Goal: Task Accomplishment & Management: Manage account settings

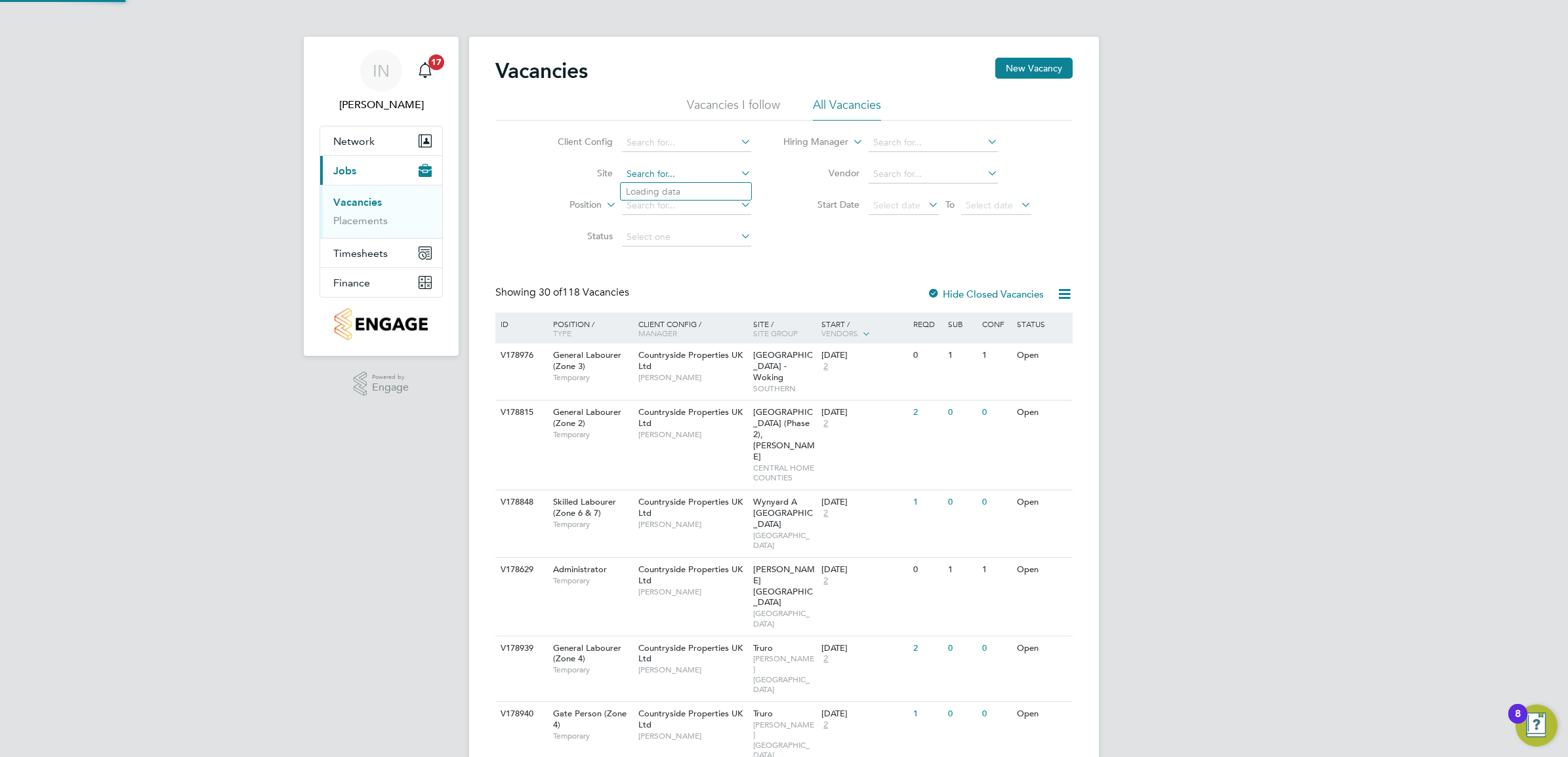
click at [700, 169] on input at bounding box center [686, 175] width 129 height 19
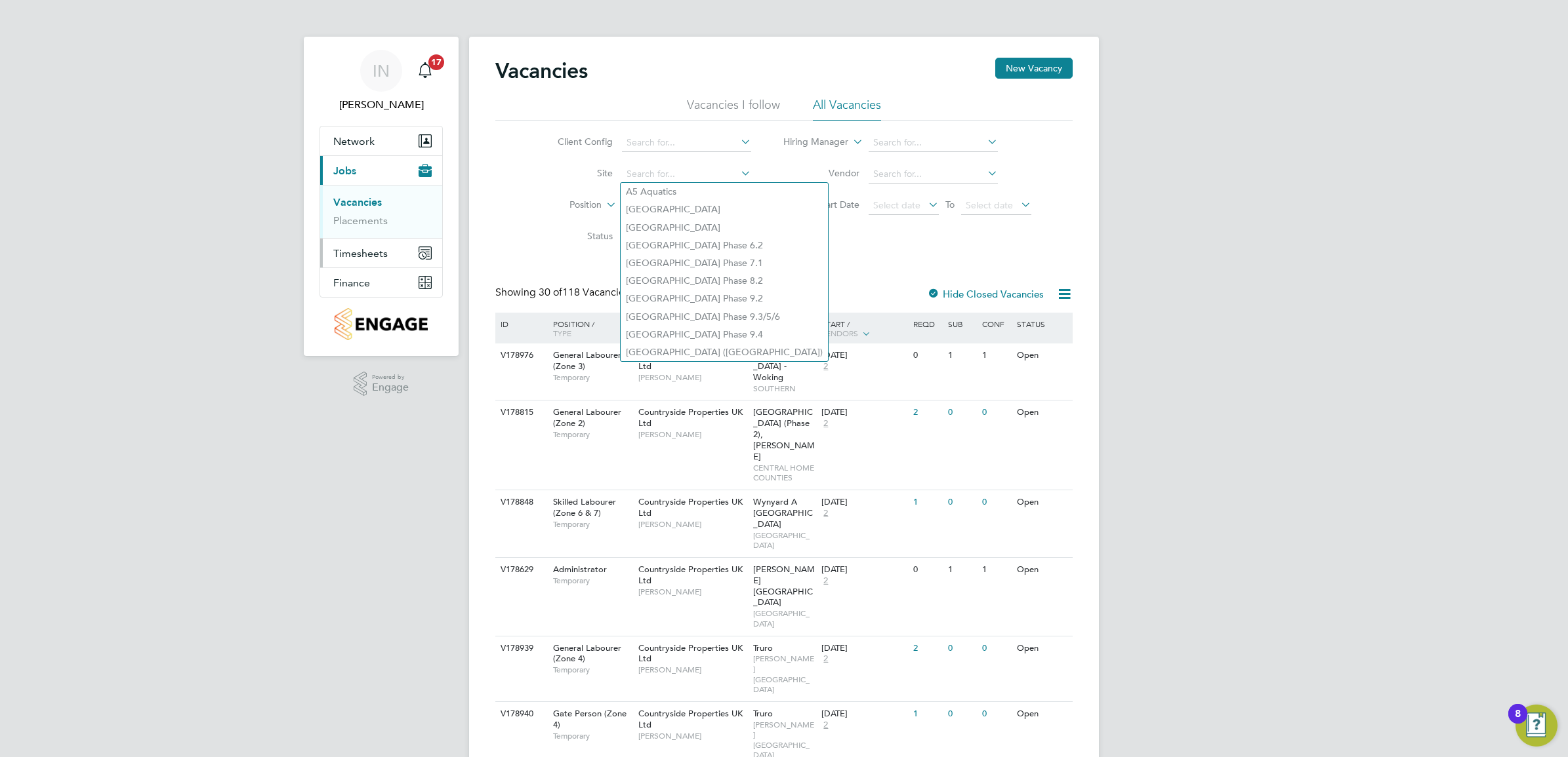
click at [384, 245] on button "Timesheets" at bounding box center [380, 253] width 122 height 29
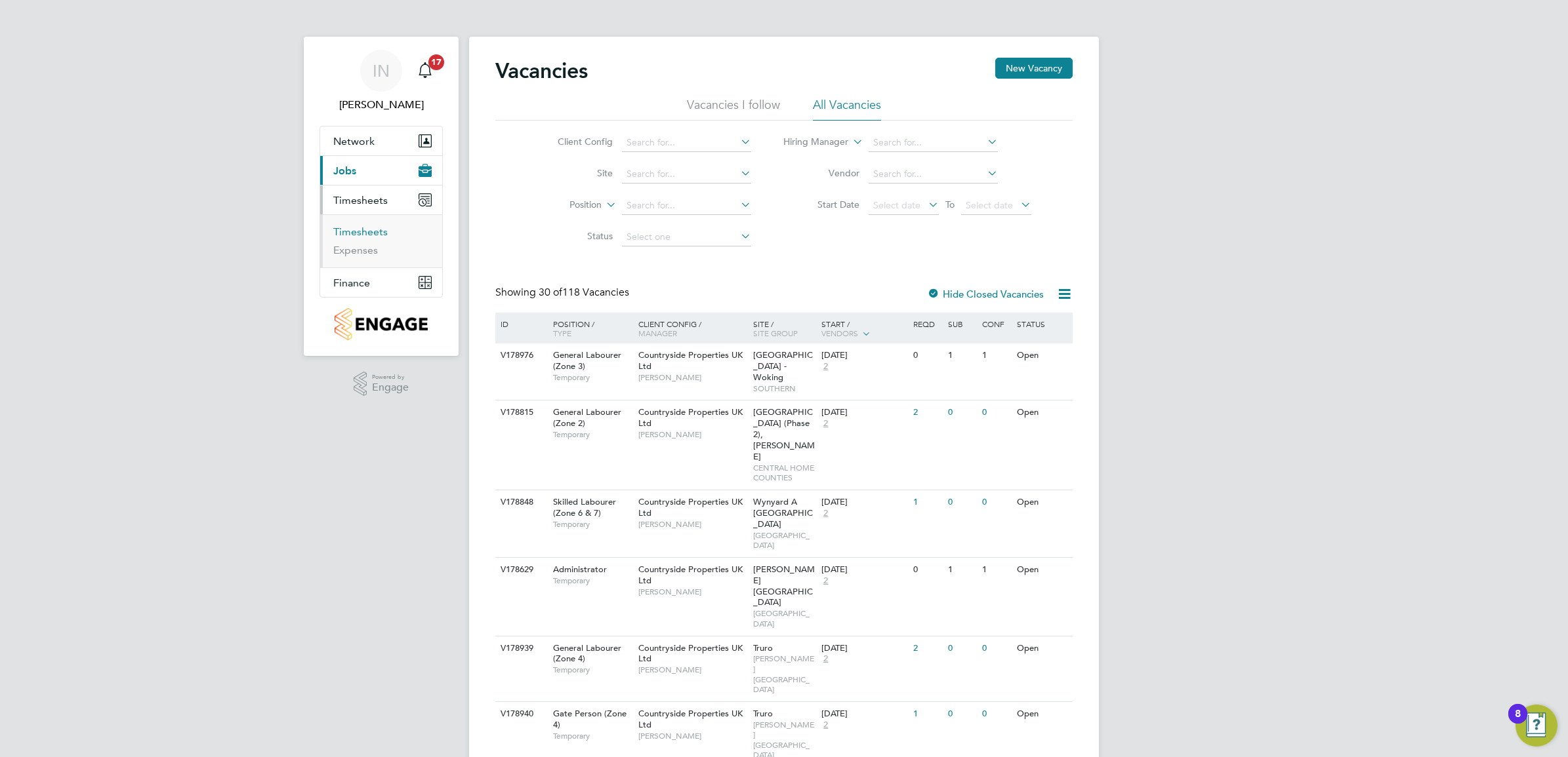
click at [366, 232] on link "Timesheets" at bounding box center [360, 231] width 55 height 12
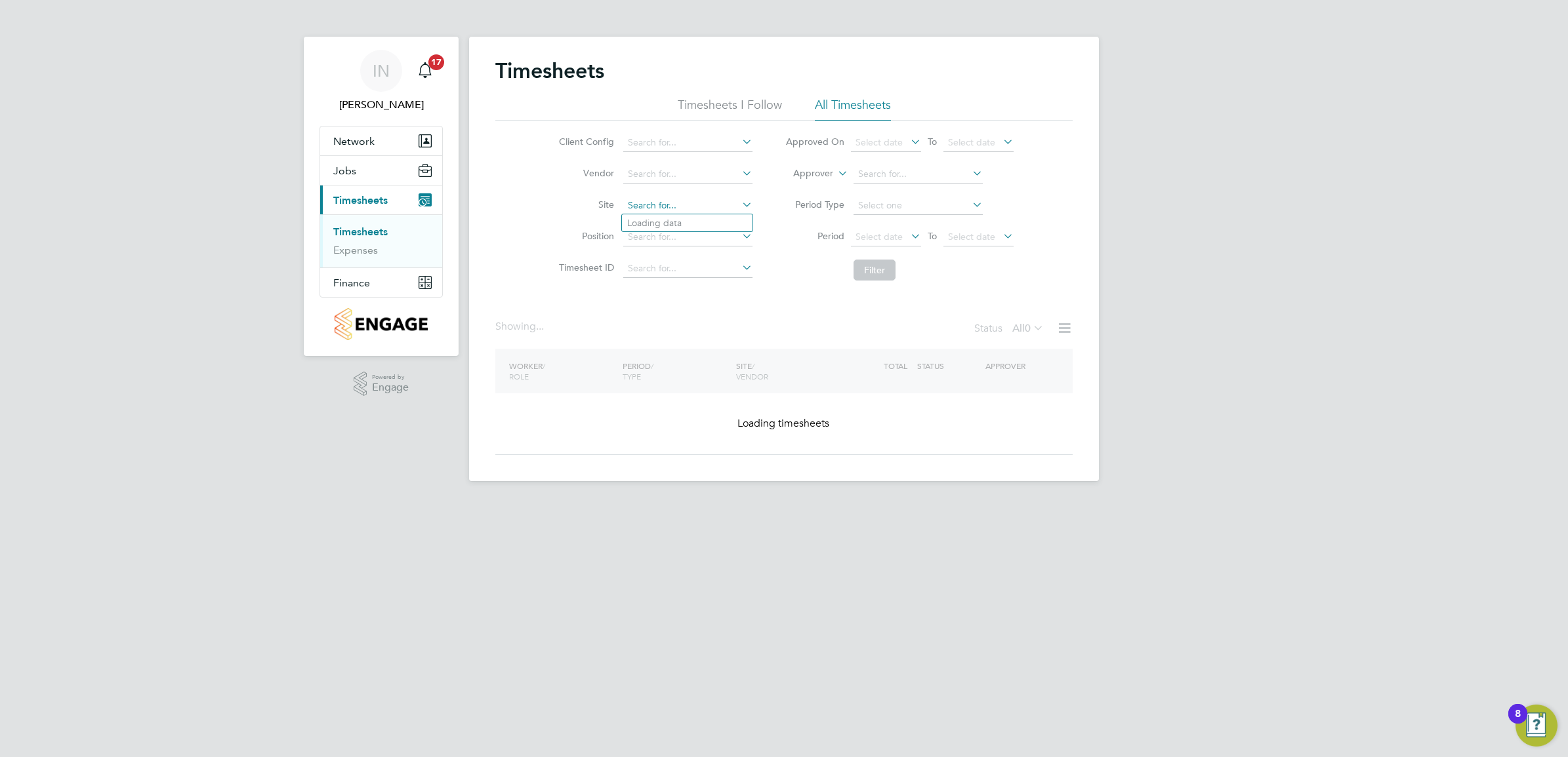
click at [644, 207] on input at bounding box center [687, 206] width 129 height 19
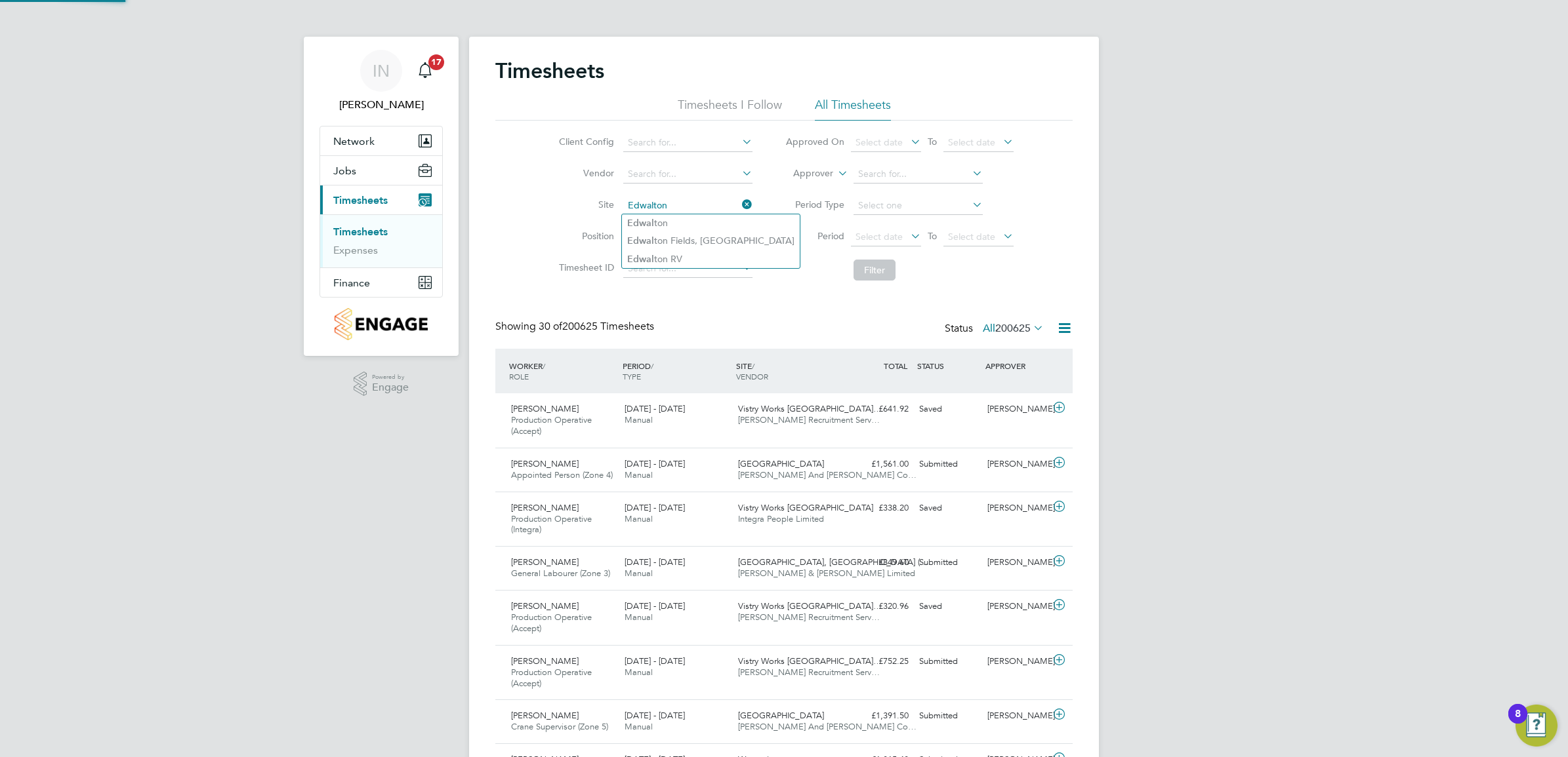
type input "Edwalton"
click at [671, 202] on input at bounding box center [687, 206] width 129 height 19
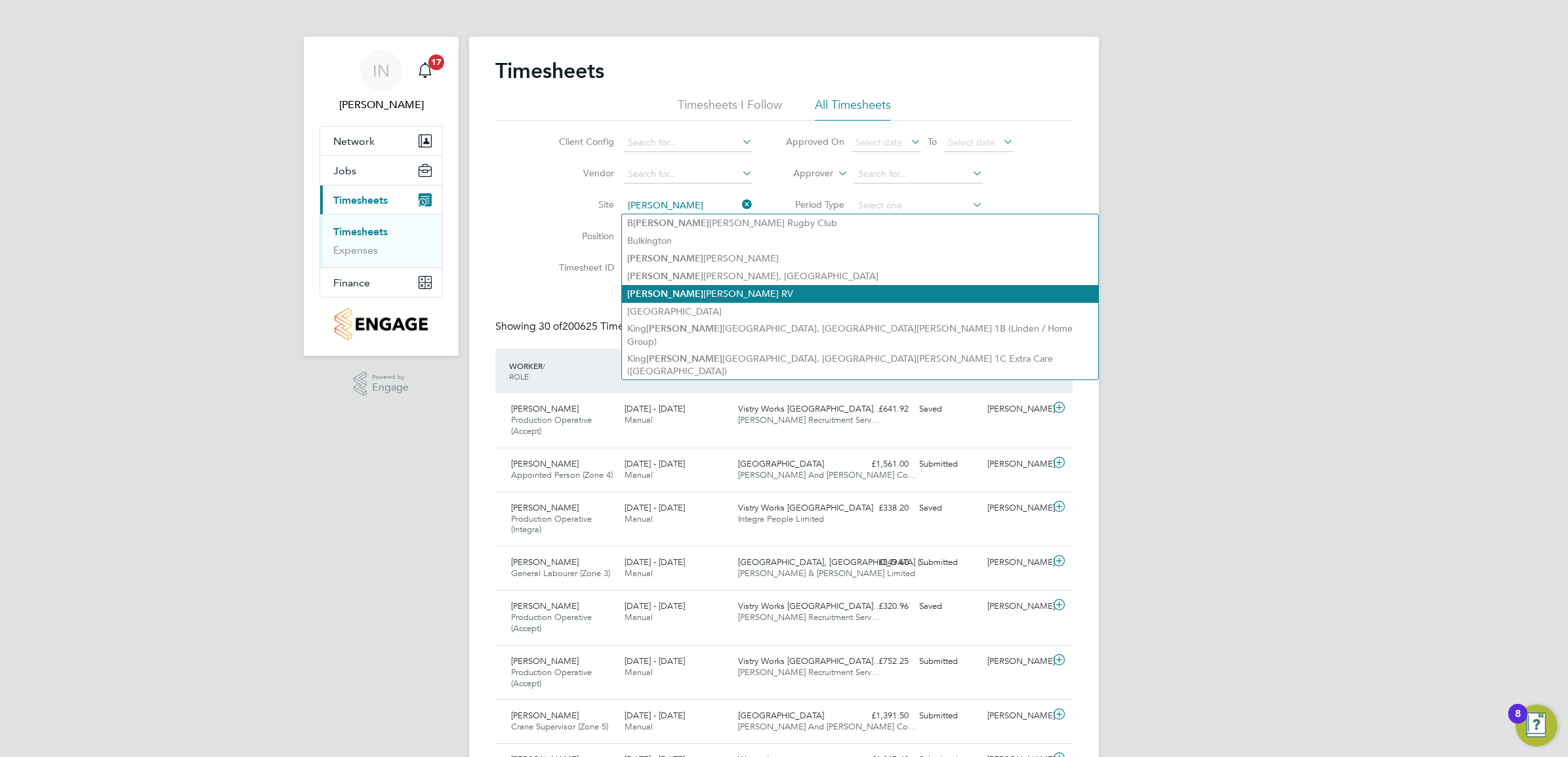
drag, startPoint x: 661, startPoint y: 294, endPoint x: 735, endPoint y: 296, distance: 74.0
click at [663, 293] on li "Edw alton RV" at bounding box center [860, 294] width 476 height 18
type input "Edwalton RV"
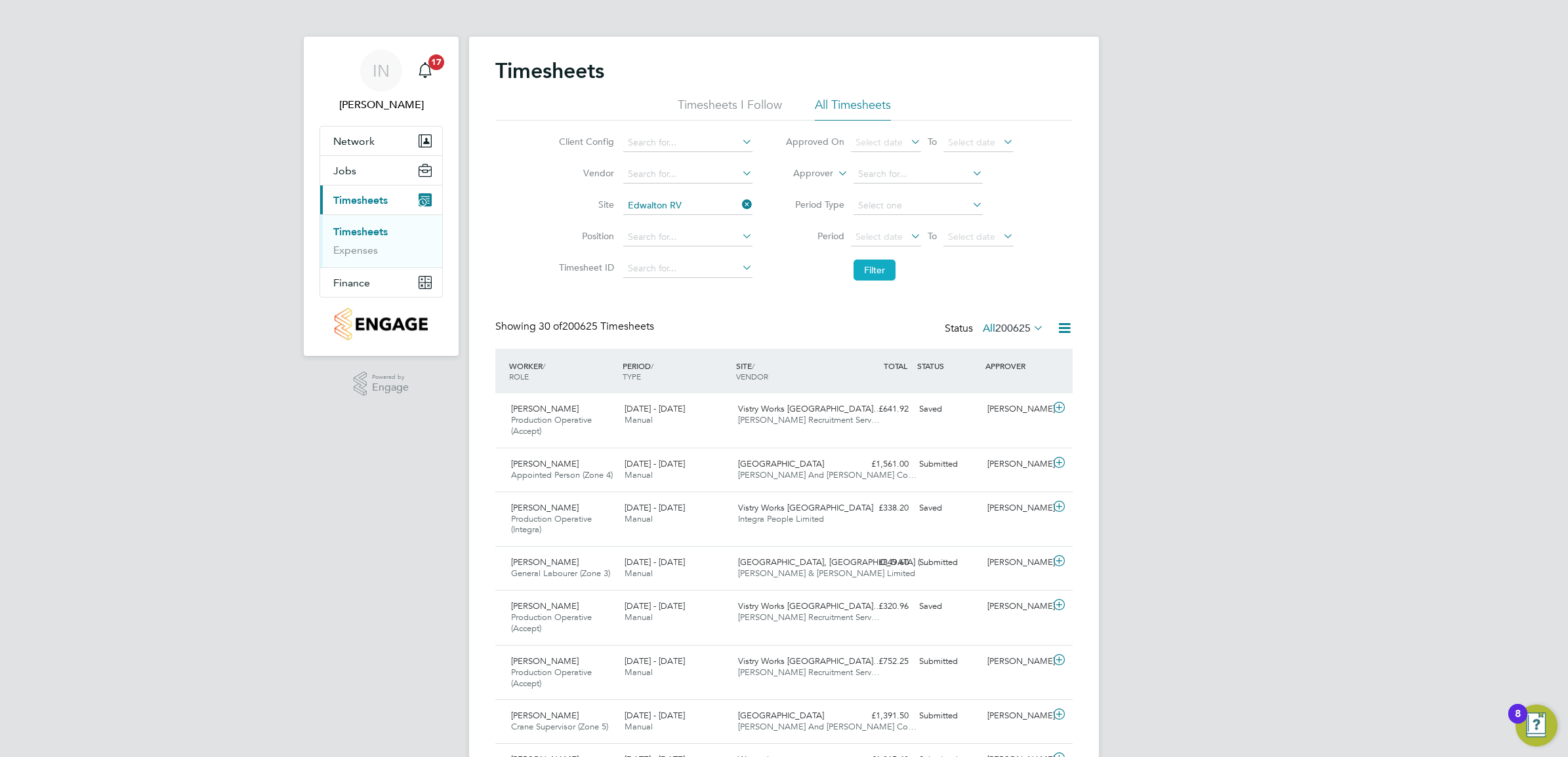
click at [861, 265] on button "Filter" at bounding box center [873, 270] width 42 height 21
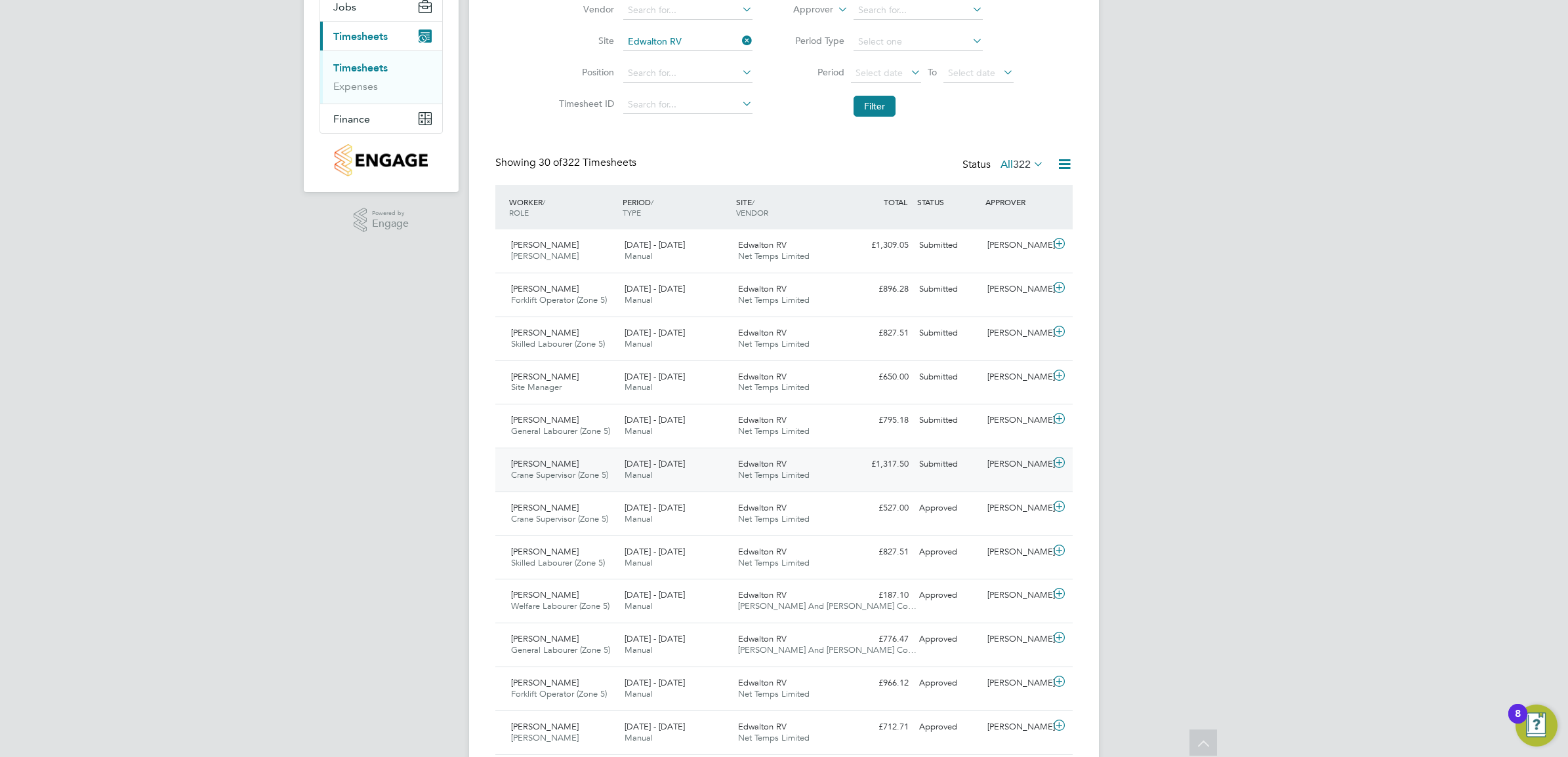
click at [824, 473] on div "Edwalton RV Net Temps Limited" at bounding box center [789, 470] width 113 height 33
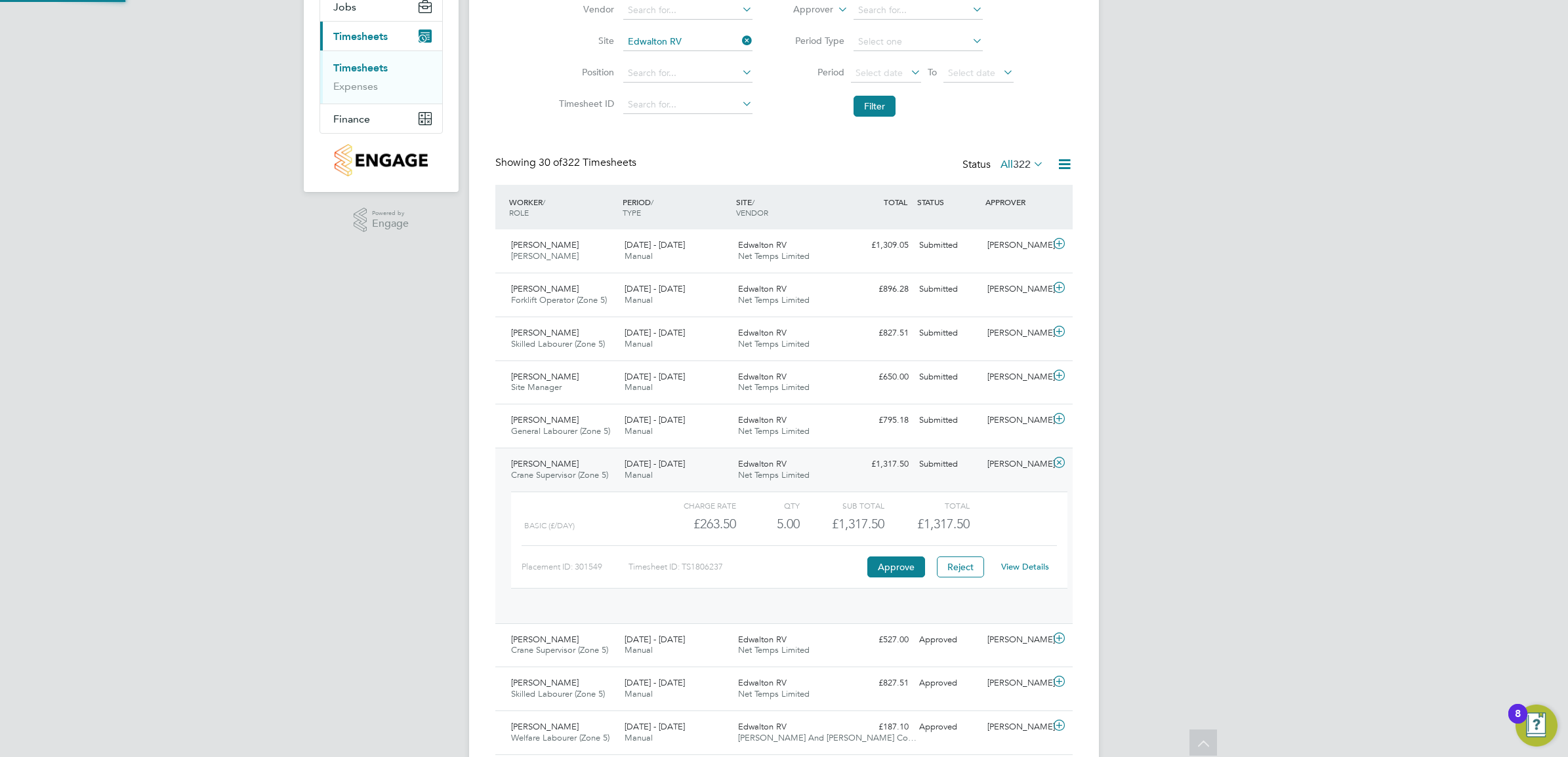
scroll to position [22, 128]
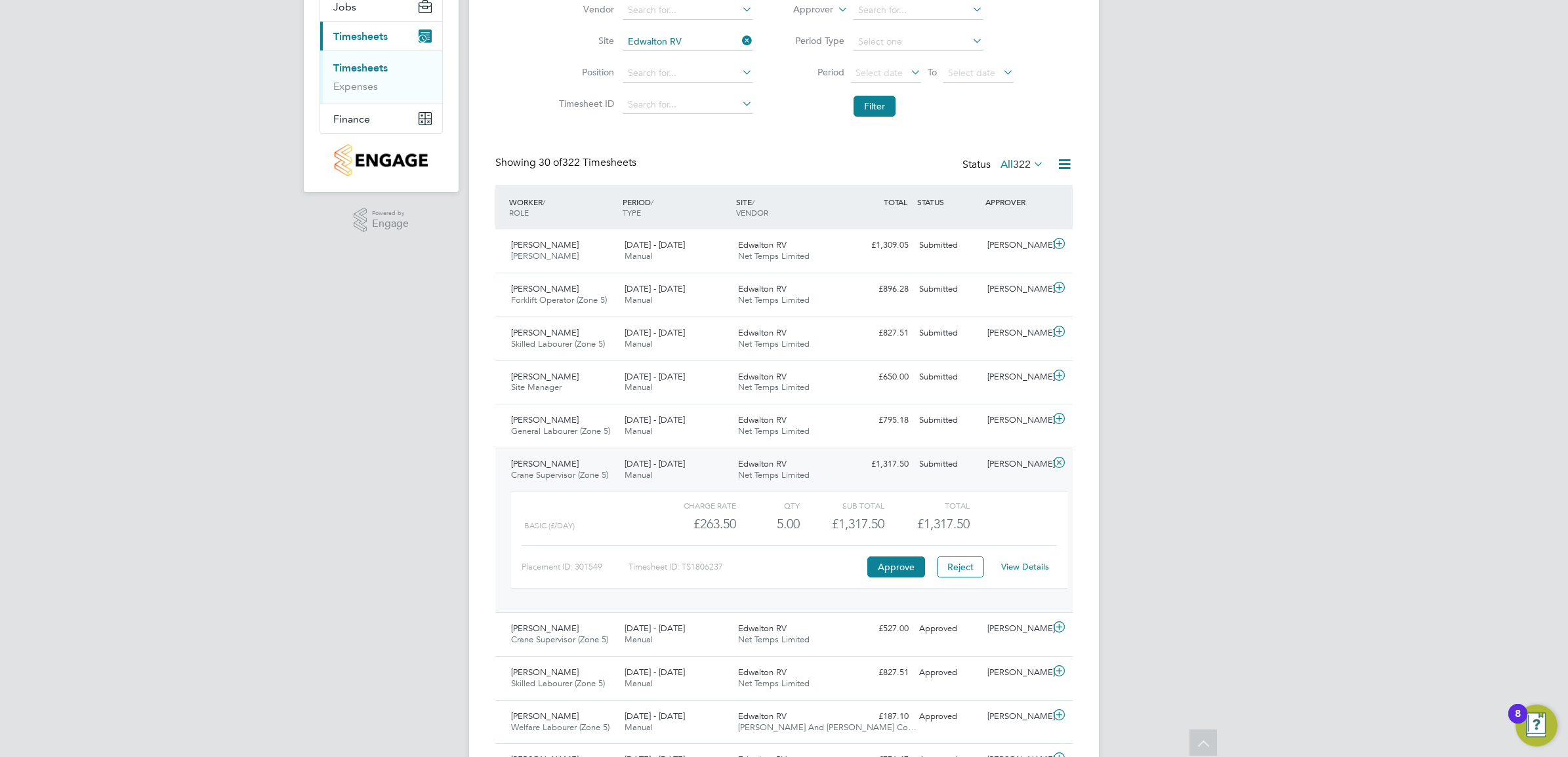
click at [1014, 569] on link "View Details" at bounding box center [1024, 567] width 48 height 11
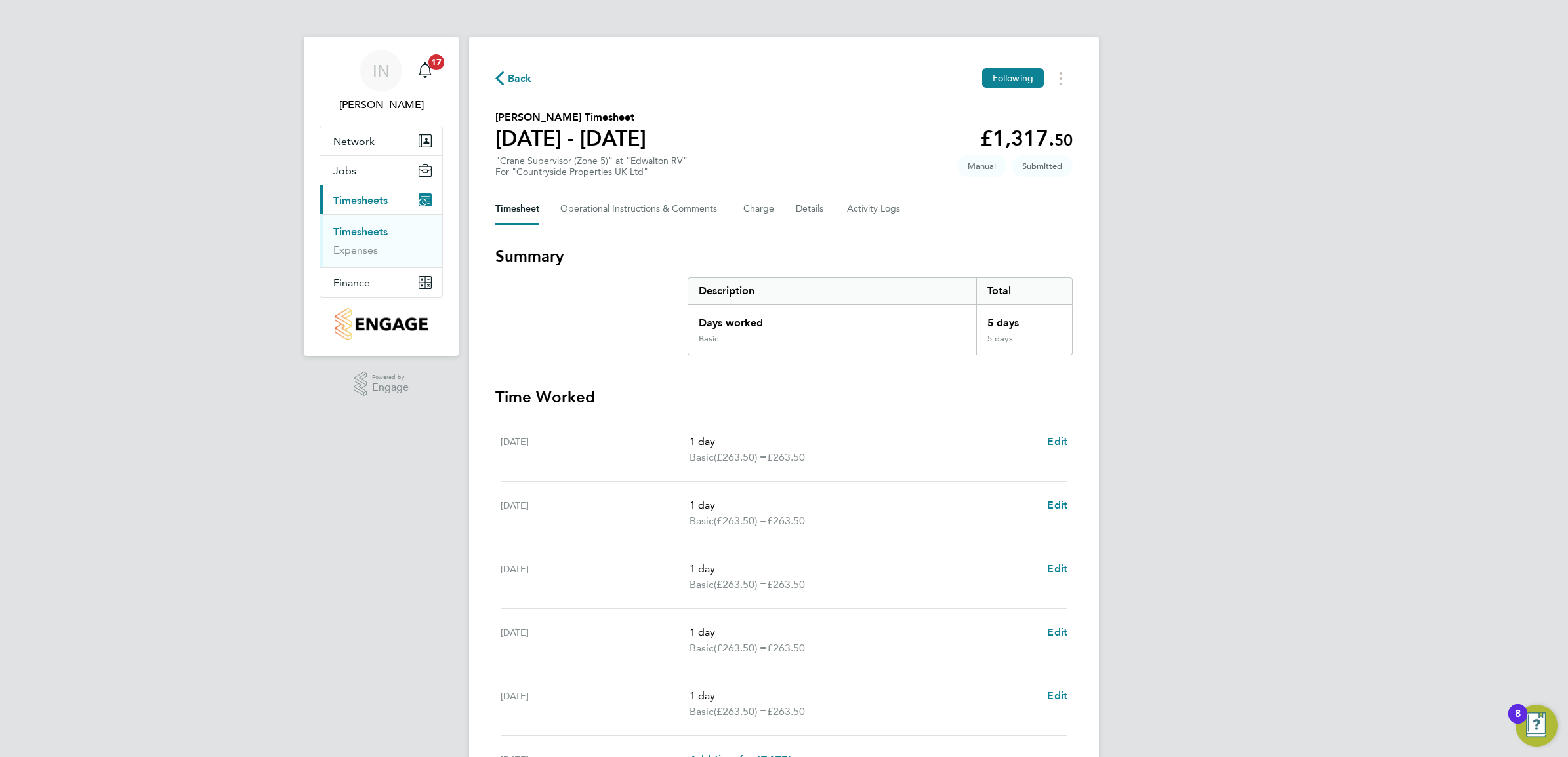
click at [526, 73] on span "Back" at bounding box center [520, 78] width 24 height 15
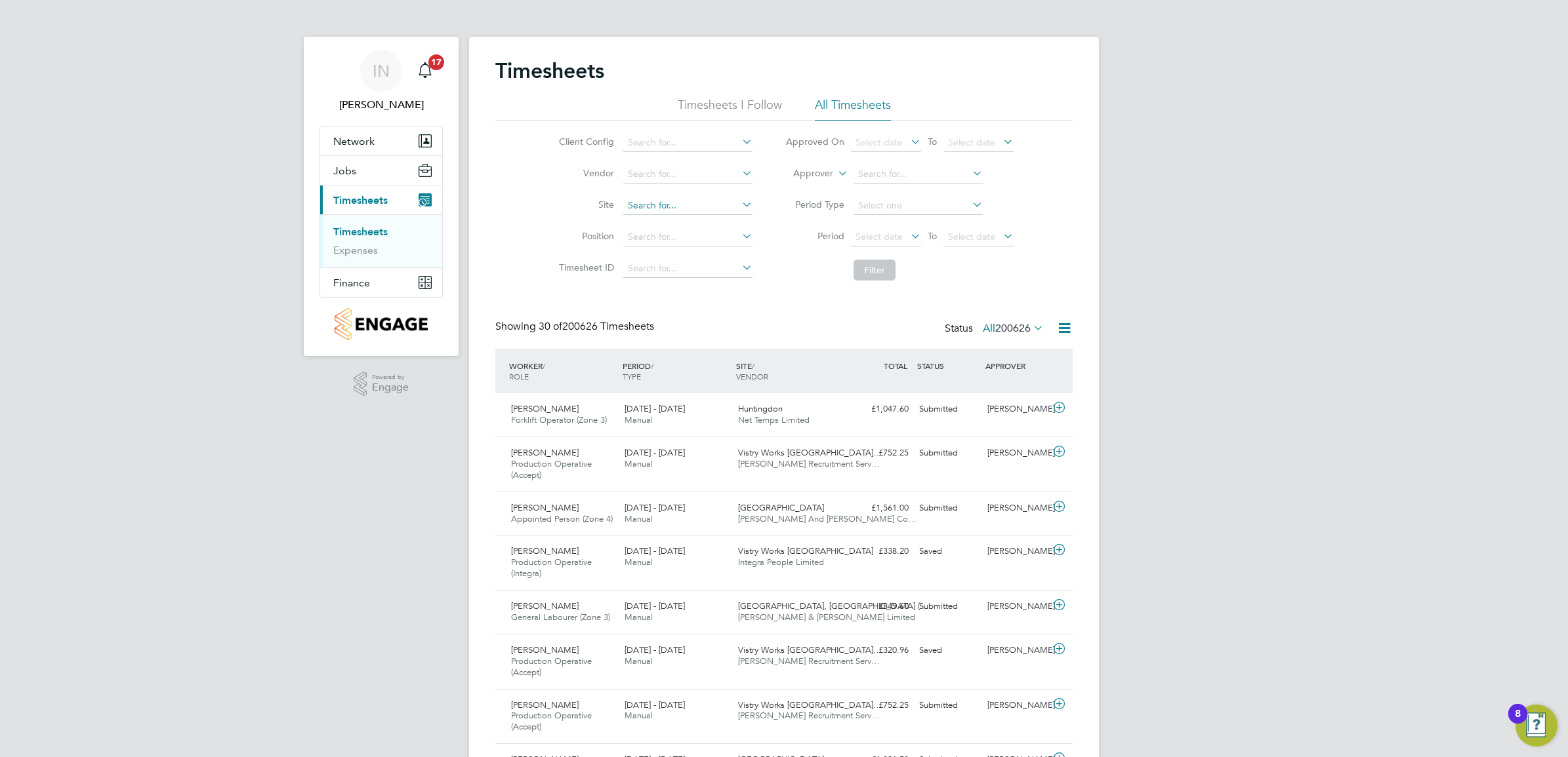
click at [663, 206] on input at bounding box center [687, 206] width 129 height 19
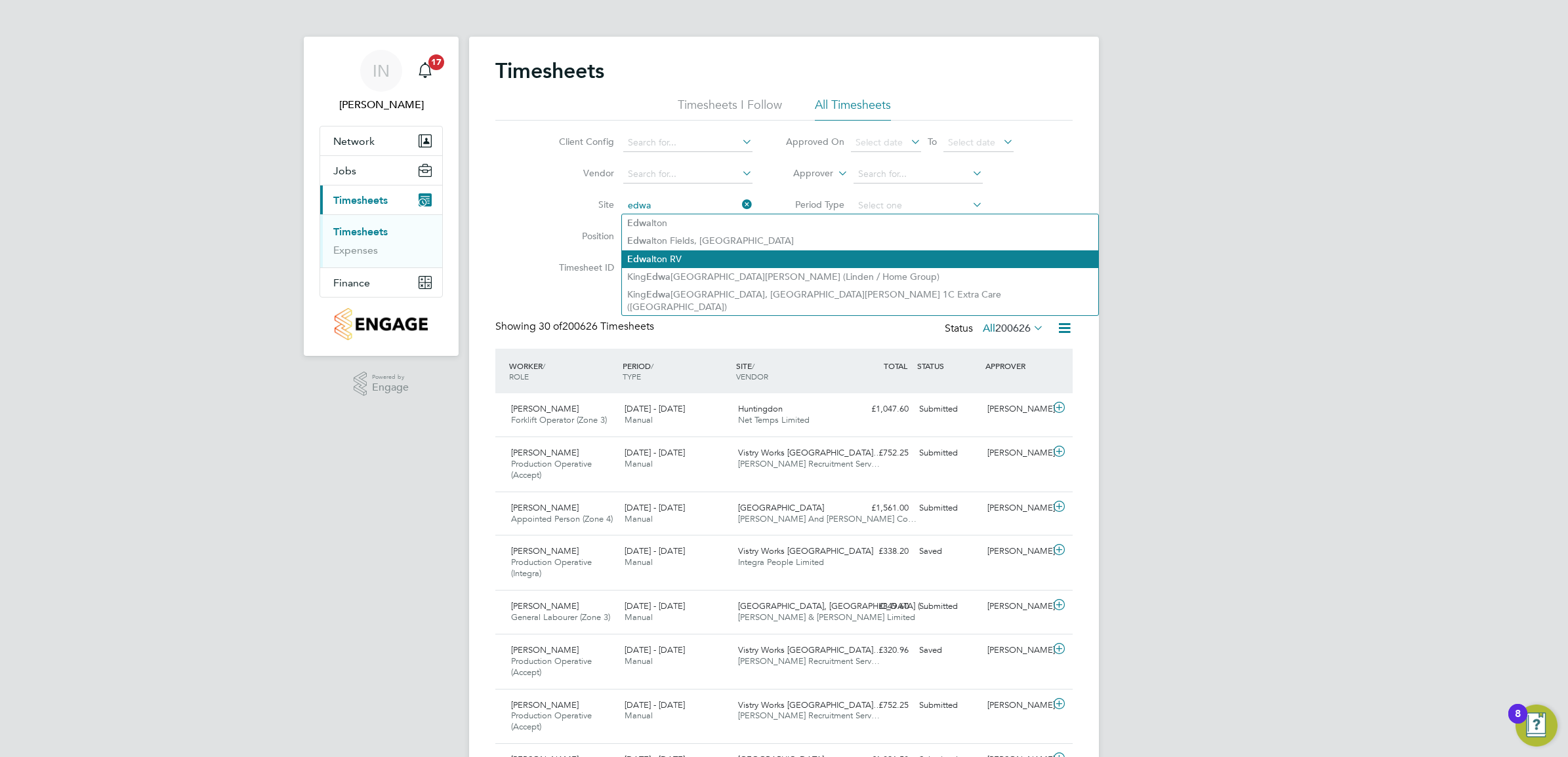
click at [686, 262] on li "Edwa lton RV" at bounding box center [860, 259] width 476 height 18
type input "Edwalton RV"
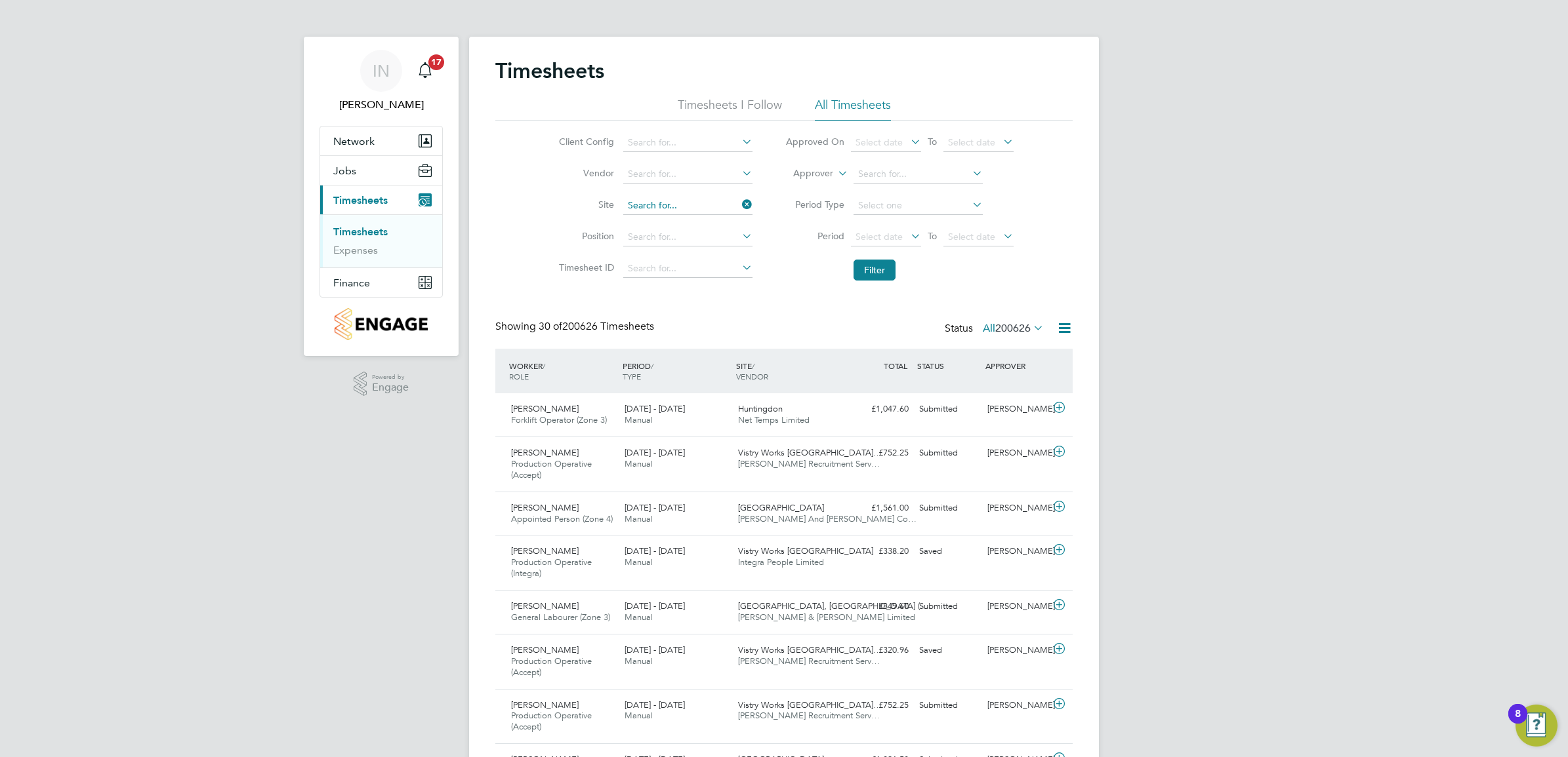
click at [691, 204] on input at bounding box center [687, 206] width 129 height 19
click at [367, 226] on link "Timesheets" at bounding box center [360, 231] width 55 height 12
click at [371, 232] on link "Timesheets" at bounding box center [360, 231] width 55 height 12
click at [677, 195] on li "Site" at bounding box center [654, 206] width 230 height 32
click at [677, 200] on input at bounding box center [687, 206] width 129 height 19
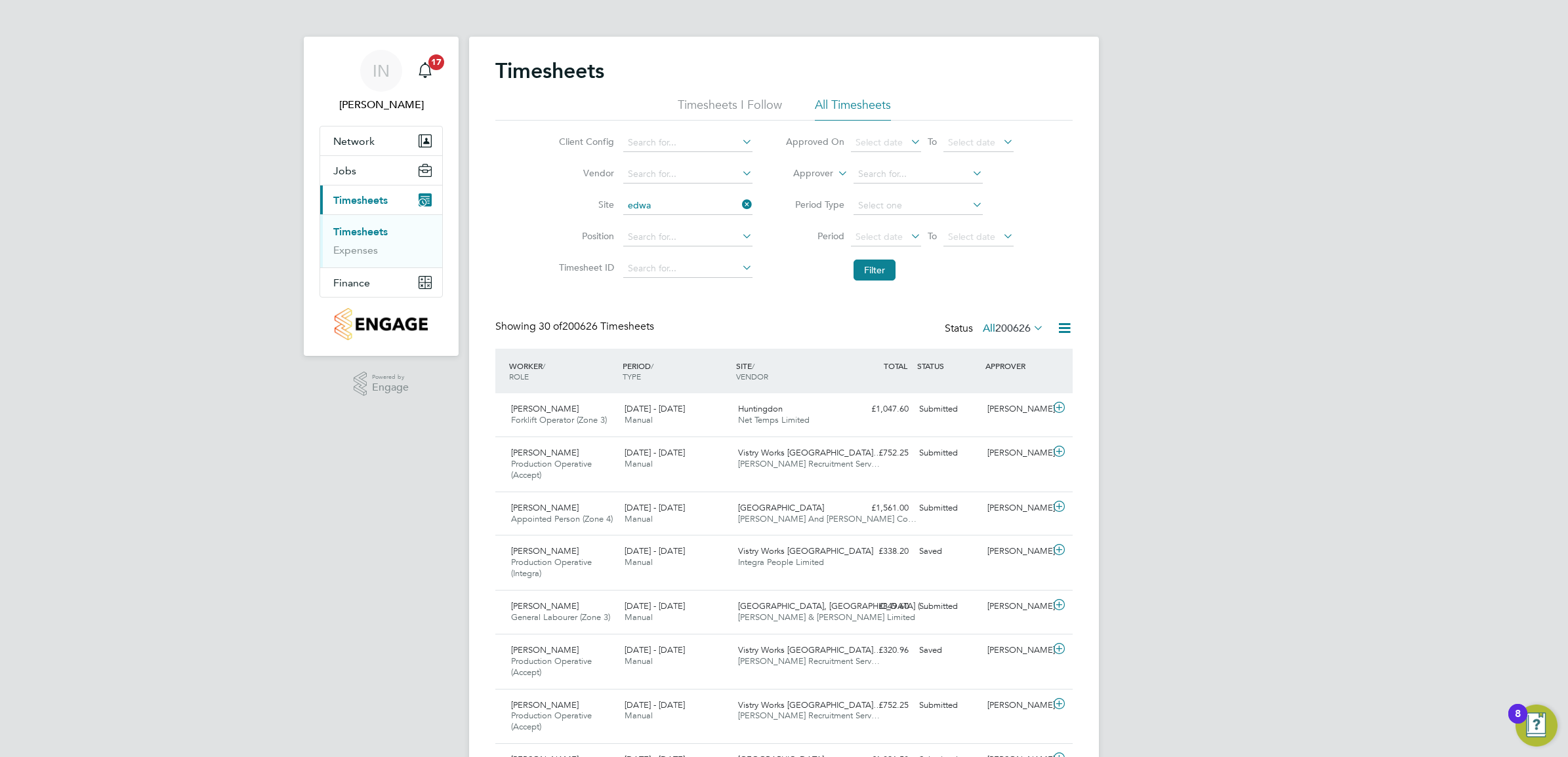
click at [693, 260] on li "Edwa lton RV" at bounding box center [860, 259] width 476 height 18
type input "Edwalton RV"
click at [883, 280] on button "Filter" at bounding box center [873, 270] width 42 height 21
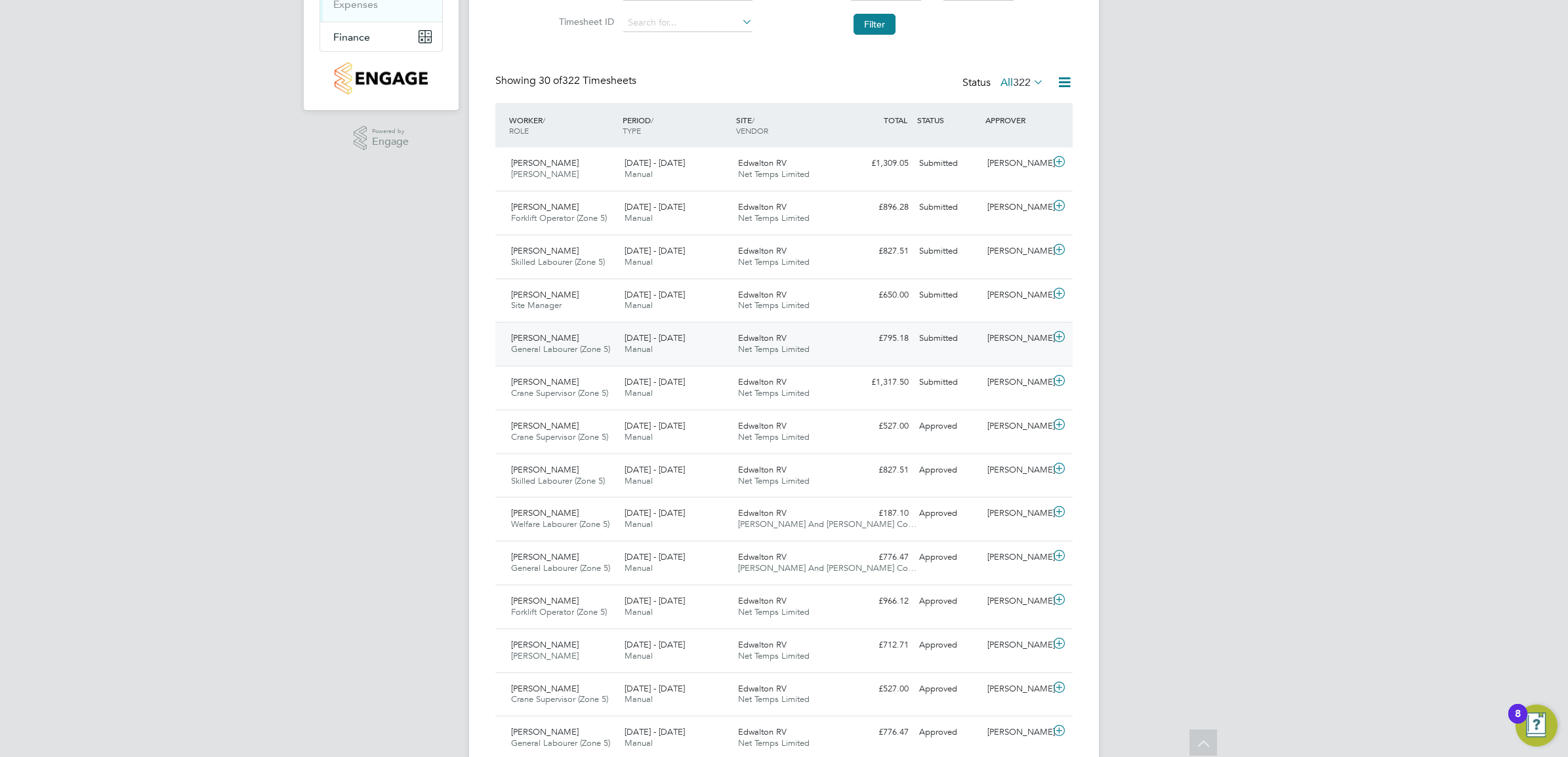
click at [847, 358] on div "Daniel Morrell-Birks General Labourer (Zone 5) 18 - 24 Aug 2025 18 - 24 Aug 202…" at bounding box center [784, 344] width 577 height 44
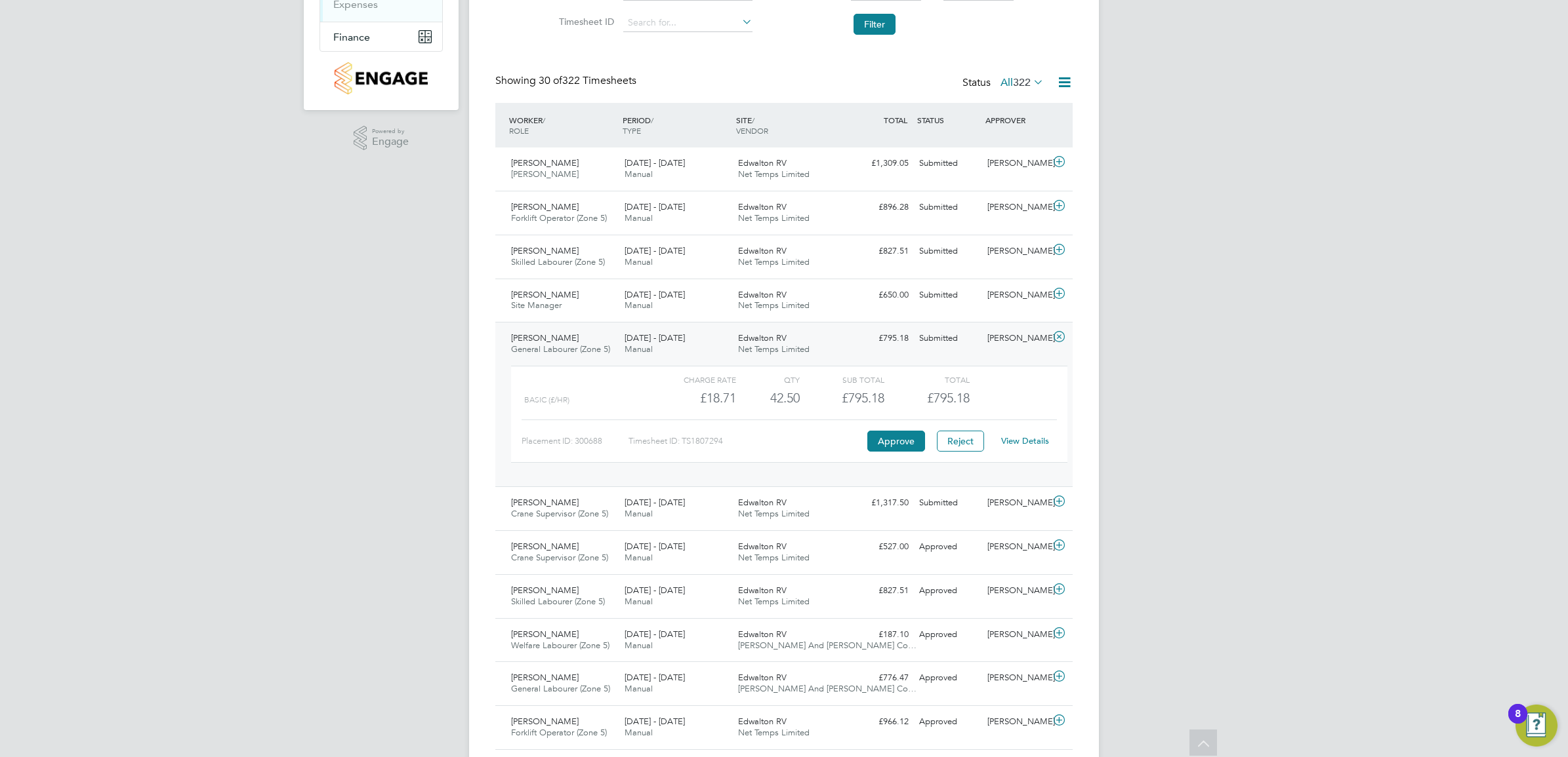
click at [1020, 440] on link "View Details" at bounding box center [1024, 441] width 48 height 11
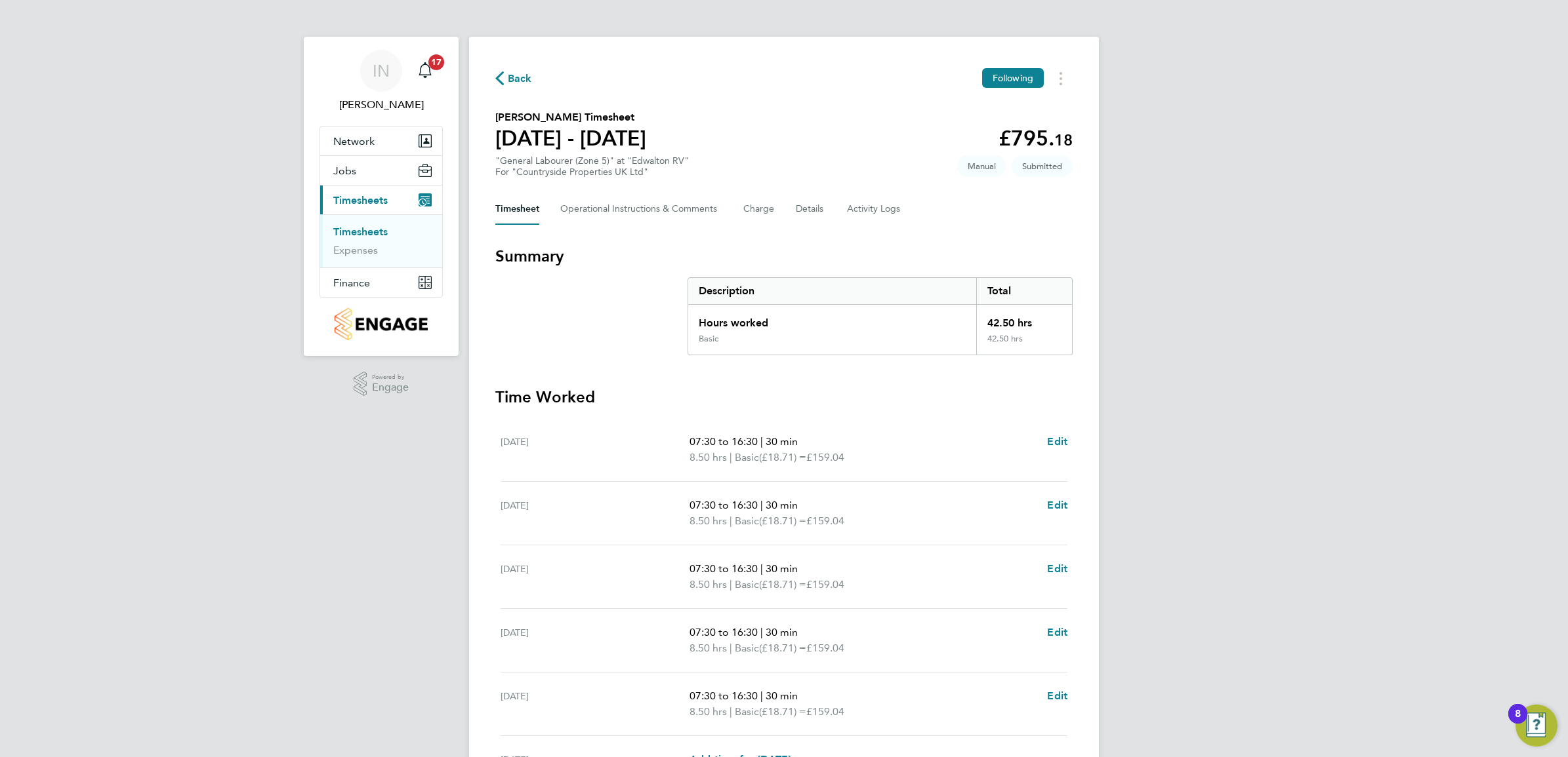
click at [530, 80] on span "Back" at bounding box center [520, 78] width 24 height 15
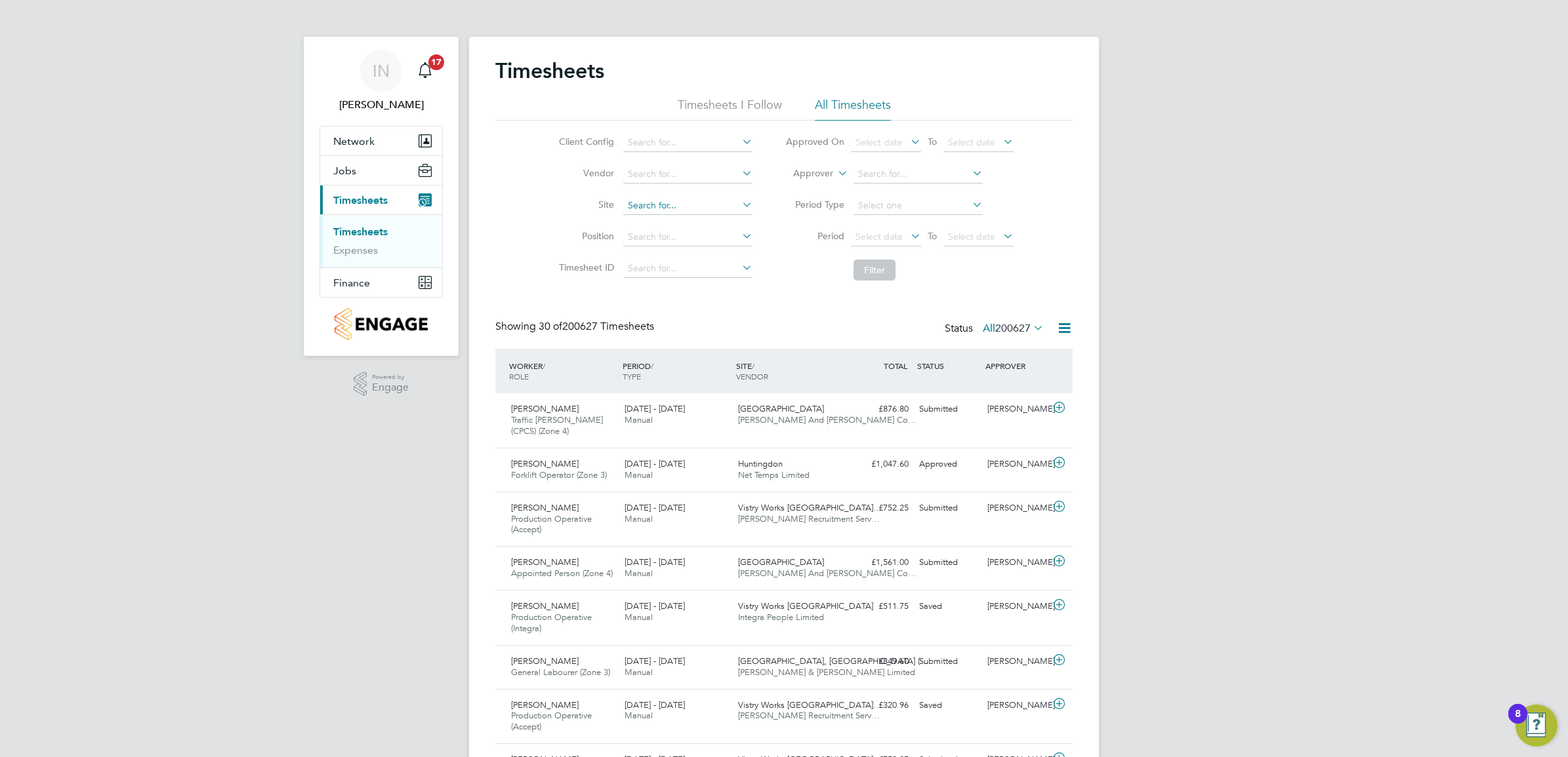
click at [663, 209] on input at bounding box center [687, 206] width 129 height 19
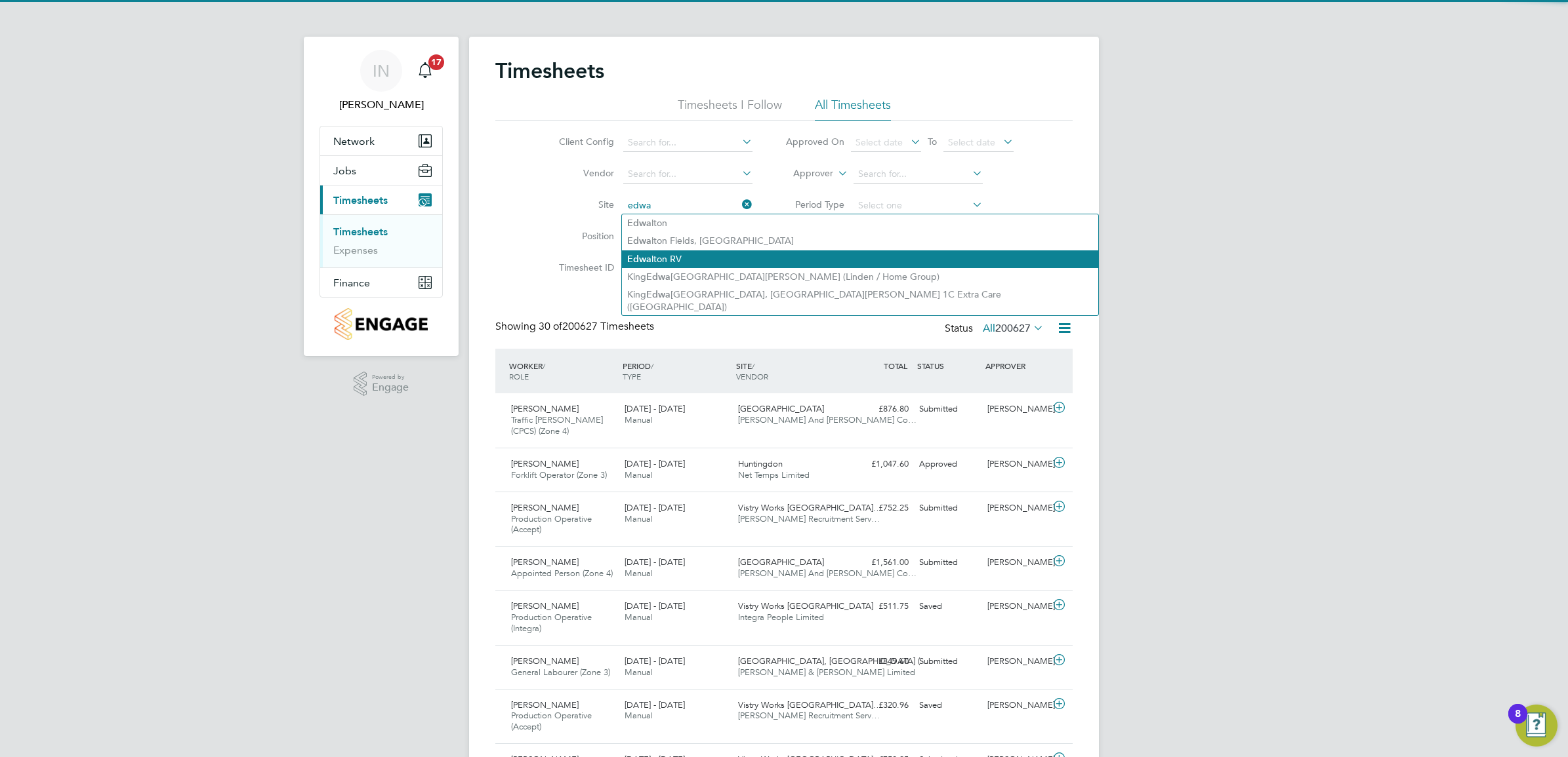
click at [704, 262] on li "Edwa lton RV" at bounding box center [860, 259] width 476 height 18
type input "Edwalton RV"
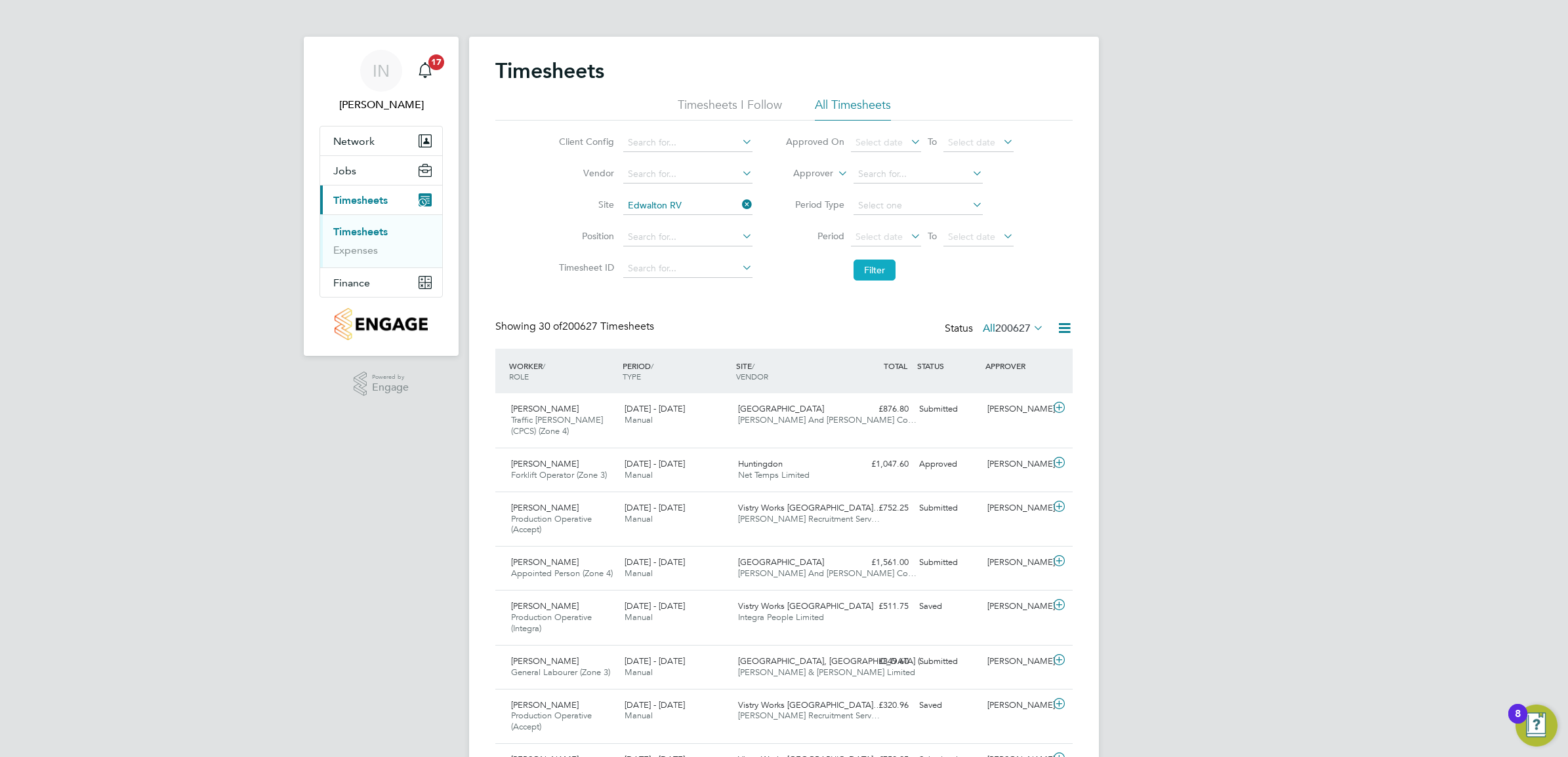
click at [890, 260] on button "Filter" at bounding box center [873, 270] width 42 height 21
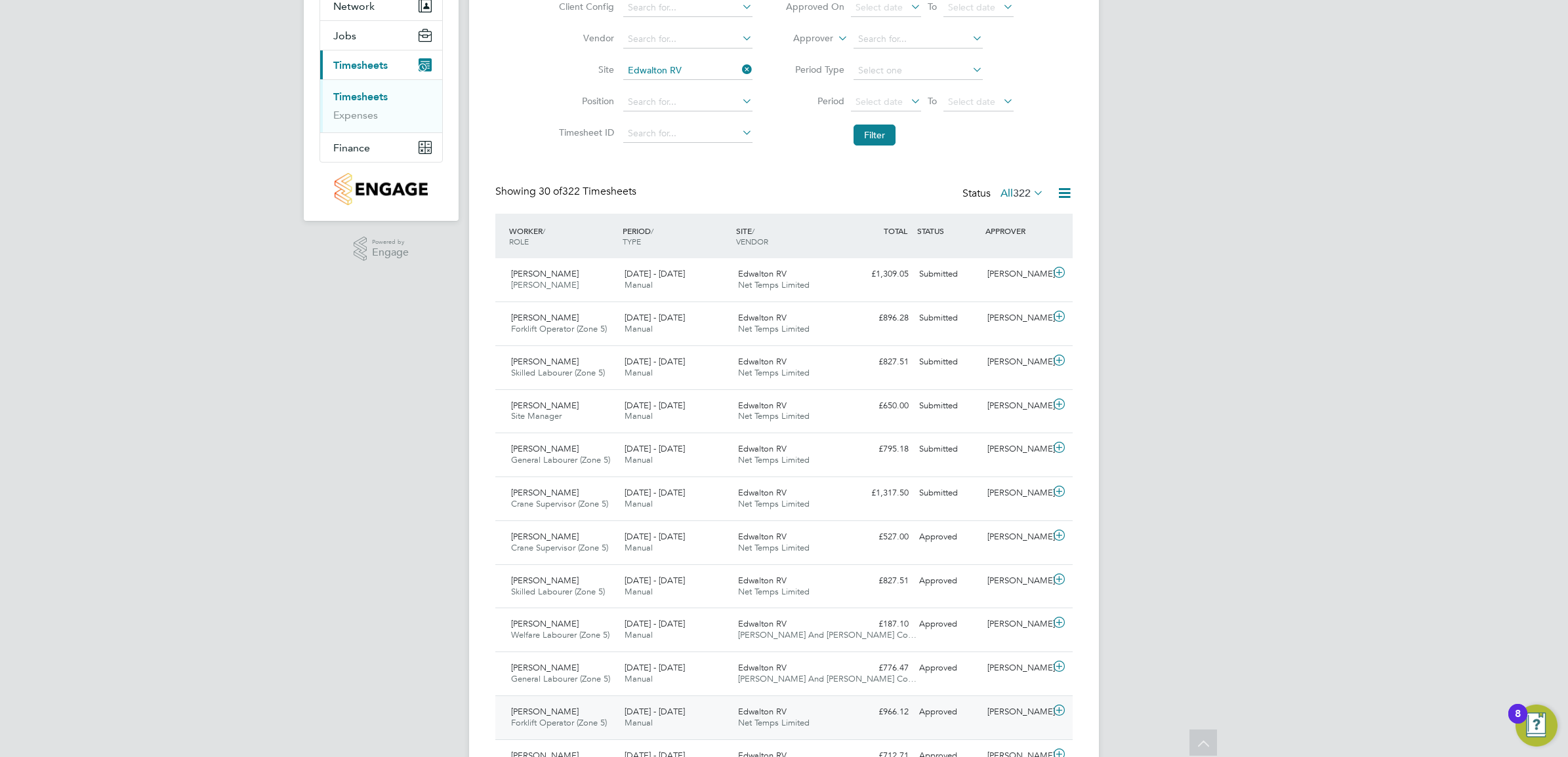
scroll to position [164, 0]
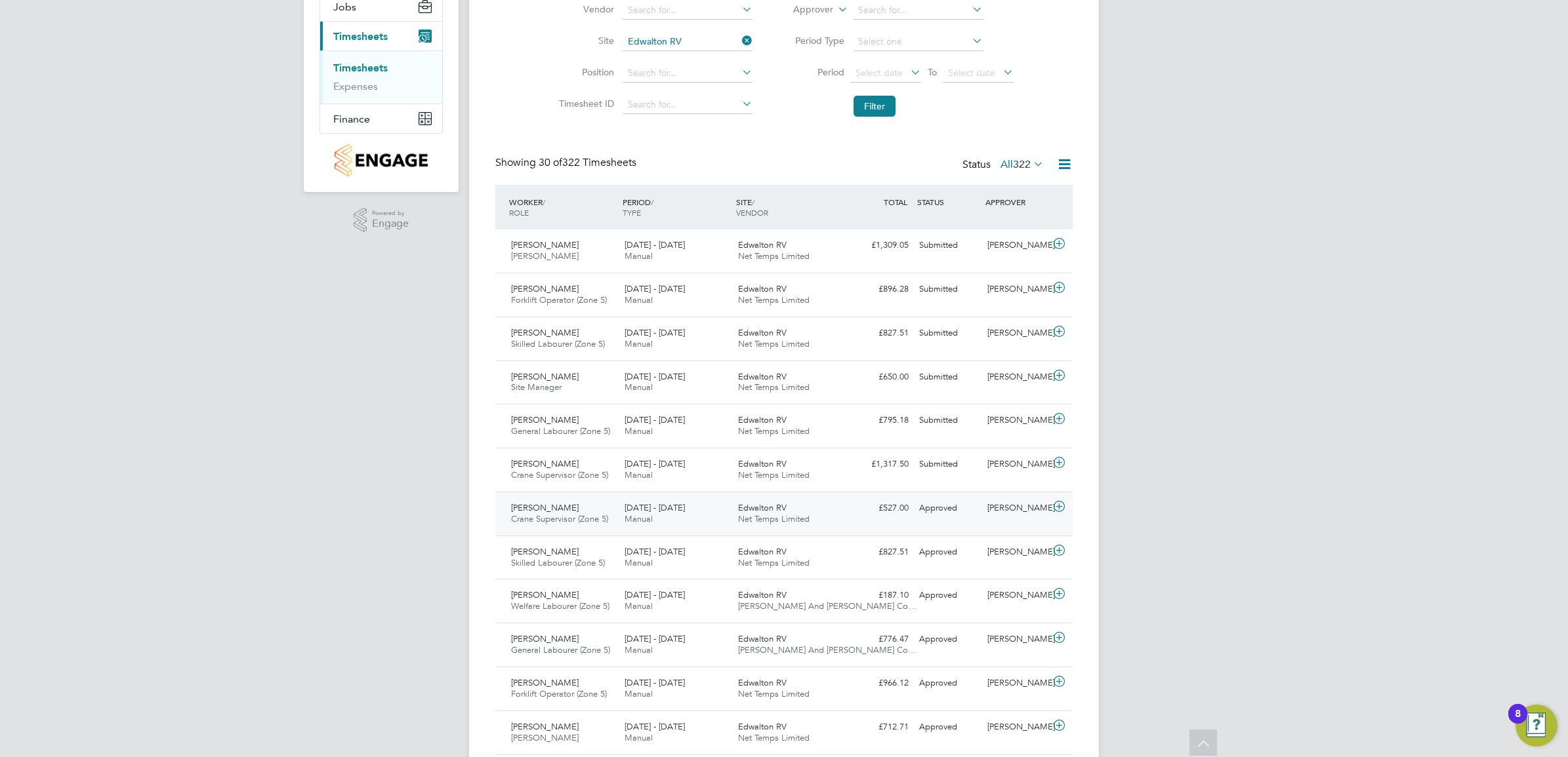
click at [705, 522] on div "11 - 17 Aug 2025 Manual" at bounding box center [676, 514] width 113 height 33
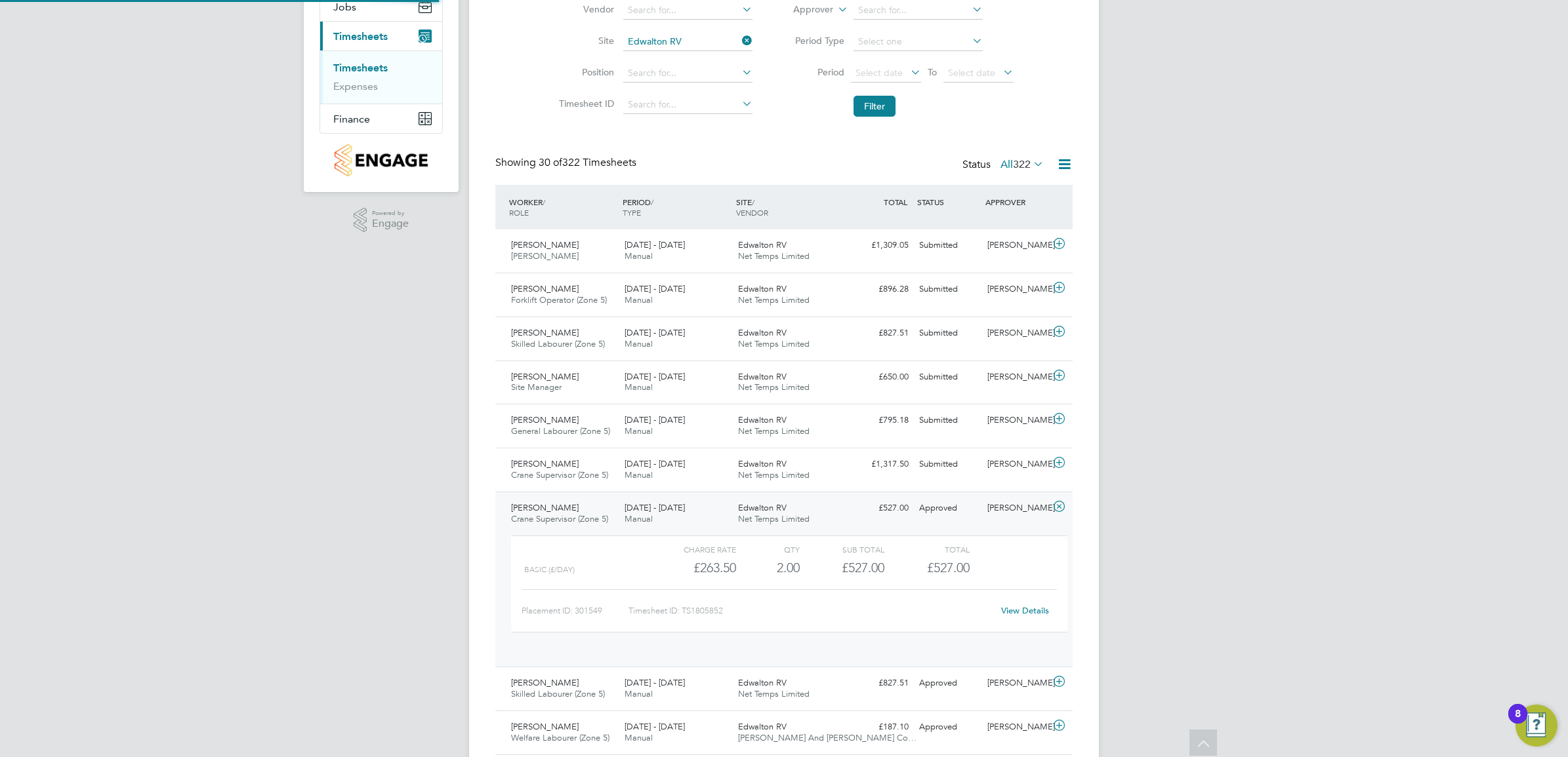
scroll to position [22, 128]
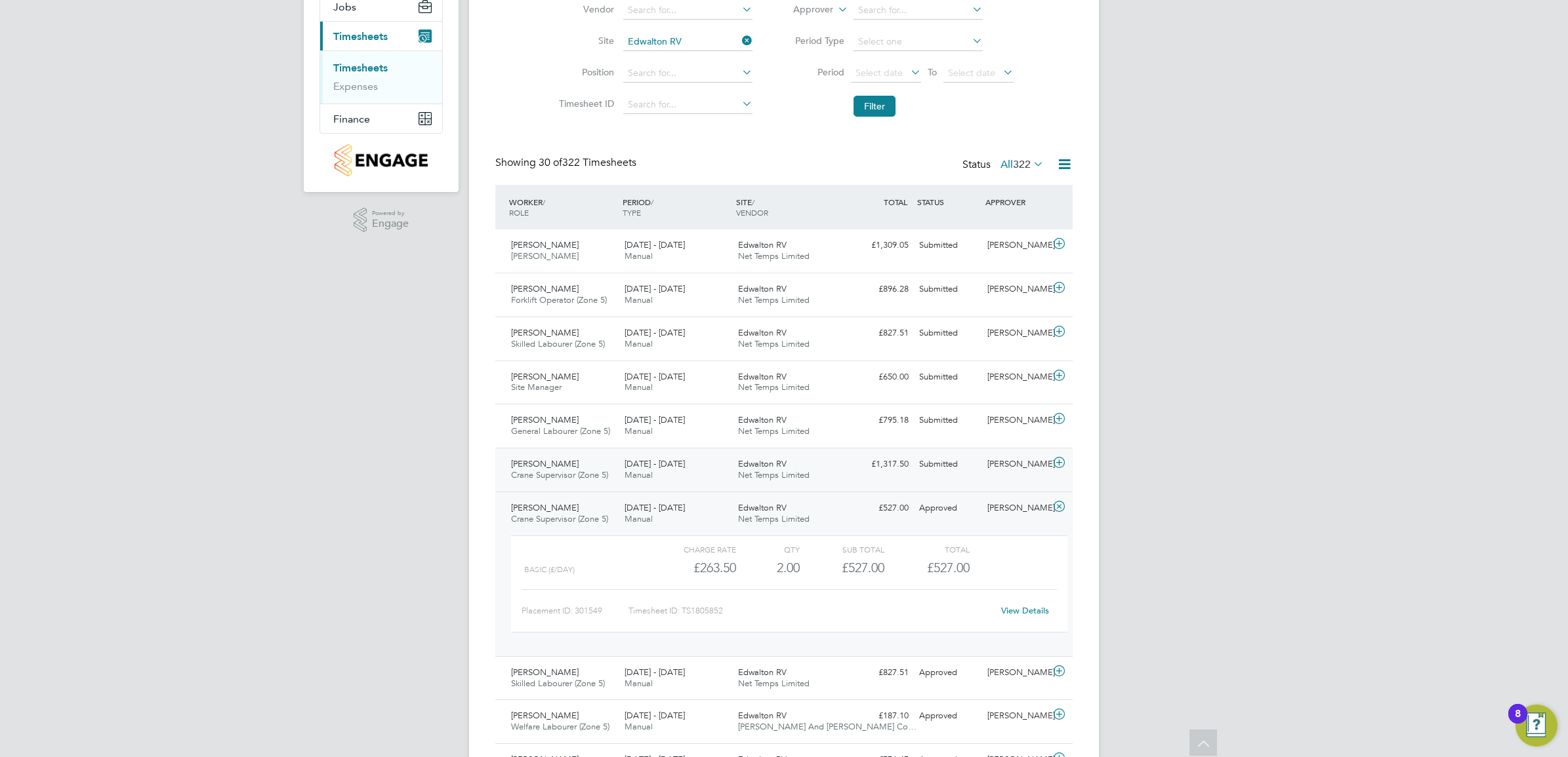
click at [642, 467] on span "[DATE] - [DATE]" at bounding box center [655, 464] width 60 height 11
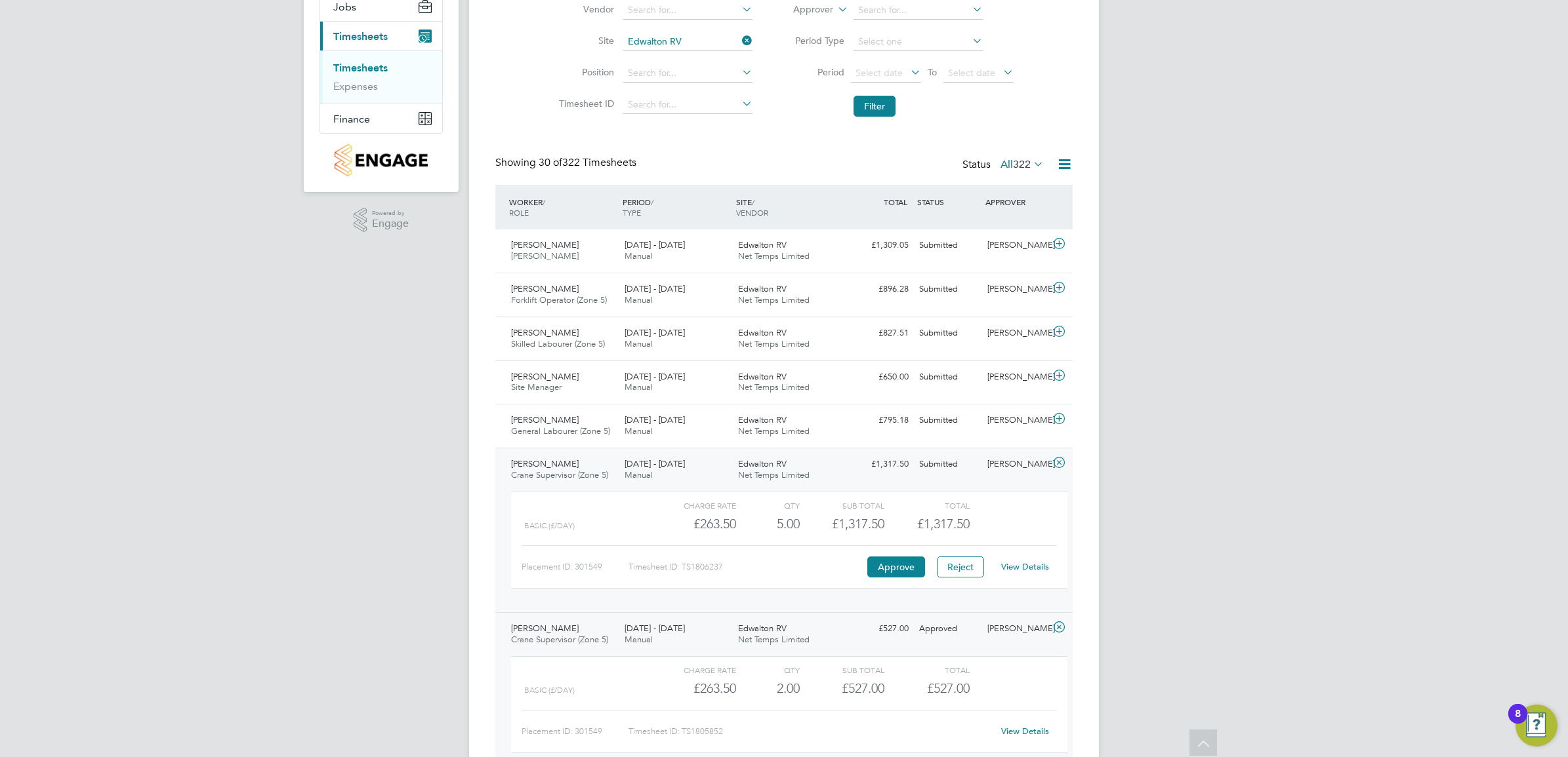
click at [1014, 573] on link "View Details" at bounding box center [1024, 567] width 48 height 11
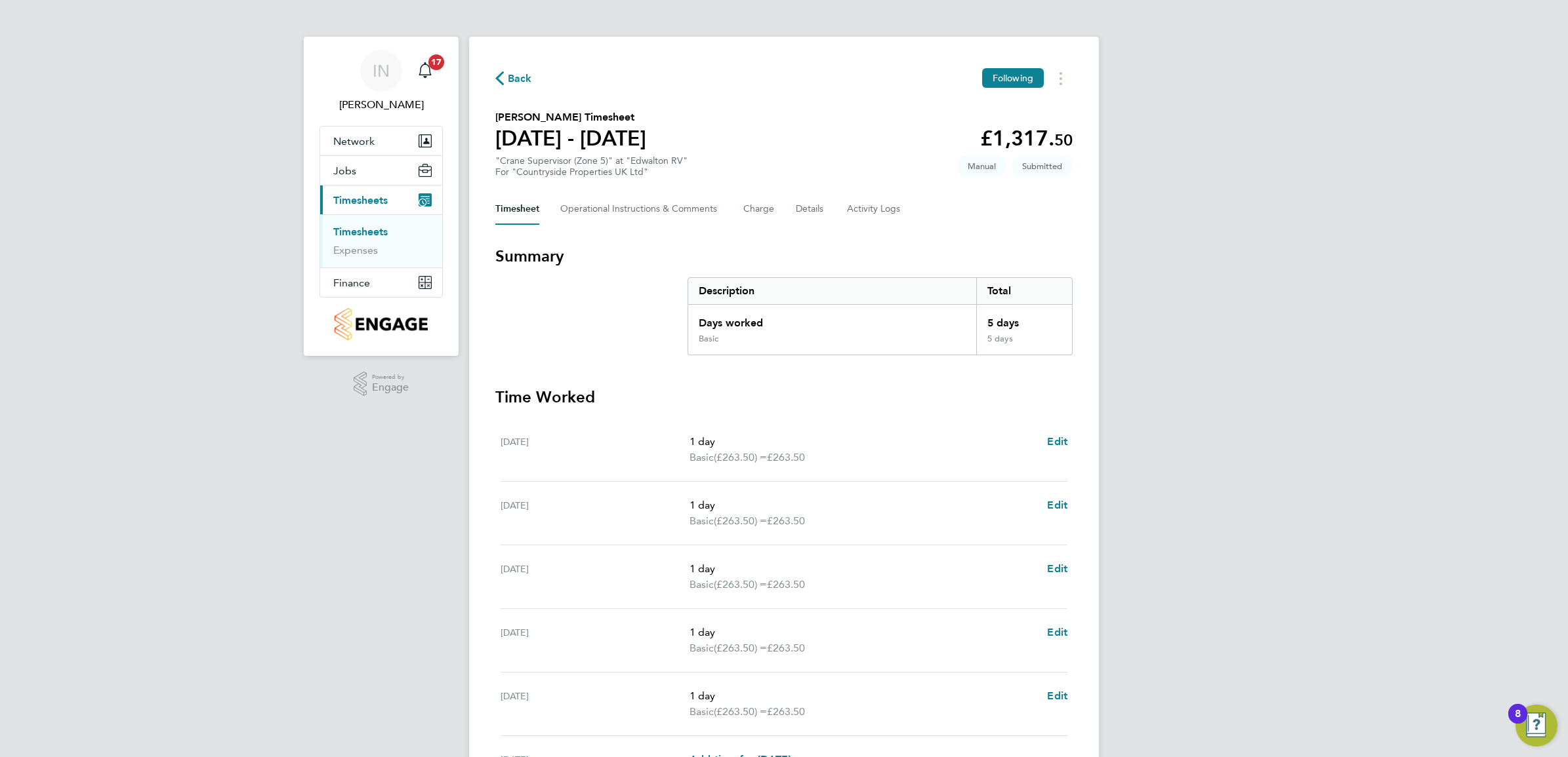
click at [395, 192] on button "Current page: Timesheets" at bounding box center [380, 199] width 122 height 29
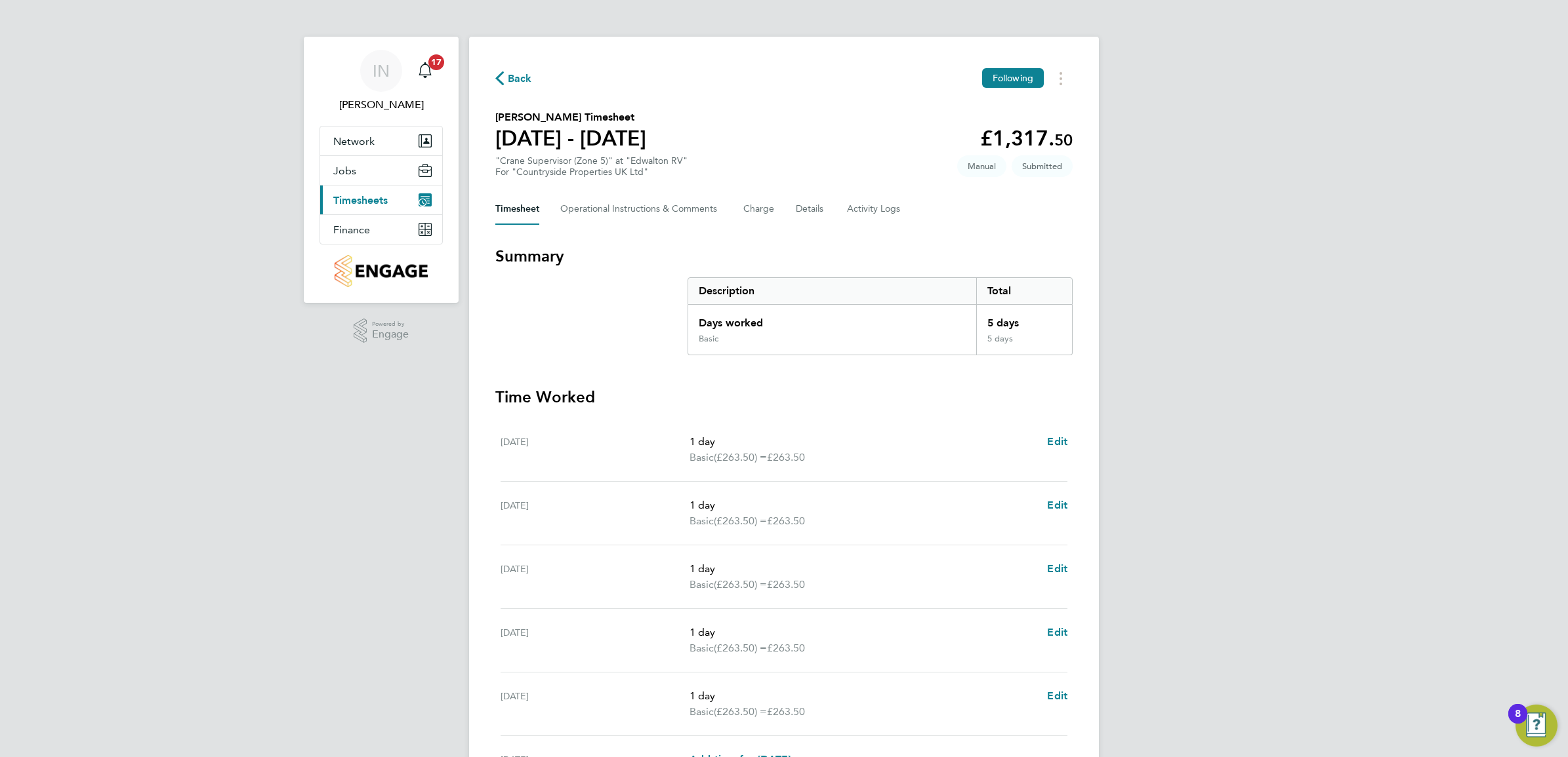
click at [375, 206] on span "Timesheets" at bounding box center [360, 200] width 55 height 12
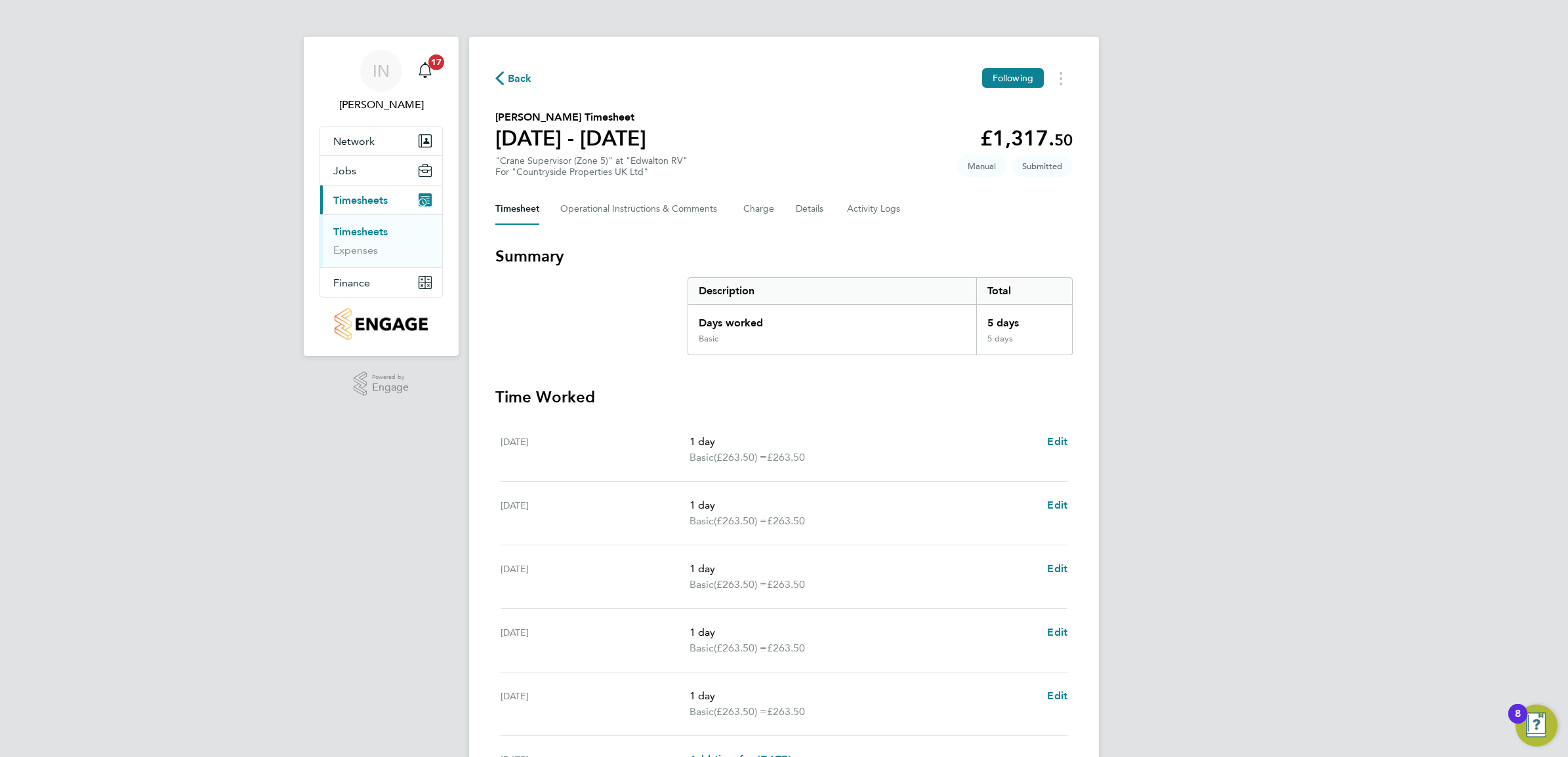
click at [364, 232] on link "Timesheets" at bounding box center [360, 231] width 55 height 12
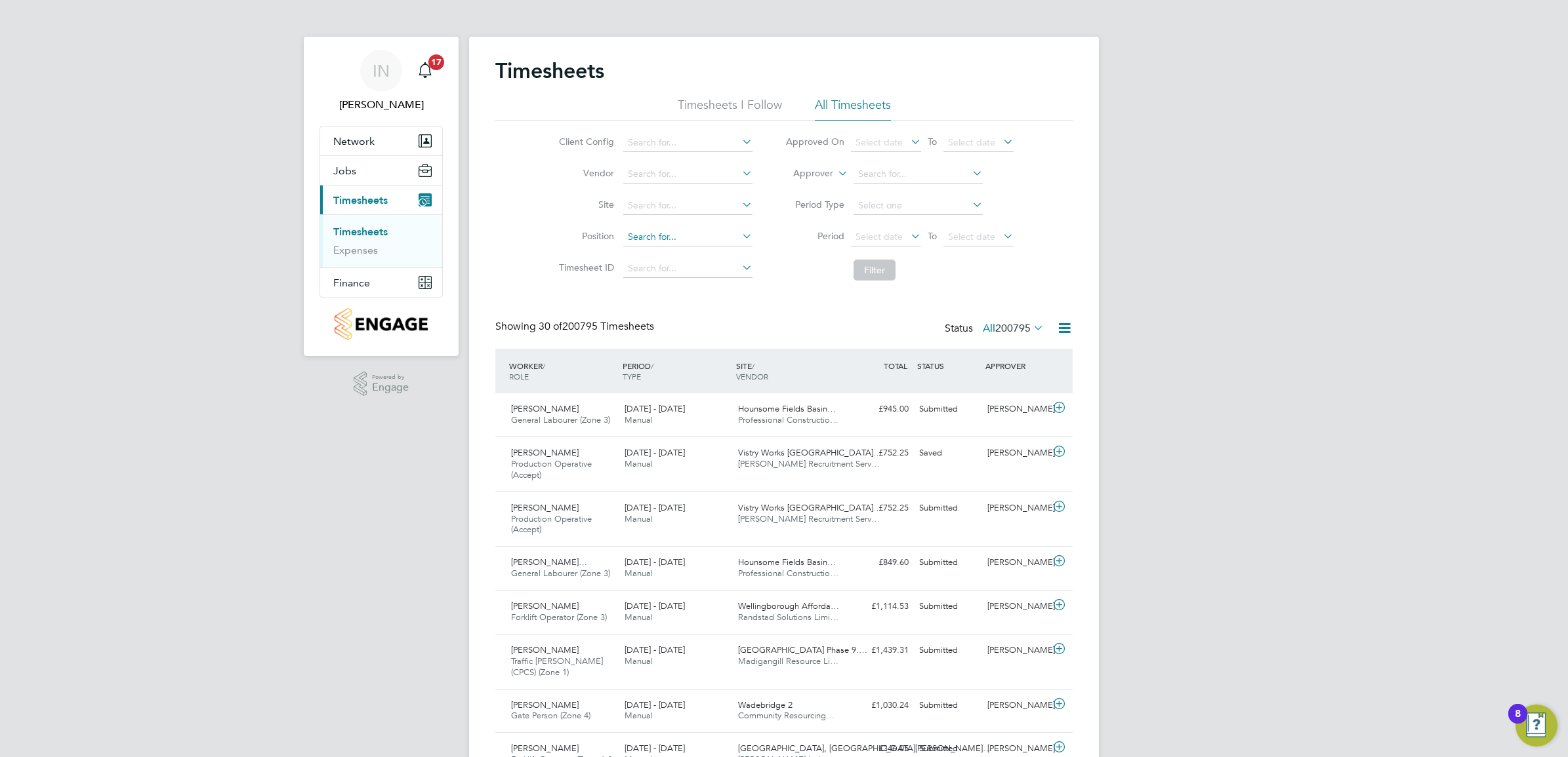
click at [696, 228] on input at bounding box center [687, 237] width 129 height 19
type input "E"
click at [693, 201] on input at bounding box center [687, 206] width 129 height 19
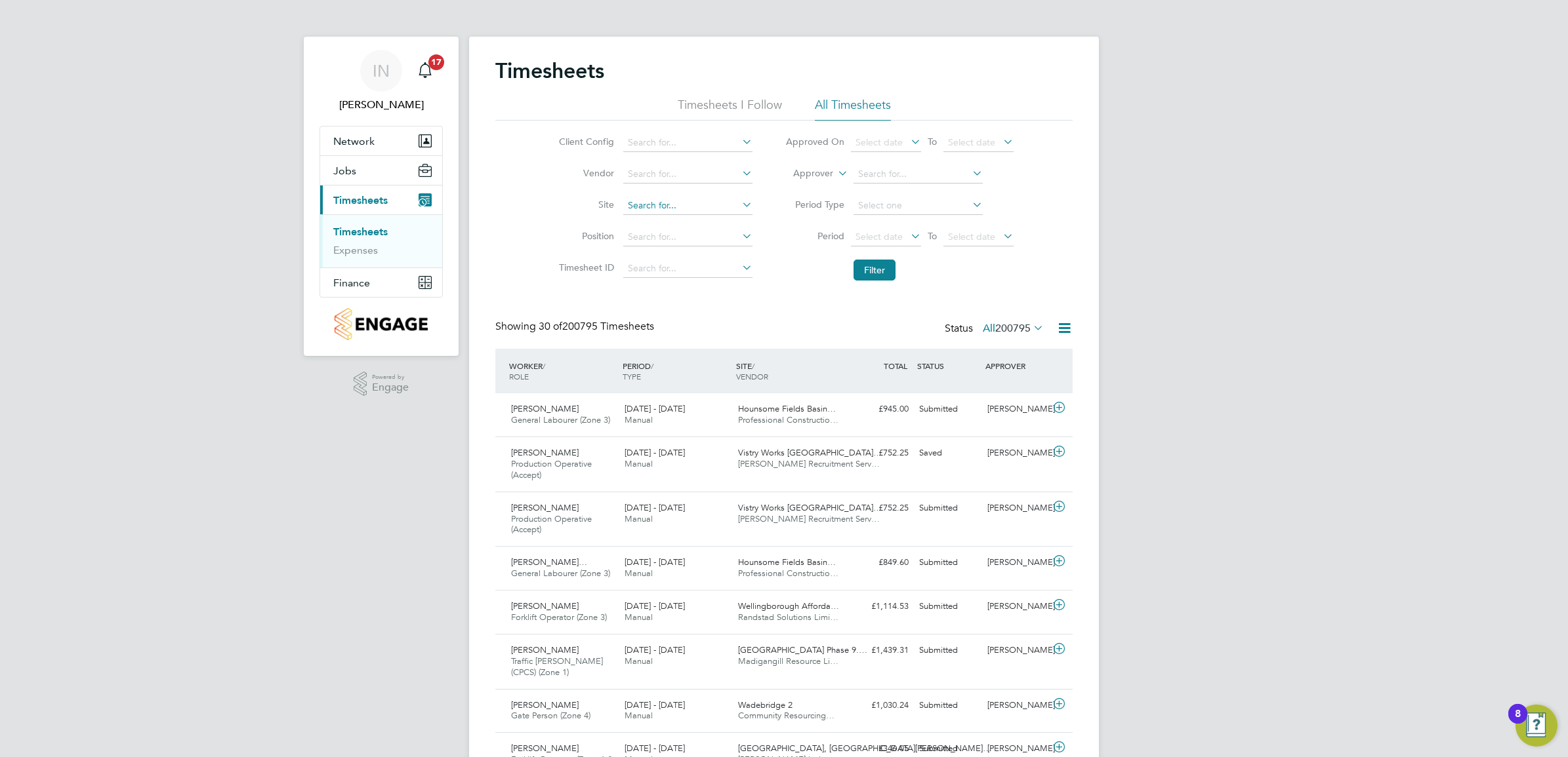
click at [653, 200] on input at bounding box center [687, 206] width 129 height 19
click at [677, 290] on li "Edw alton RV" at bounding box center [860, 294] width 476 height 18
type input "Edwalton RV"
click at [867, 276] on button "Filter" at bounding box center [873, 270] width 42 height 21
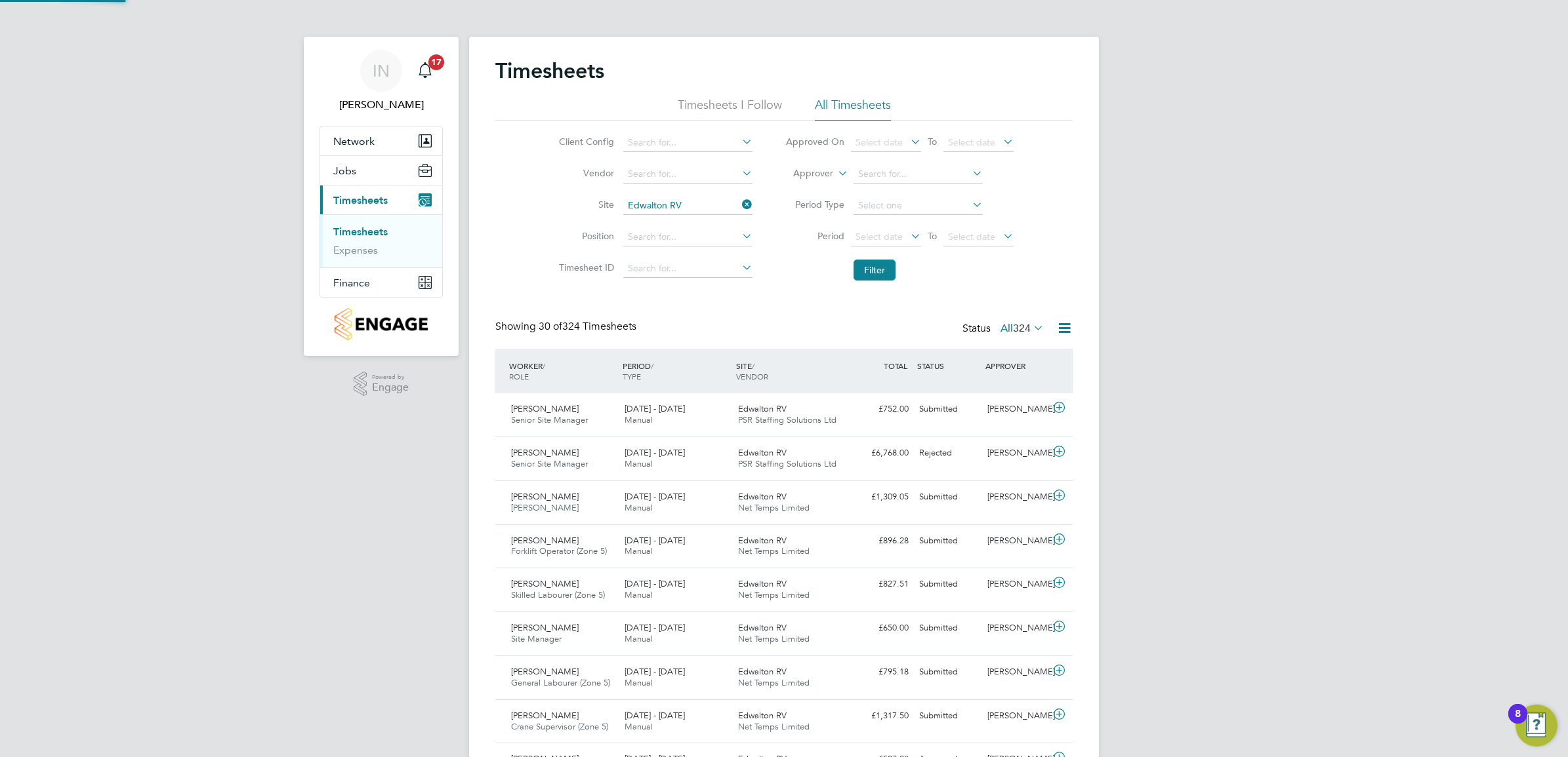
scroll to position [33, 113]
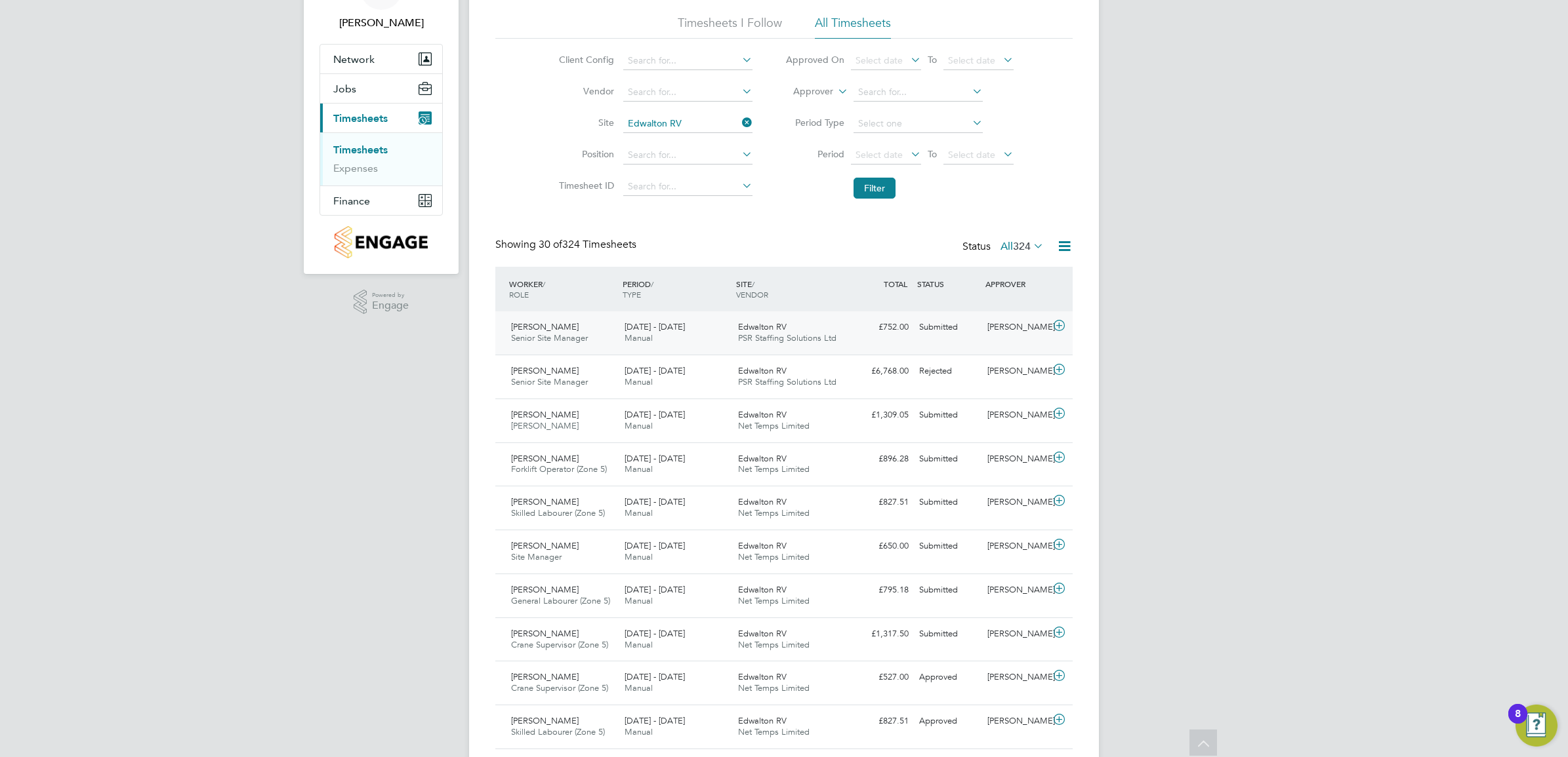
click at [844, 335] on div "Edwalton RV PSR Staffing Solutions Ltd" at bounding box center [789, 333] width 113 height 33
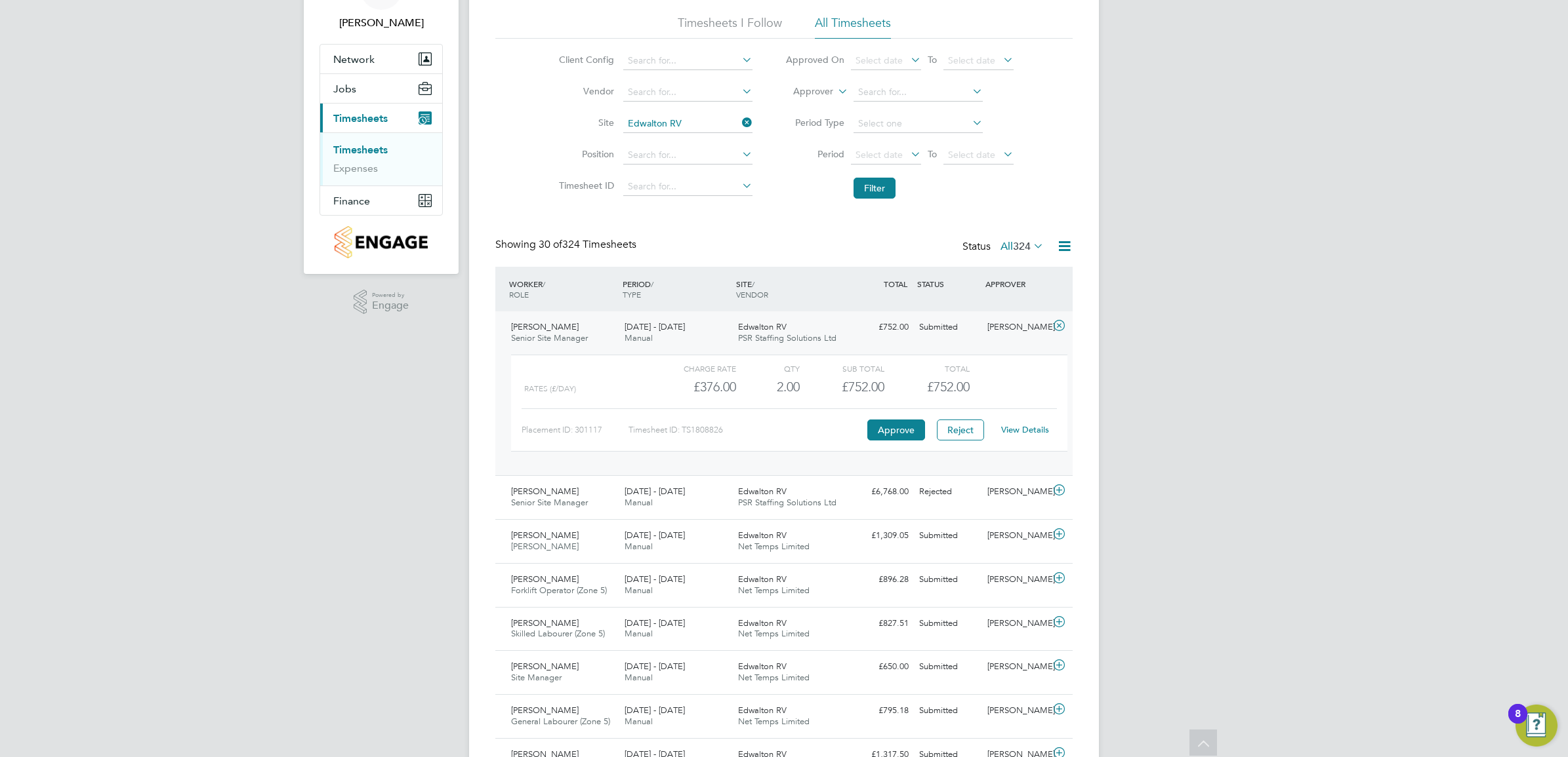
click at [1019, 426] on link "View Details" at bounding box center [1024, 430] width 48 height 11
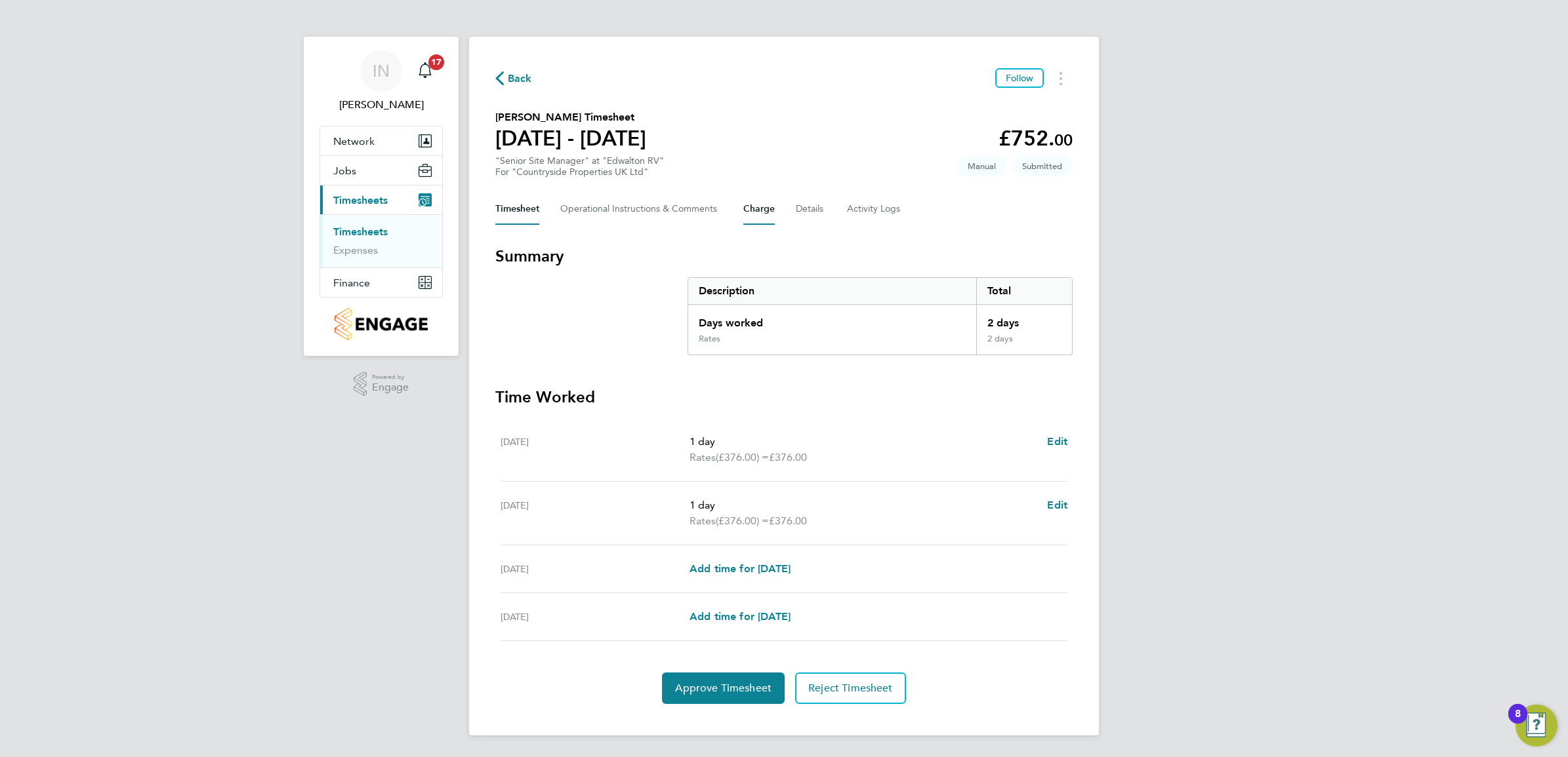
click at [762, 214] on button "Charge" at bounding box center [758, 209] width 32 height 32
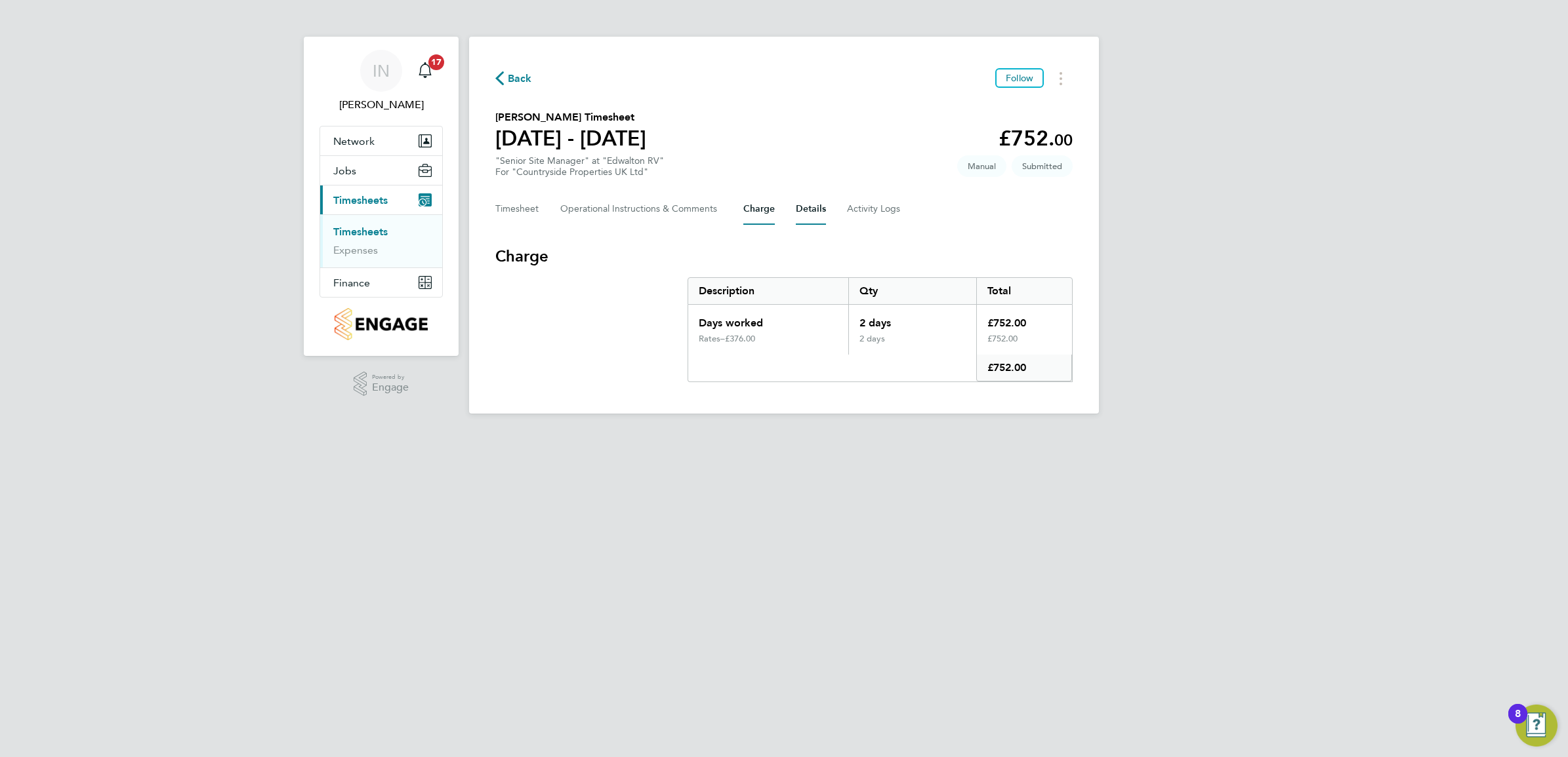
click at [805, 208] on button "Details" at bounding box center [811, 209] width 30 height 32
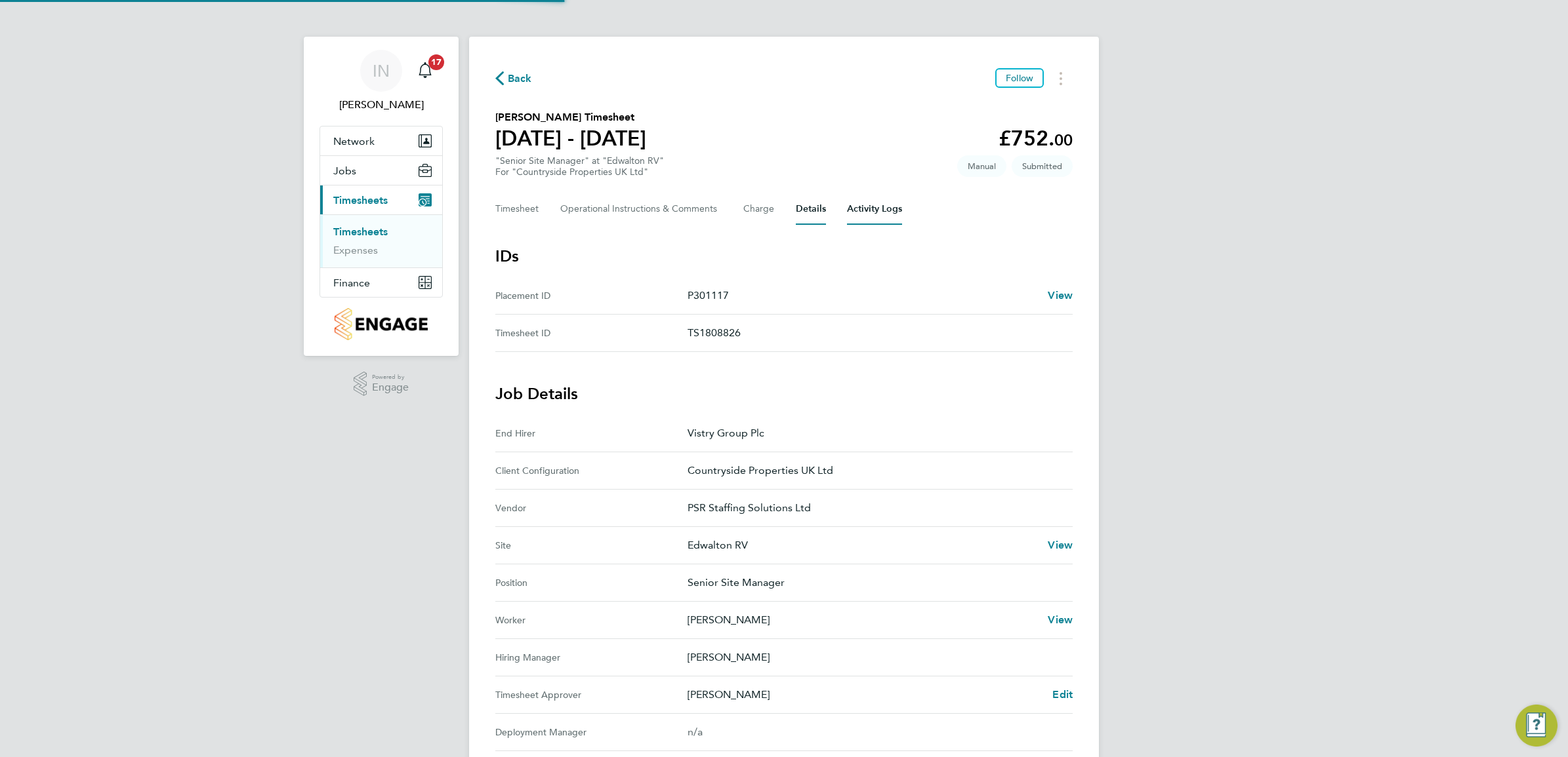
click at [870, 208] on Logs-tab "Activity Logs" at bounding box center [874, 209] width 56 height 32
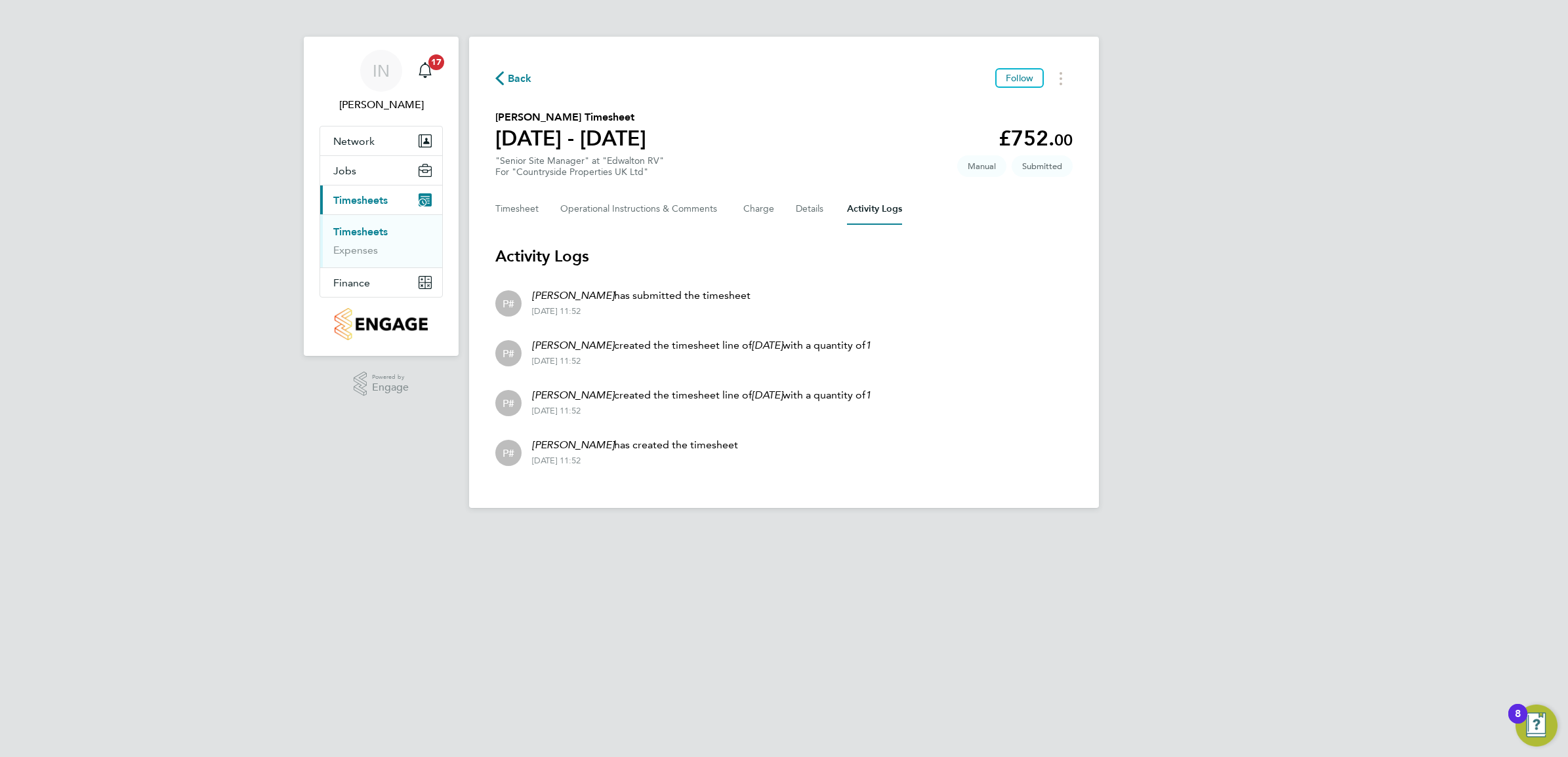
click at [832, 208] on div "Timesheet Operational Instructions & Comments Charge Details Activity Logs" at bounding box center [784, 209] width 577 height 32
click at [820, 212] on button "Details" at bounding box center [811, 209] width 30 height 32
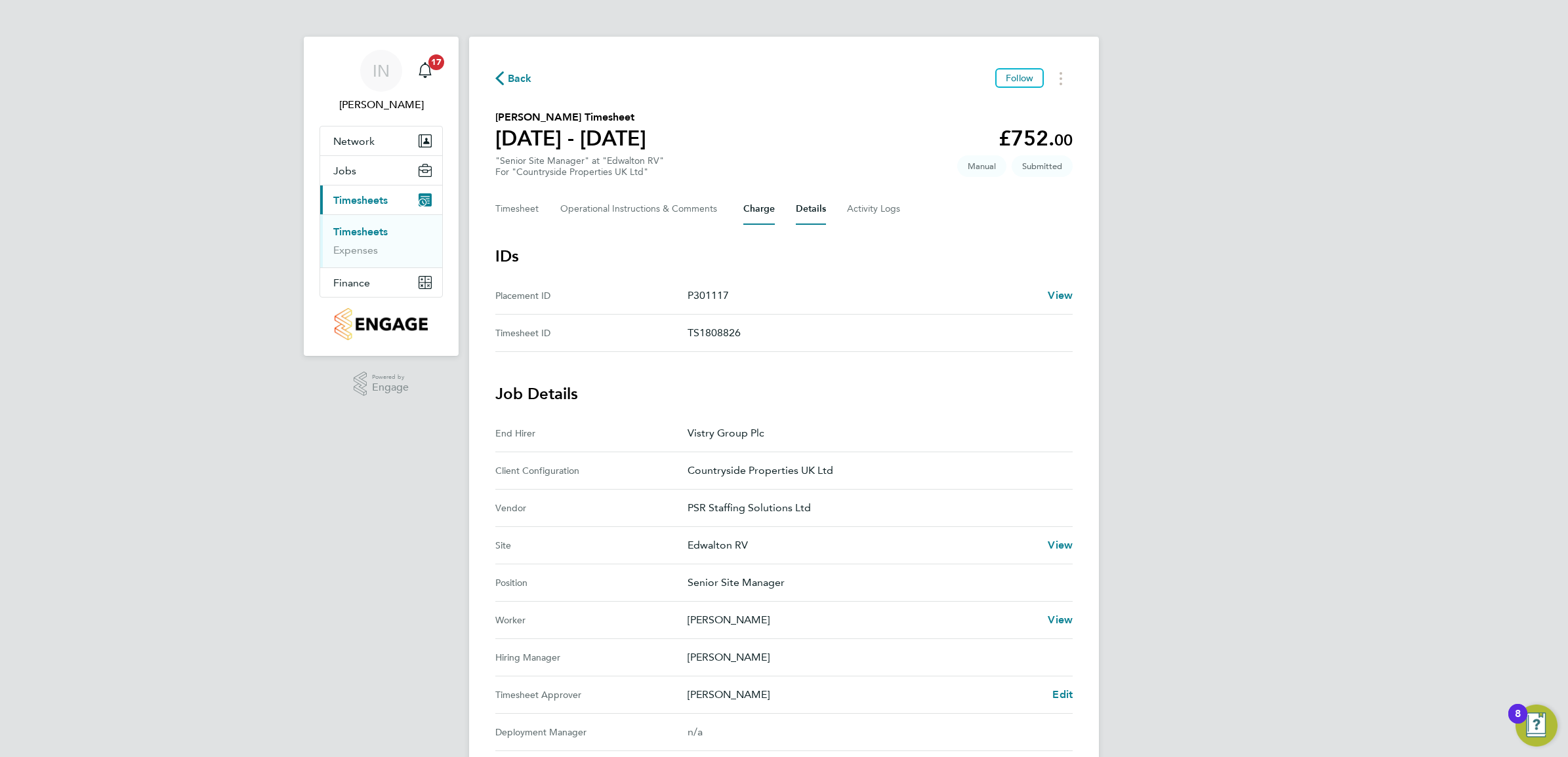
click at [757, 206] on button "Charge" at bounding box center [758, 209] width 32 height 32
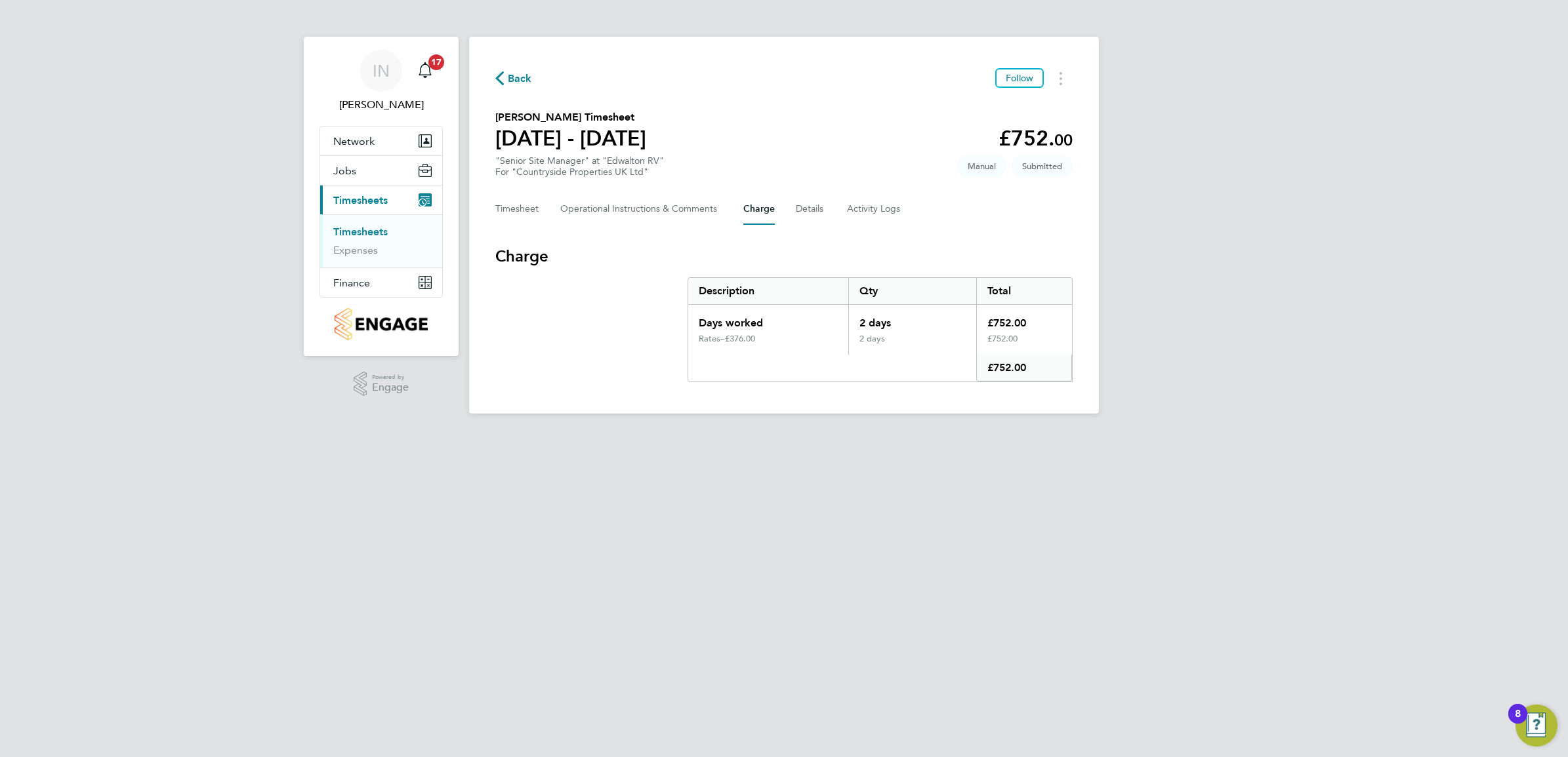
click at [894, 386] on div "Back Follow Ian Cousins's Timesheet 18 - 24 Aug 2025 £752. 00 "Senior Site Mana…" at bounding box center [784, 225] width 629 height 377
click at [686, 210] on Comments-tab "Operational Instructions & Comments" at bounding box center [641, 209] width 162 height 32
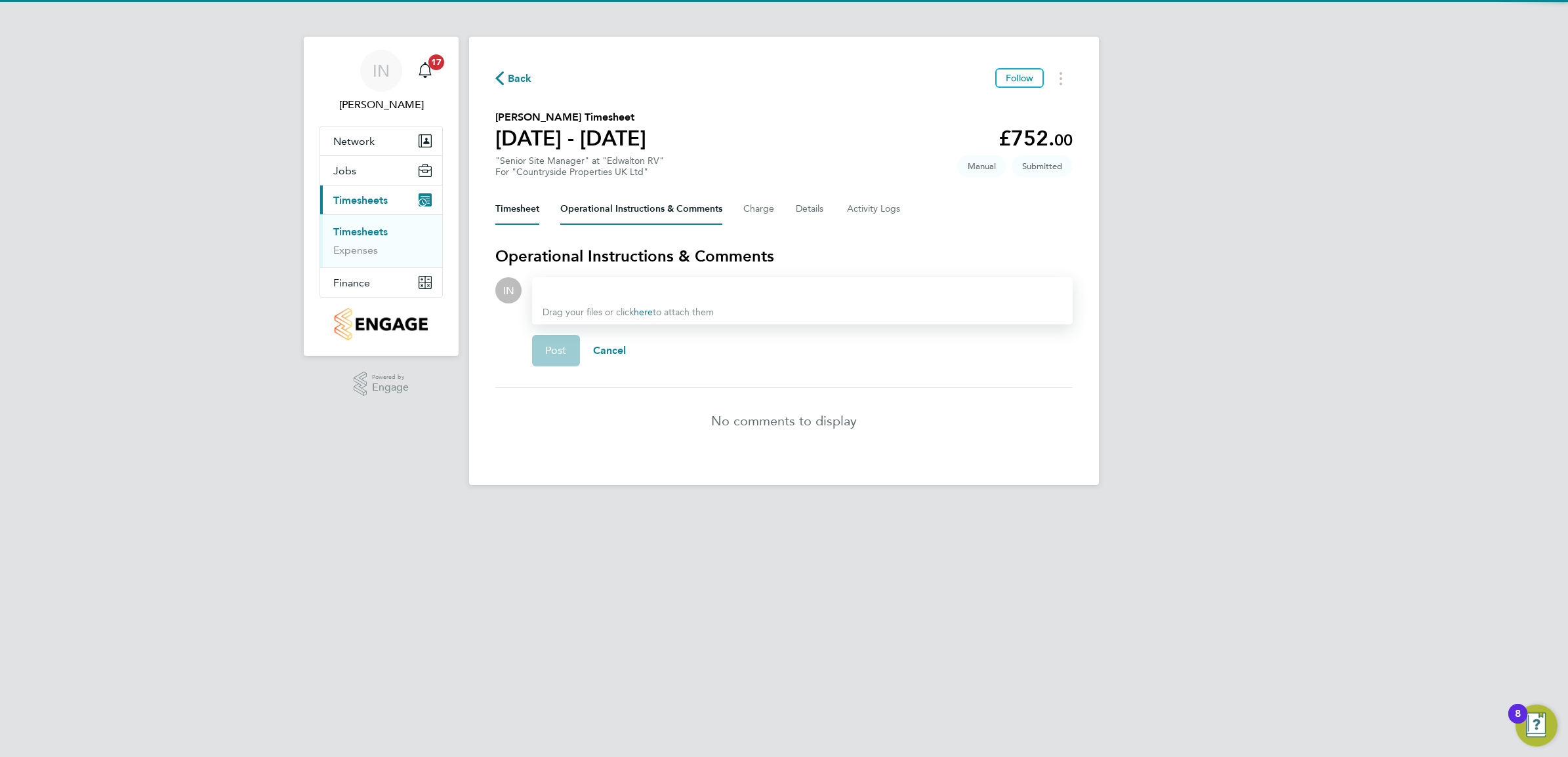
click at [530, 206] on button "Timesheet" at bounding box center [517, 209] width 44 height 32
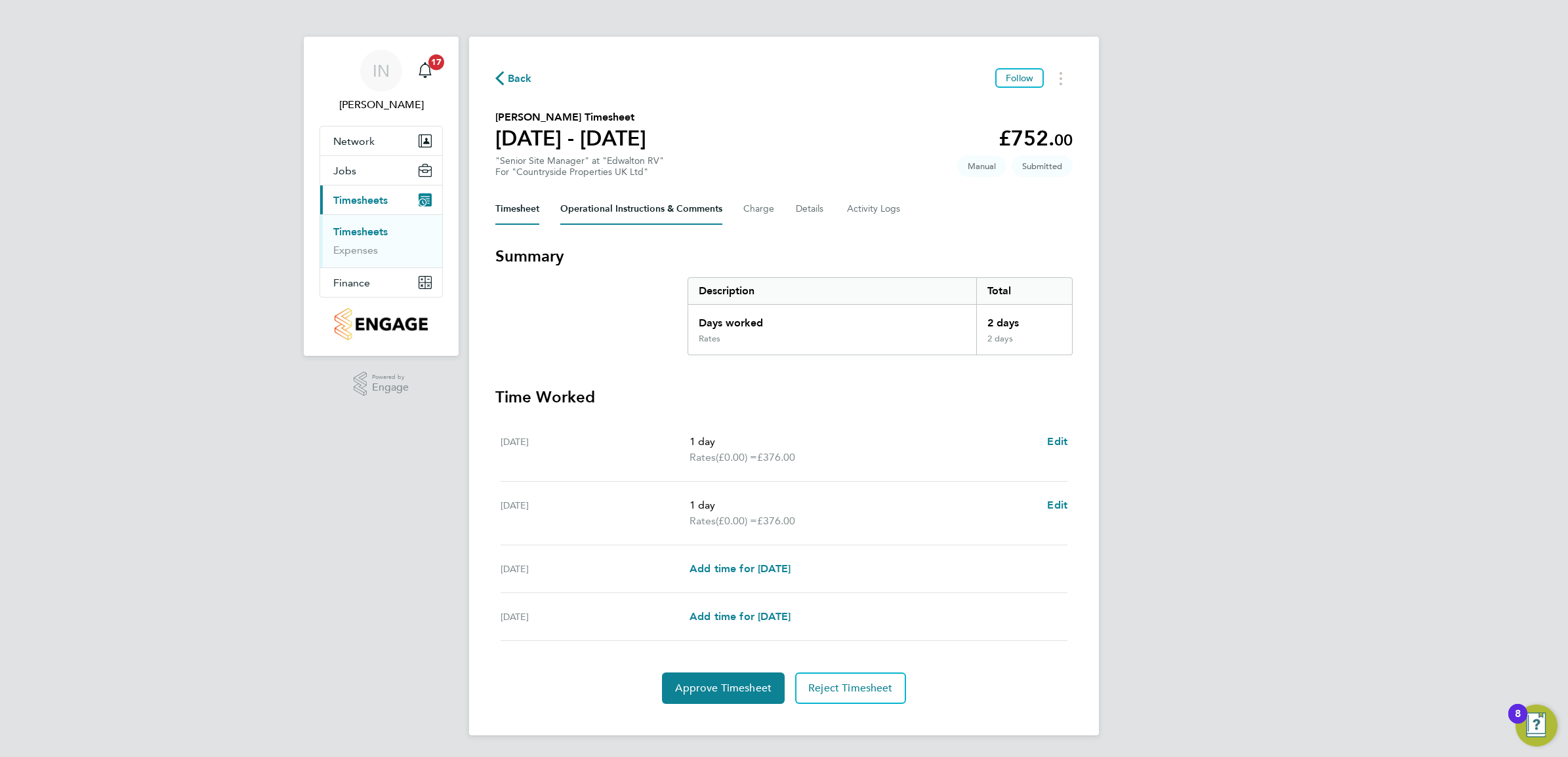
click at [686, 217] on Comments-tab "Operational Instructions & Comments" at bounding box center [641, 209] width 162 height 32
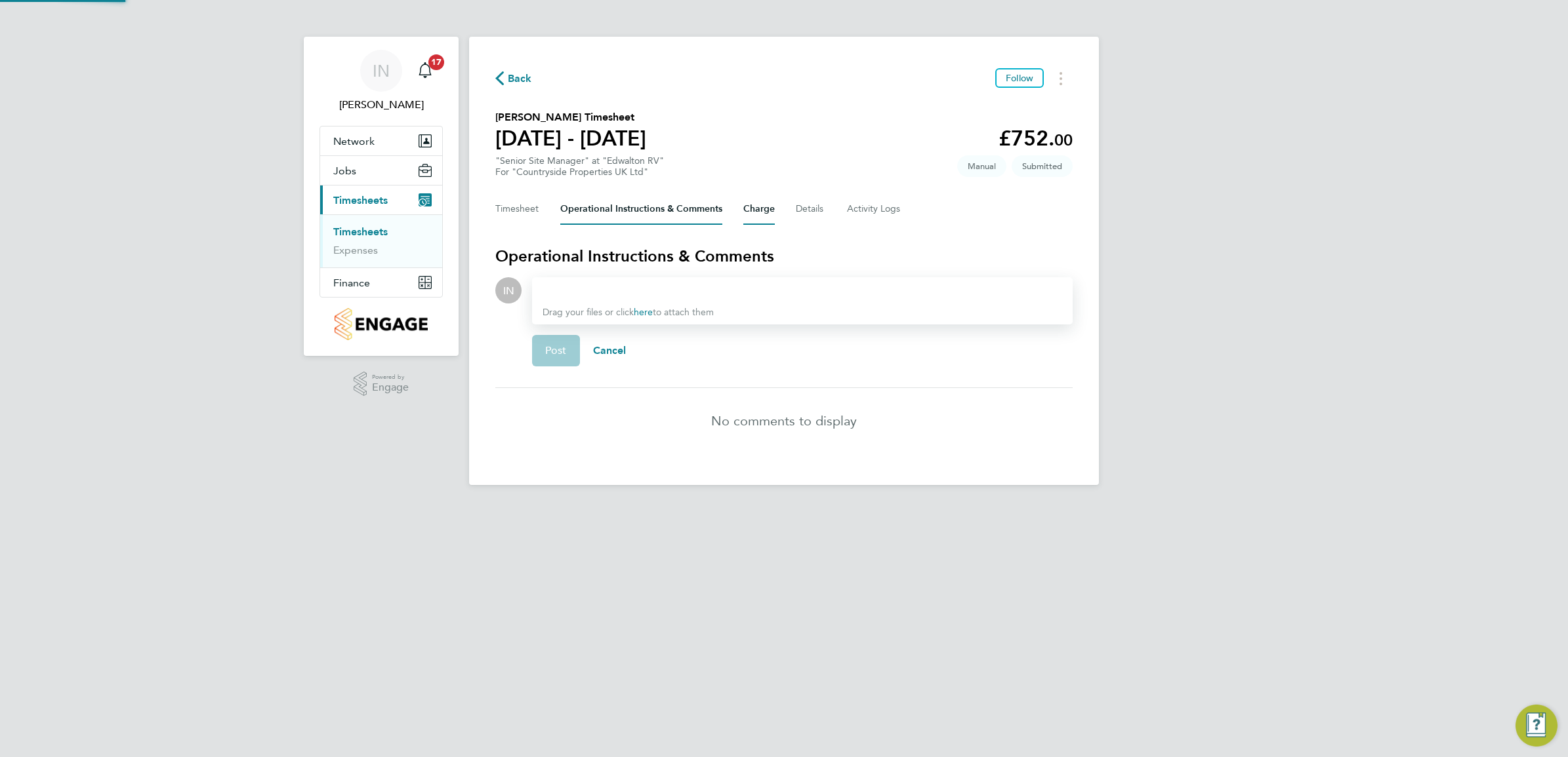
click at [762, 211] on button "Charge" at bounding box center [758, 209] width 32 height 32
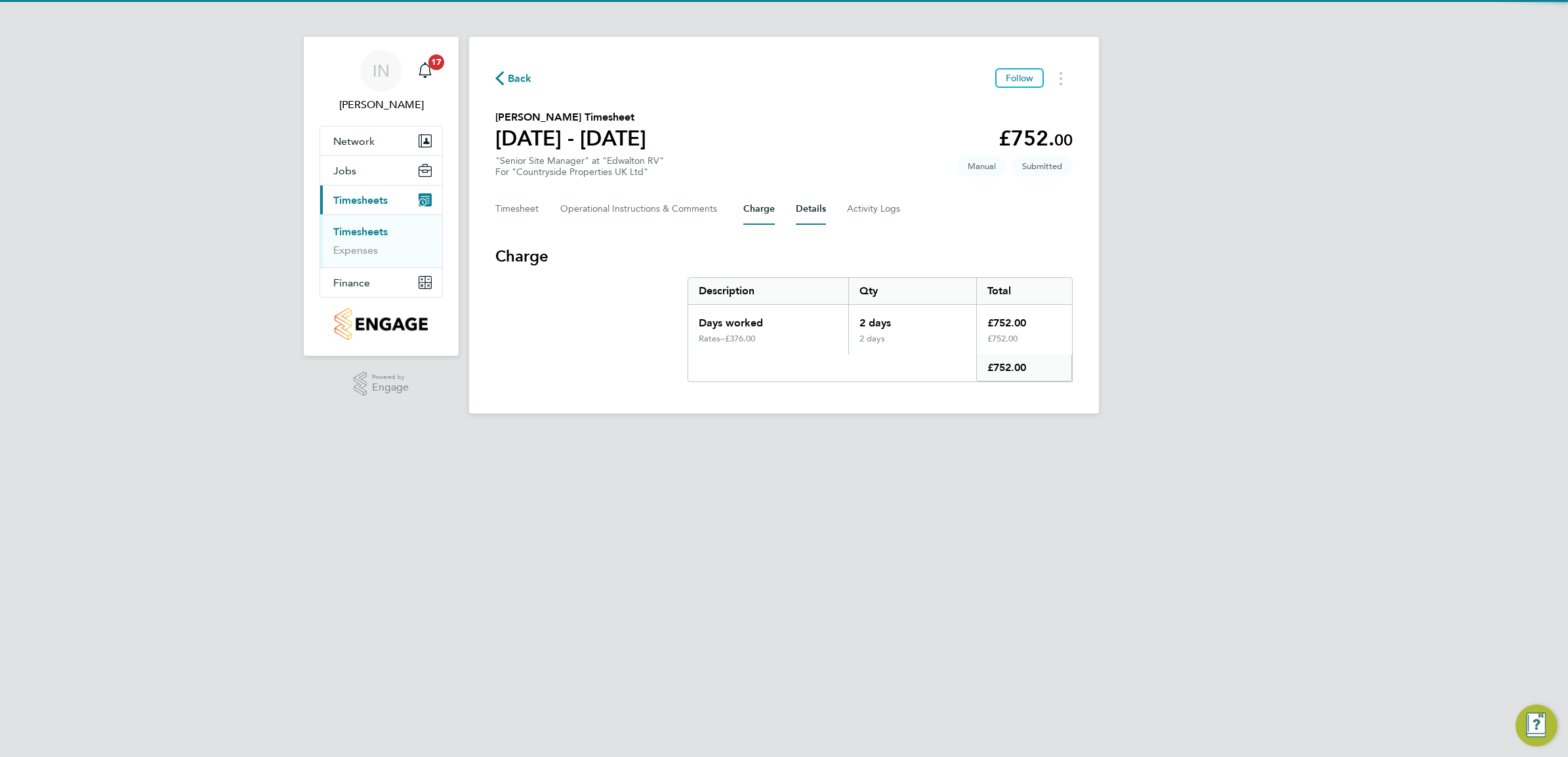
click at [796, 210] on button "Details" at bounding box center [811, 209] width 30 height 32
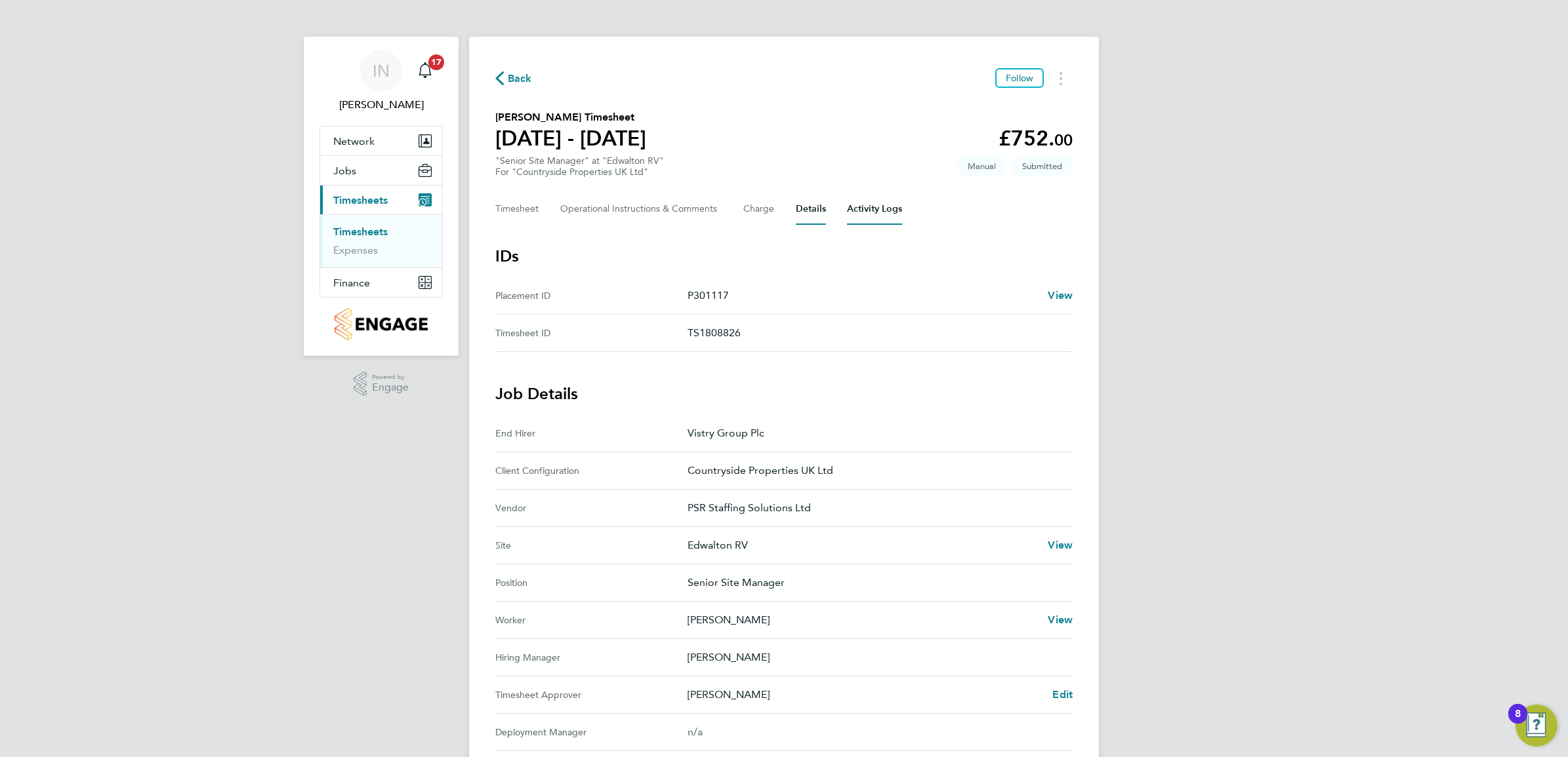
click at [877, 209] on Logs-tab "Activity Logs" at bounding box center [874, 209] width 56 height 32
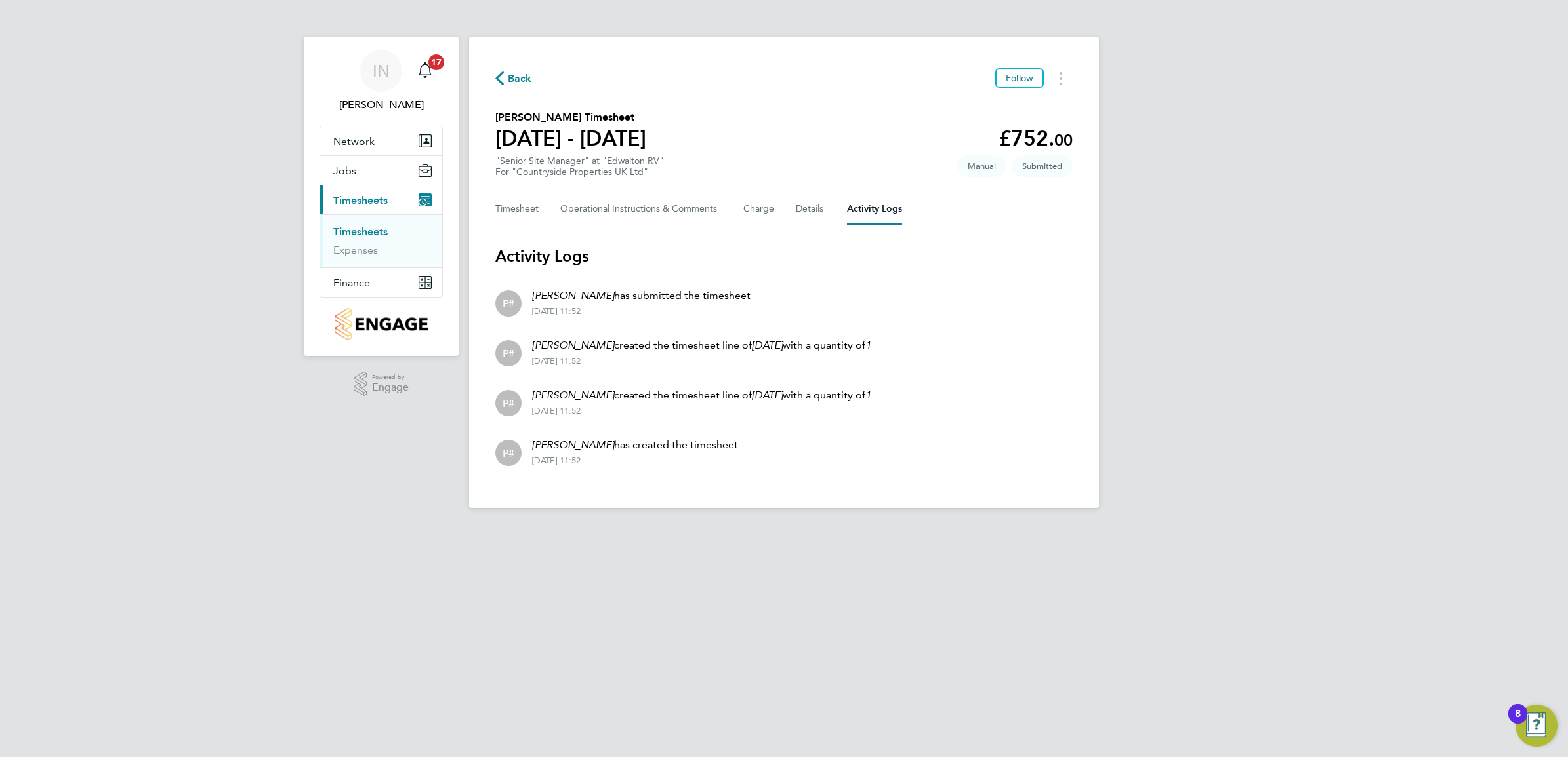
click at [518, 80] on span "Back" at bounding box center [520, 78] width 24 height 15
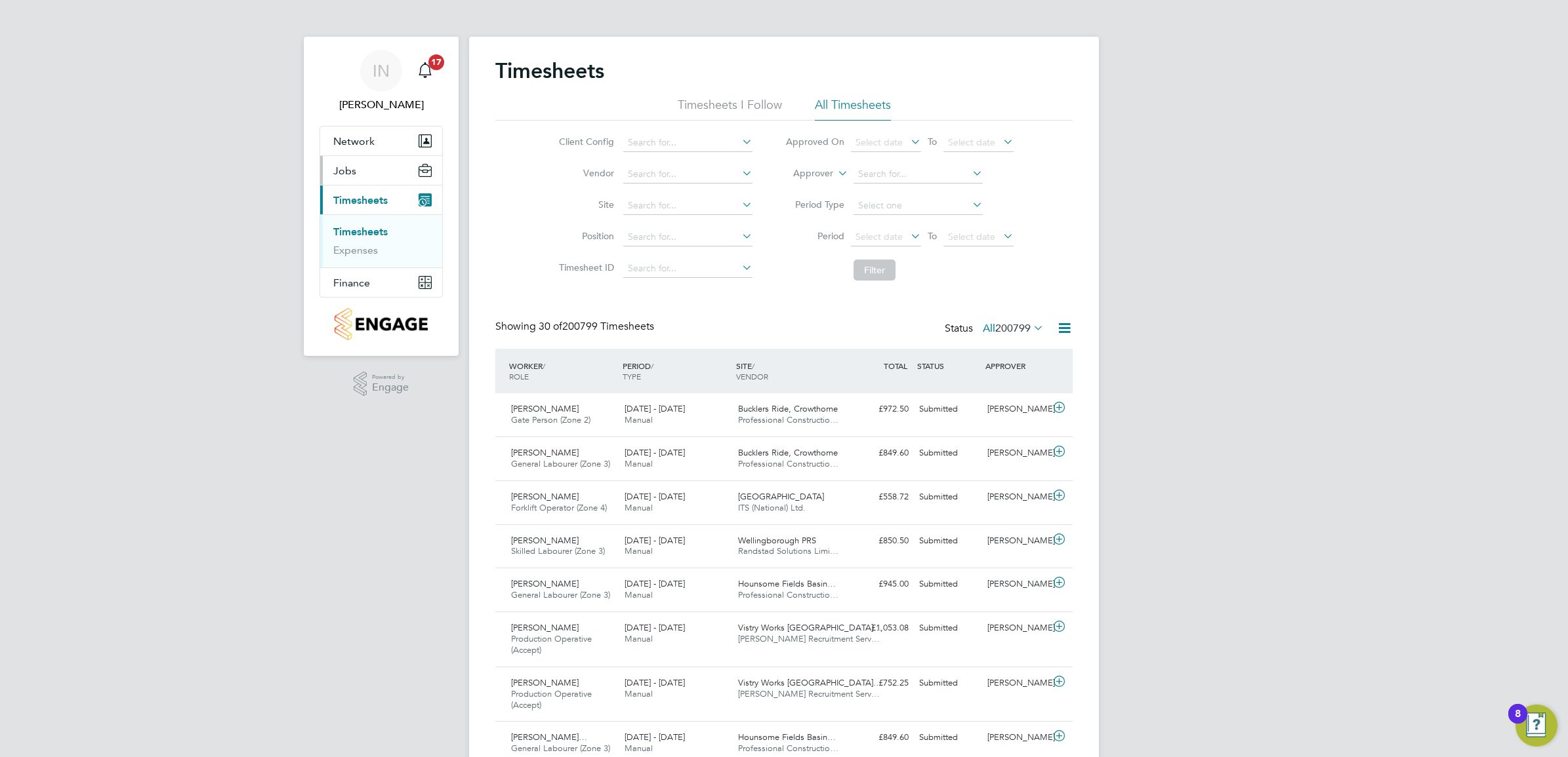
click at [365, 180] on button "Jobs" at bounding box center [380, 170] width 122 height 29
click at [366, 203] on link "Vacancies" at bounding box center [356, 201] width 47 height 12
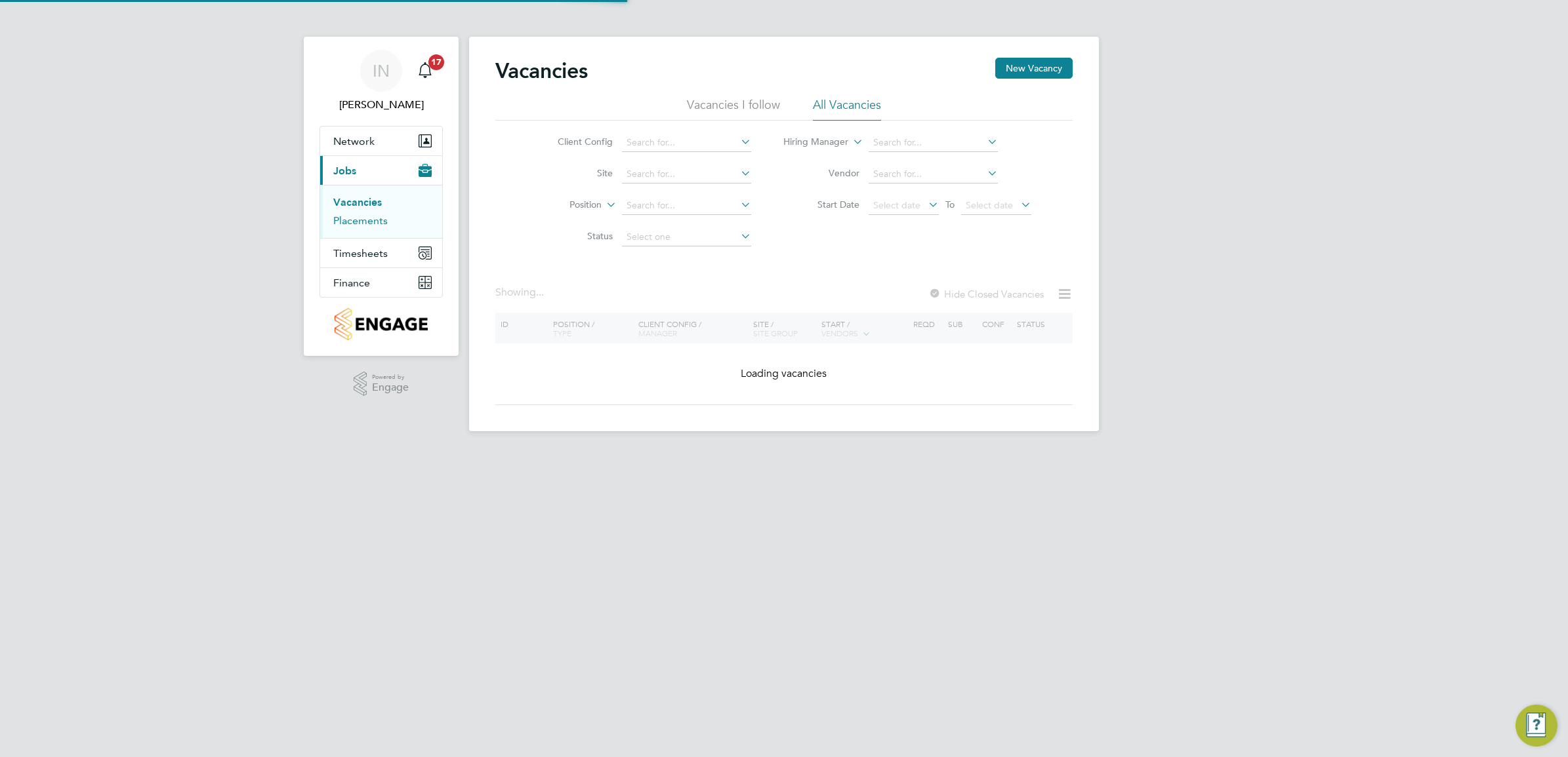
click at [372, 219] on link "Placements" at bounding box center [360, 220] width 55 height 12
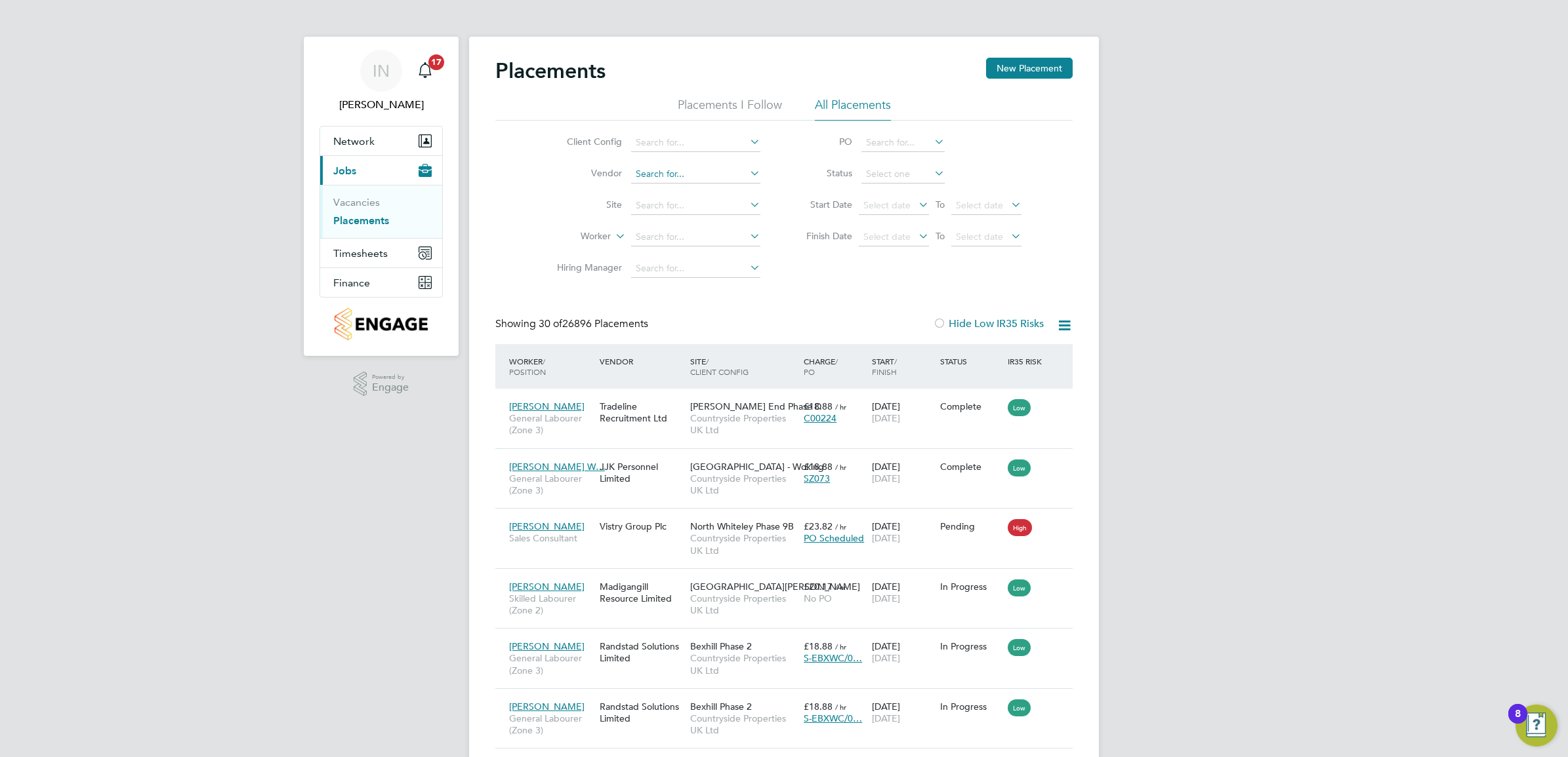
click at [716, 171] on input at bounding box center [695, 175] width 129 height 19
click at [715, 211] on input at bounding box center [695, 206] width 129 height 19
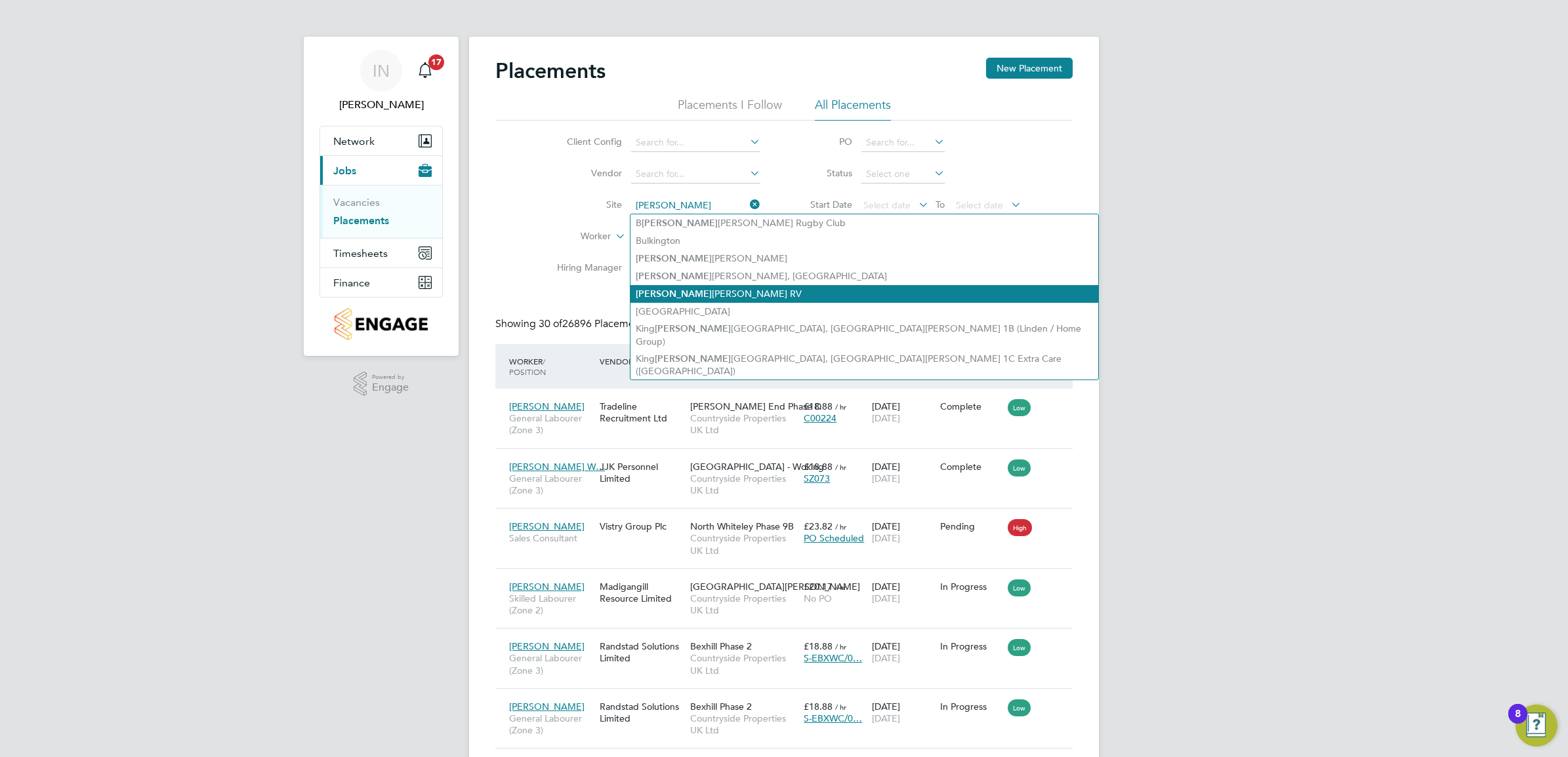
click at [692, 286] on li "Edw alton RV" at bounding box center [864, 294] width 468 height 18
type input "Edwalton RV"
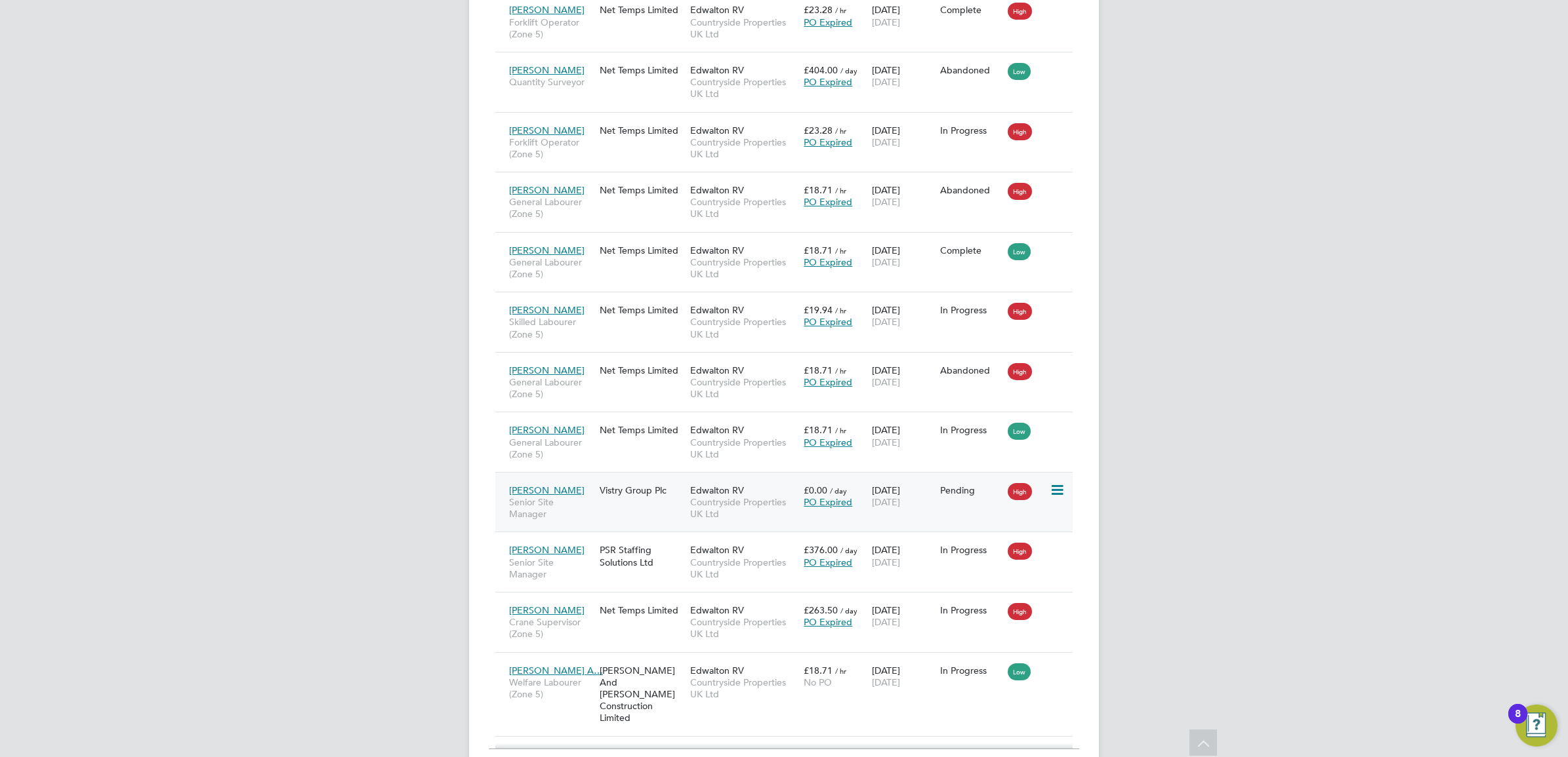
click at [633, 478] on div "Vistry Group Plc" at bounding box center [641, 490] width 91 height 25
click at [735, 556] on span "Countryside Properties UK Ltd" at bounding box center [743, 568] width 107 height 24
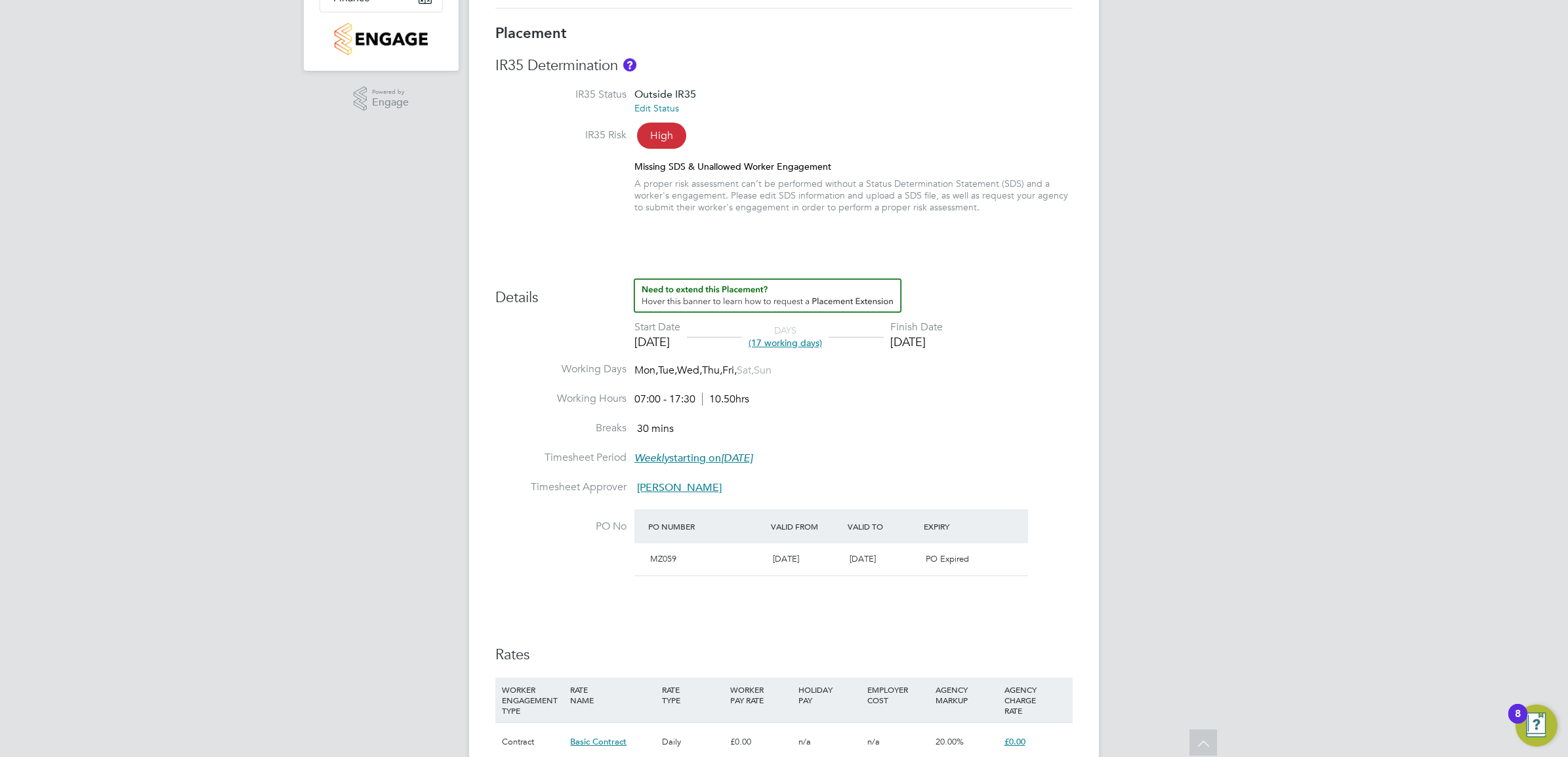
scroll to position [72, 0]
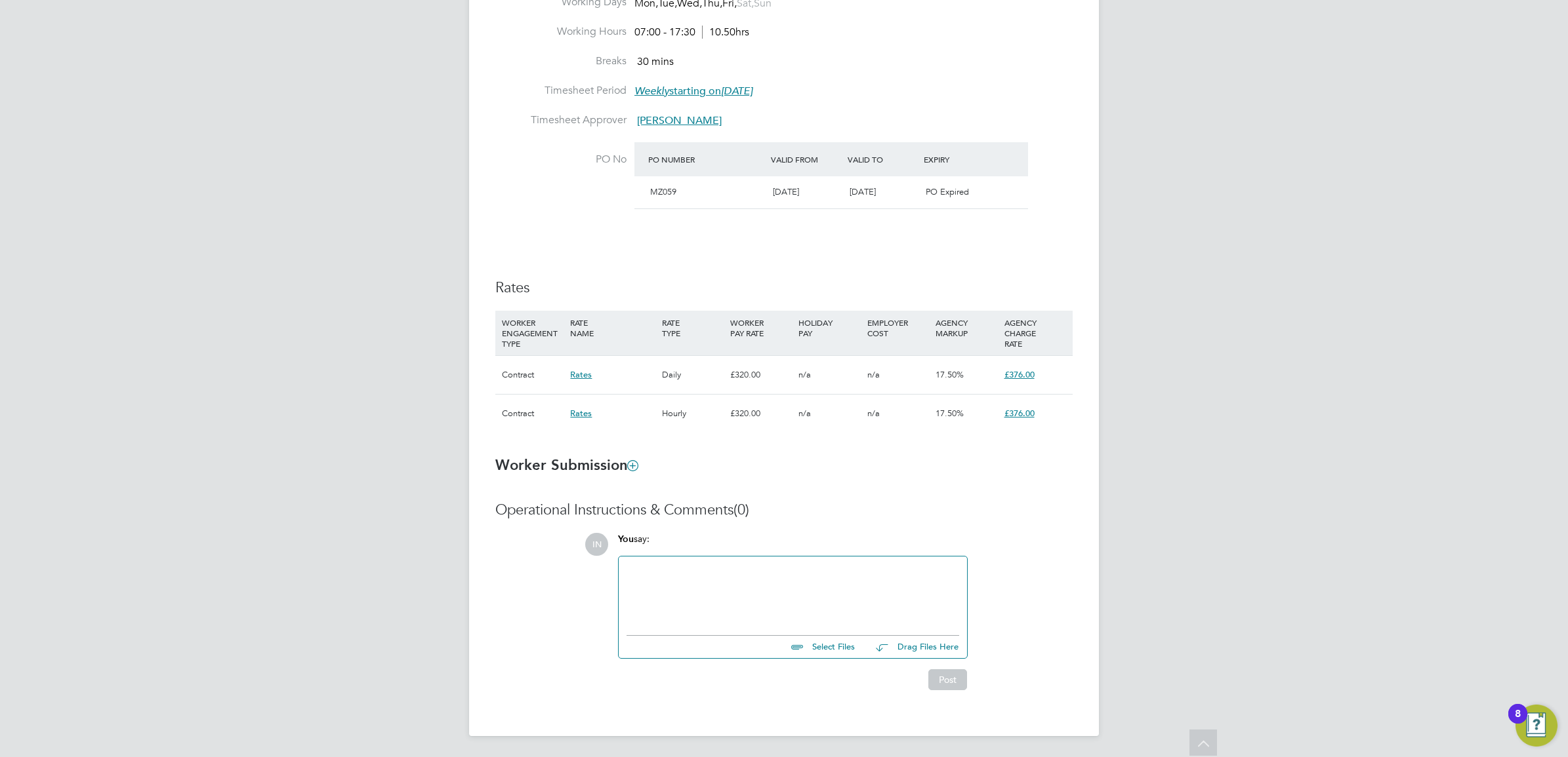
drag, startPoint x: 744, startPoint y: 339, endPoint x: 733, endPoint y: 576, distance: 237.3
drag, startPoint x: 733, startPoint y: 576, endPoint x: 553, endPoint y: 243, distance: 378.5
click at [553, 243] on div "Details Start Date 21 Aug 2025 DAYS (17 working days) Finish Date 12 Sep 2025 W…" at bounding box center [784, 179] width 577 height 533
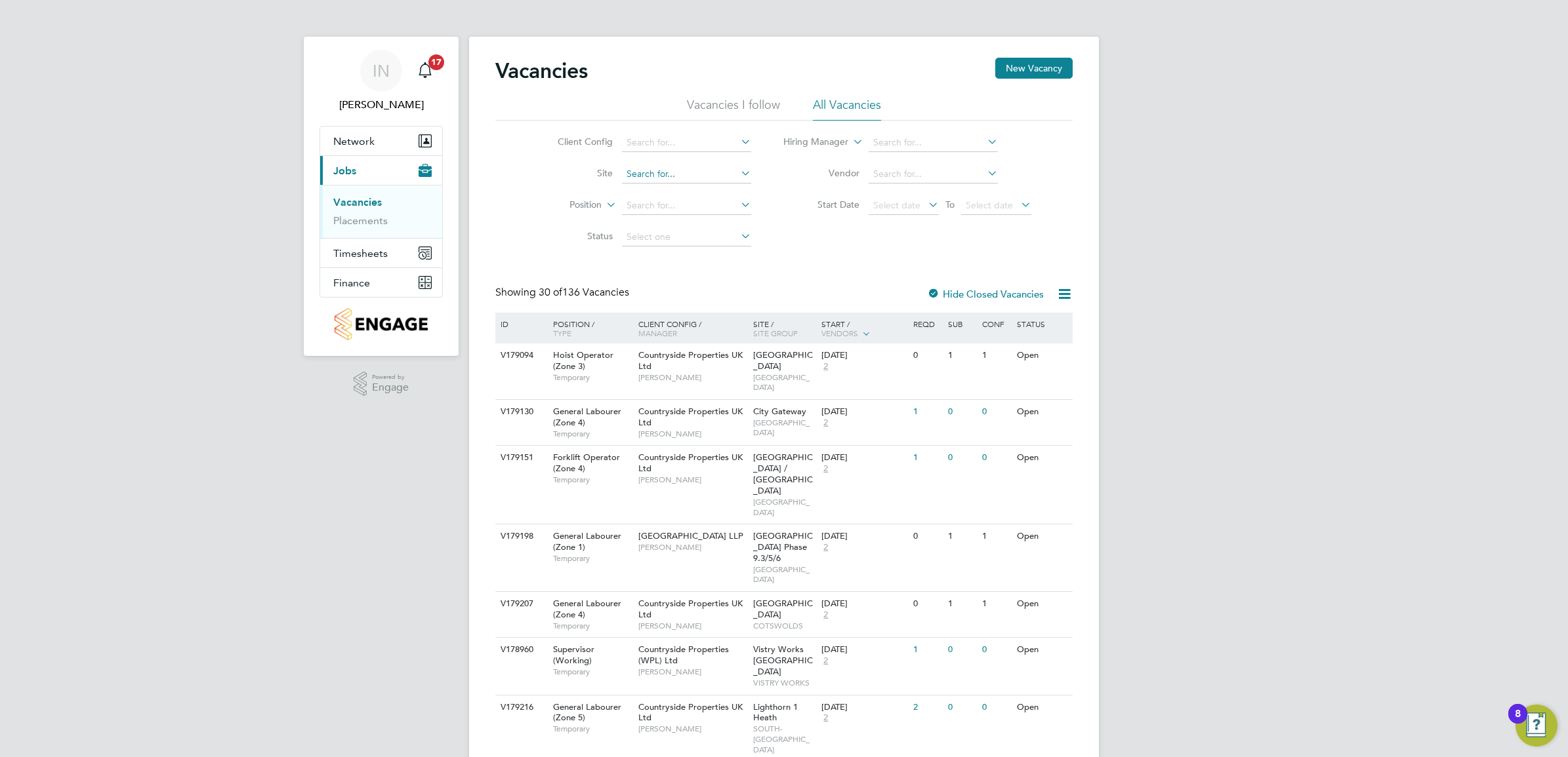
click at [654, 172] on input at bounding box center [686, 175] width 129 height 19
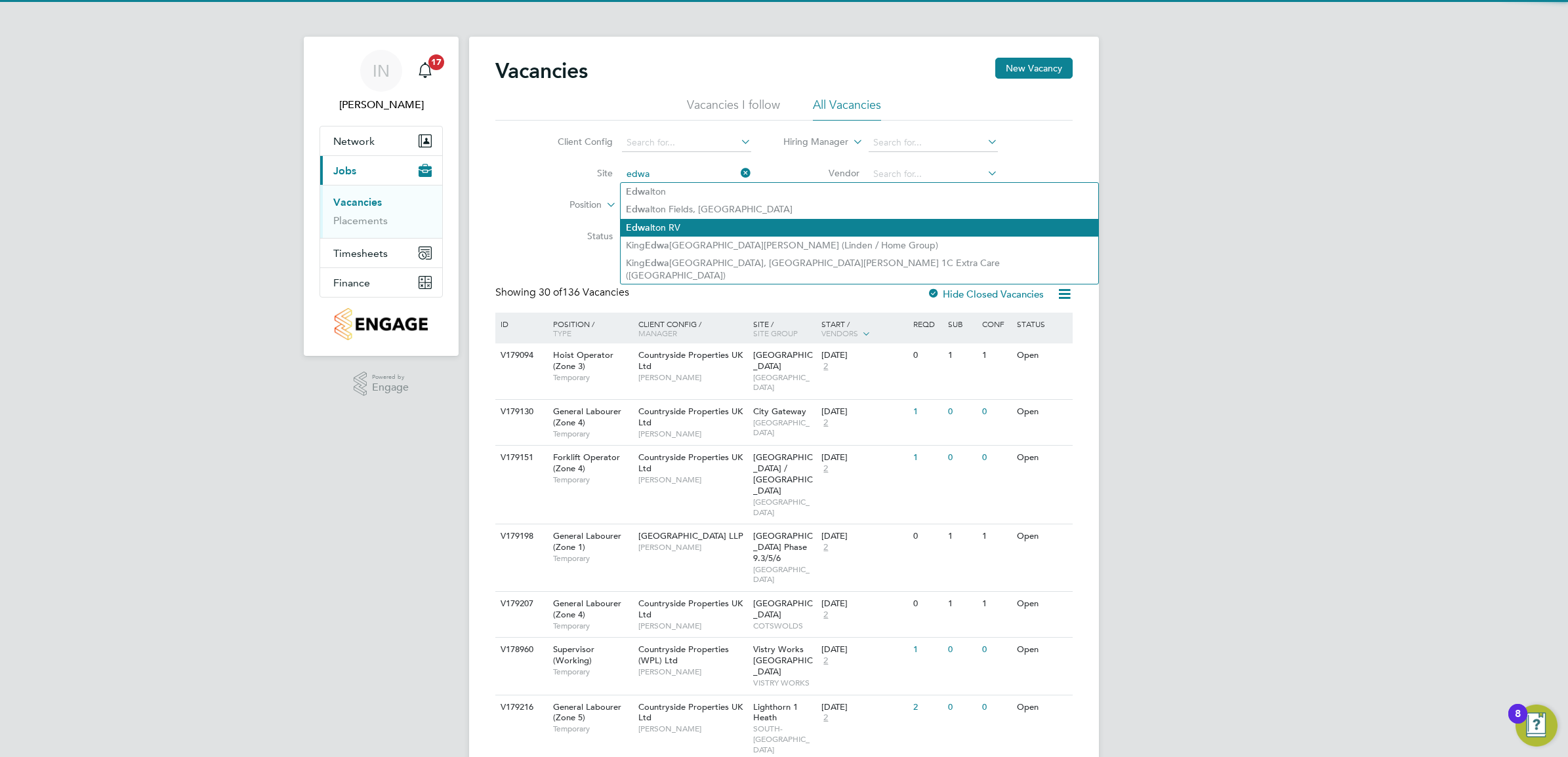
click at [689, 229] on li "Edwa lton RV" at bounding box center [859, 228] width 478 height 18
type input "Edwalton RV"
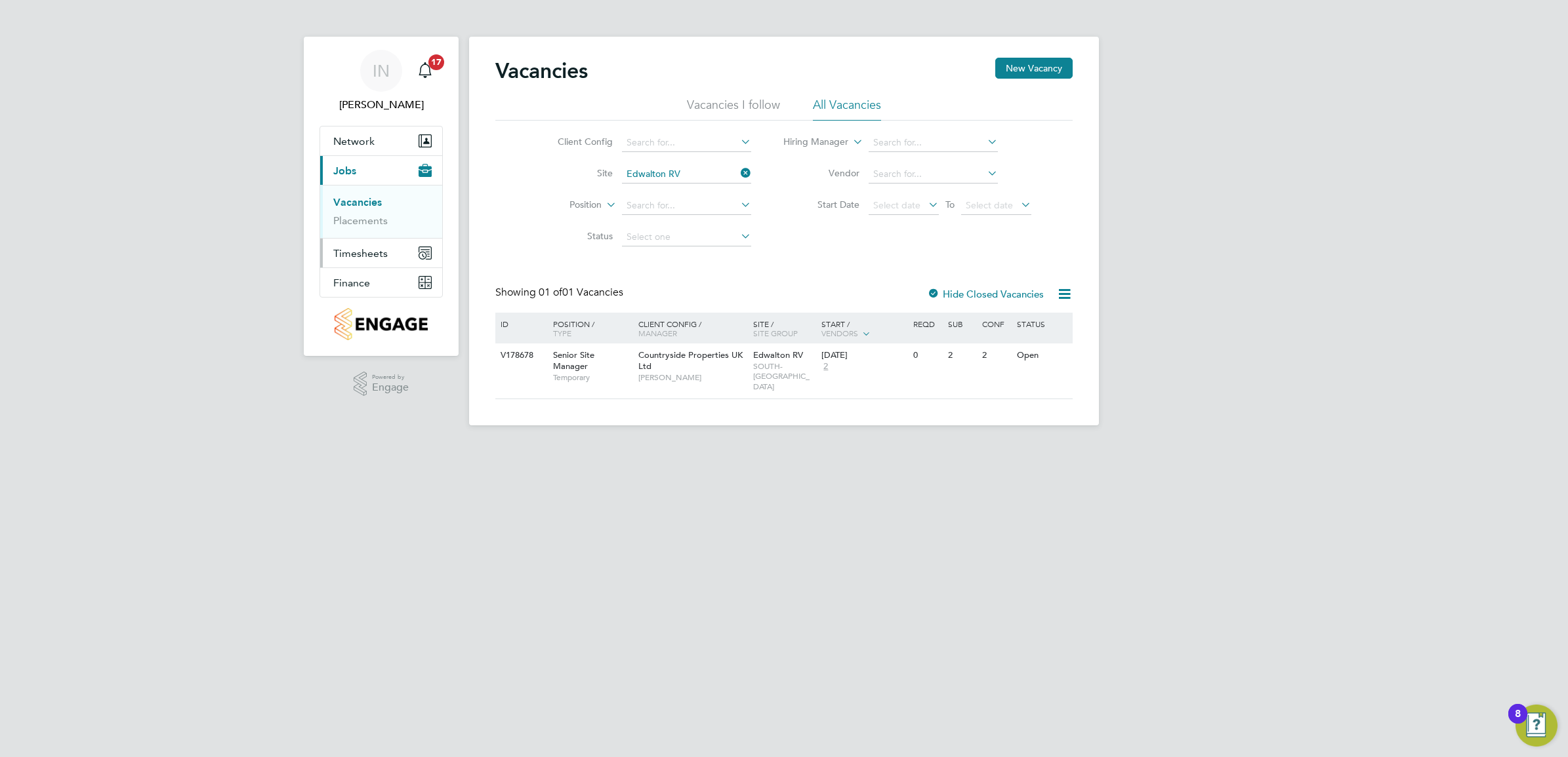
click at [378, 254] on span "Timesheets" at bounding box center [360, 253] width 55 height 12
click at [372, 230] on link "Timesheets" at bounding box center [360, 231] width 55 height 12
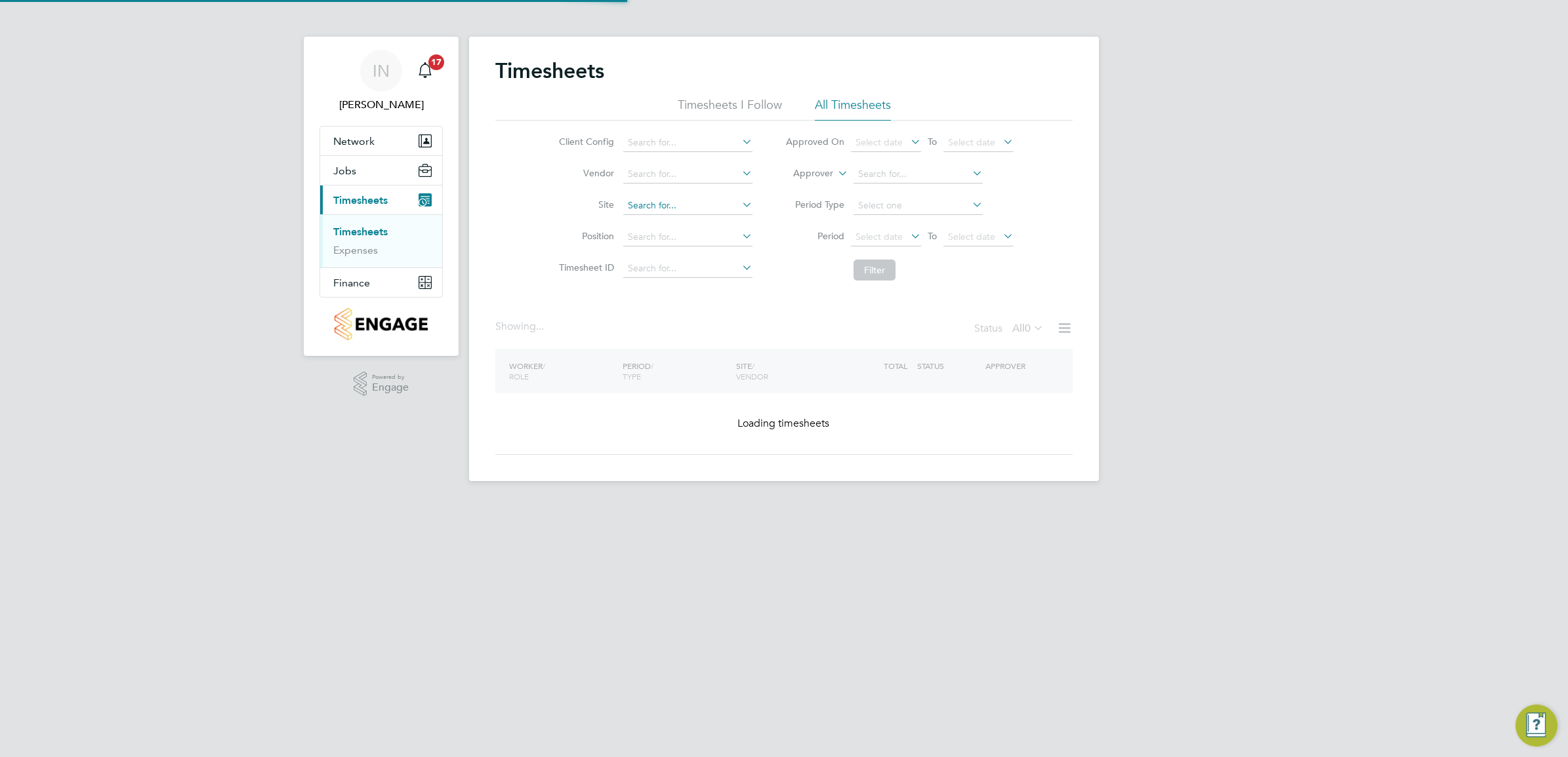
click at [683, 210] on input at bounding box center [687, 206] width 129 height 19
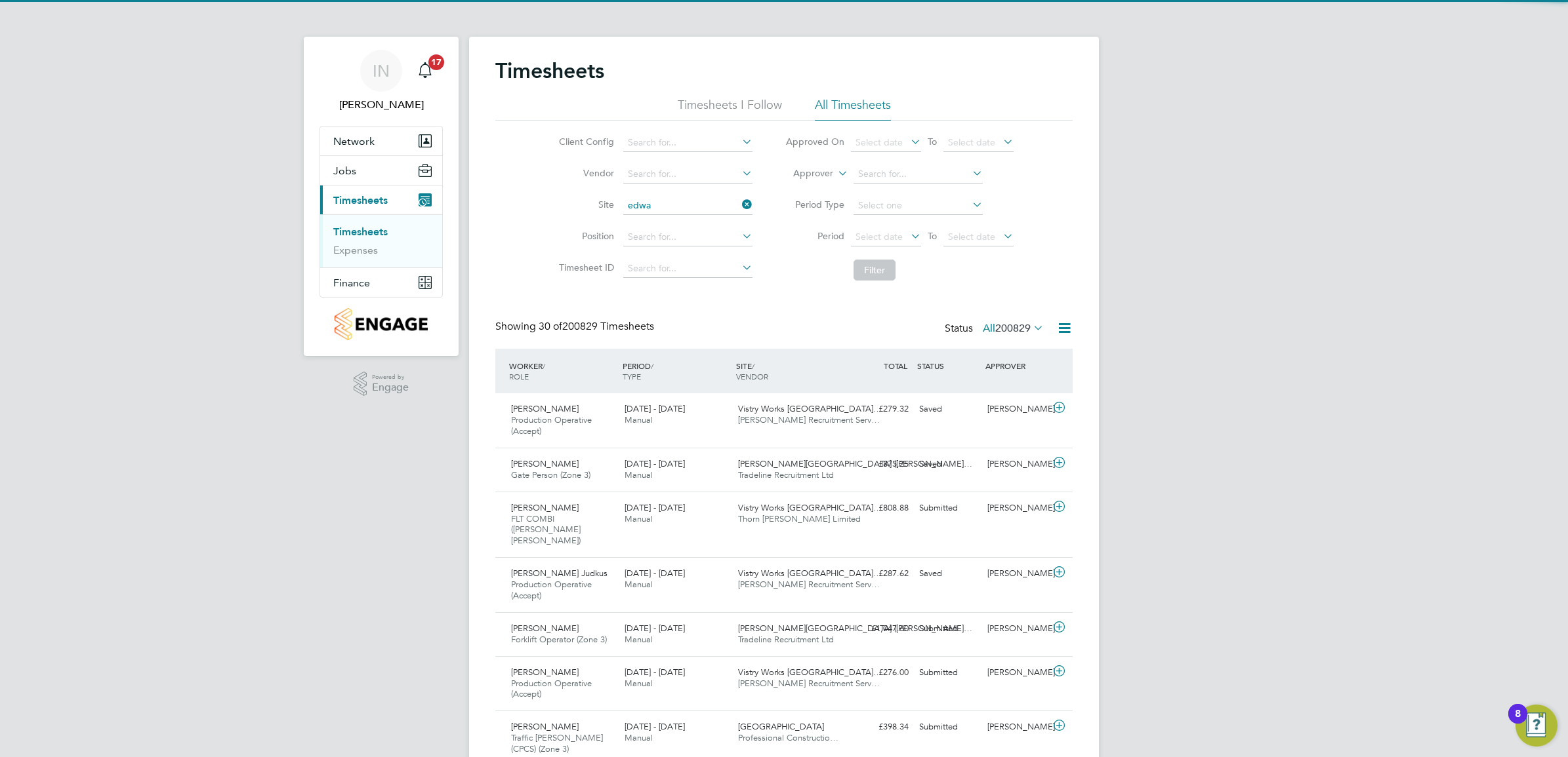
click at [686, 251] on li "Edwa lton RV" at bounding box center [860, 259] width 476 height 18
type input "Edwalton RV"
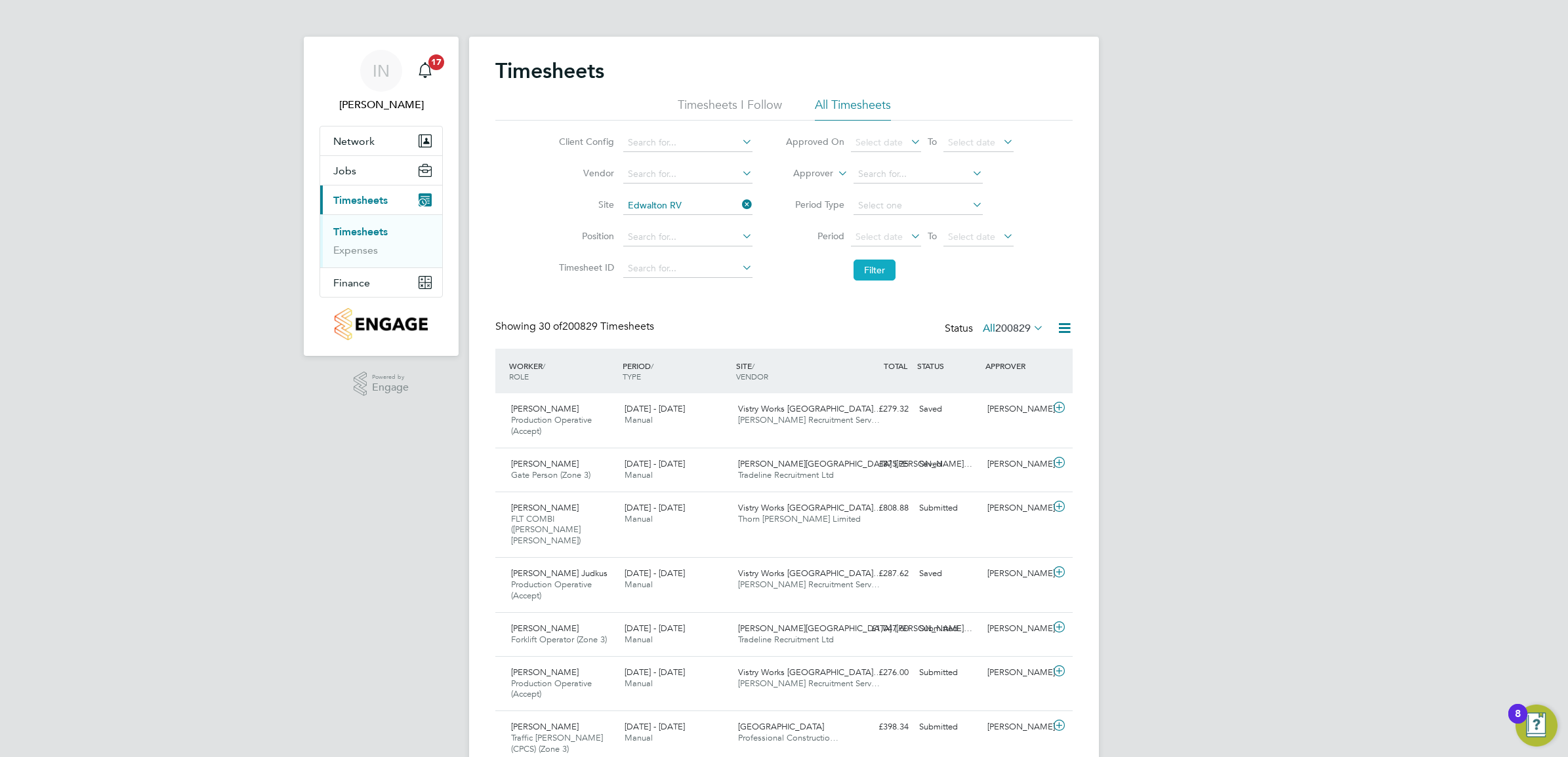
click at [861, 260] on button "Filter" at bounding box center [873, 270] width 42 height 21
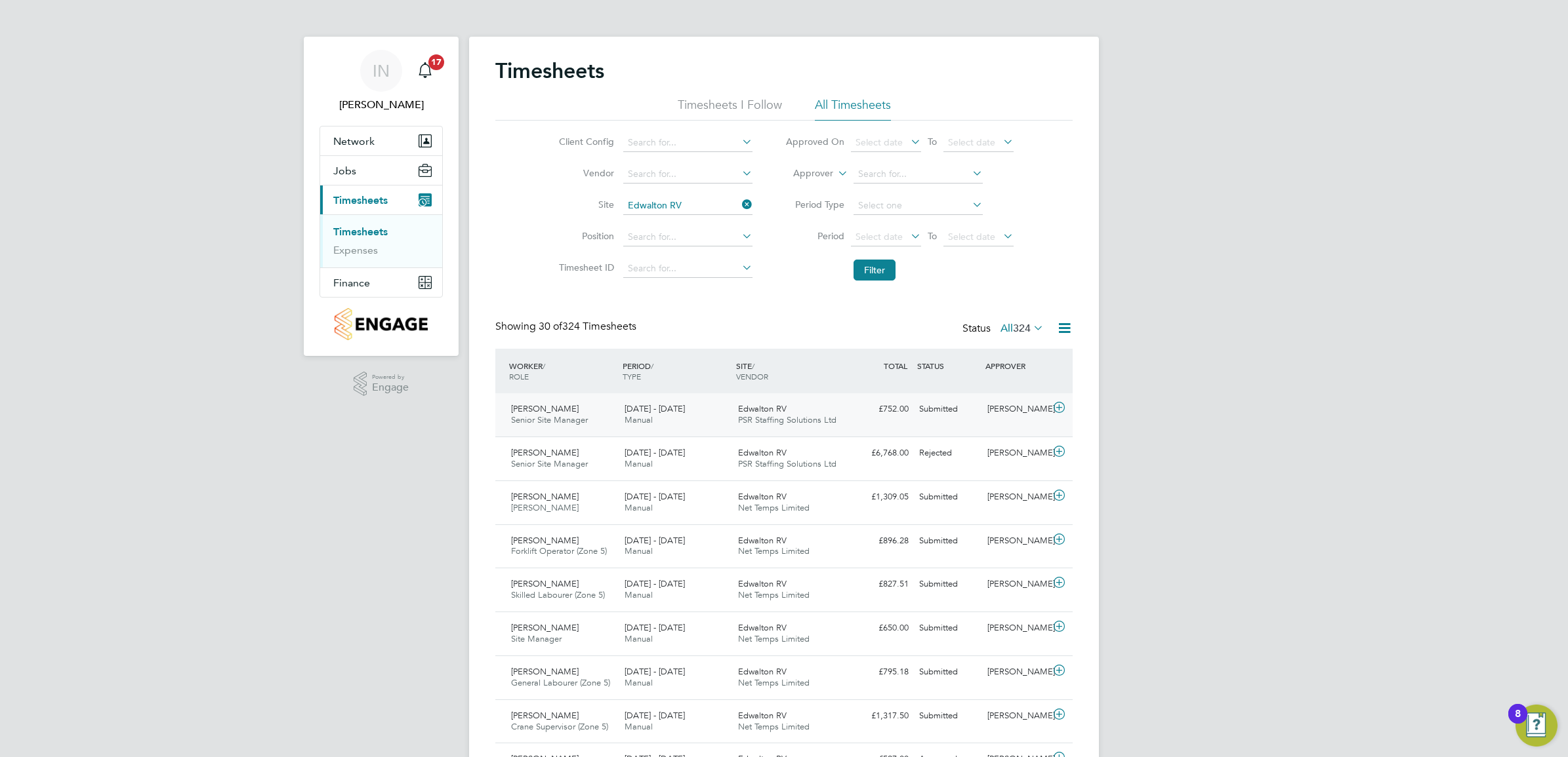
click at [666, 423] on div "18 - 24 Aug 2025 Manual" at bounding box center [676, 415] width 113 height 33
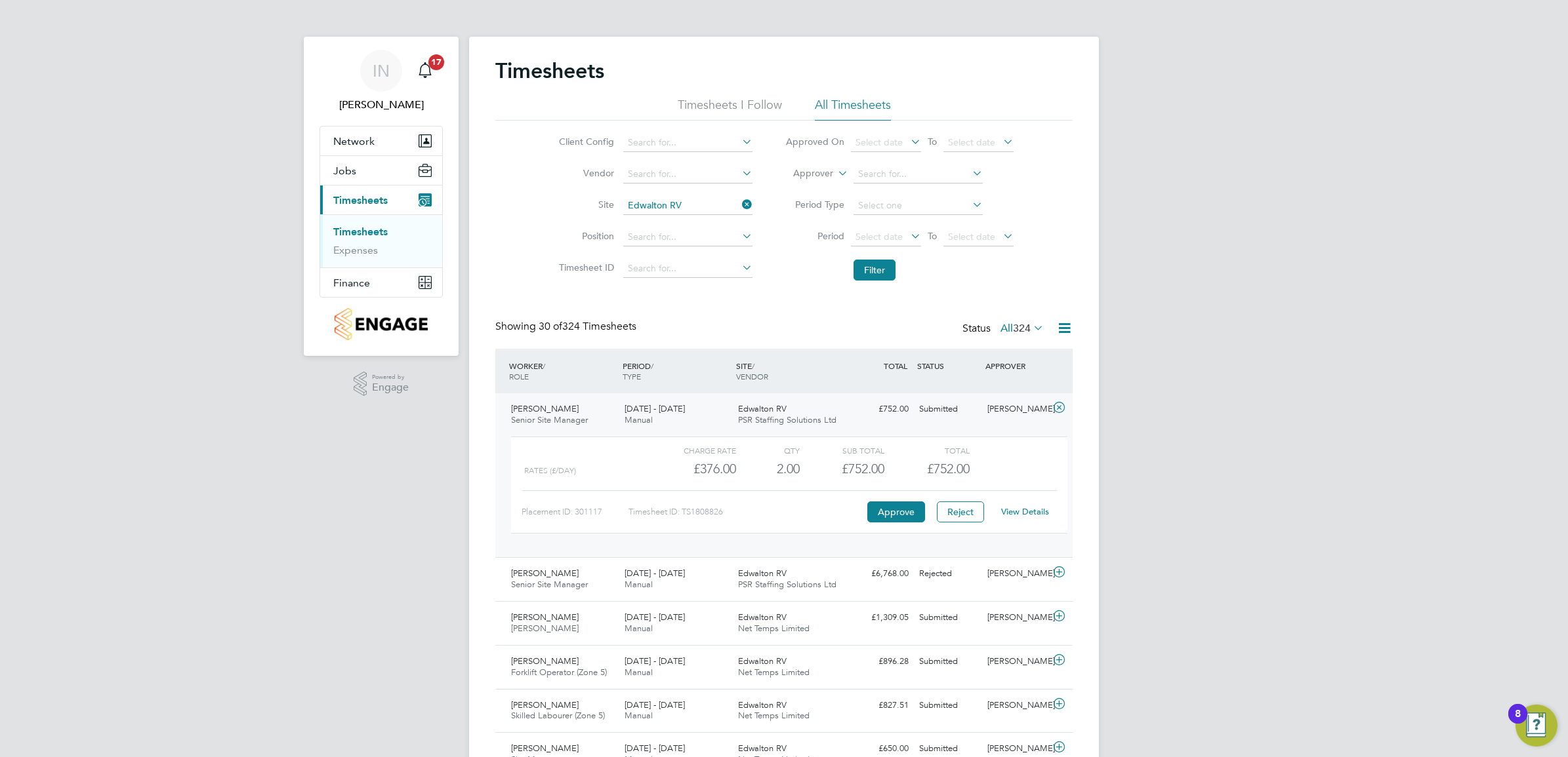
click at [1015, 512] on link "View Details" at bounding box center [1024, 511] width 48 height 11
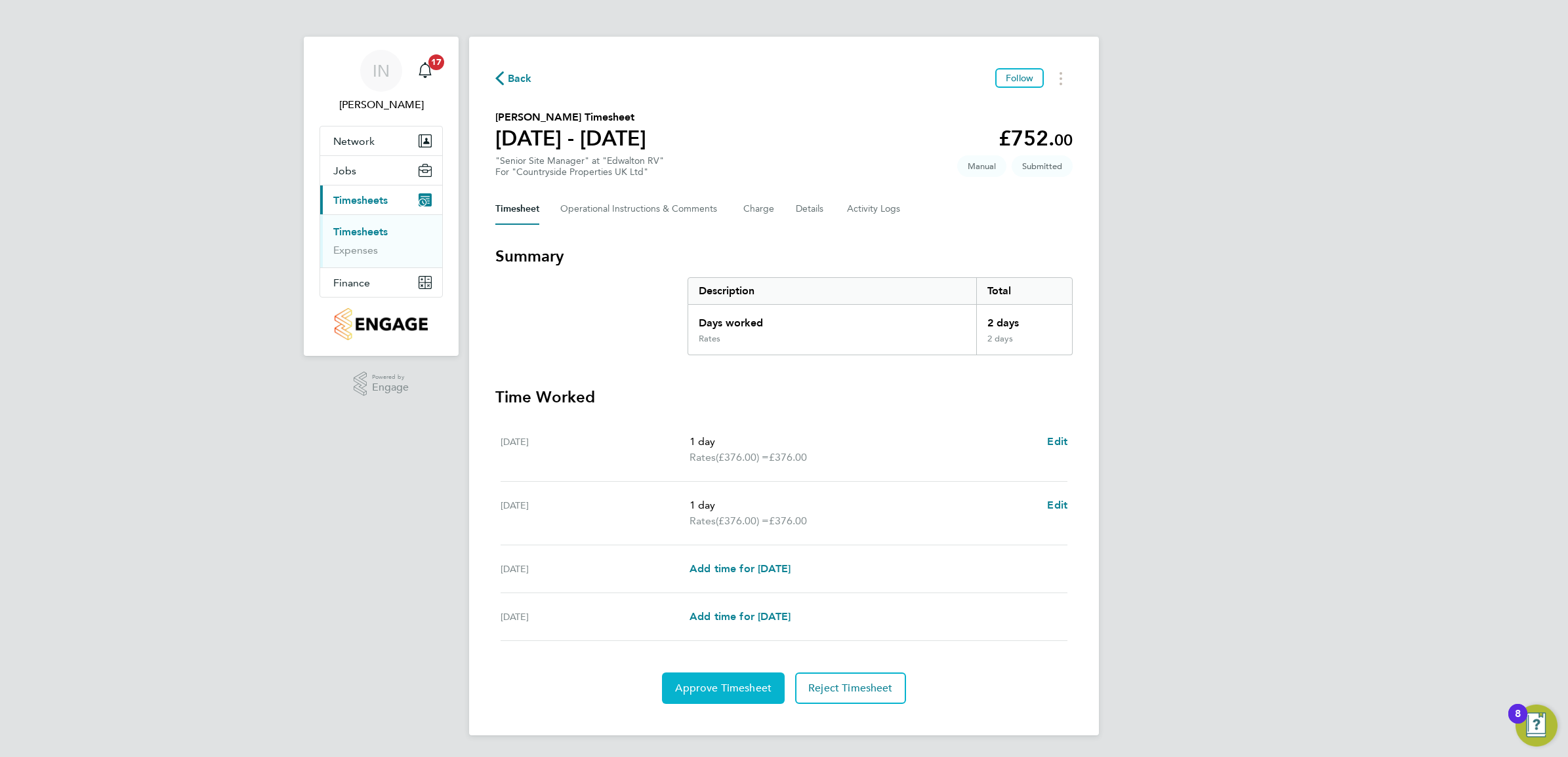
click at [736, 683] on span "Approve Timesheet" at bounding box center [723, 688] width 96 height 13
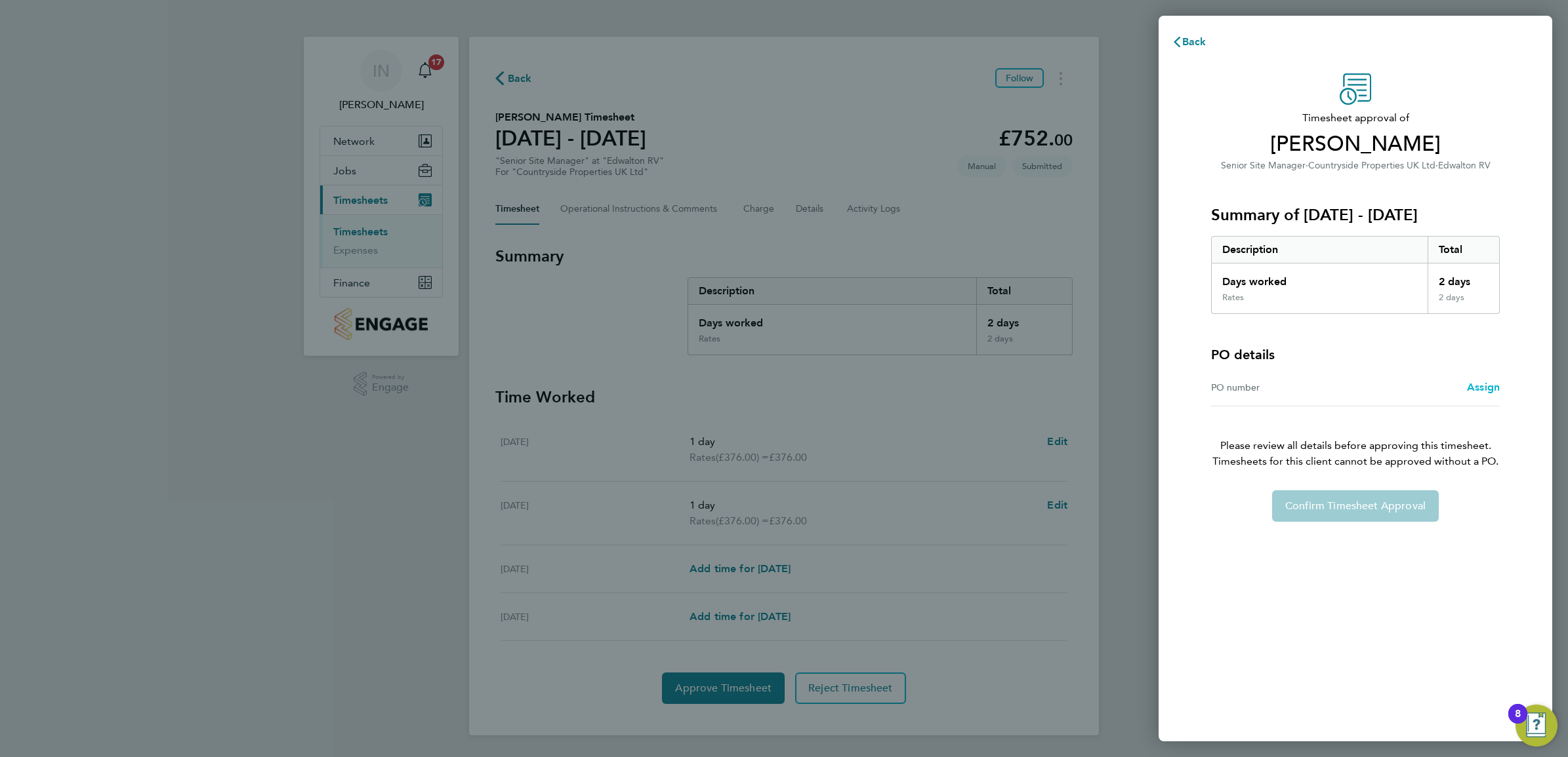
click at [1492, 387] on span "Assign" at bounding box center [1483, 387] width 33 height 12
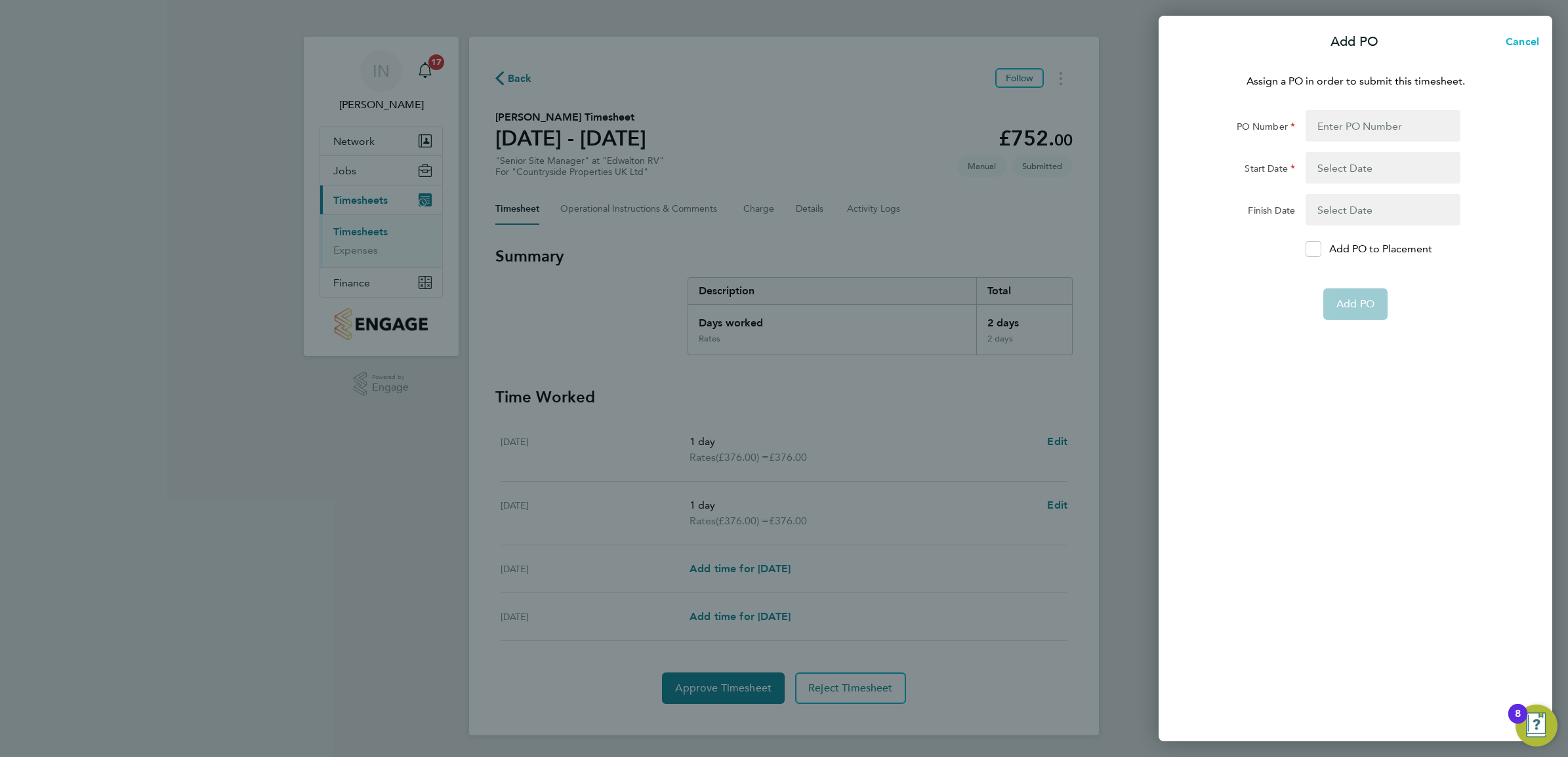
click at [1509, 42] on span "Cancel" at bounding box center [1520, 41] width 38 height 12
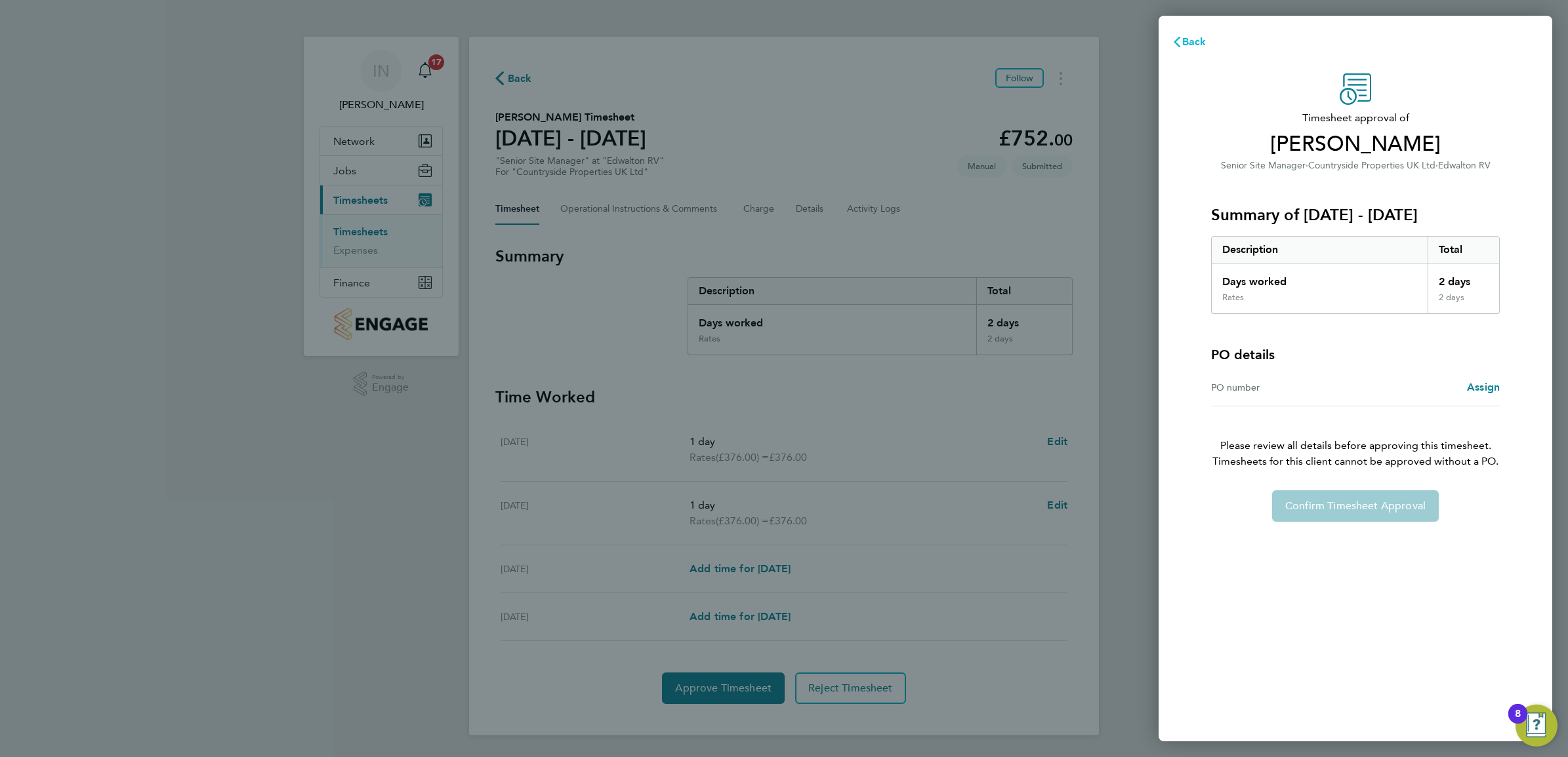
click at [1184, 44] on span "Back" at bounding box center [1194, 41] width 24 height 12
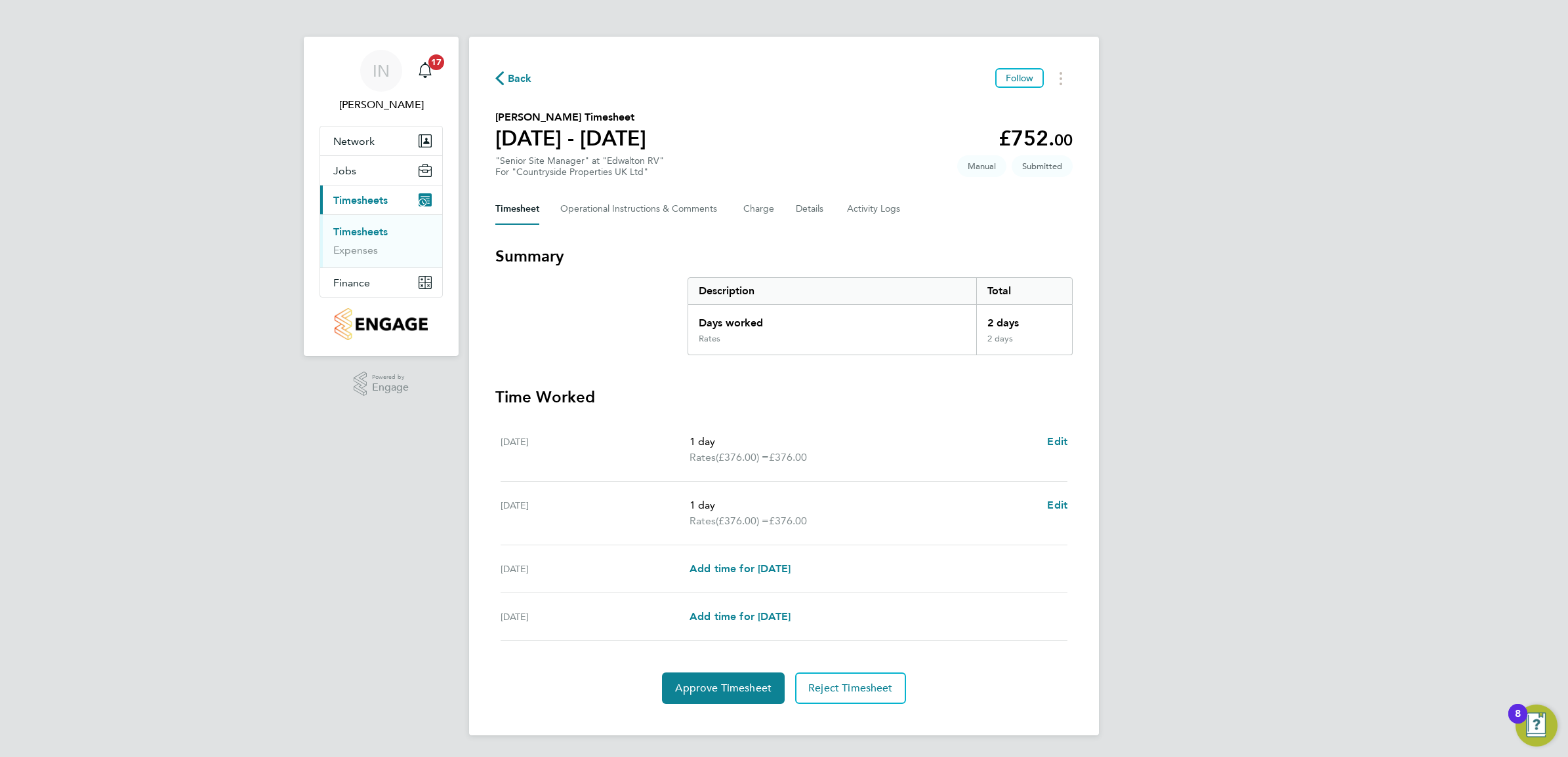
click at [533, 75] on div "Back Follow" at bounding box center [784, 78] width 577 height 20
click at [369, 171] on button "Jobs" at bounding box center [380, 170] width 122 height 29
click at [371, 219] on link "Placements" at bounding box center [360, 220] width 55 height 12
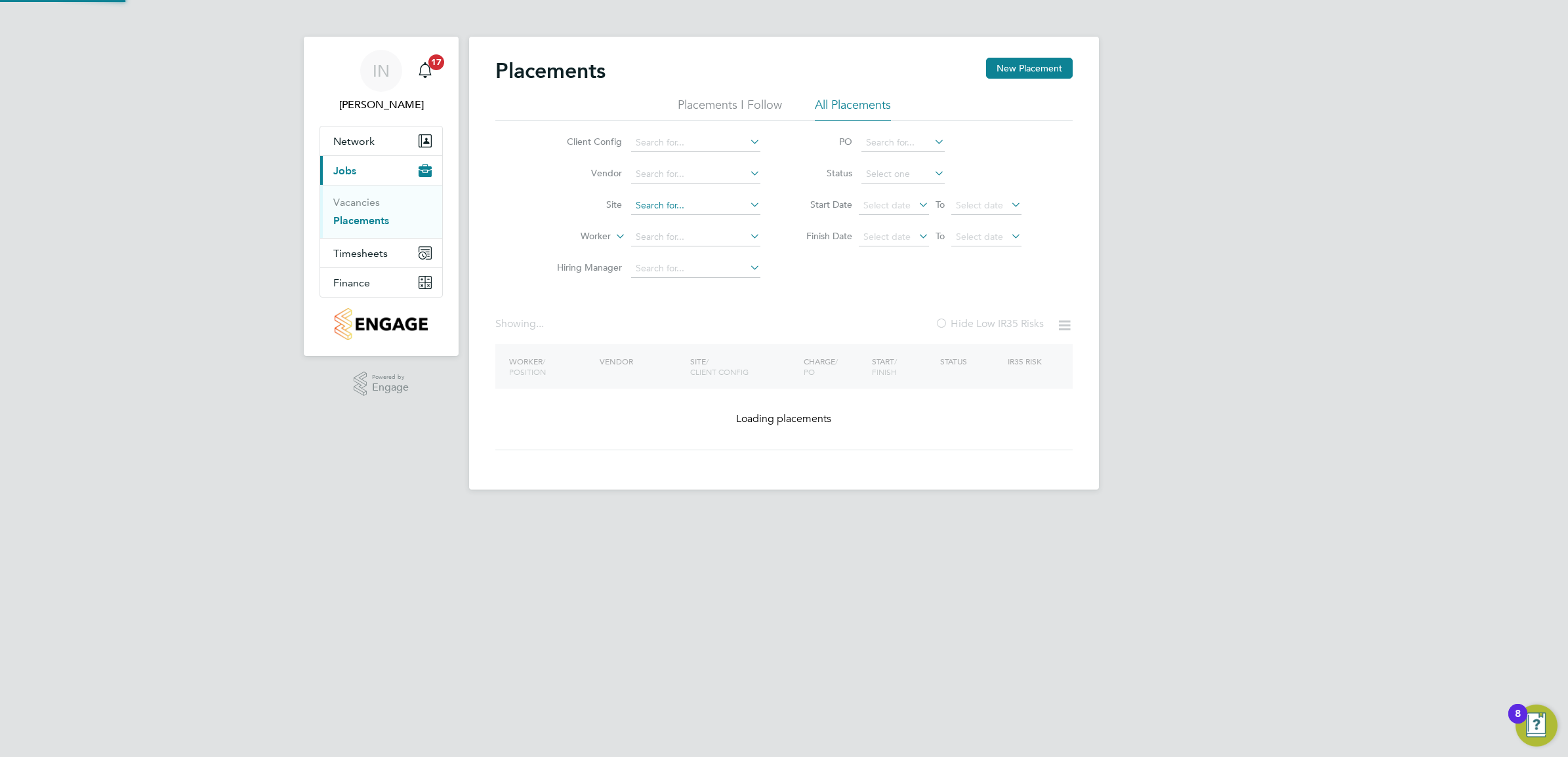
click at [671, 205] on input at bounding box center [695, 206] width 129 height 19
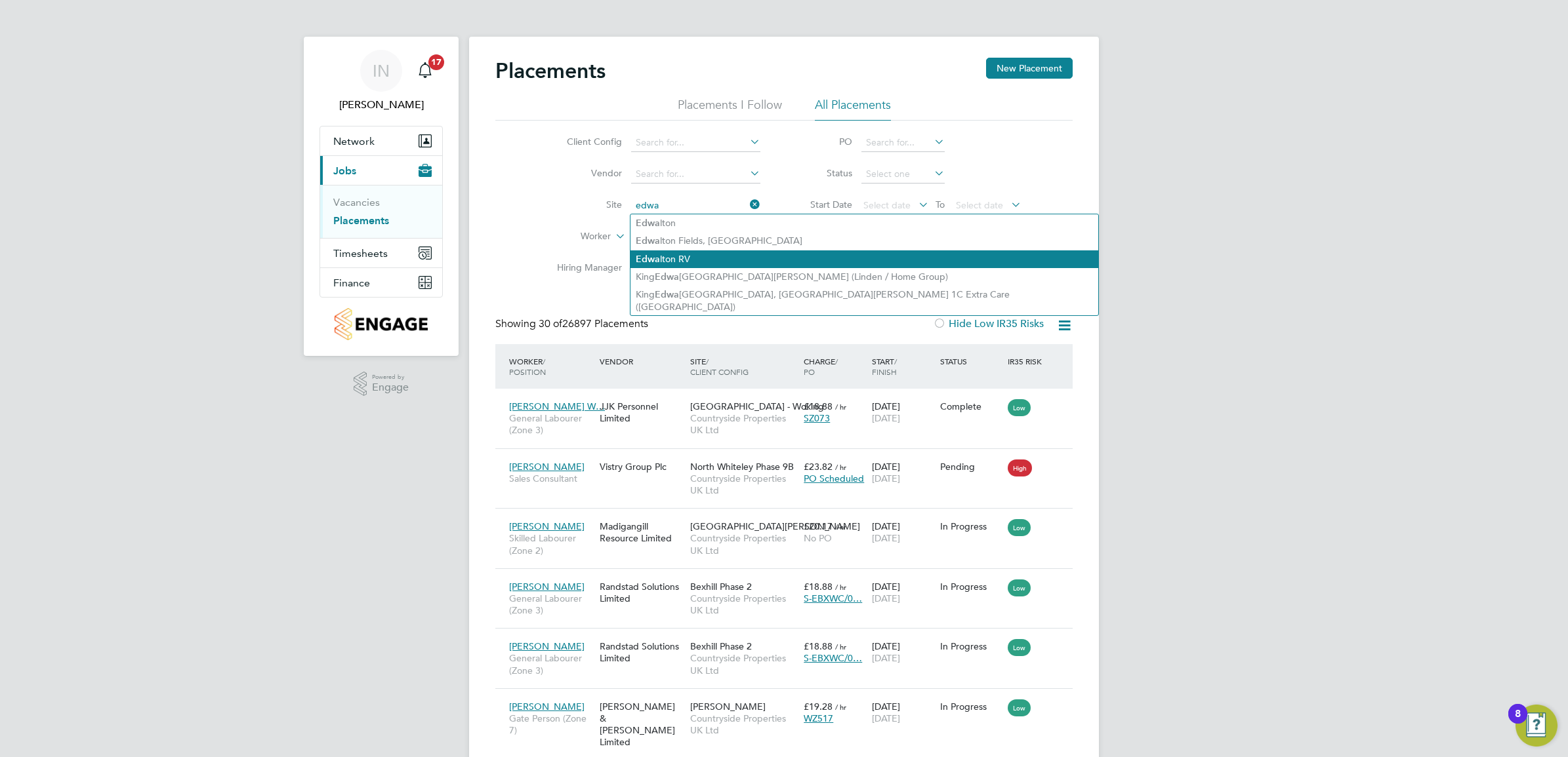
click at [680, 267] on li "Edwa lton RV" at bounding box center [864, 259] width 468 height 18
type input "Edwalton RV"
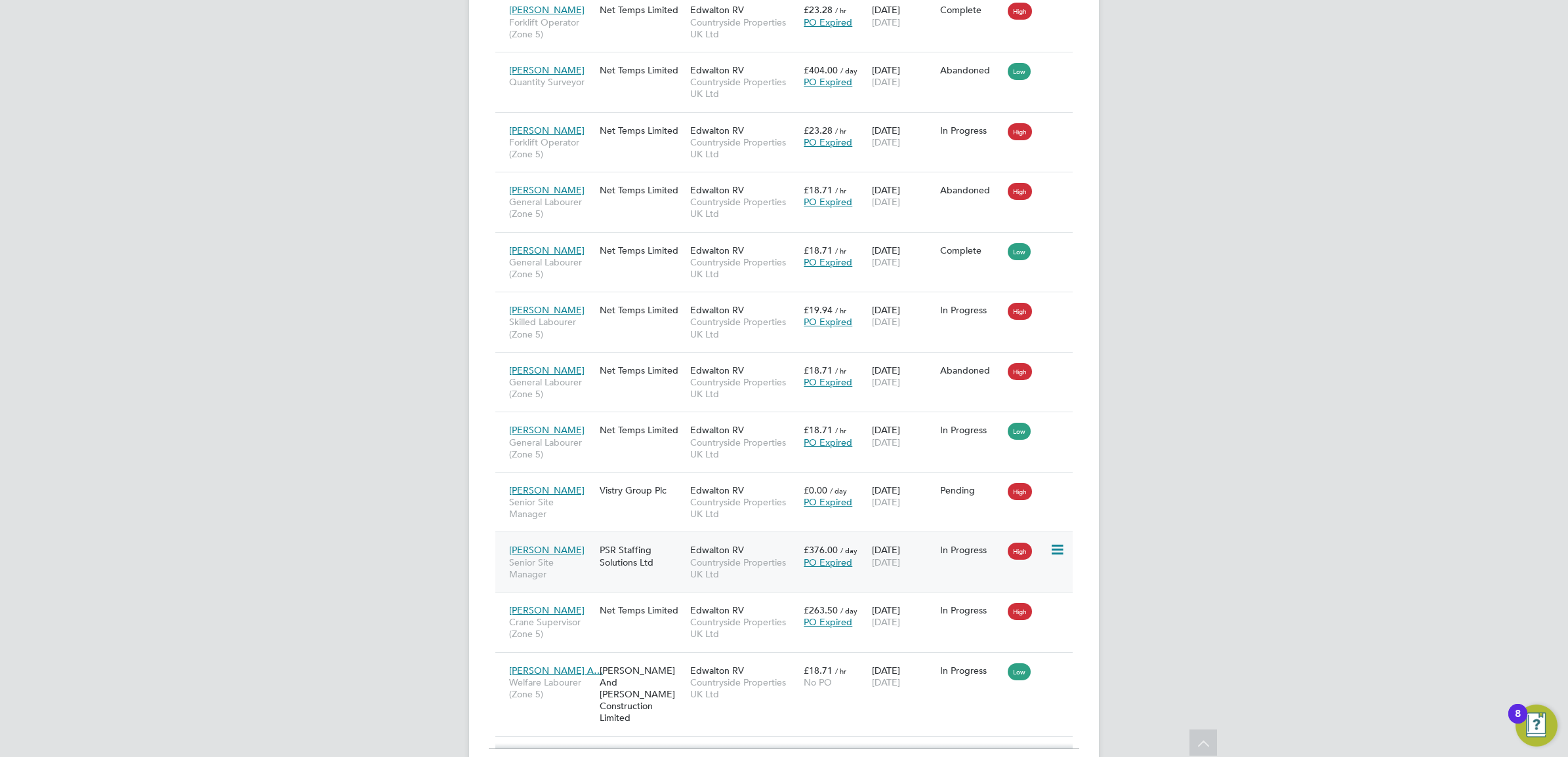
click at [569, 538] on div "Ian Cousins Senior Site Manager" at bounding box center [551, 562] width 91 height 49
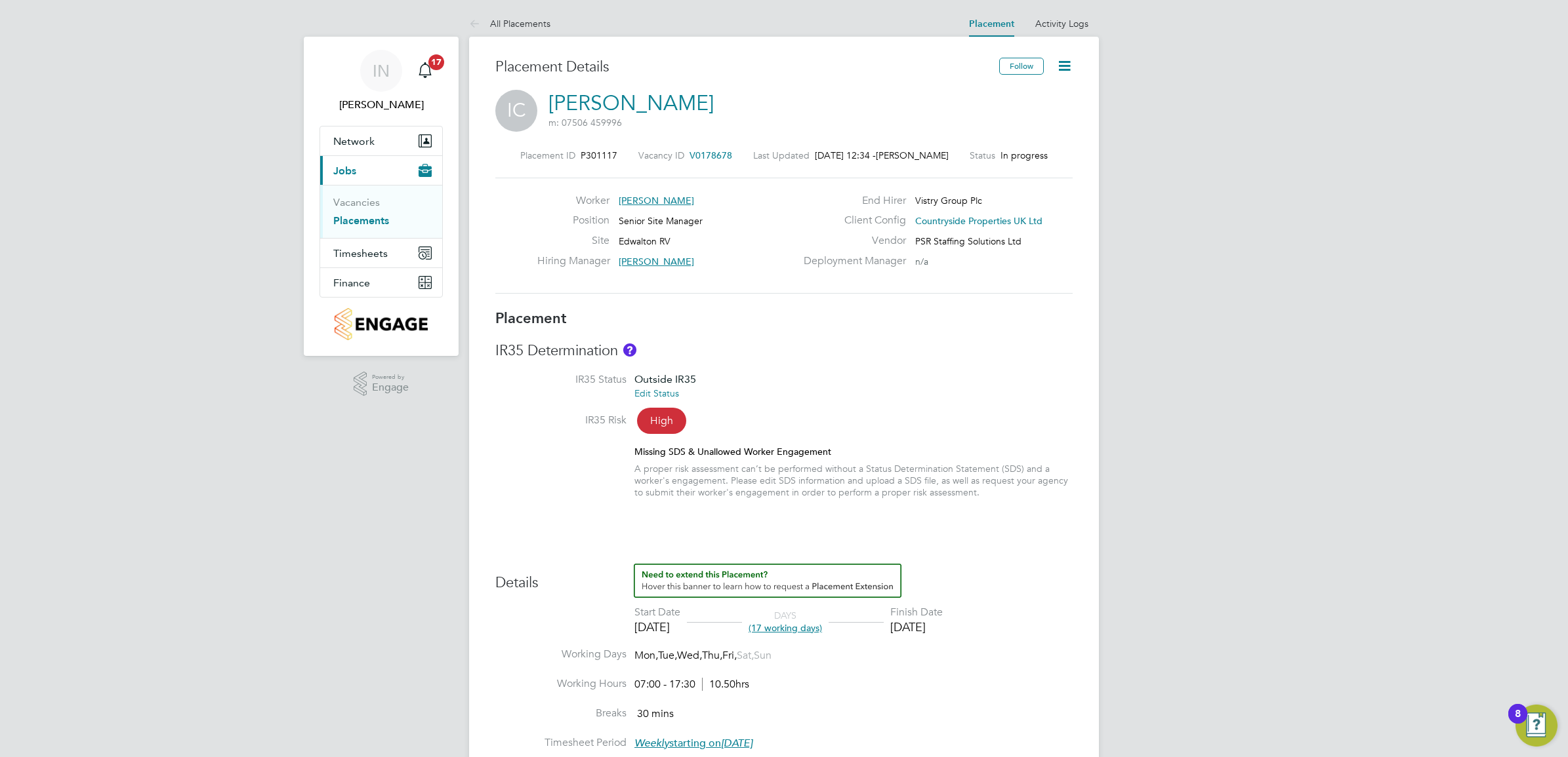
click at [1063, 73] on icon at bounding box center [1064, 66] width 16 height 16
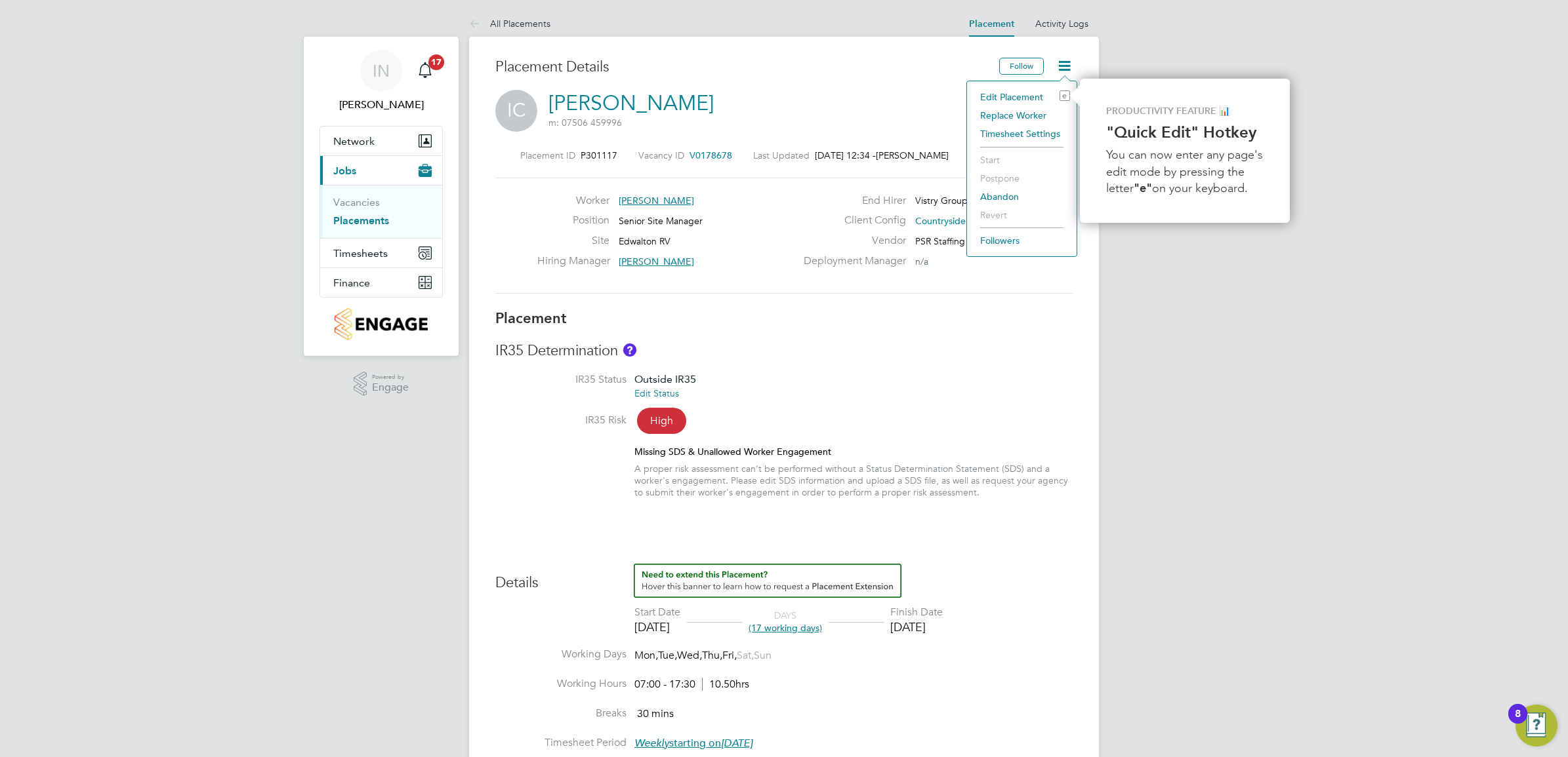
click at [1022, 95] on li "Edit Placement e" at bounding box center [1022, 97] width 96 height 19
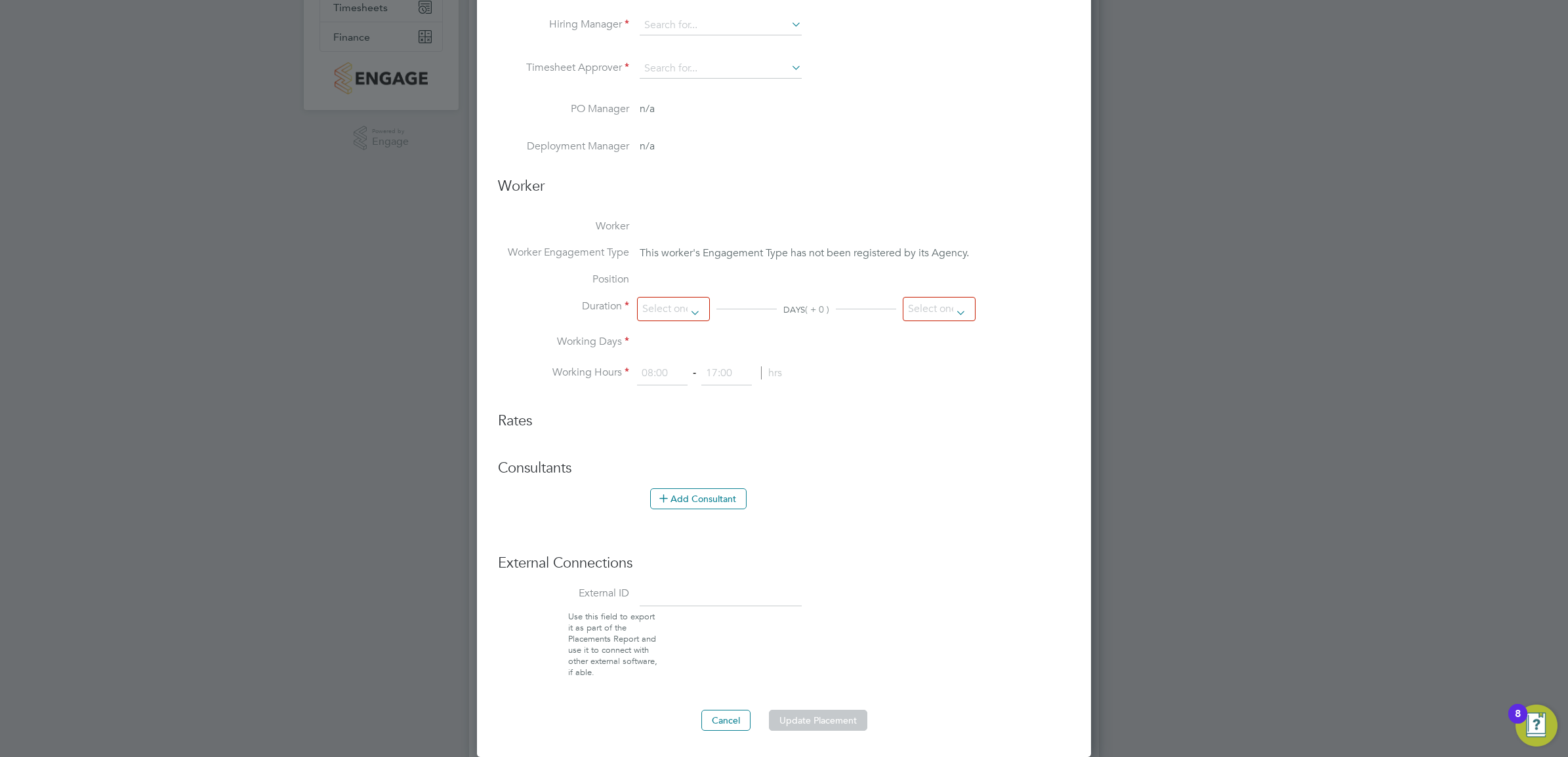
type input "Steven Hodgson"
type input "[PERSON_NAME]"
type input "21 Aug 2025"
type input "[DATE]"
type input "07:00"
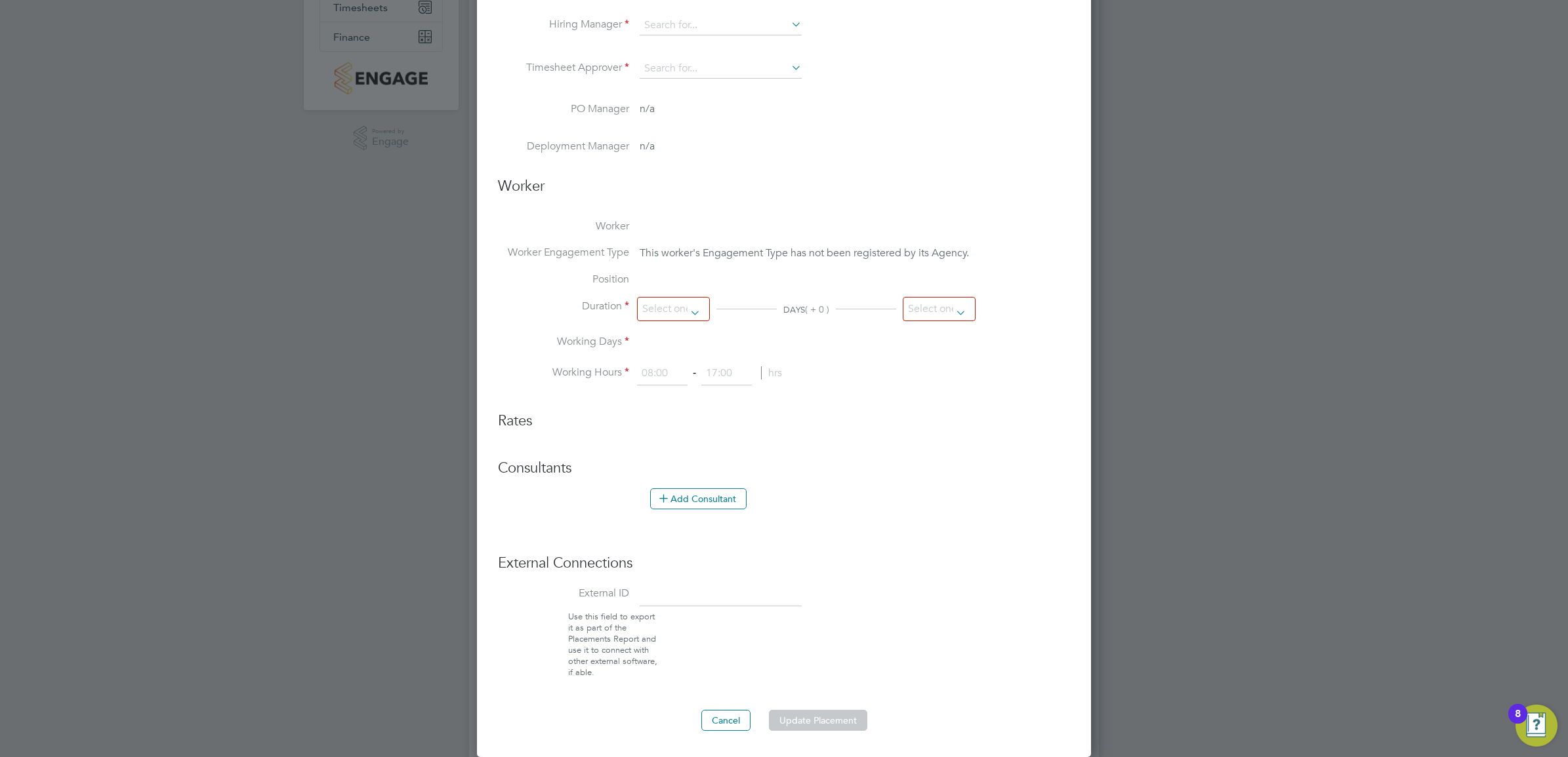
type input "17:30"
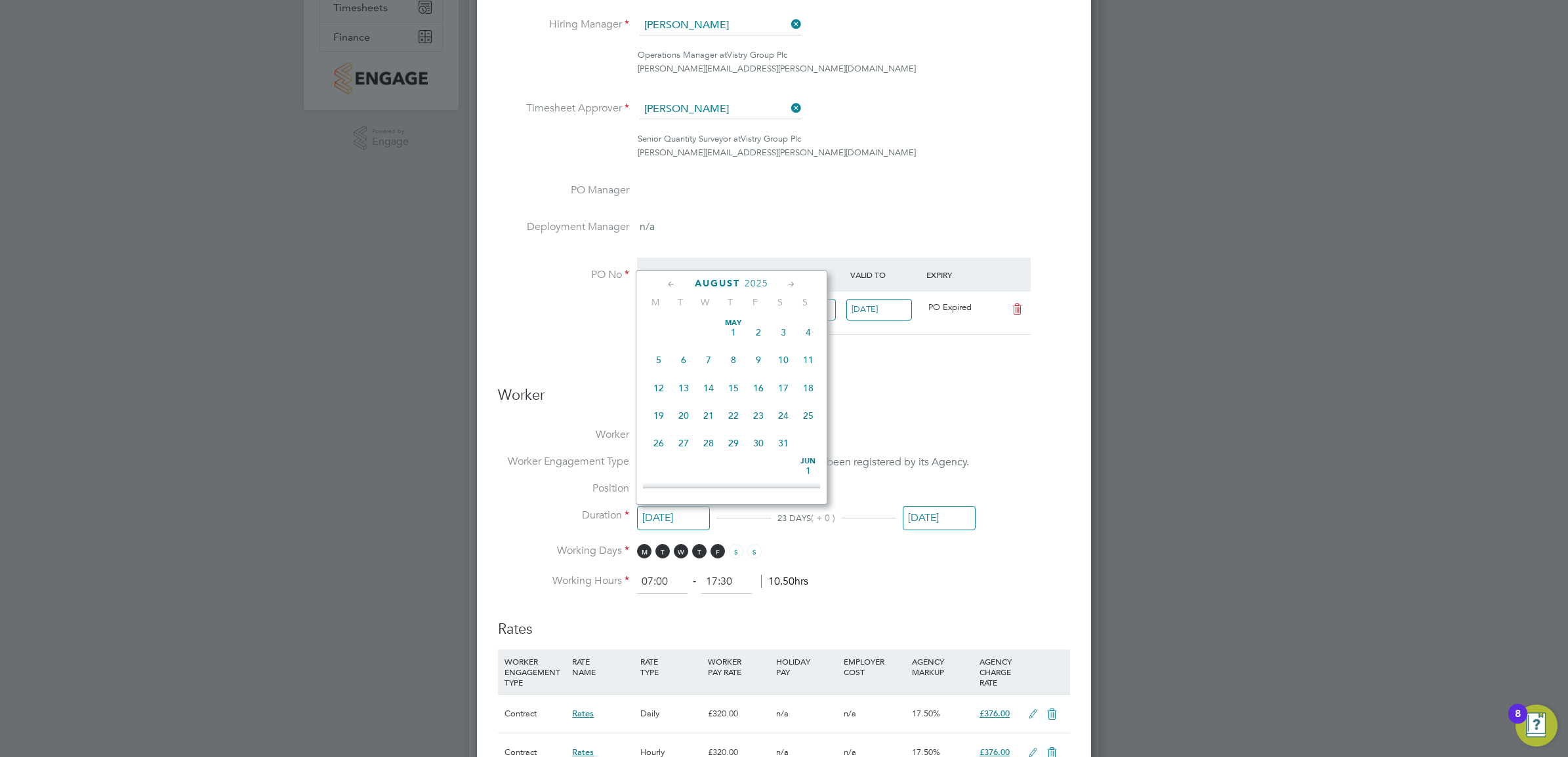
click at [693, 521] on input "21 Aug 2025" at bounding box center [673, 518] width 73 height 24
click at [673, 282] on icon at bounding box center [671, 285] width 12 height 15
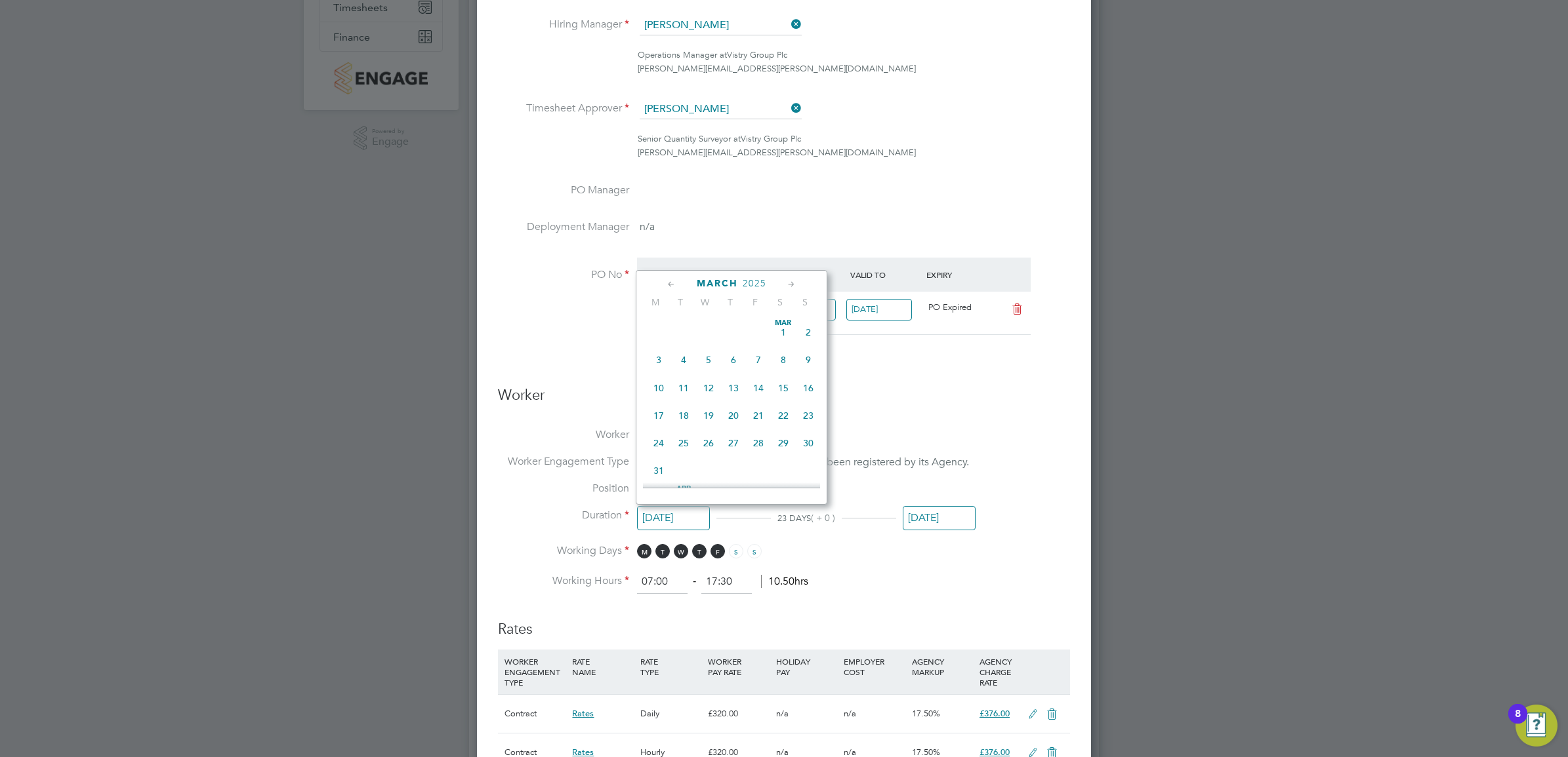
click at [673, 282] on icon at bounding box center [671, 285] width 12 height 15
click at [782, 286] on div "November 2024" at bounding box center [731, 283] width 177 height 12
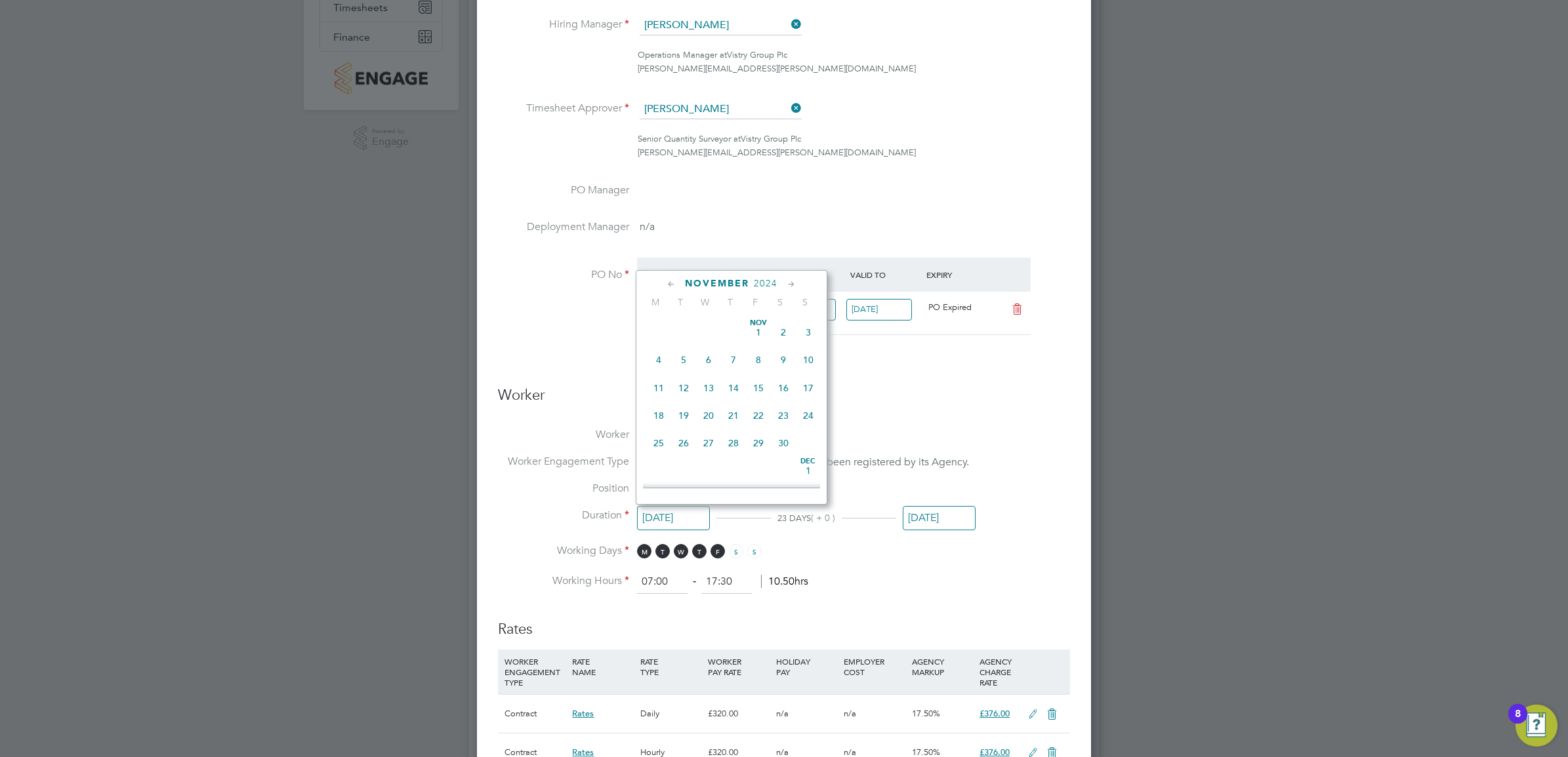
click at [788, 286] on icon at bounding box center [791, 285] width 12 height 15
click at [677, 365] on span "3" at bounding box center [683, 355] width 25 height 25
type input "[DATE]"
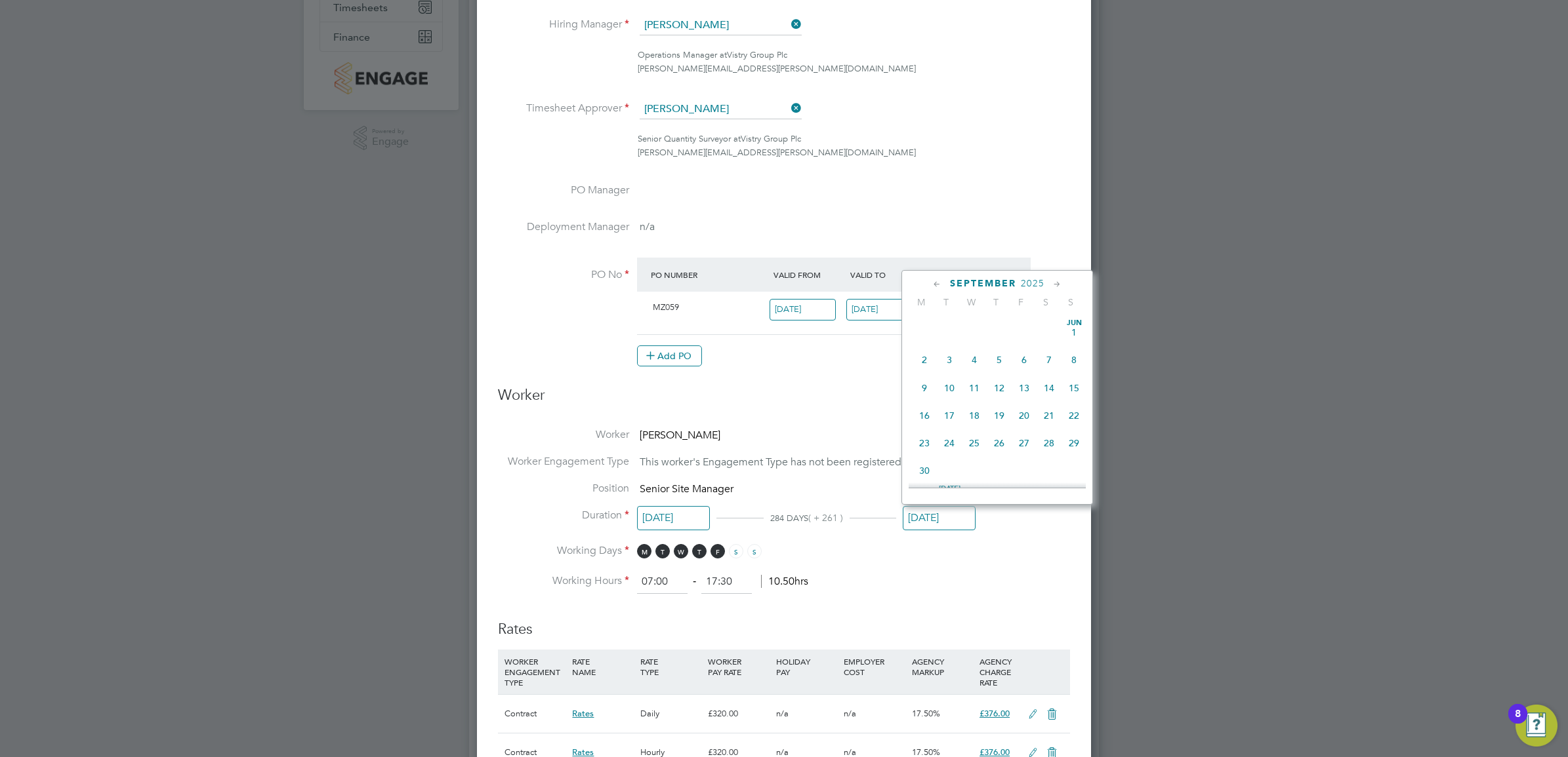
click at [953, 519] on input "[DATE]" at bounding box center [939, 518] width 73 height 24
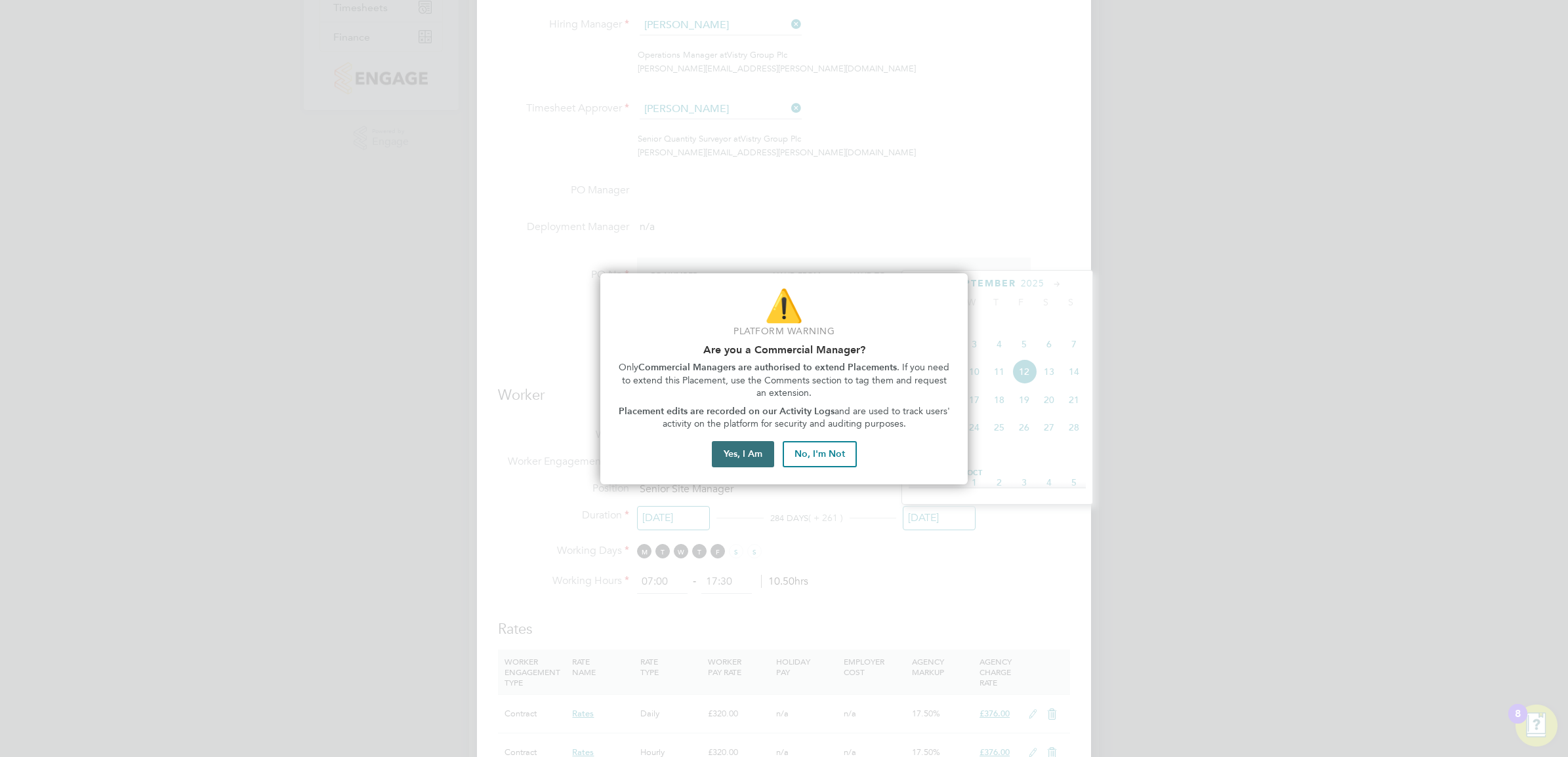
click at [757, 460] on button "Yes, I Am" at bounding box center [743, 454] width 62 height 26
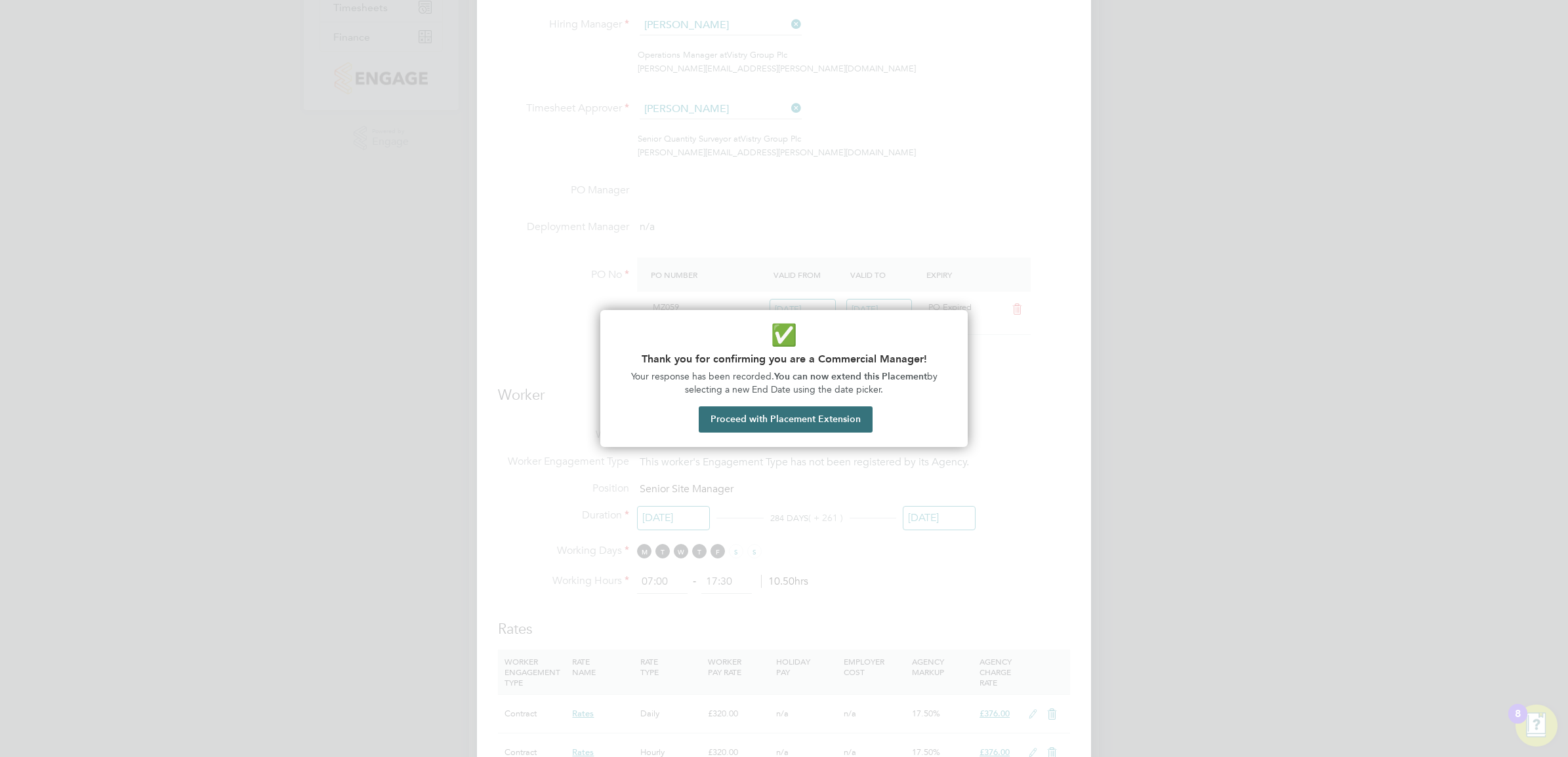
click at [764, 424] on button "Proceed with Placement Extension" at bounding box center [785, 419] width 174 height 26
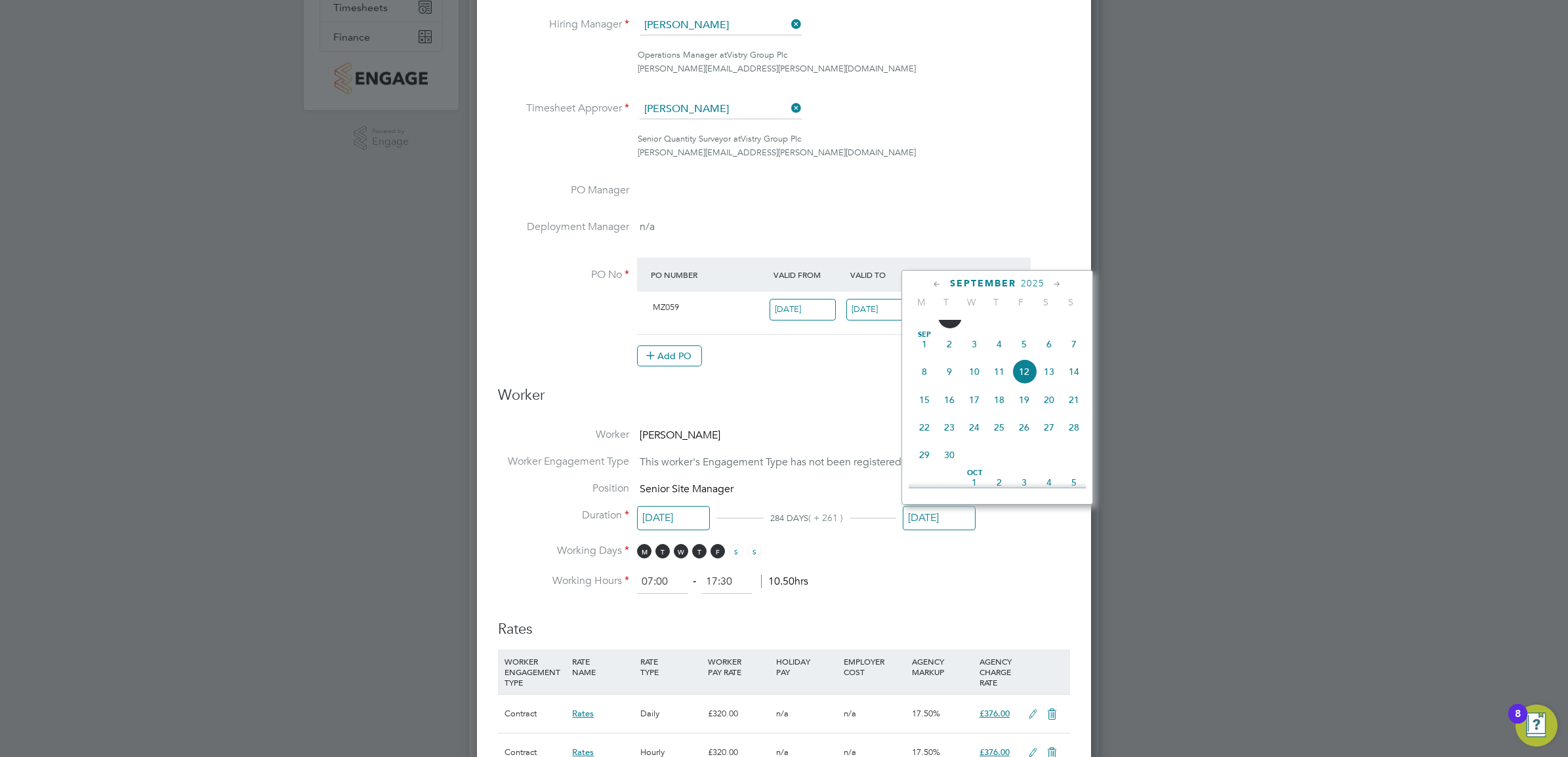
click at [877, 560] on li "Working Days M T W T F S S" at bounding box center [784, 557] width 572 height 27
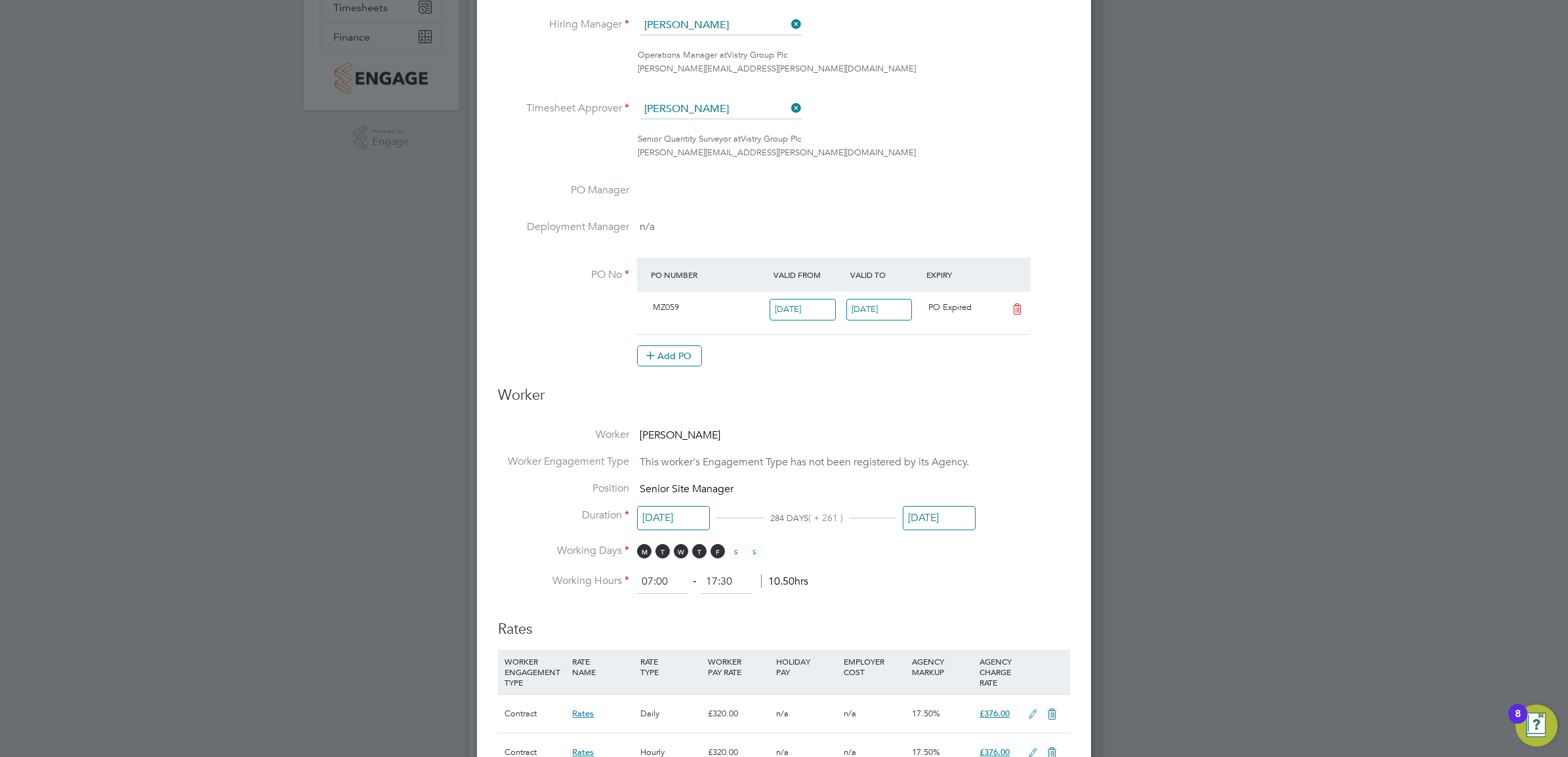
click at [880, 319] on input "18 Aug 2025" at bounding box center [879, 309] width 66 height 22
click at [997, 80] on icon at bounding box center [1000, 78] width 12 height 15
click at [971, 145] on span "12" at bounding box center [967, 133] width 25 height 25
type input "[DATE]"
click at [970, 405] on h3 "Worker" at bounding box center [784, 401] width 572 height 29
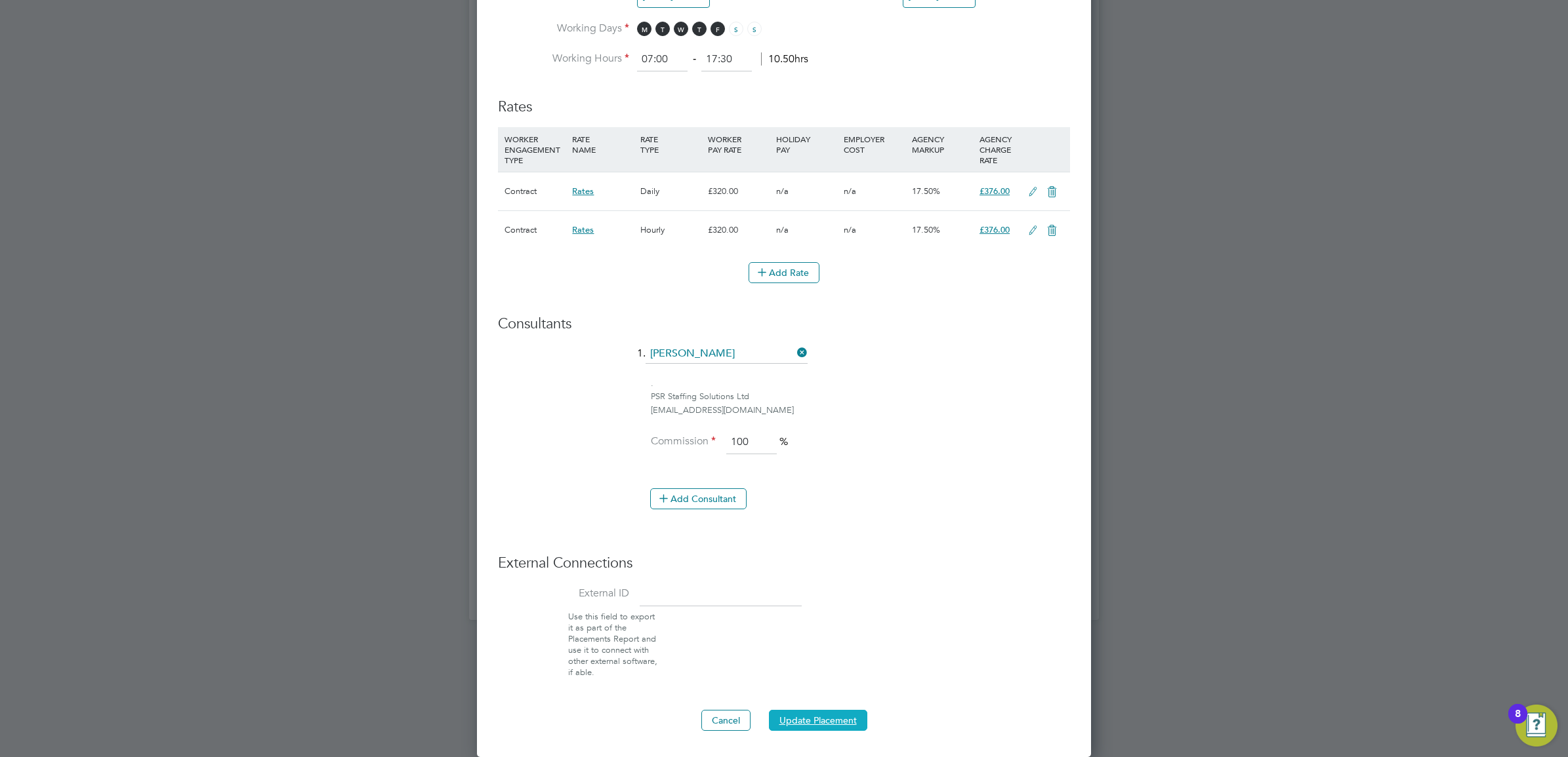
click at [824, 713] on button "Update Placement" at bounding box center [818, 720] width 99 height 21
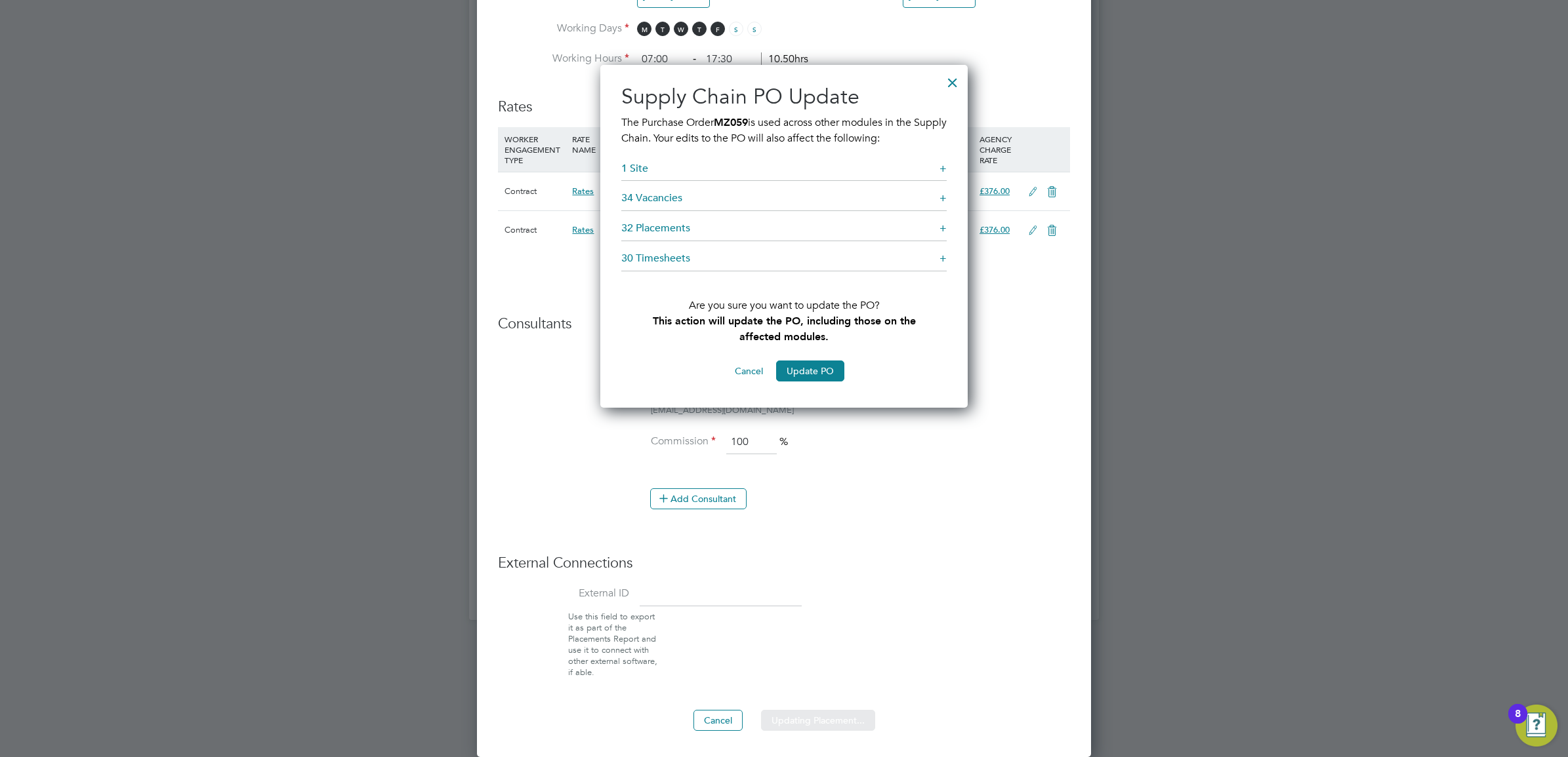
click at [812, 372] on button "Update PO" at bounding box center [811, 371] width 69 height 21
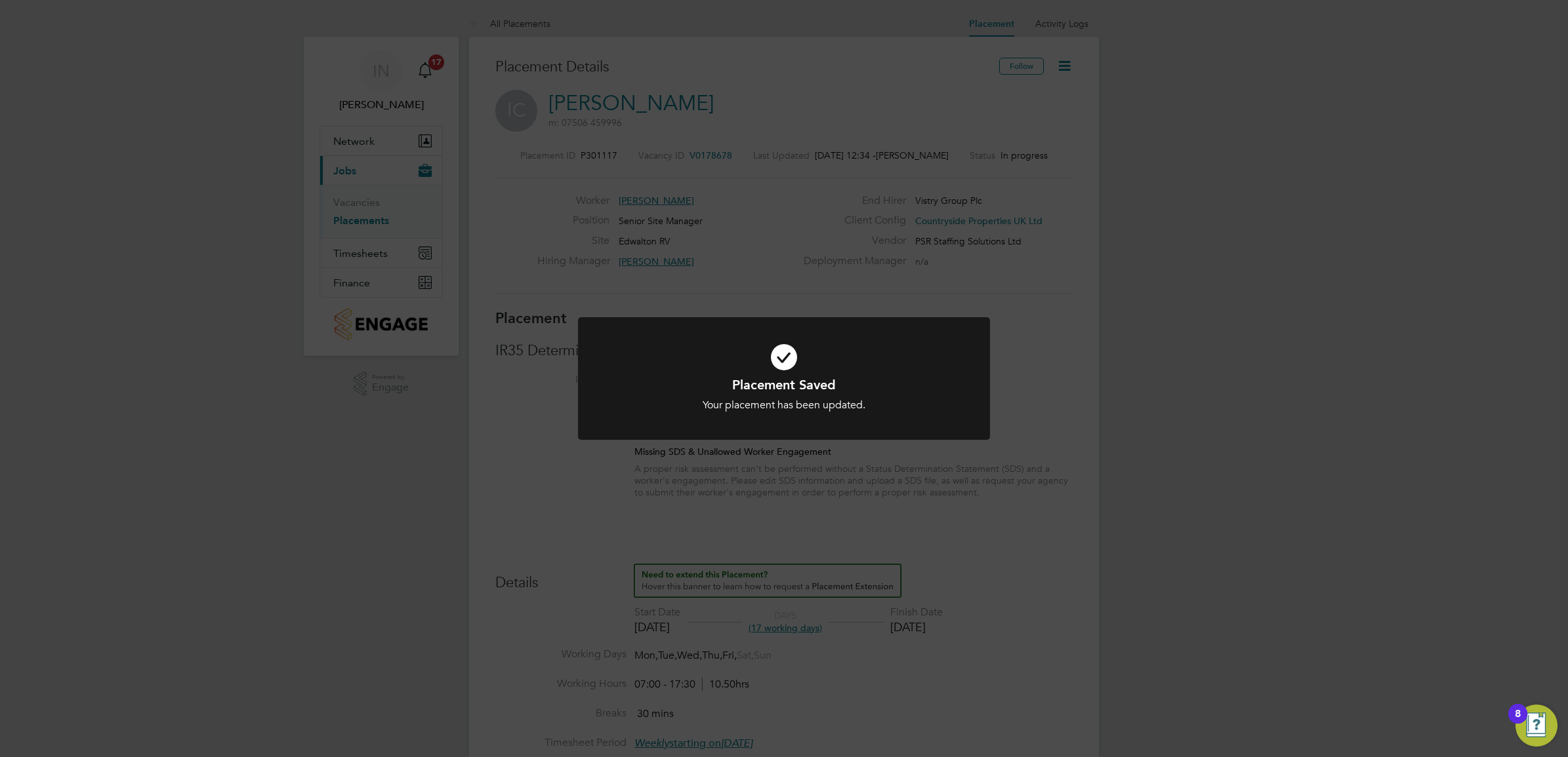
click at [1067, 286] on div "Placement Saved Your placement has been updated. Cancel Okay" at bounding box center [784, 378] width 1568 height 757
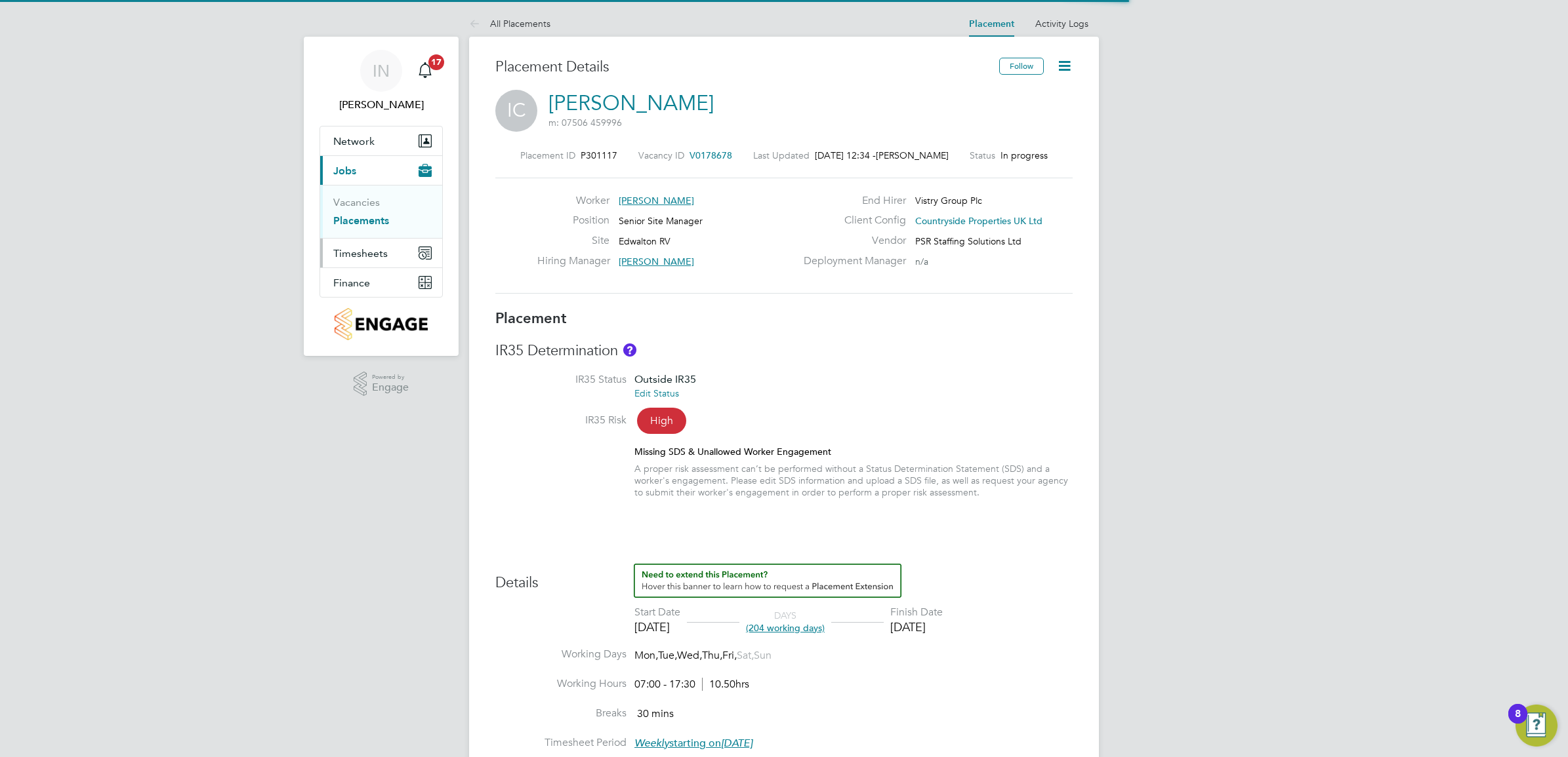
click at [379, 245] on button "Timesheets" at bounding box center [380, 253] width 122 height 29
click at [368, 227] on link "Timesheets" at bounding box center [360, 231] width 55 height 12
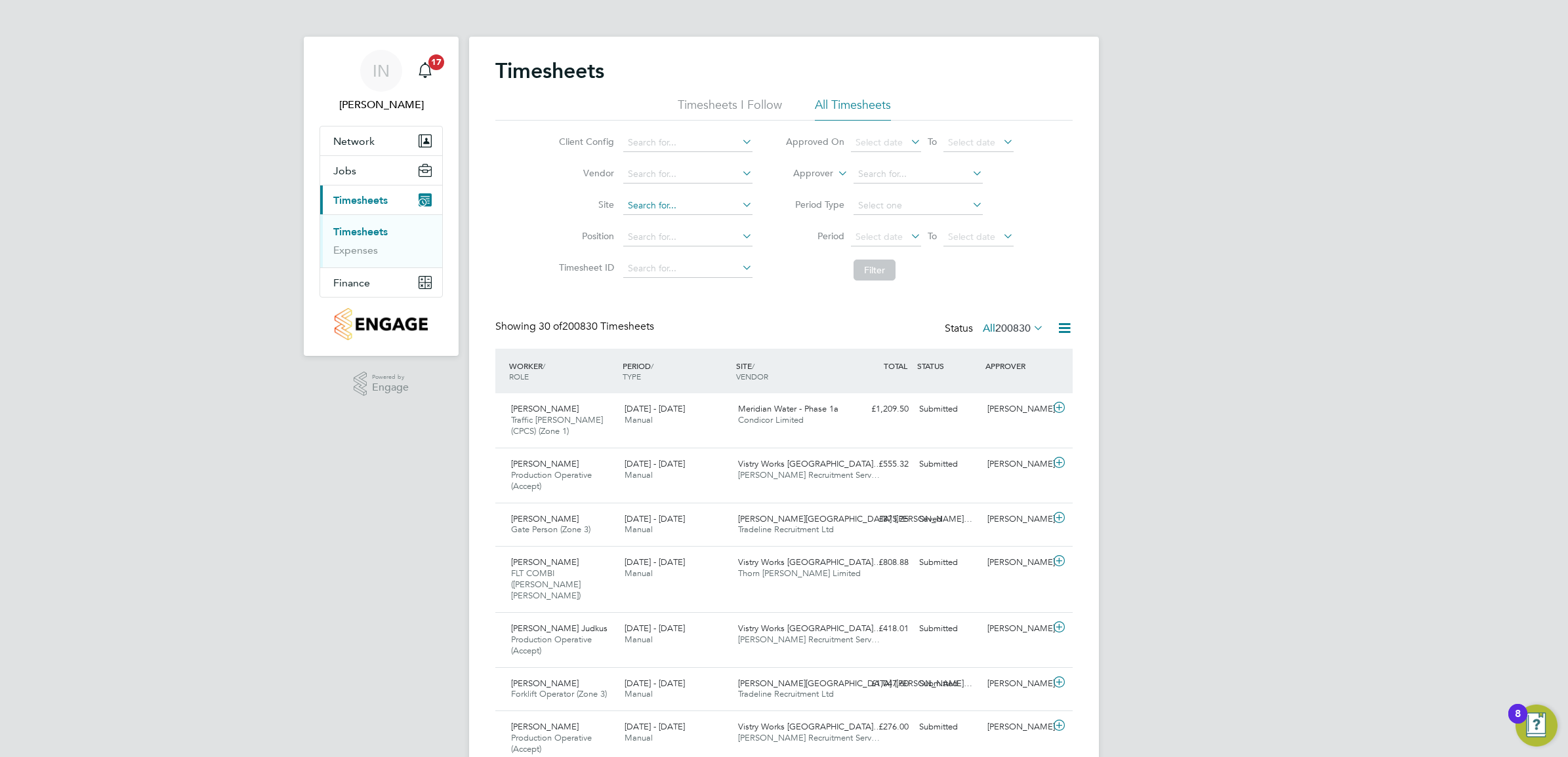
click at [664, 200] on input at bounding box center [687, 206] width 129 height 19
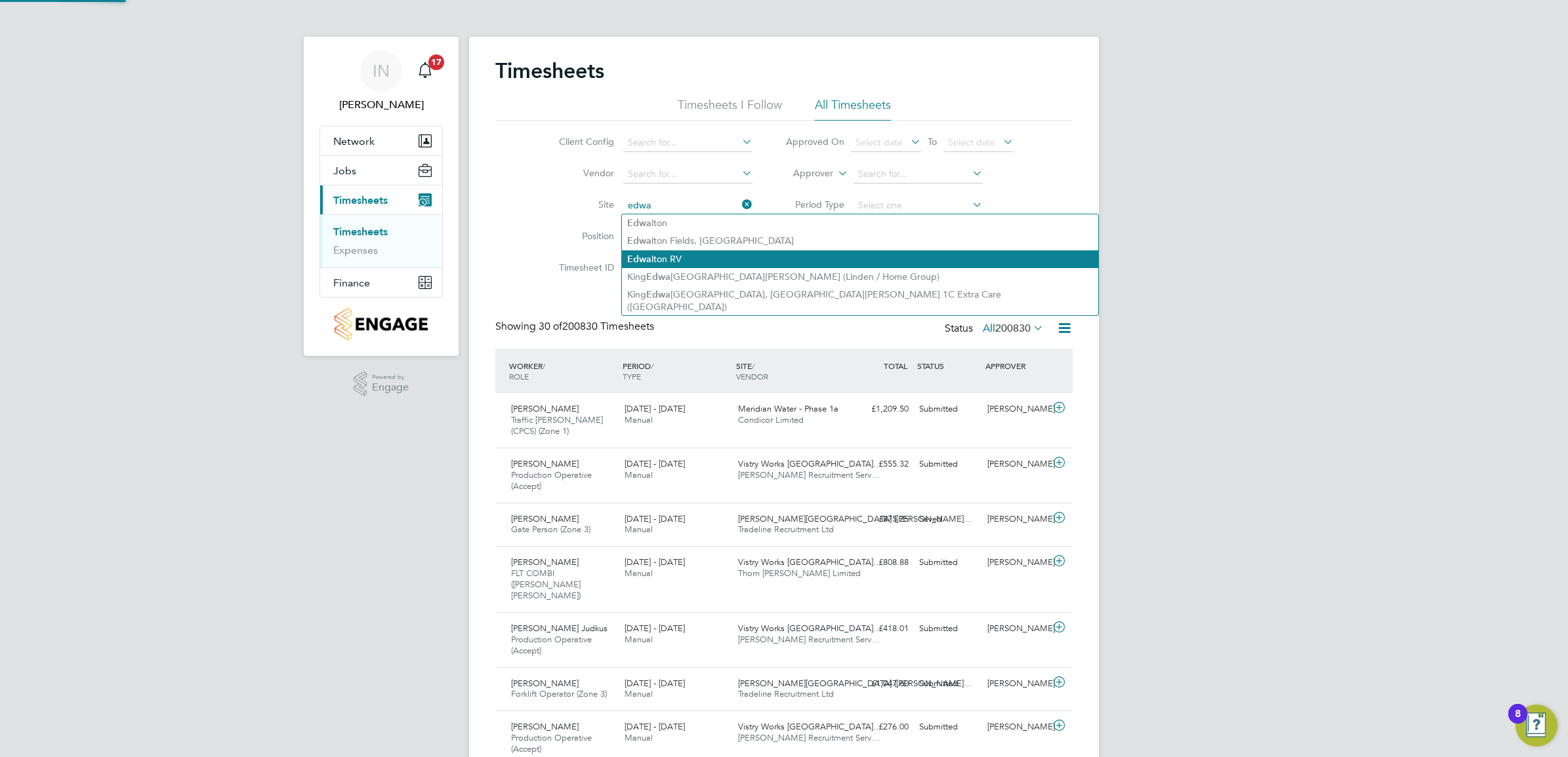
click at [683, 256] on li "Edwa lton RV" at bounding box center [860, 259] width 476 height 18
type input "Edwalton RV"
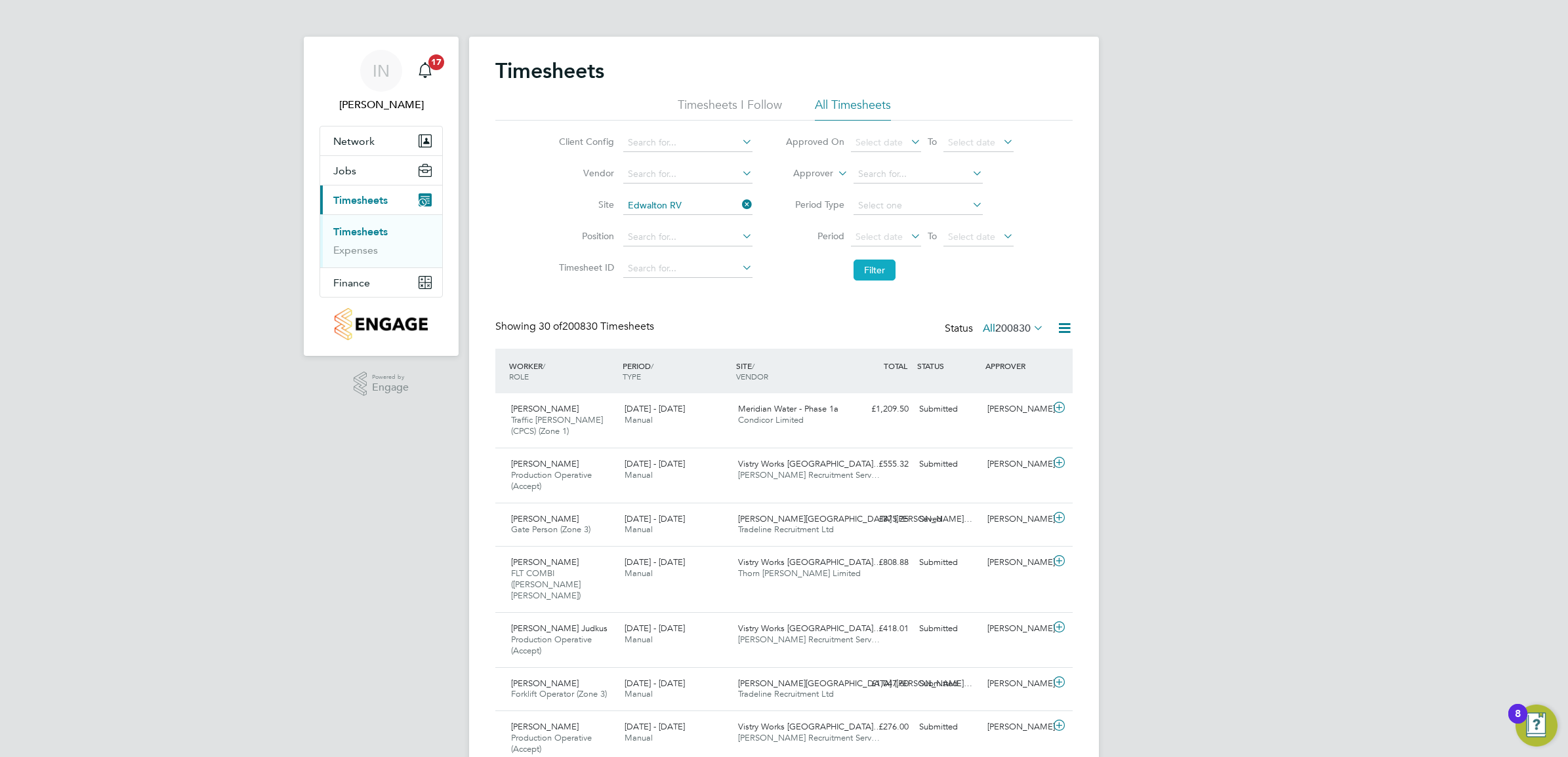
click at [873, 270] on button "Filter" at bounding box center [873, 270] width 42 height 21
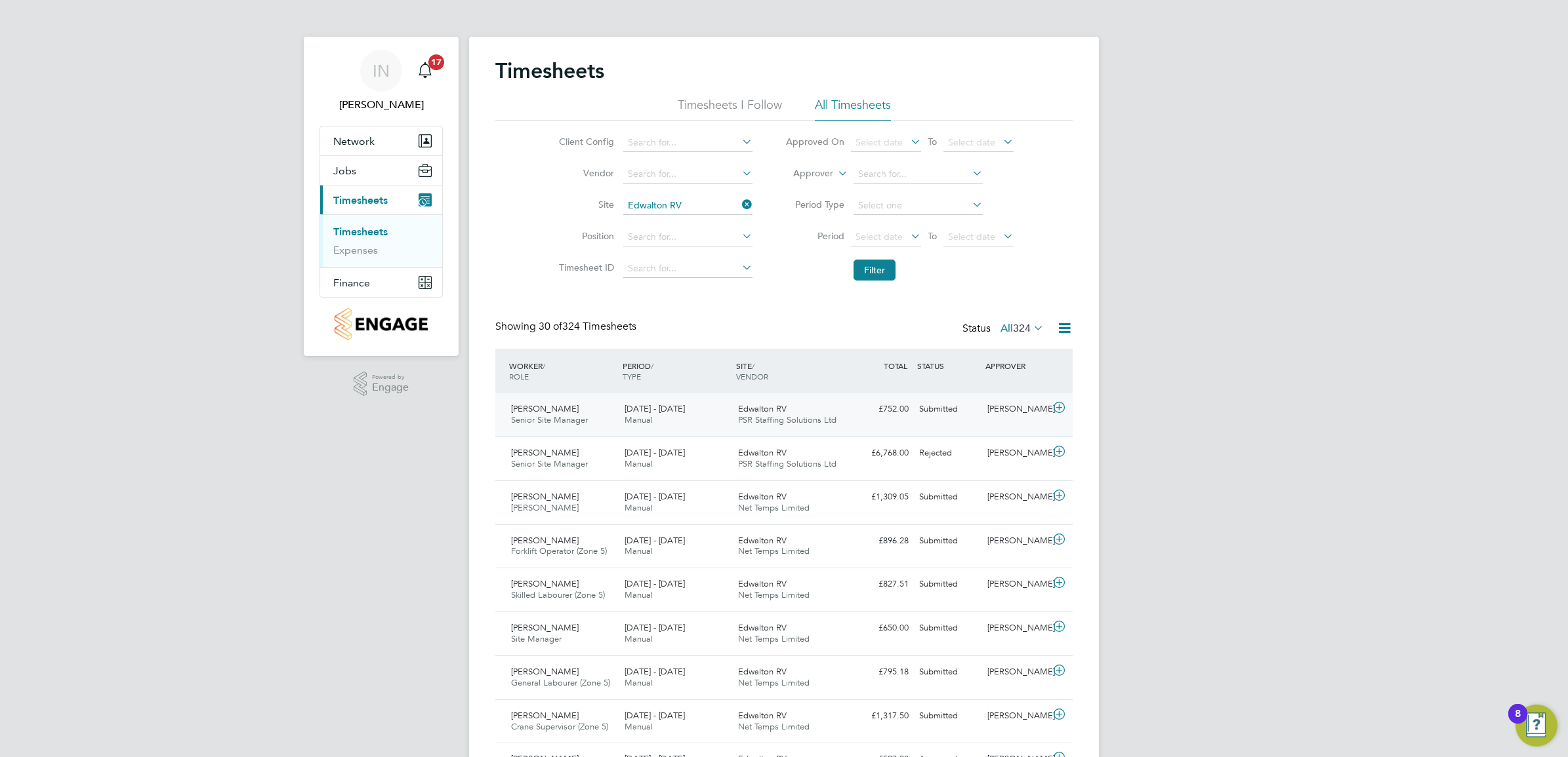
click at [637, 414] on span "[DATE] - [DATE]" at bounding box center [655, 409] width 60 height 11
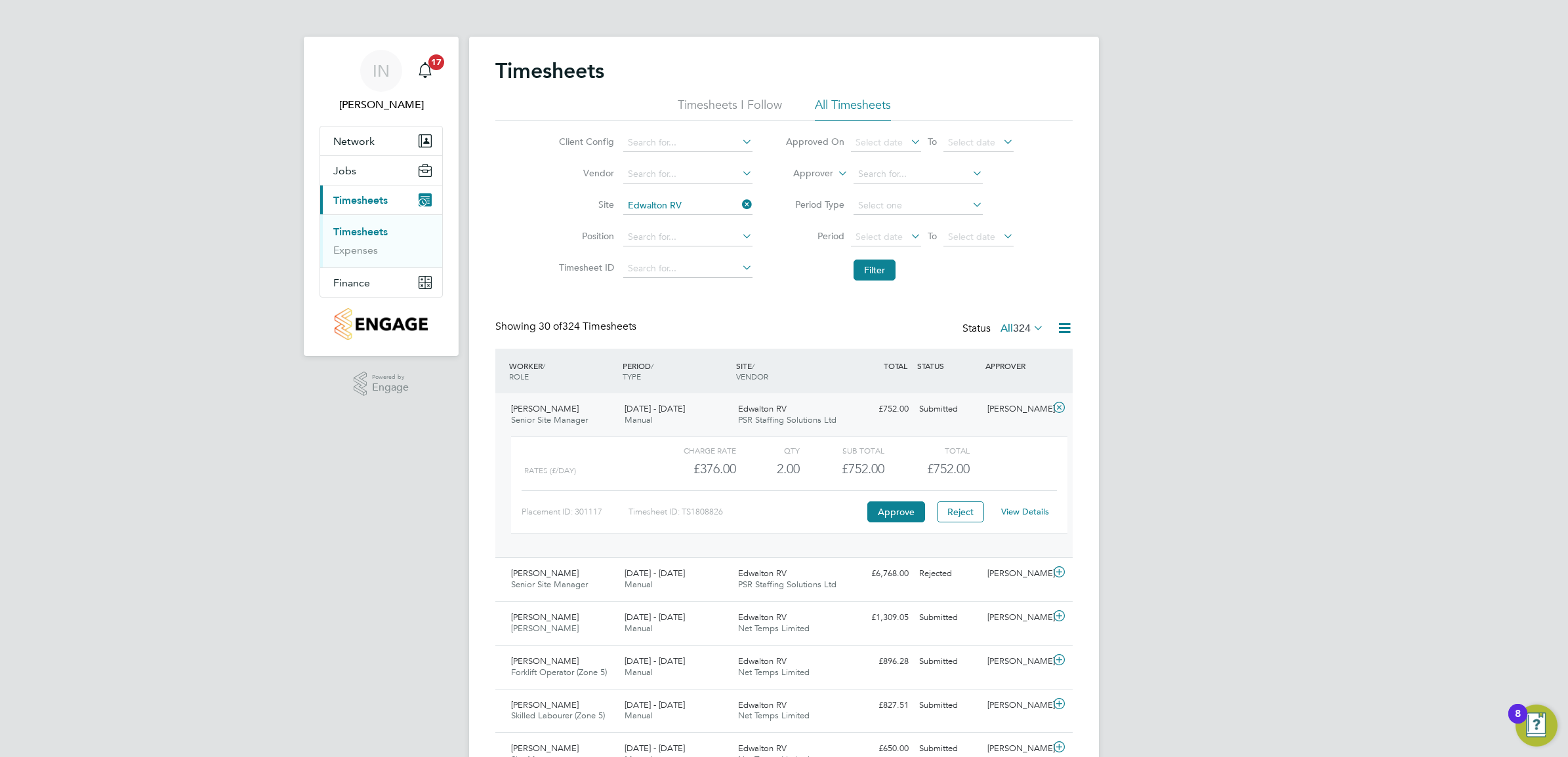
click at [1043, 512] on link "View Details" at bounding box center [1024, 511] width 48 height 11
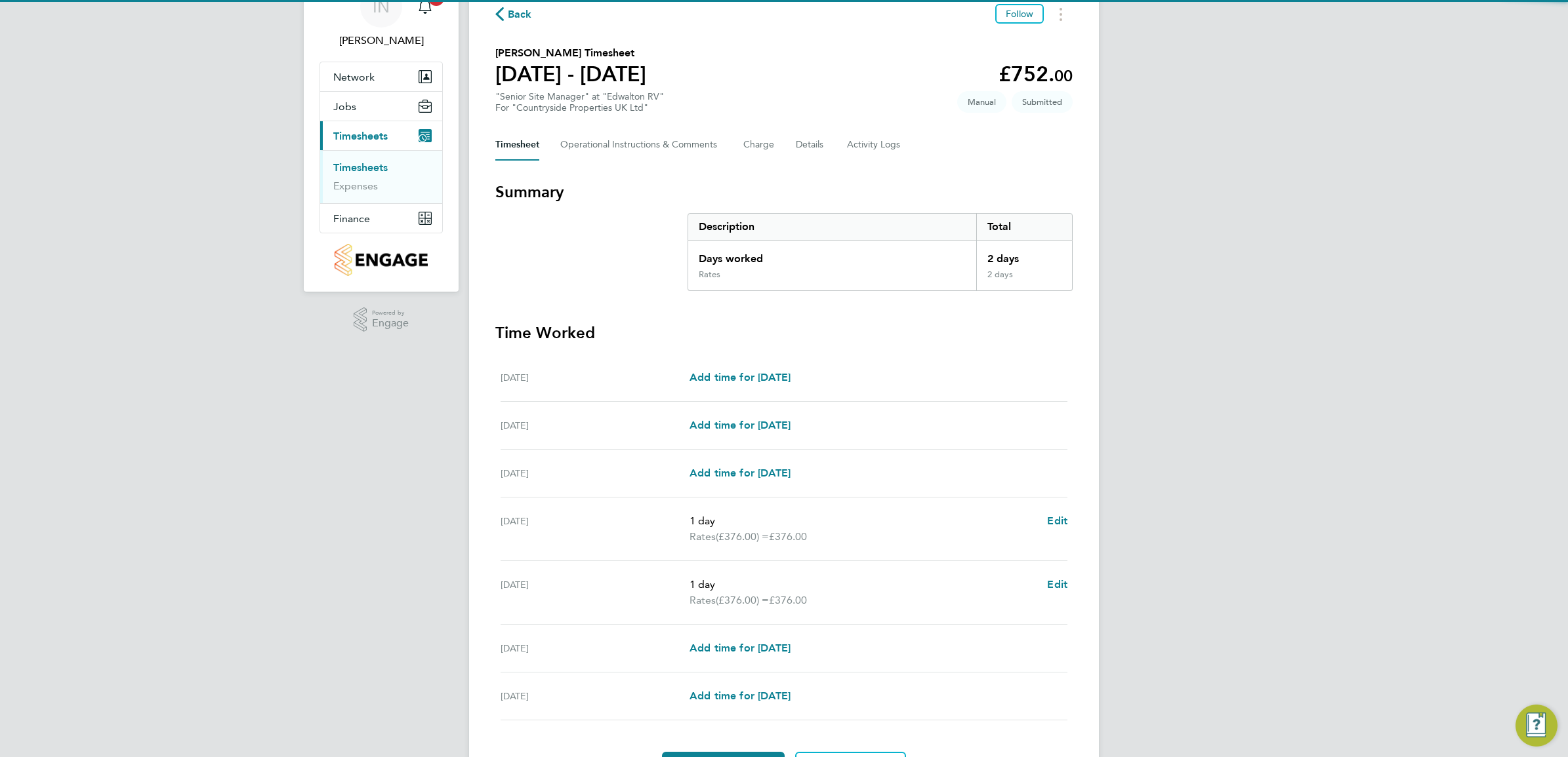
scroll to position [144, 0]
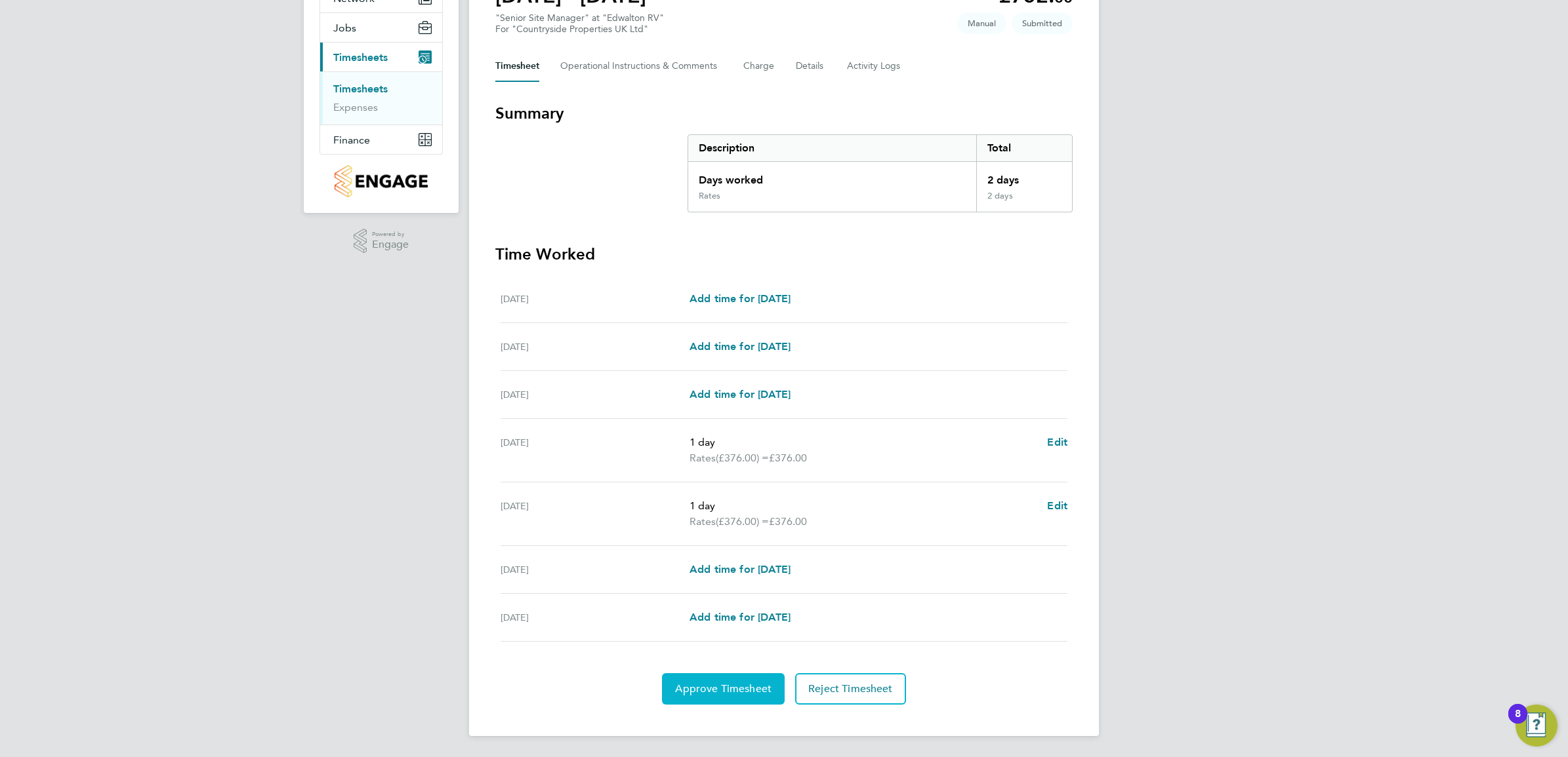
click at [729, 686] on span "Approve Timesheet" at bounding box center [723, 689] width 96 height 13
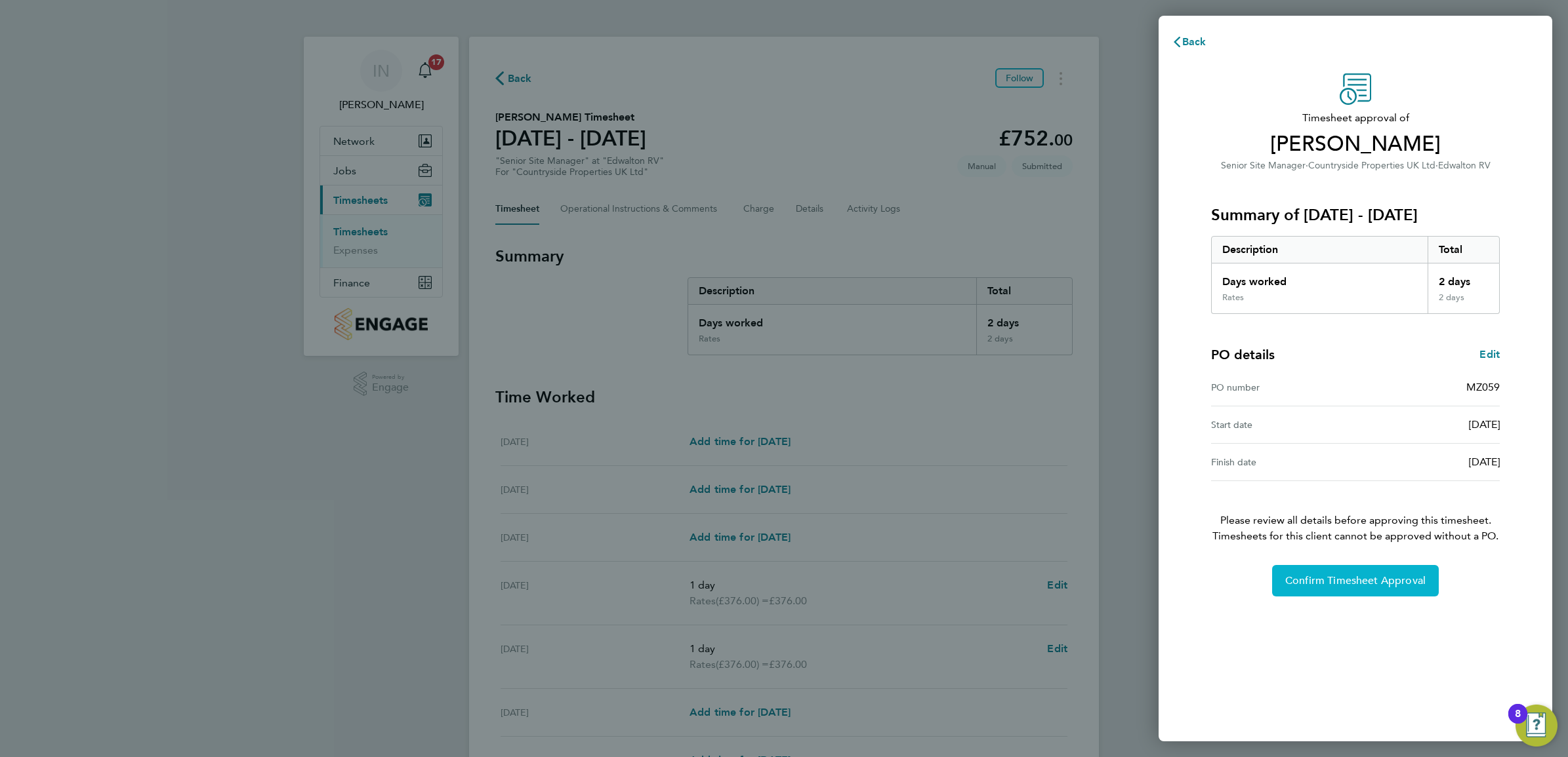
click at [1324, 588] on button "Confirm Timesheet Approval" at bounding box center [1355, 581] width 167 height 32
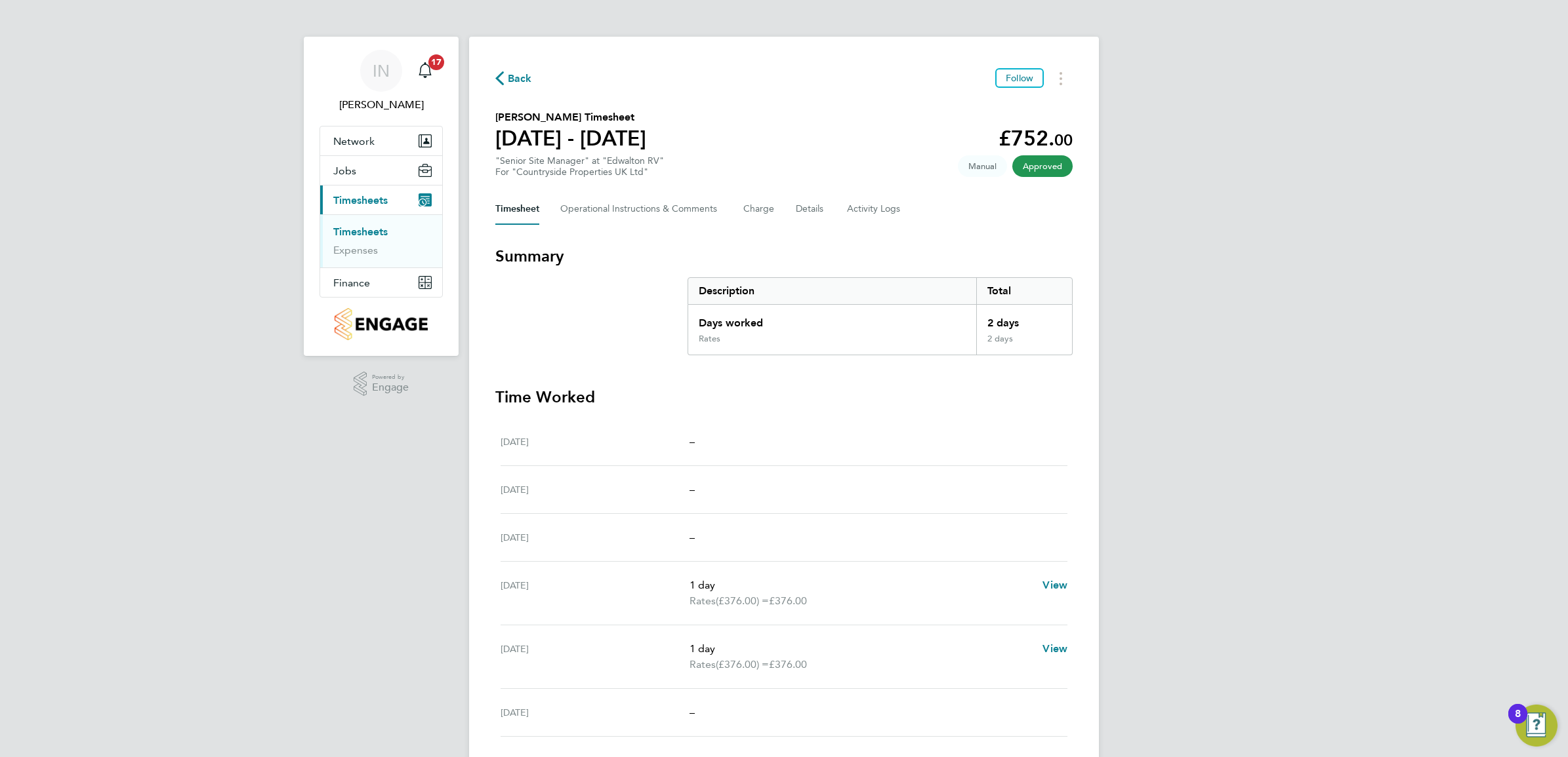
click at [520, 82] on span "Back" at bounding box center [520, 78] width 24 height 15
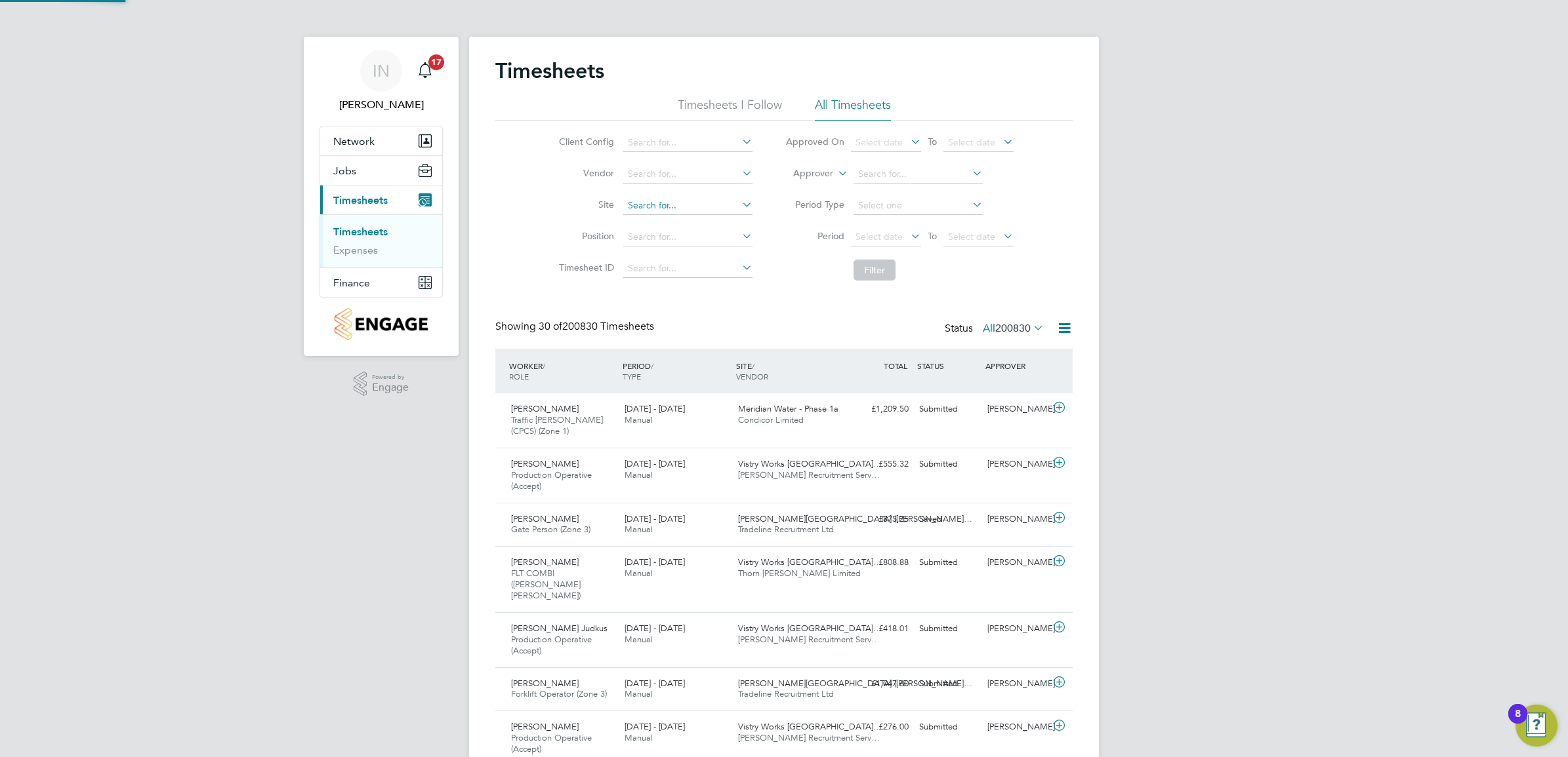
click at [660, 198] on input at bounding box center [687, 206] width 129 height 19
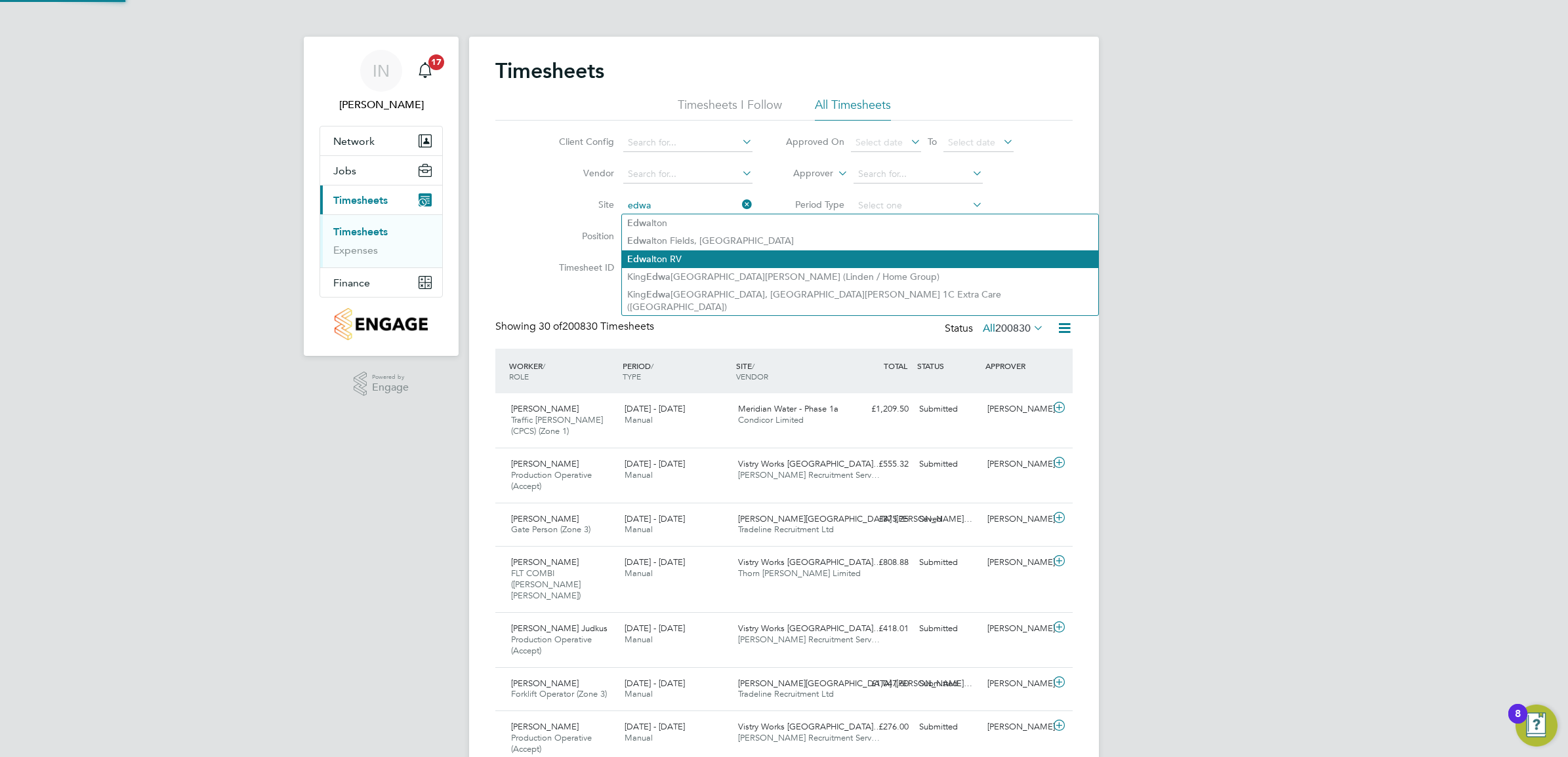
click at [683, 250] on li "Edwa lton RV" at bounding box center [860, 259] width 476 height 18
type input "Edwalton RV"
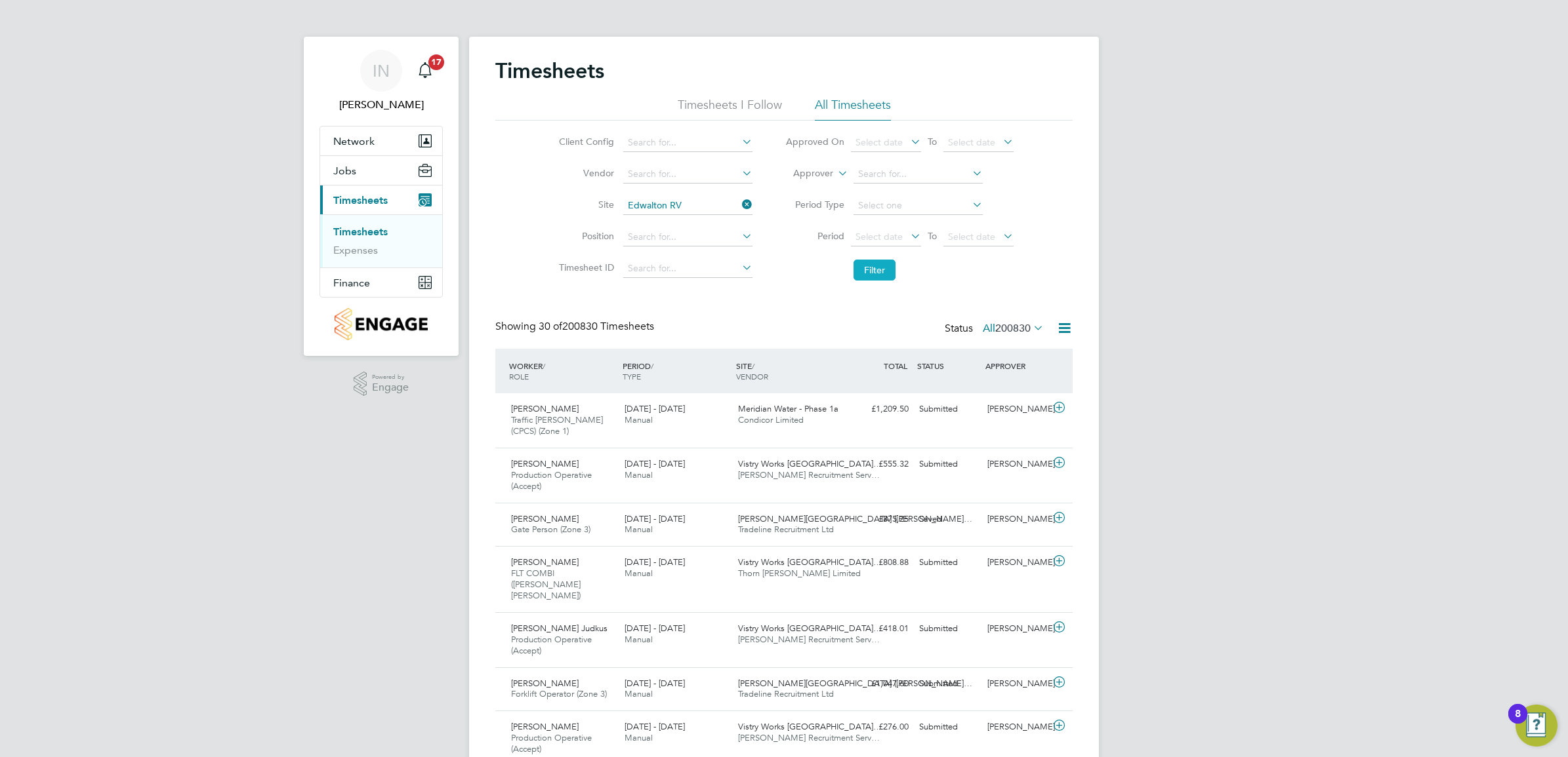
click at [877, 262] on button "Filter" at bounding box center [873, 270] width 42 height 21
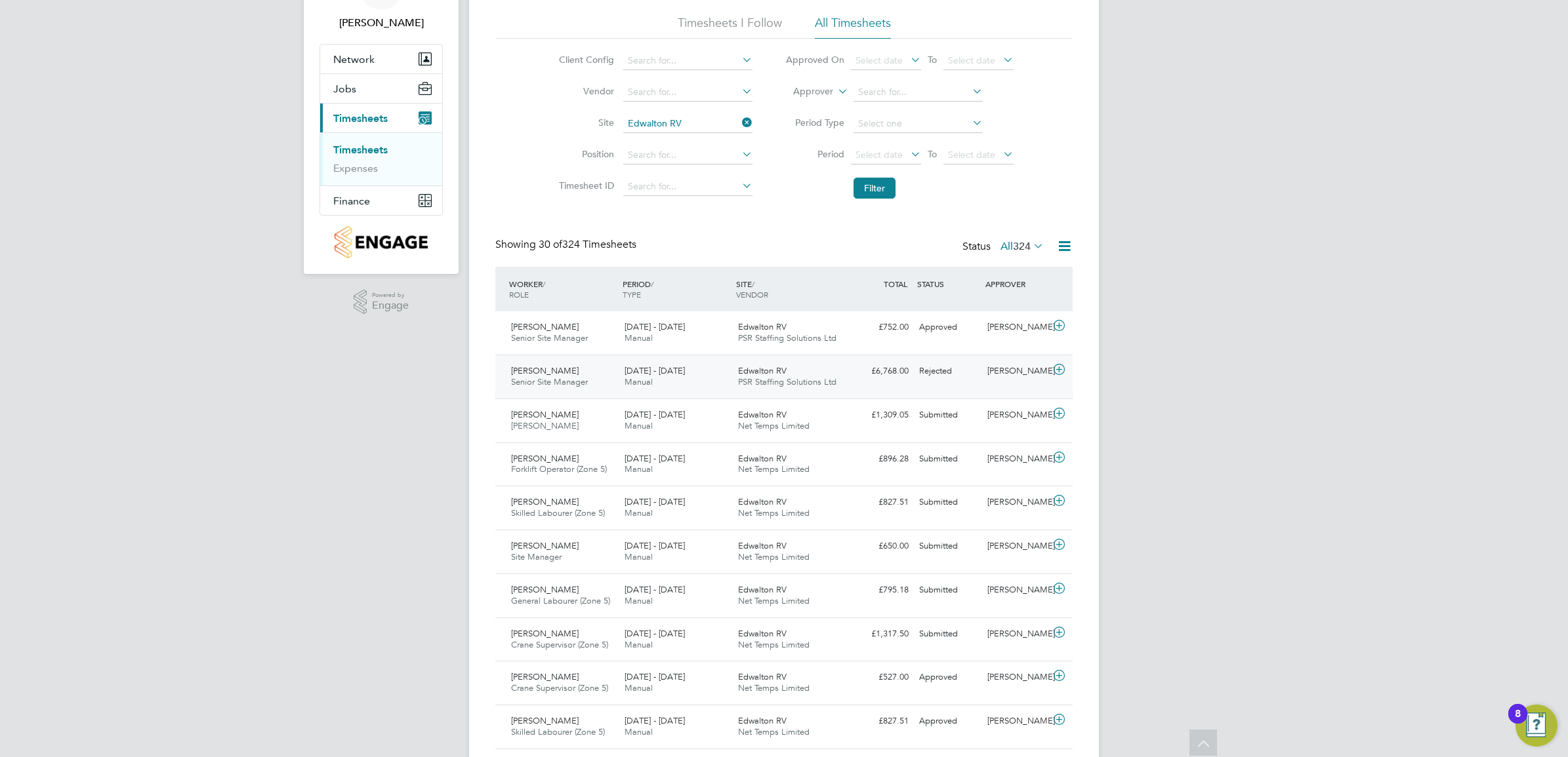
click at [1054, 371] on icon at bounding box center [1059, 370] width 16 height 11
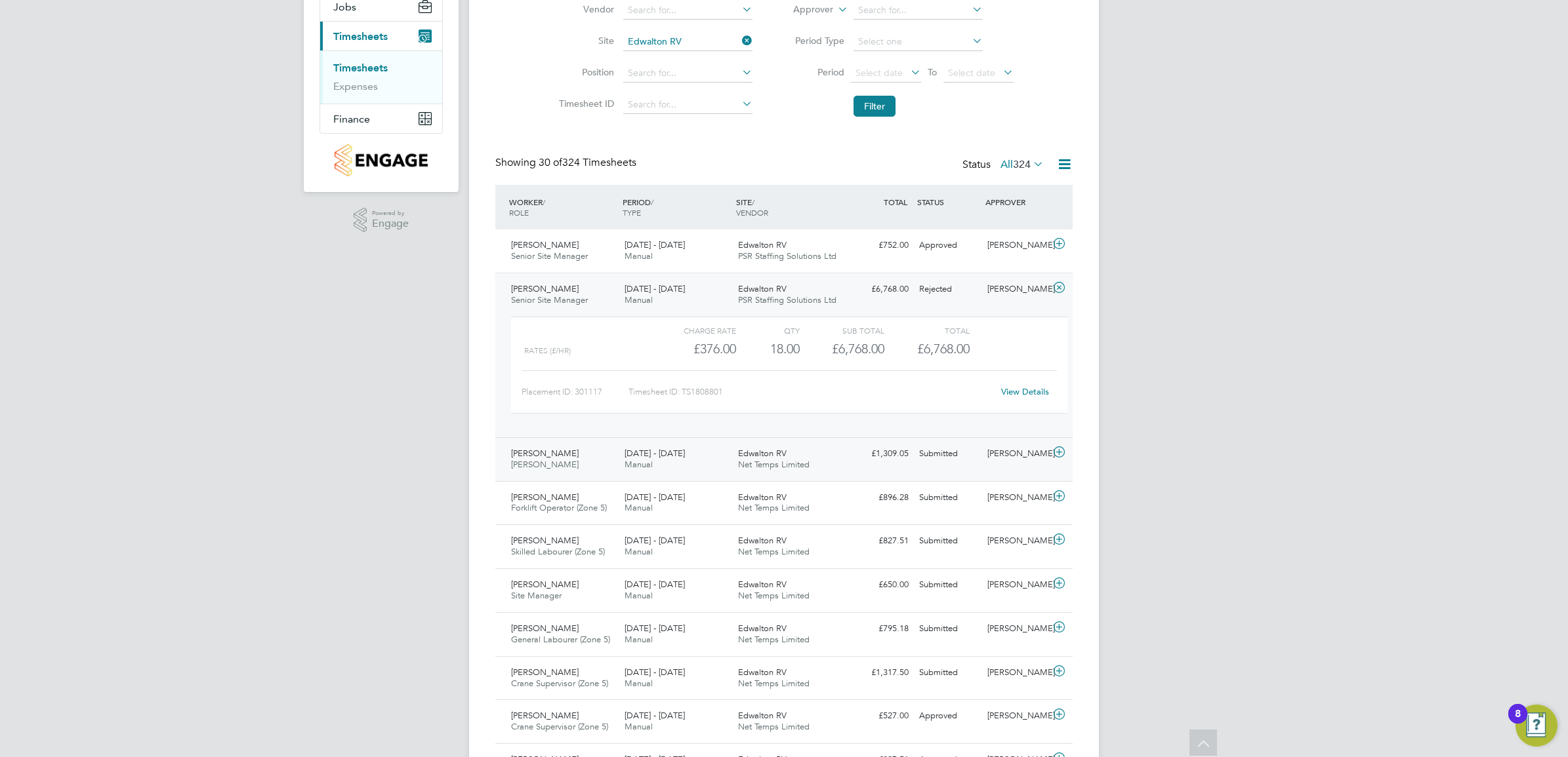
click at [840, 470] on div "Edwalton RV Net Temps Limited" at bounding box center [789, 459] width 113 height 33
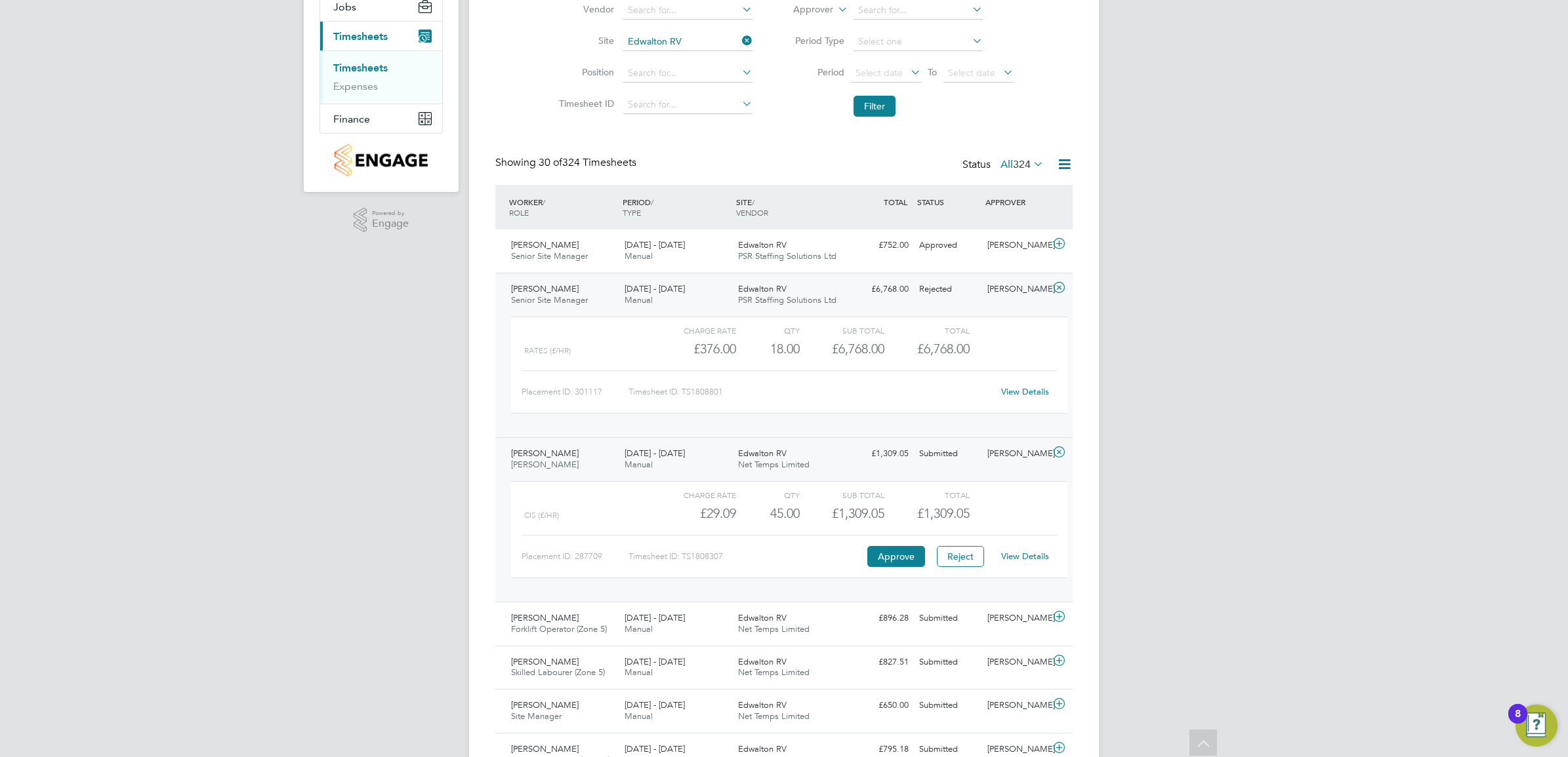
click at [1009, 557] on link "View Details" at bounding box center [1024, 556] width 48 height 11
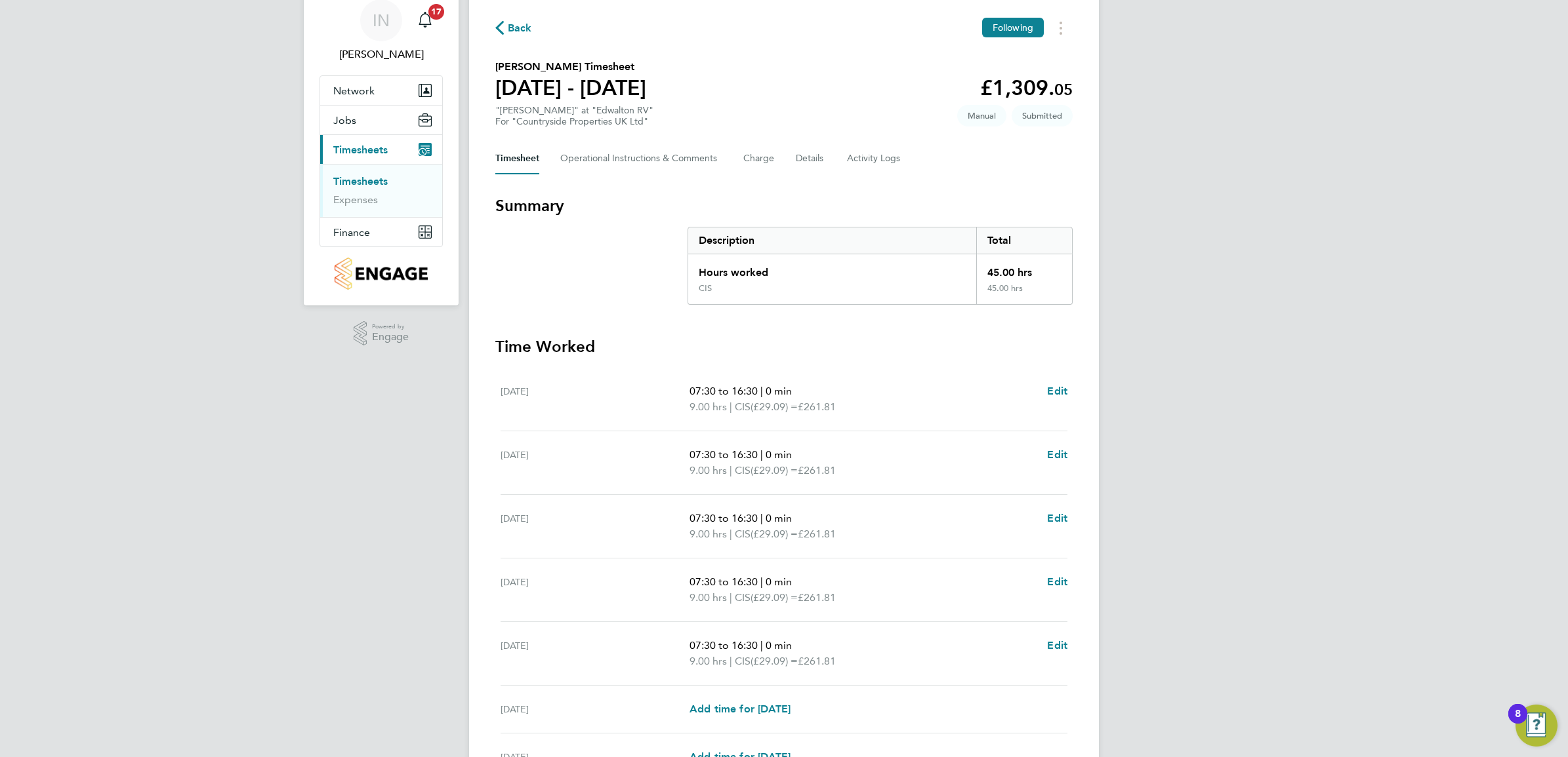
scroll to position [28, 0]
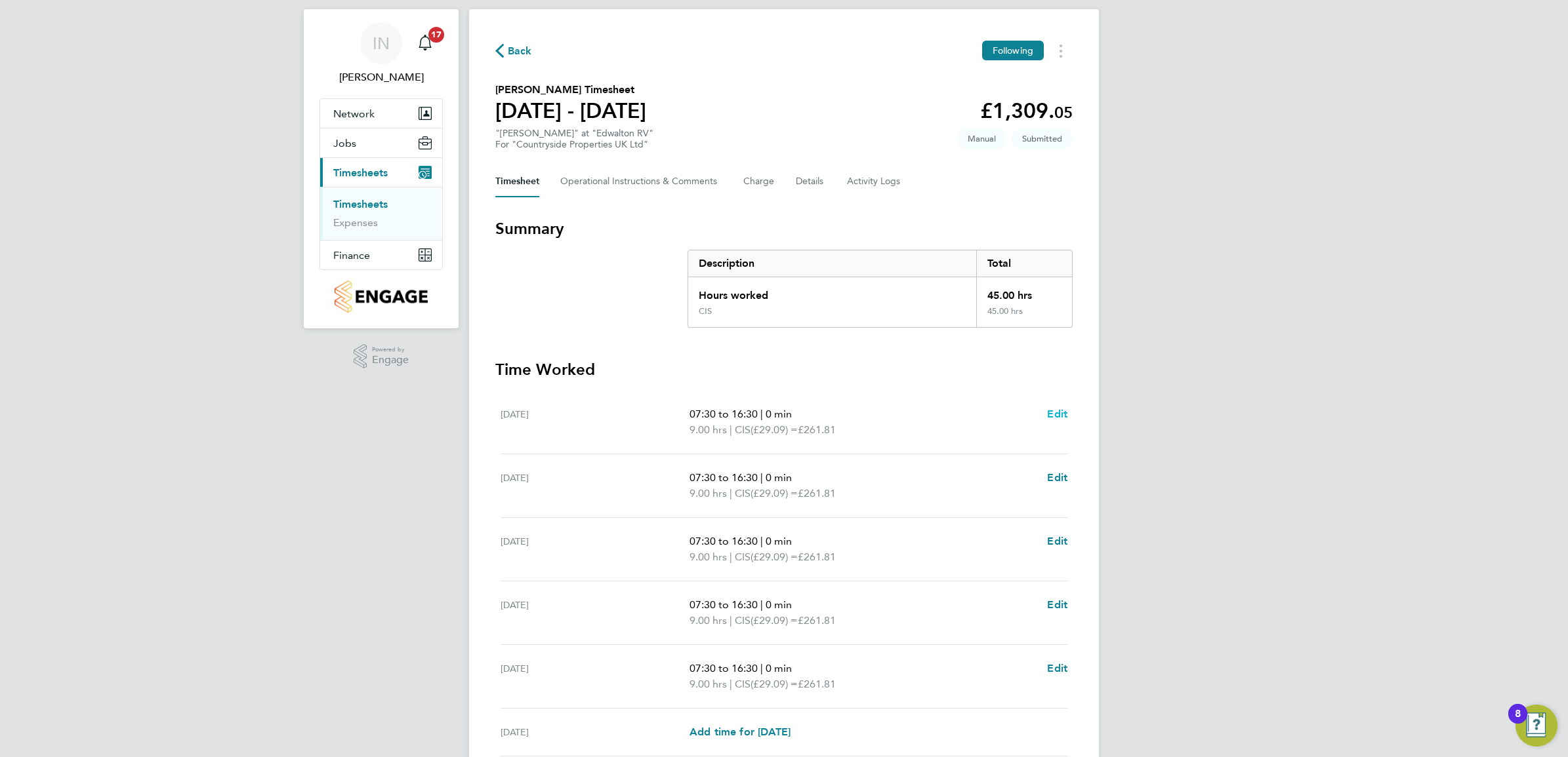
click at [1067, 414] on span "Edit" at bounding box center [1057, 414] width 20 height 12
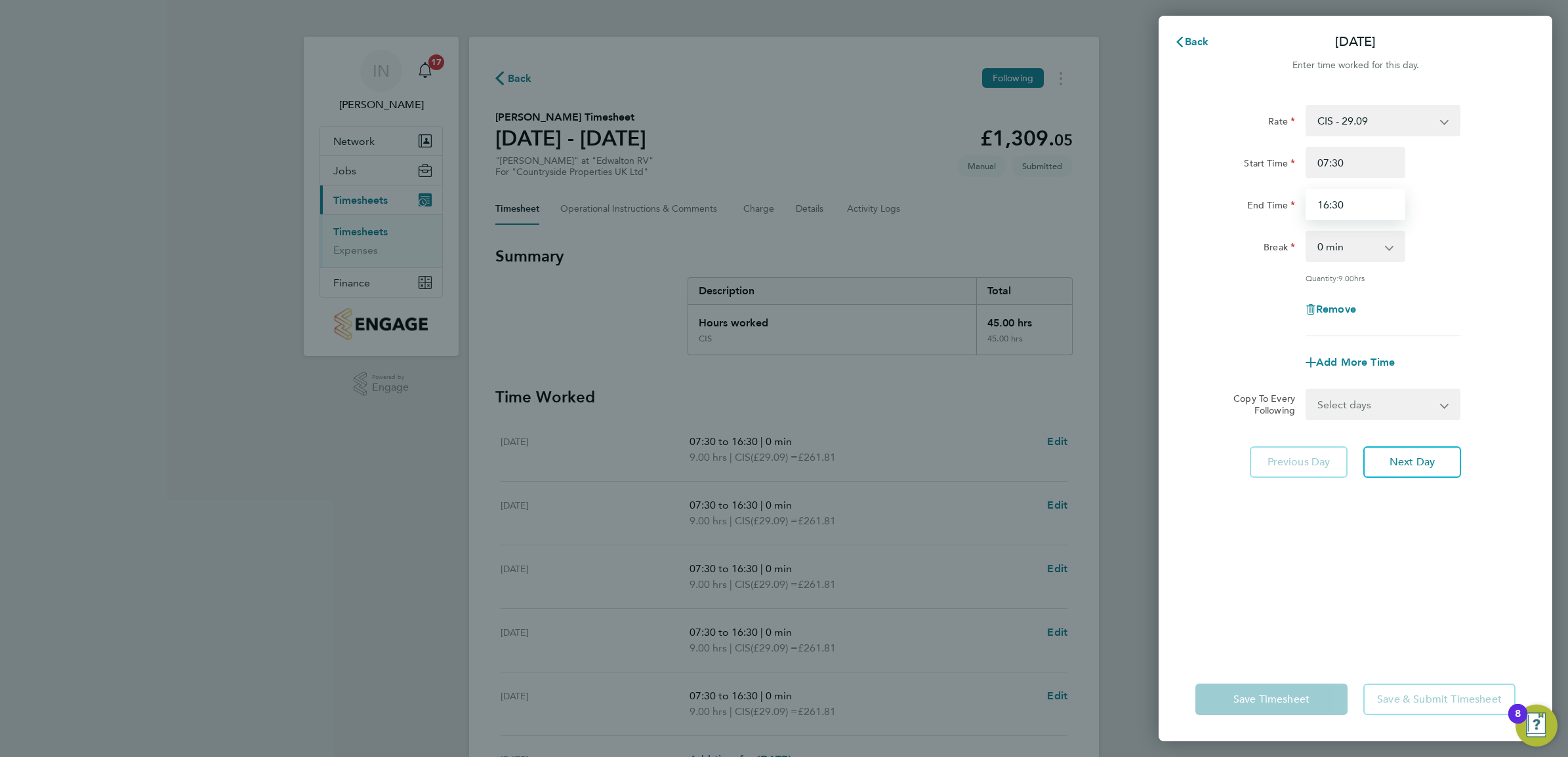
click at [1344, 206] on input "16:30" at bounding box center [1355, 204] width 100 height 32
click at [1327, 206] on input "16:30" at bounding box center [1355, 204] width 100 height 32
type input "15:30"
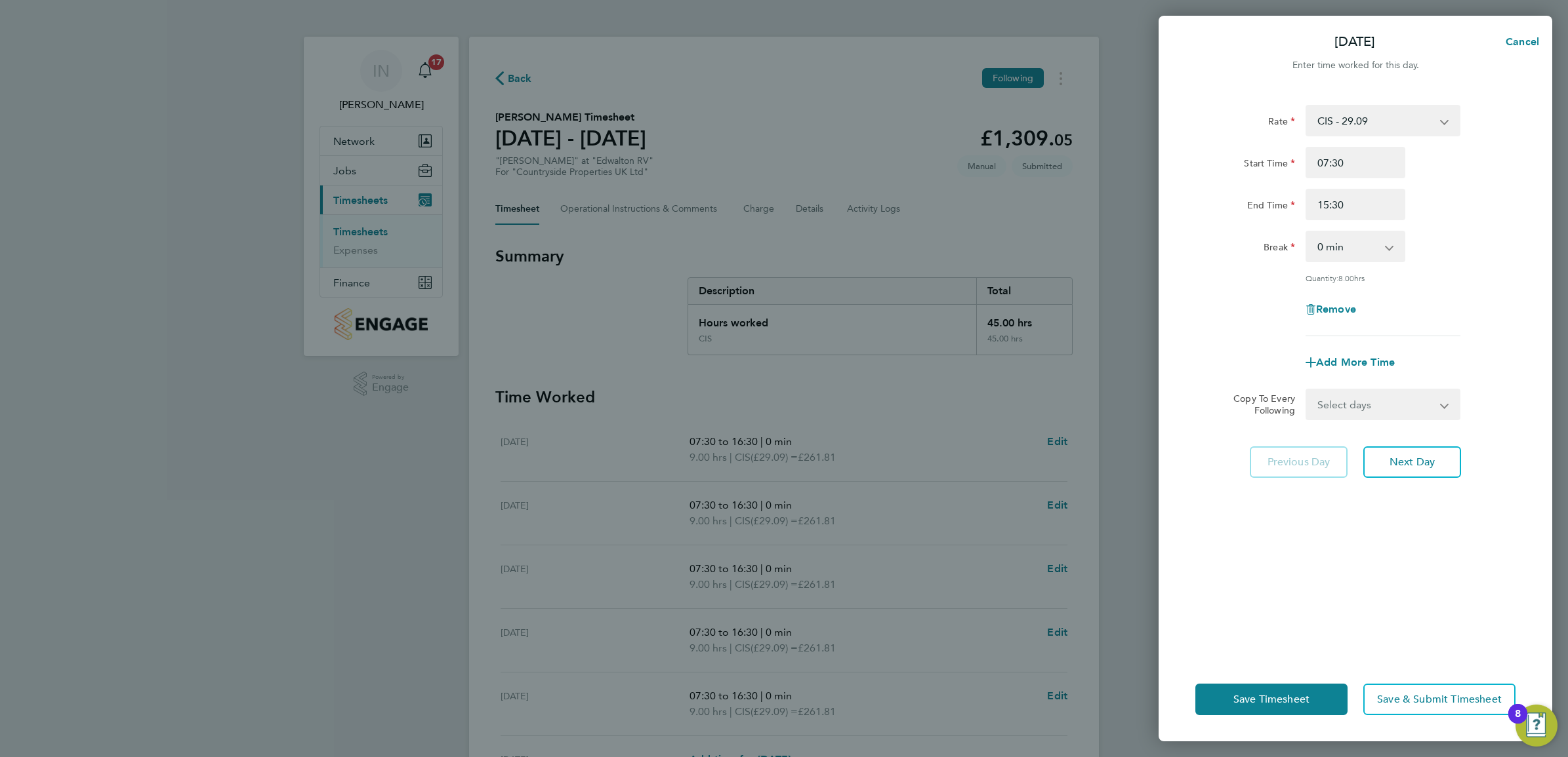
click at [1431, 302] on div "Remove" at bounding box center [1355, 309] width 331 height 32
click at [1354, 162] on input "07:30" at bounding box center [1355, 162] width 100 height 32
type input "07:00"
click at [1440, 191] on div "End Time 15:30" at bounding box center [1355, 204] width 331 height 32
click at [1454, 466] on button "Next Day" at bounding box center [1412, 462] width 98 height 32
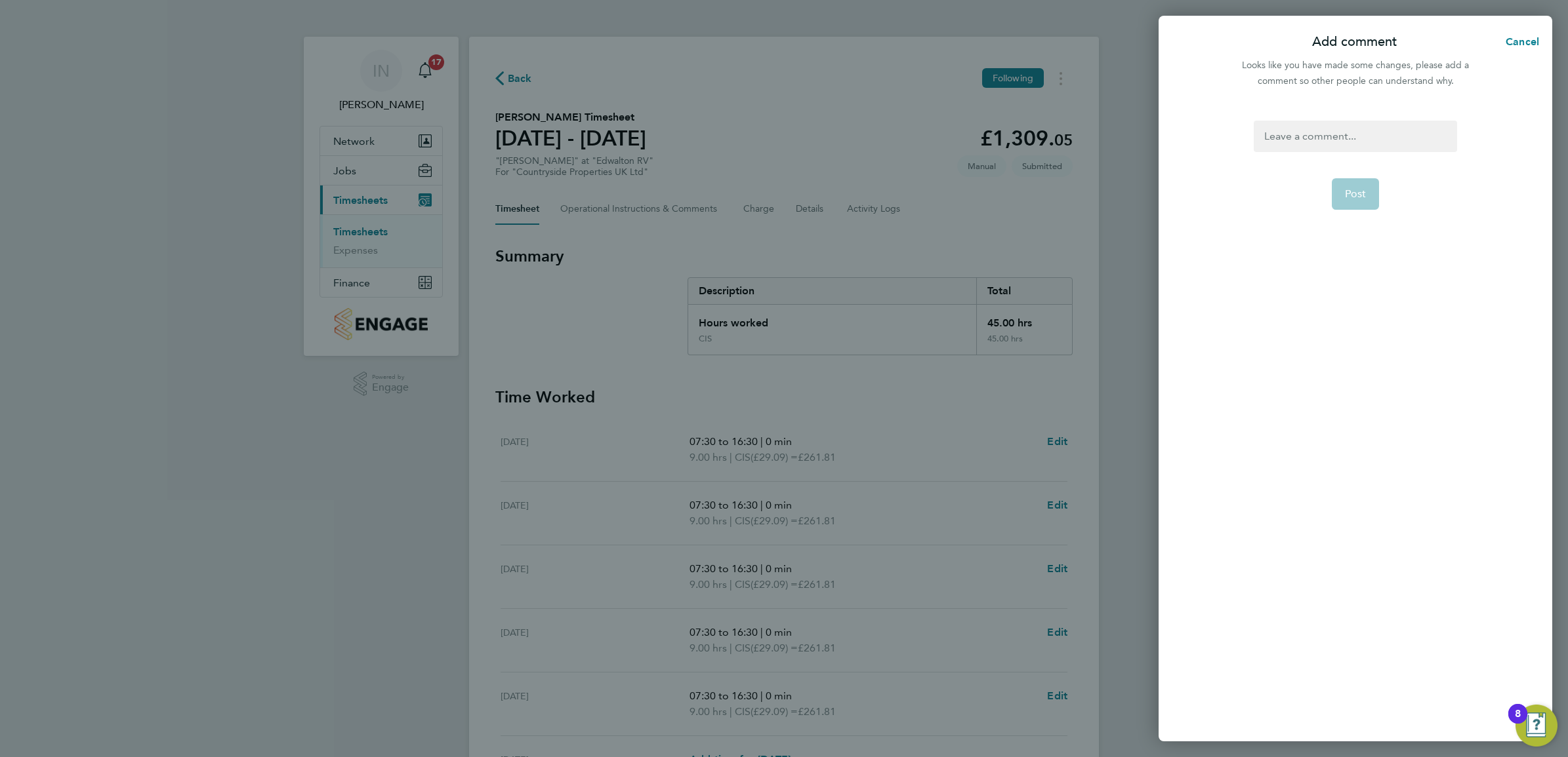
click at [1382, 130] on div at bounding box center [1355, 136] width 202 height 32
click at [1375, 136] on div at bounding box center [1355, 136] width 202 height 32
click at [1354, 195] on span "Post" at bounding box center [1355, 194] width 22 height 13
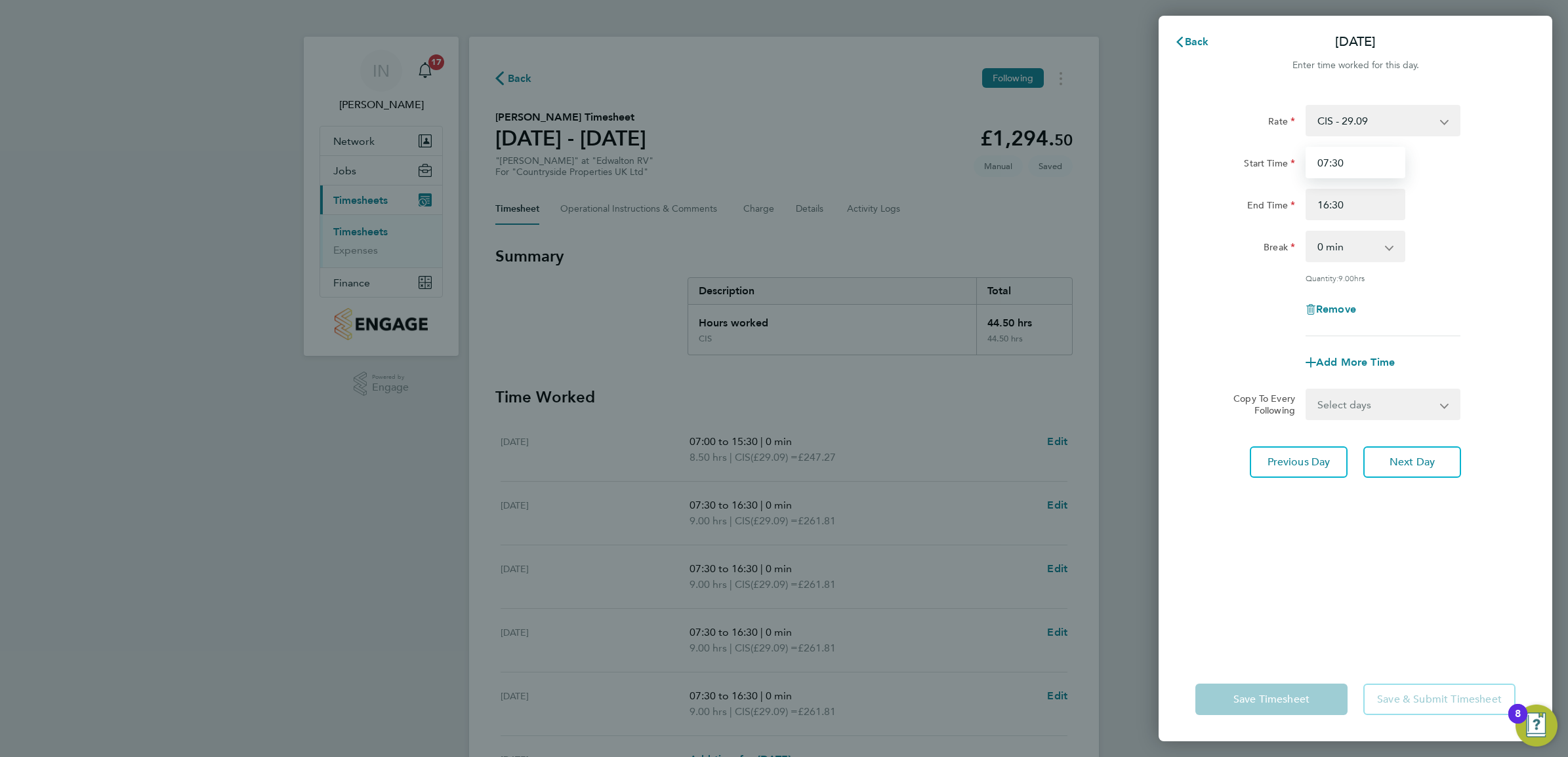
click at [1347, 162] on input "07:30" at bounding box center [1355, 162] width 100 height 32
type input "07:00"
click at [1342, 197] on input "16:30" at bounding box center [1355, 204] width 100 height 32
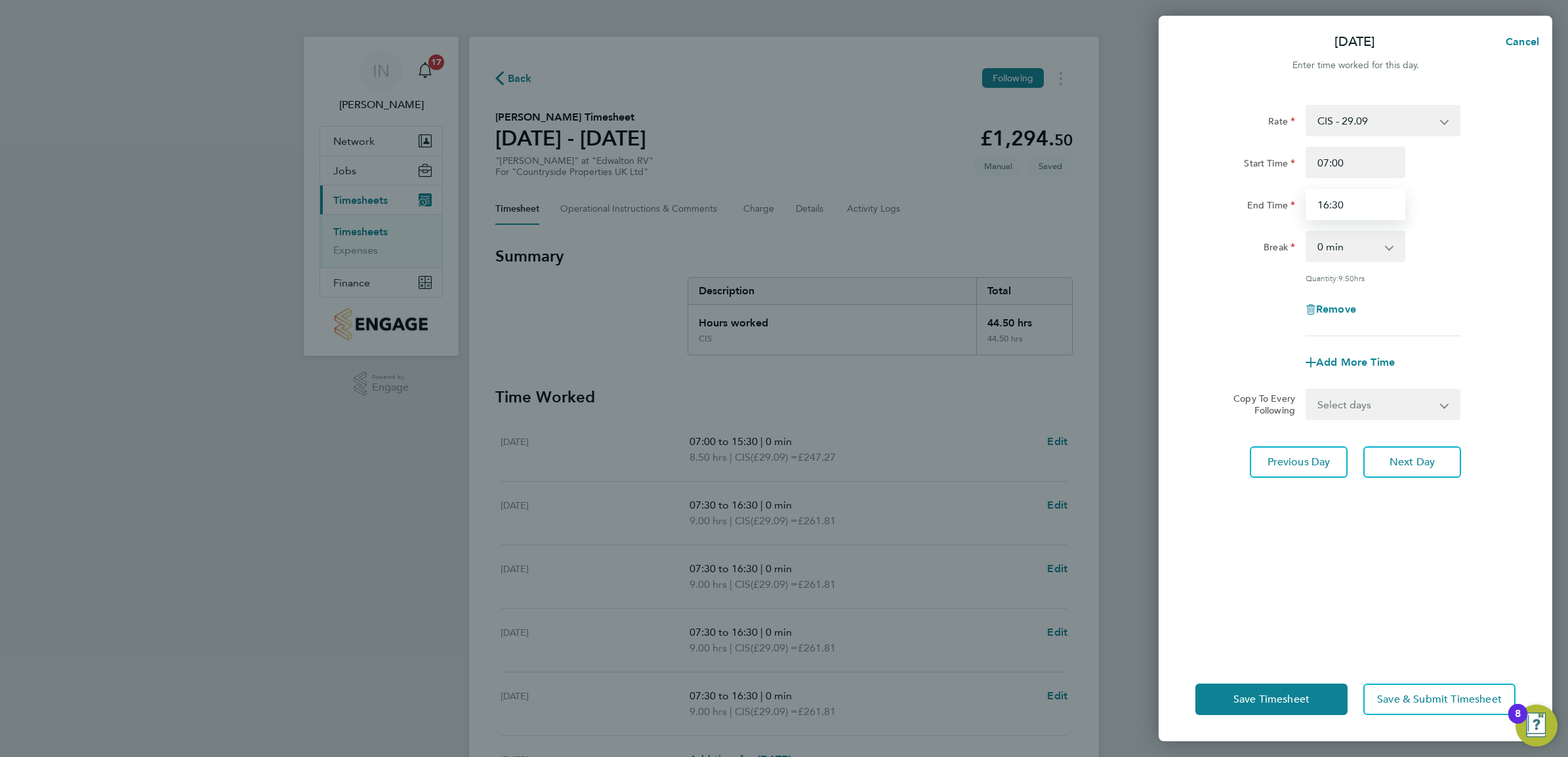
click at [1326, 202] on input "16:30" at bounding box center [1355, 204] width 100 height 32
type input "15:30"
click at [1418, 276] on div "Quantity: 9.50 hrs" at bounding box center [1383, 277] width 155 height 11
click at [1388, 251] on app-icon-cross-button at bounding box center [1395, 246] width 16 height 29
click at [1371, 242] on select "0 min 15 min 30 min 45 min 60 min 75 min 90 min" at bounding box center [1348, 246] width 82 height 29
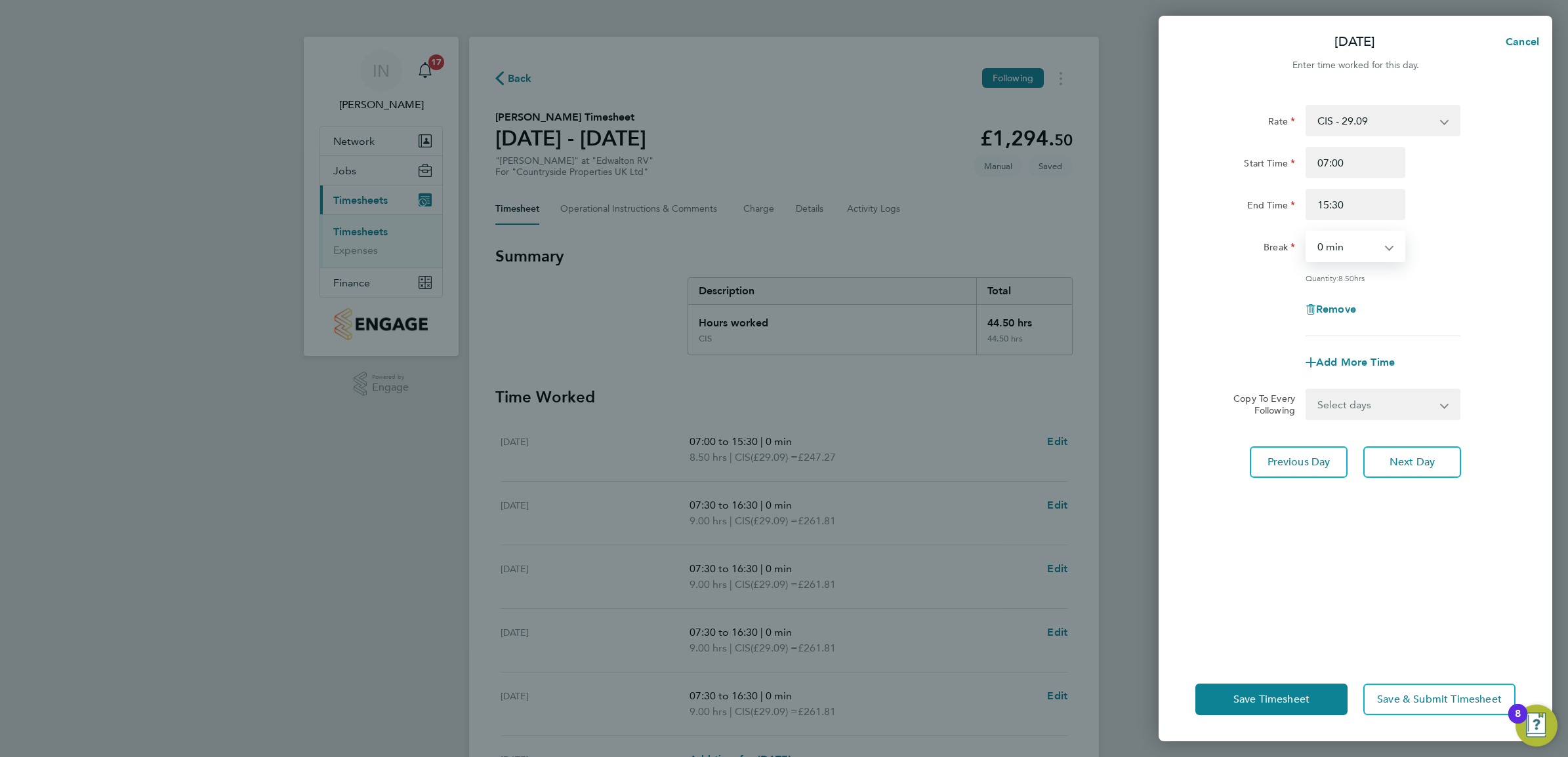
select select "30"
click at [1307, 232] on select "0 min 15 min 30 min 45 min 60 min 75 min 90 min" at bounding box center [1348, 246] width 82 height 29
click at [1424, 308] on div "Remove" at bounding box center [1355, 309] width 331 height 32
click at [1326, 205] on input "15:30" at bounding box center [1355, 204] width 100 height 32
click at [1517, 257] on div "Break 0 min 15 min 30 min 45 min 60 min 75 min 90 min" at bounding box center [1355, 246] width 331 height 32
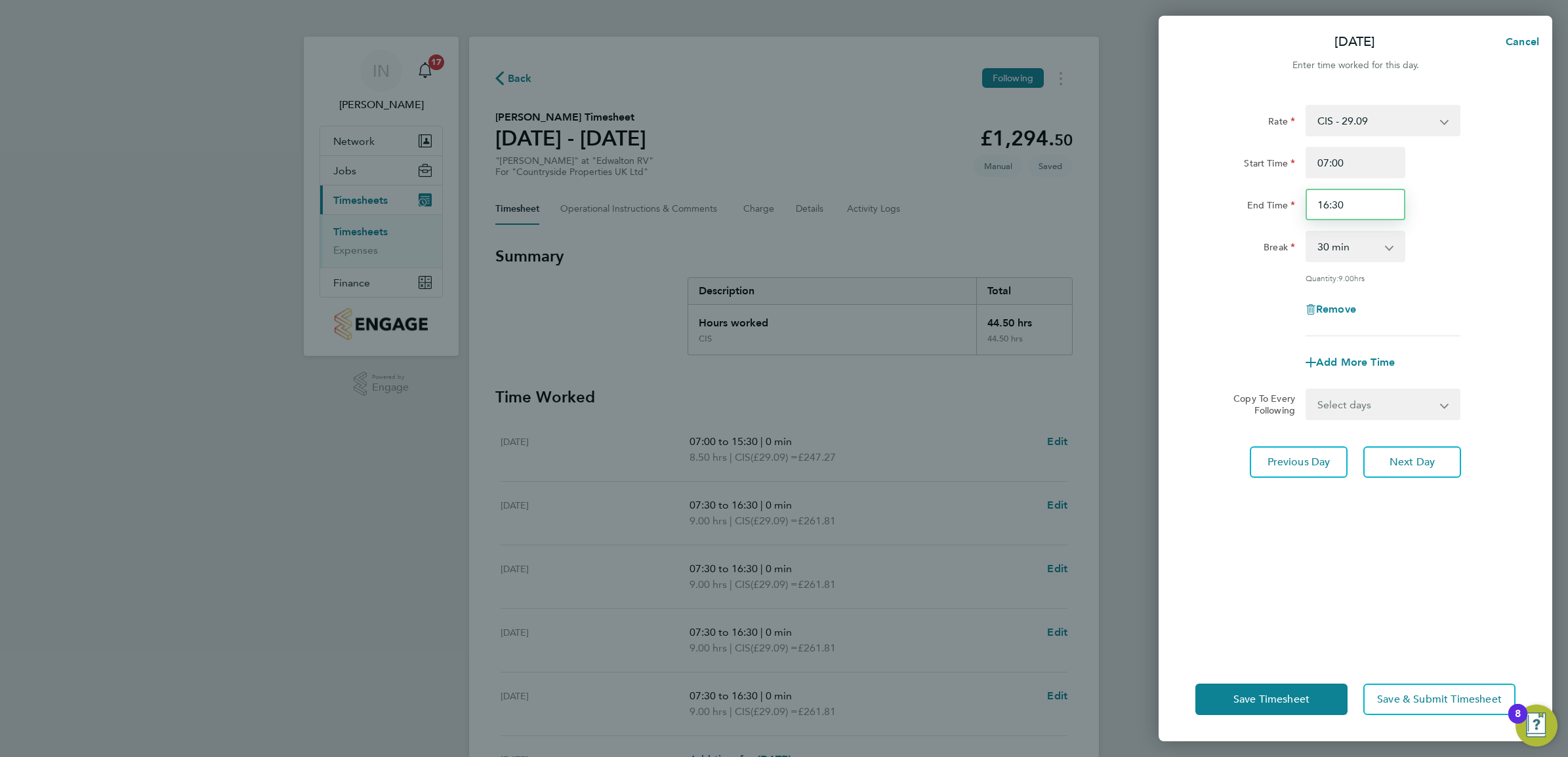
click at [1383, 209] on input "16:30" at bounding box center [1355, 204] width 100 height 32
type input "16:00"
click at [1492, 209] on div "End Time 16:00" at bounding box center [1355, 204] width 331 height 32
click at [1411, 415] on select "Select days Day Weekday (Mon-Fri) Weekend (Sat-Sun) Wednesday Thursday Friday S…" at bounding box center [1375, 404] width 138 height 29
select select "WEEKDAY"
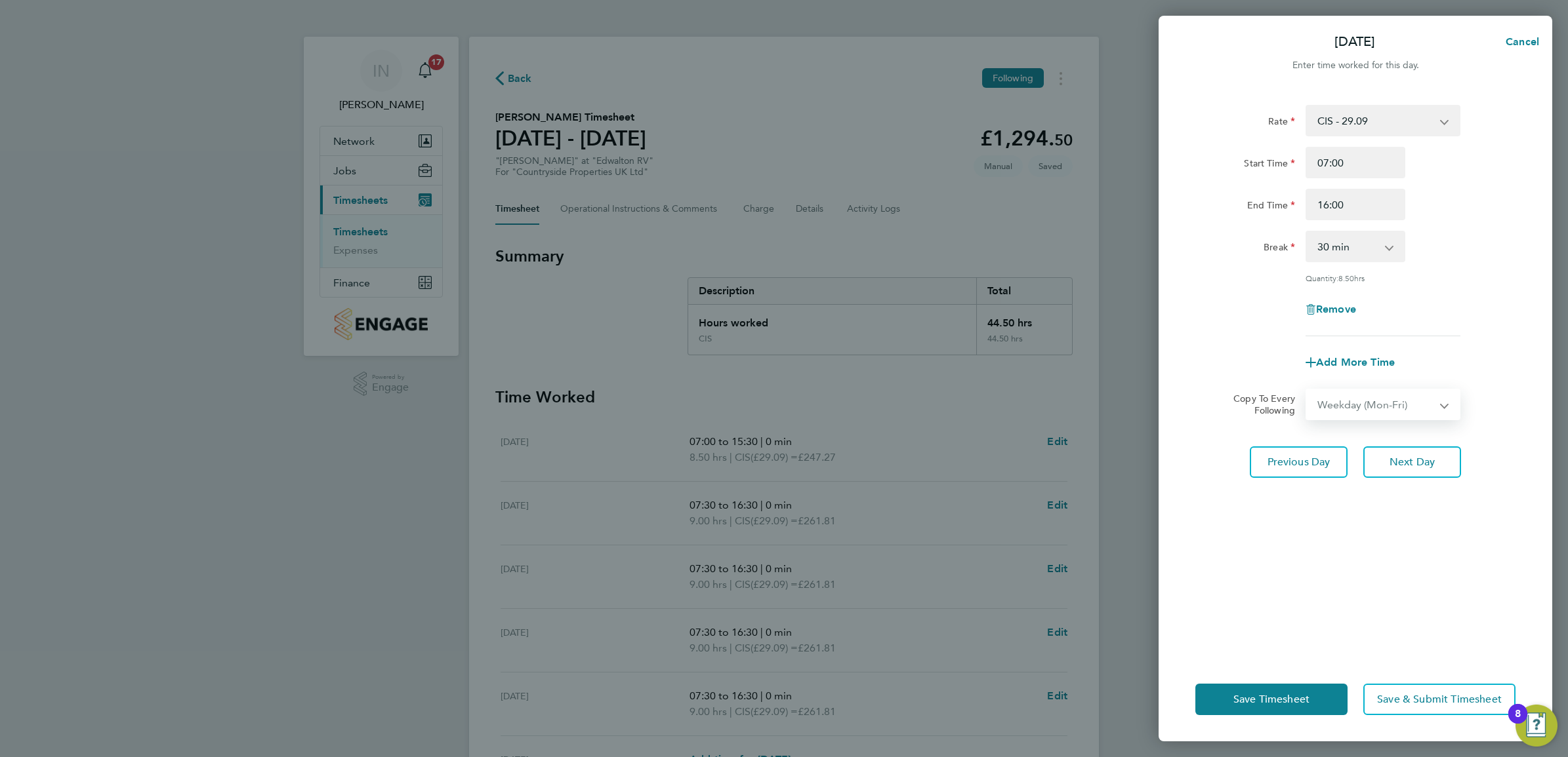
click at [1307, 390] on select "Select days Day Weekday (Mon-Fri) Weekend (Sat-Sun) Wednesday Thursday Friday S…" at bounding box center [1375, 404] width 138 height 29
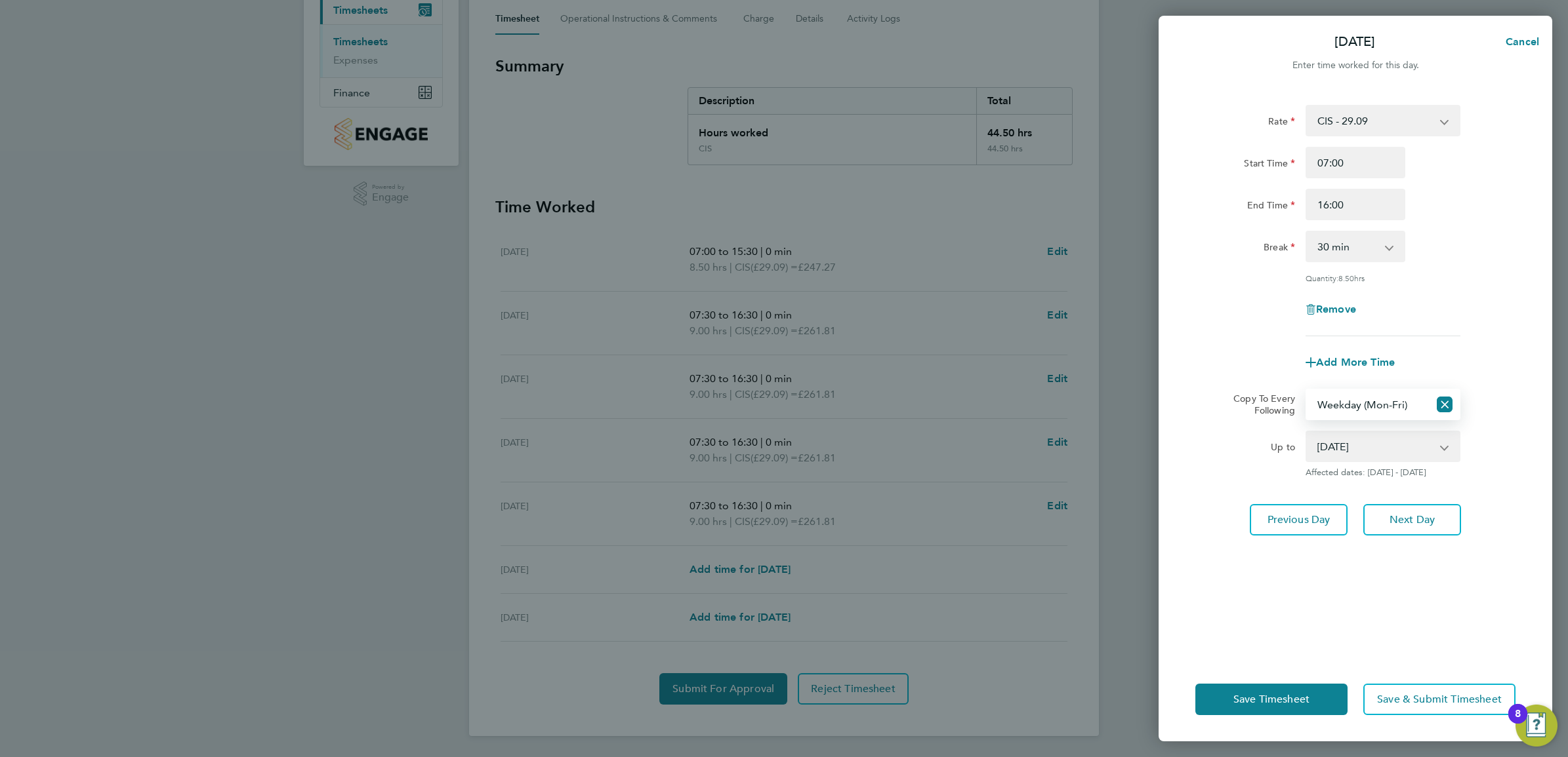
scroll to position [192, 0]
click at [1375, 449] on select "20 Aug 2025 21 Aug 2025 22 Aug 2025 23 Aug 2025 24 Aug 2025" at bounding box center [1375, 446] width 136 height 29
select select "2025-08-21"
click at [1307, 432] on select "20 Aug 2025 21 Aug 2025 22 Aug 2025 23 Aug 2025 24 Aug 2025" at bounding box center [1375, 446] width 136 height 29
click at [1316, 693] on button "Save Timesheet" at bounding box center [1271, 699] width 152 height 32
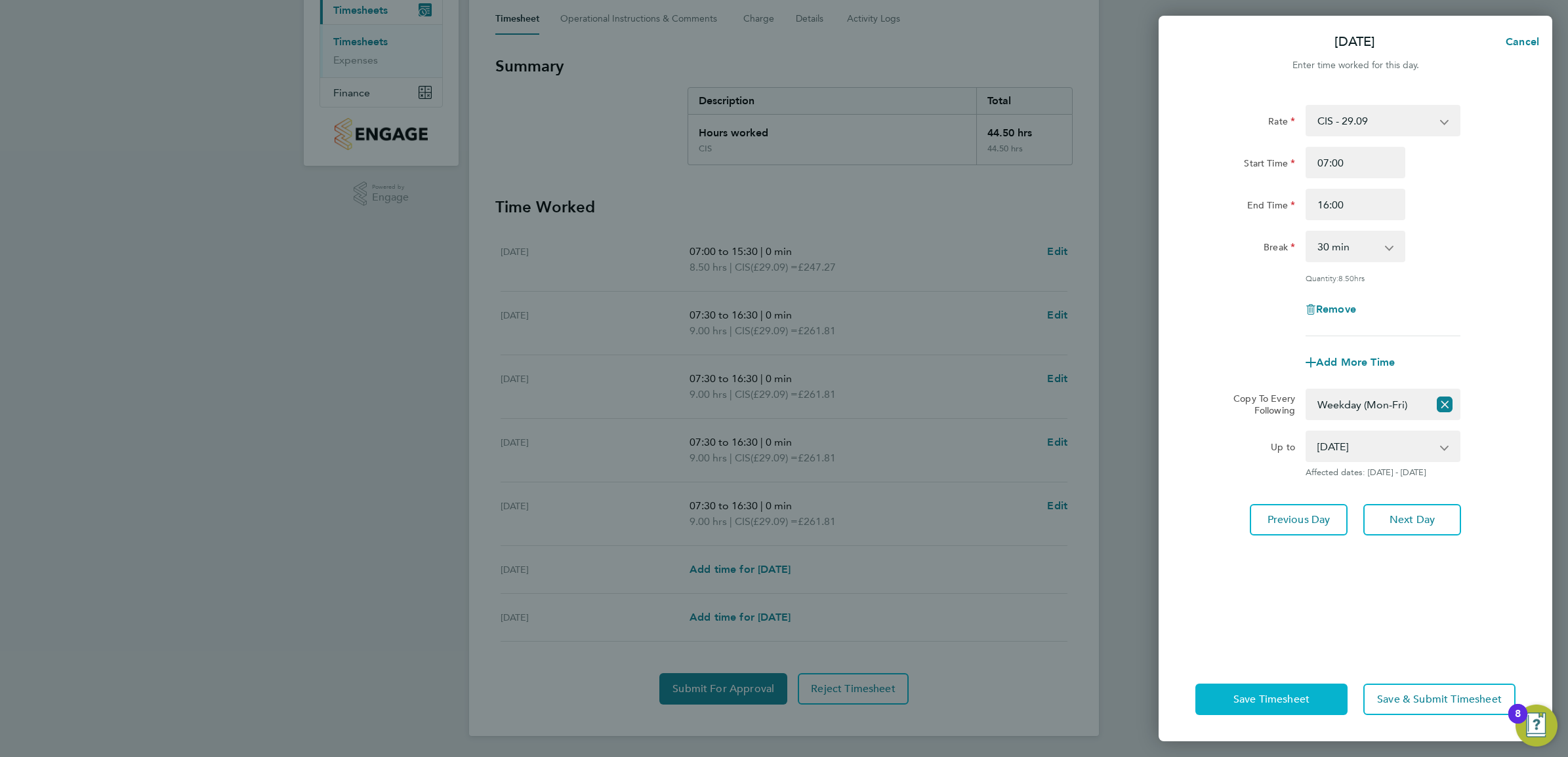
scroll to position [0, 0]
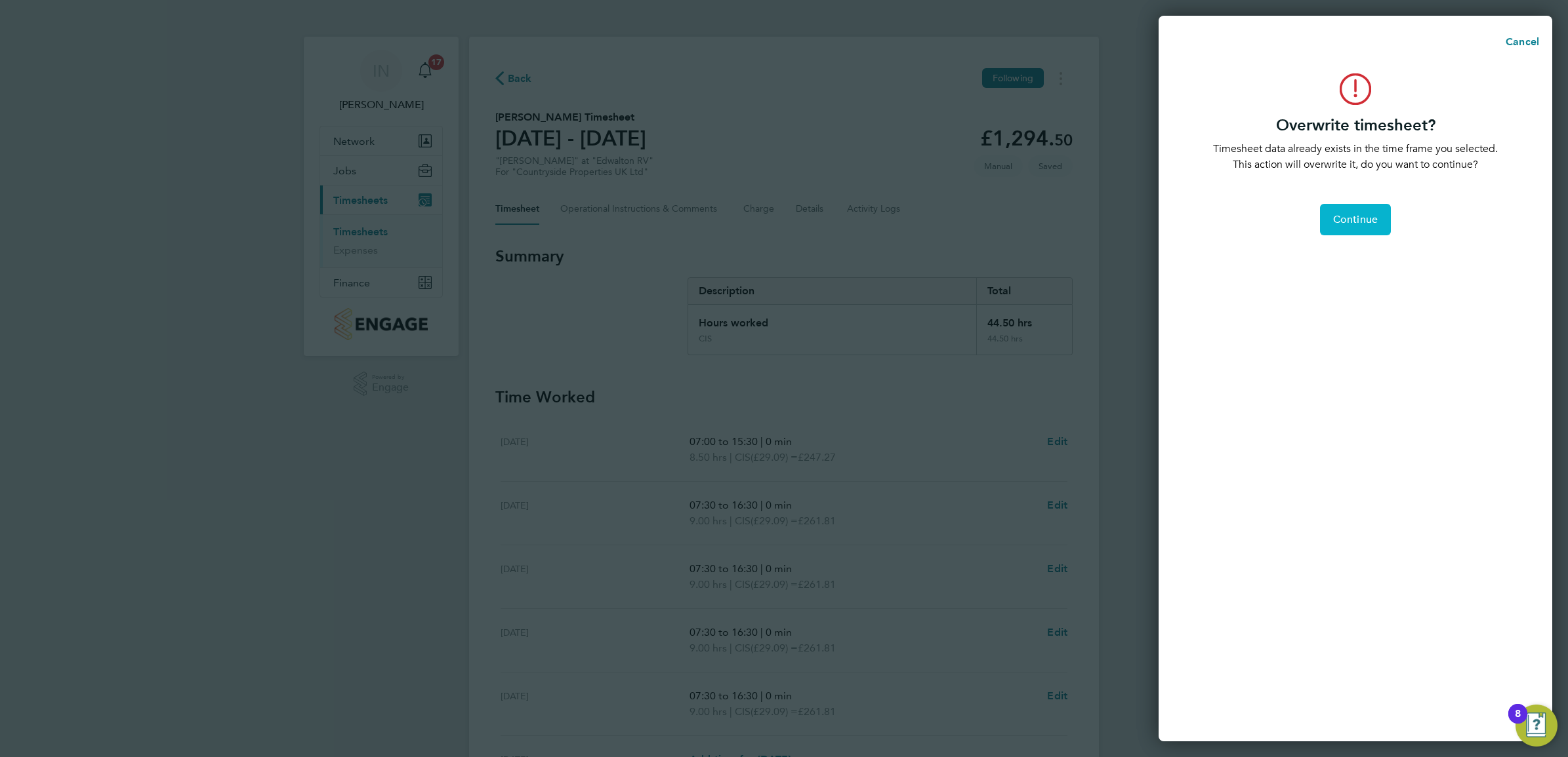
click at [1364, 217] on span "Continue" at bounding box center [1355, 219] width 45 height 13
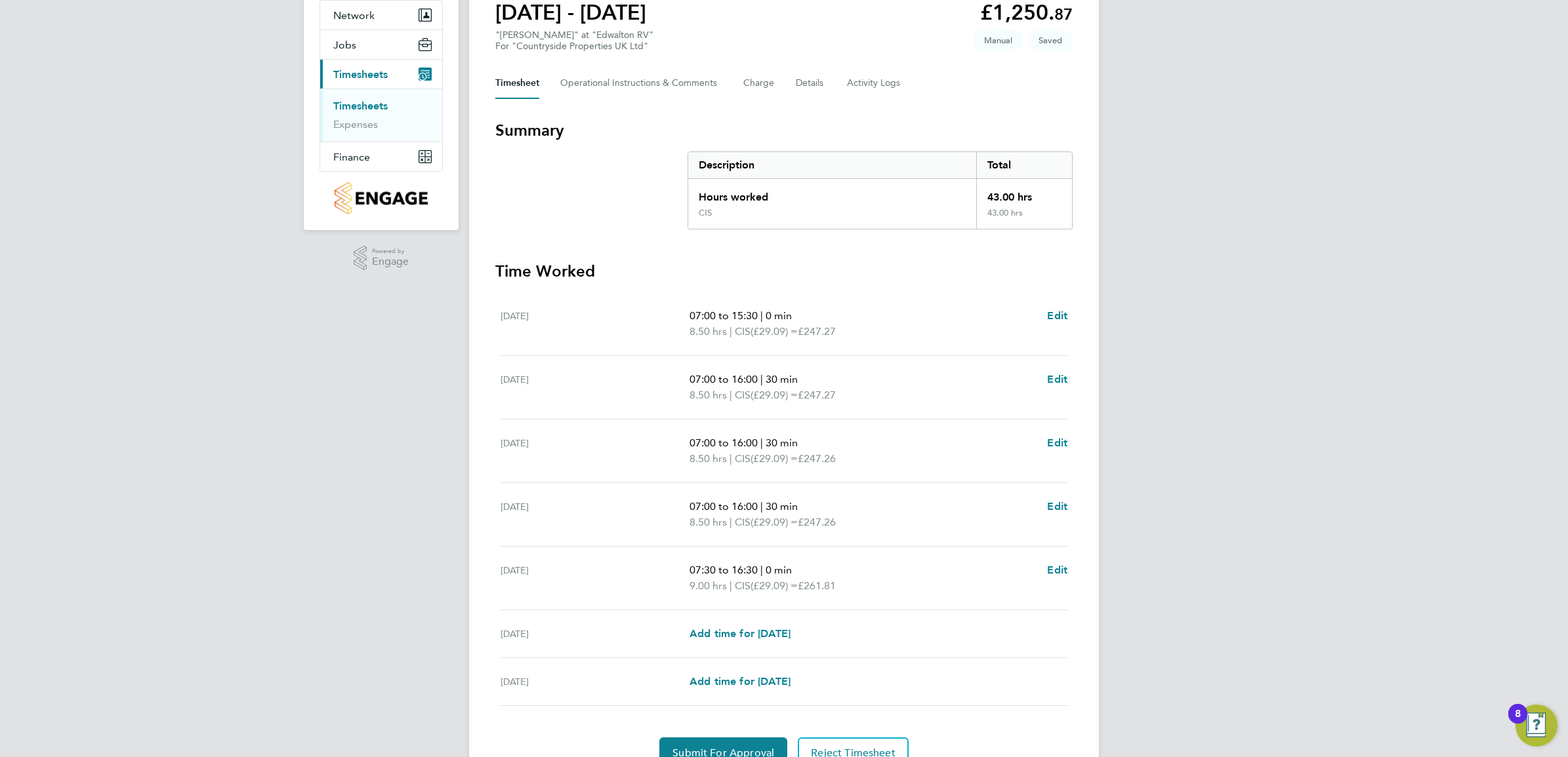
scroll to position [164, 0]
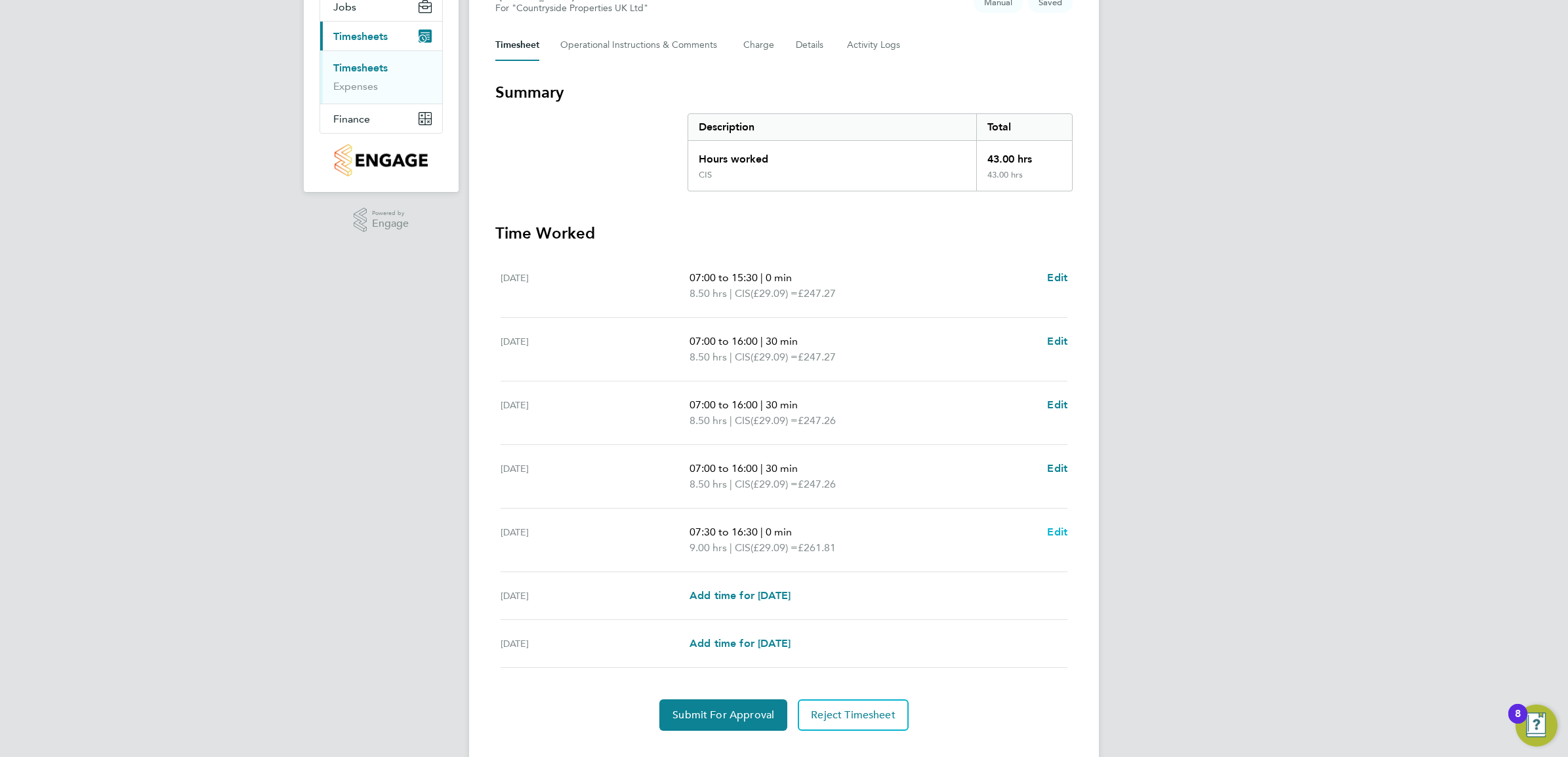
click at [1053, 536] on span "Edit" at bounding box center [1057, 531] width 20 height 12
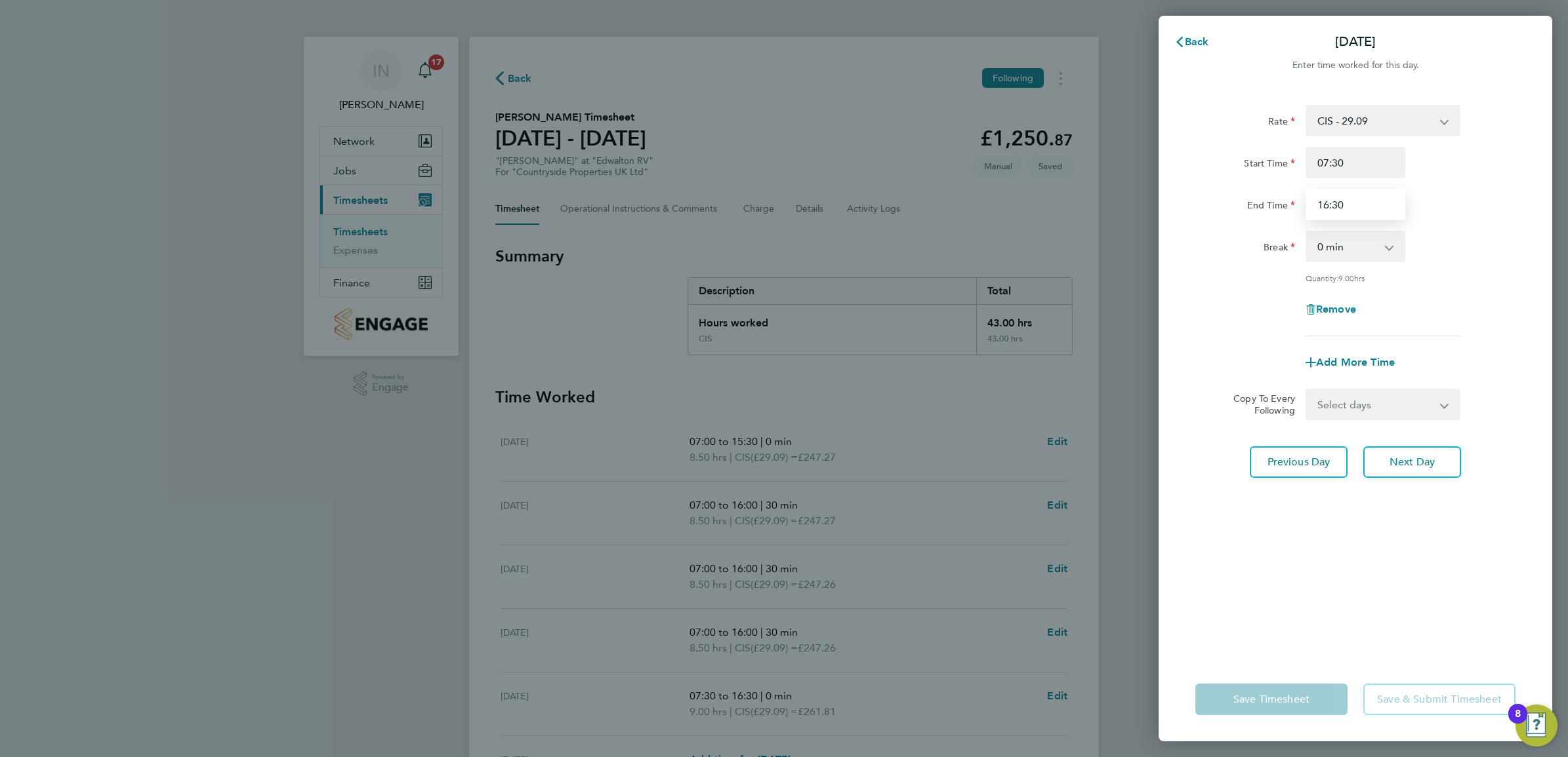
click at [1346, 204] on input "16:30" at bounding box center [1355, 204] width 100 height 32
type input "15:00"
click at [1437, 174] on div "Start Time 07:30" at bounding box center [1355, 162] width 331 height 32
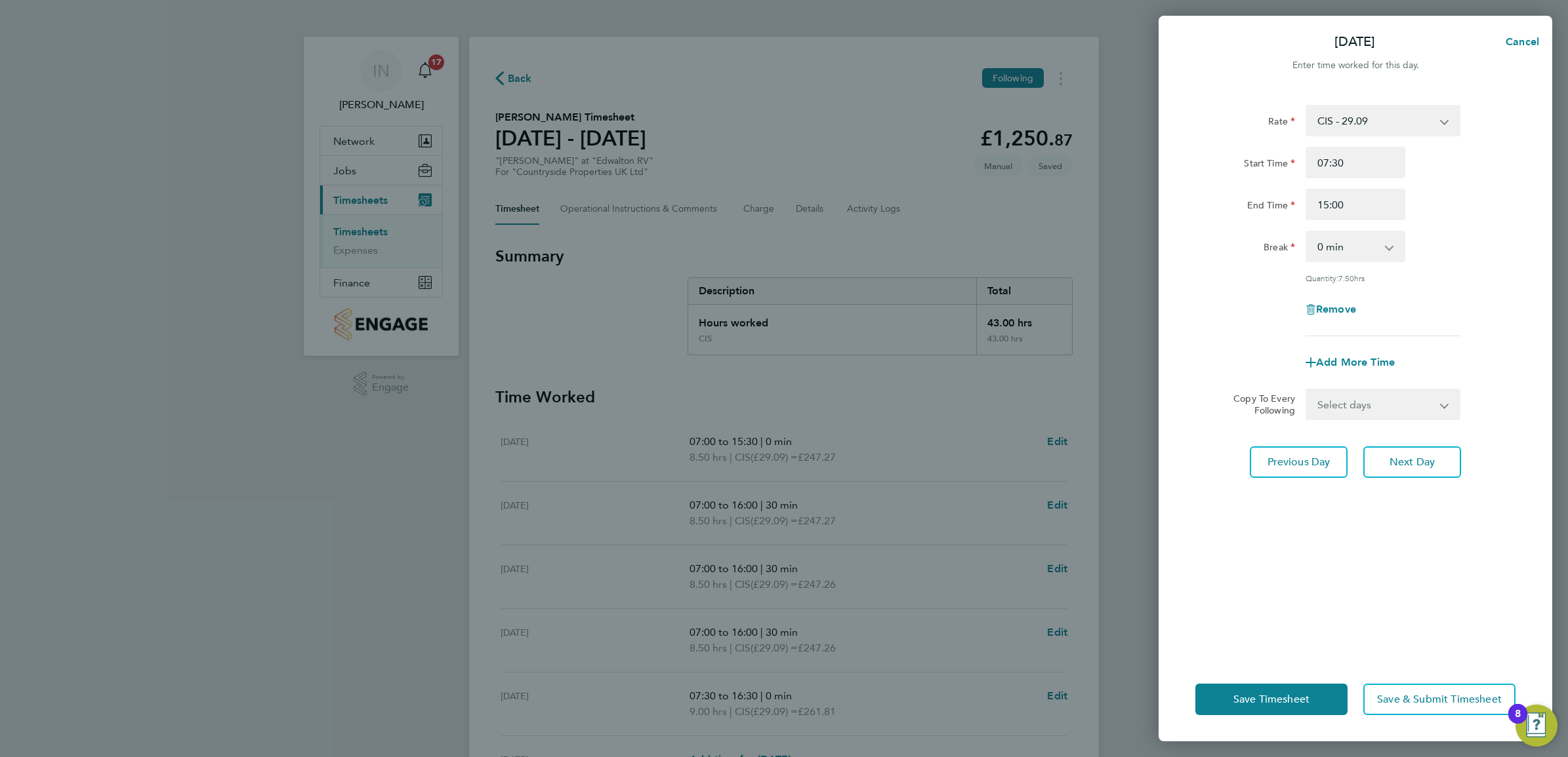
click at [1391, 250] on app-icon-cross-button at bounding box center [1395, 246] width 16 height 29
click at [1384, 249] on select "0 min 15 min 30 min 45 min 60 min 75 min 90 min" at bounding box center [1348, 246] width 82 height 29
select select "30"
click at [1307, 232] on select "0 min 15 min 30 min 45 min 60 min 75 min 90 min" at bounding box center [1348, 246] width 82 height 29
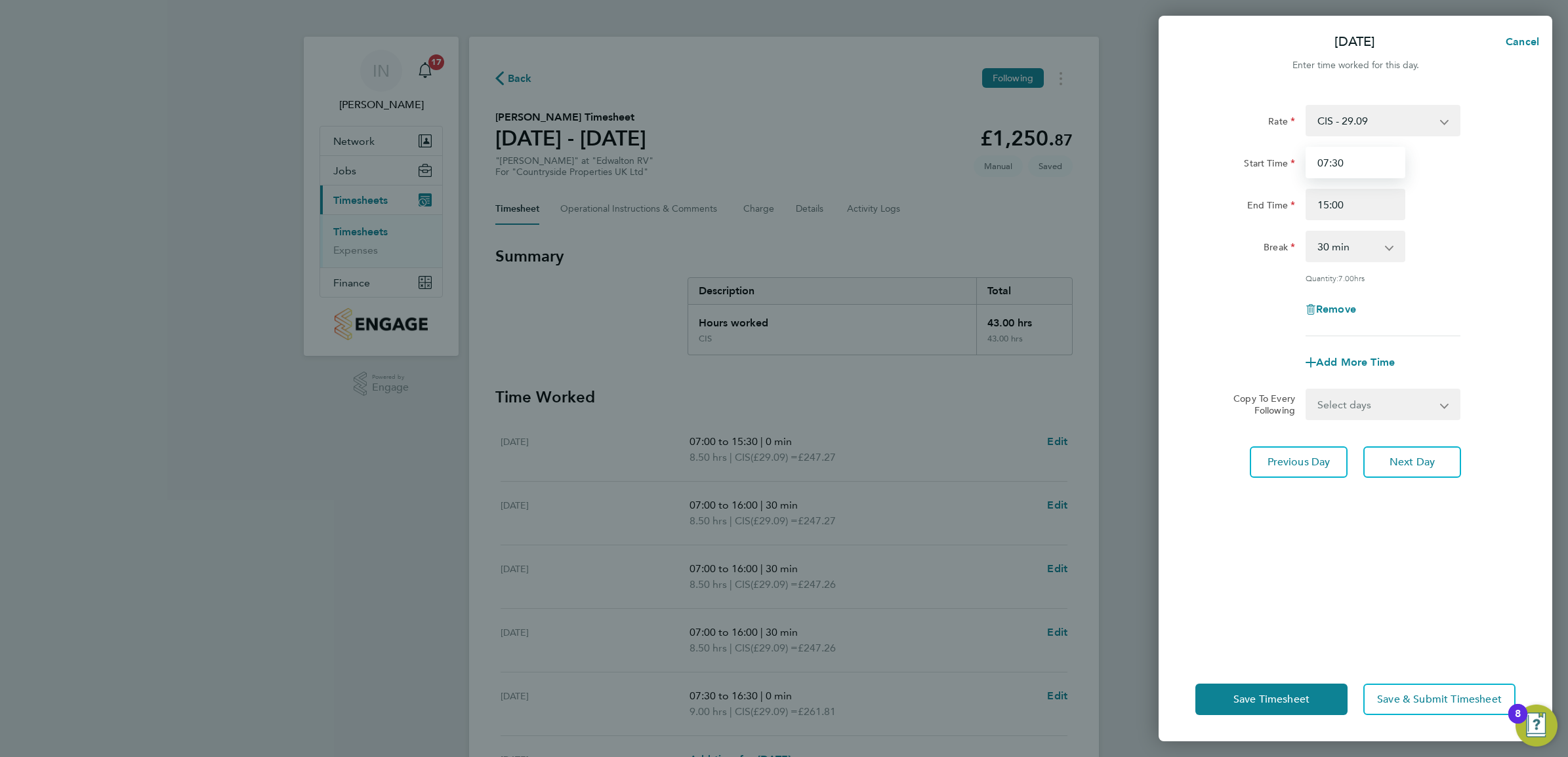
click at [1363, 161] on input "07:30" at bounding box center [1355, 162] width 100 height 32
type input "07:00"
click at [1418, 224] on div "Rate CIS - 29.09 Start Time 07:00 End Time 15:00 Break 0 min 15 min 30 min 45 m…" at bounding box center [1355, 221] width 320 height 232
click at [1321, 692] on button "Save Timesheet" at bounding box center [1271, 699] width 152 height 32
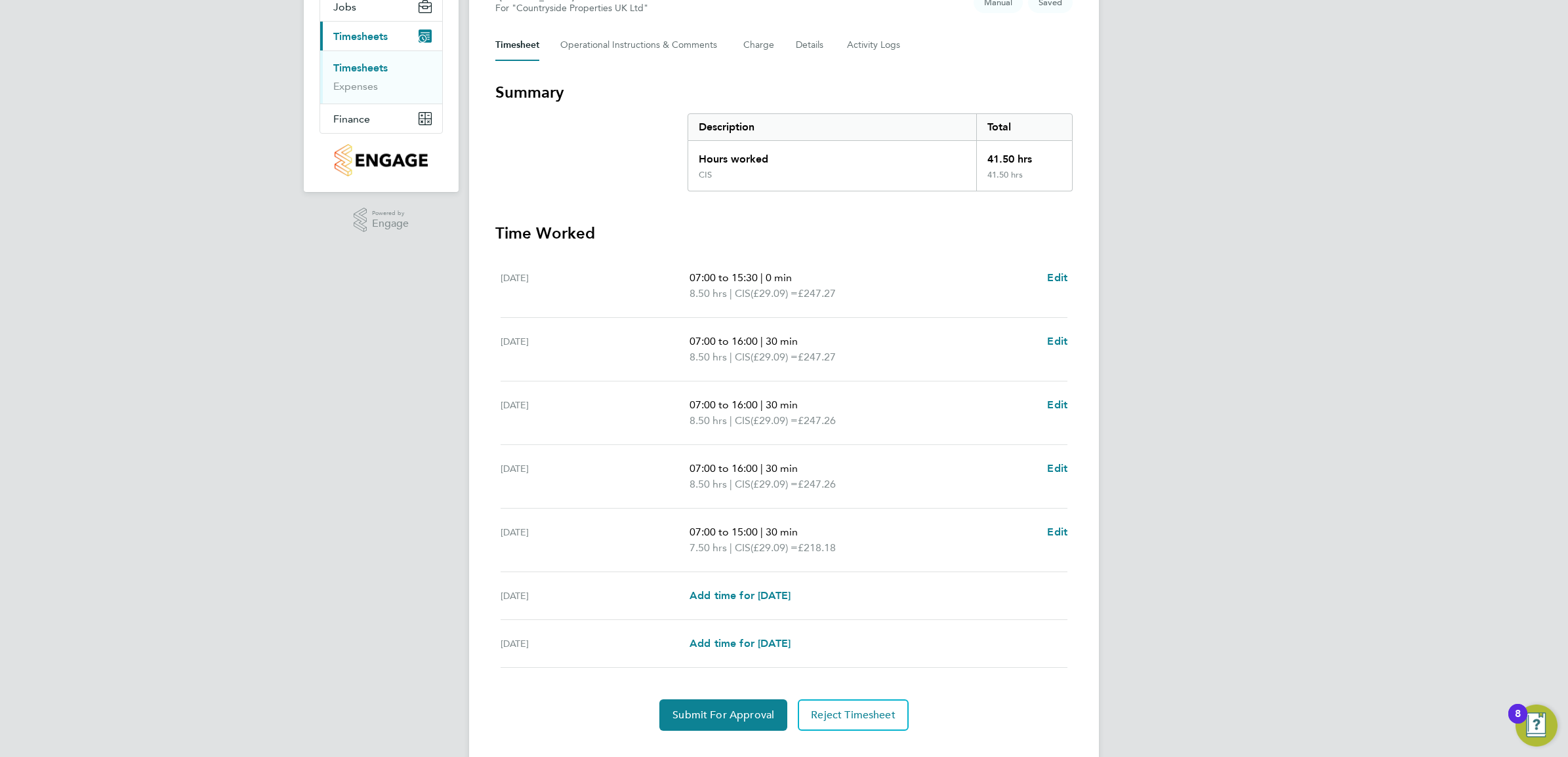
scroll to position [192, 0]
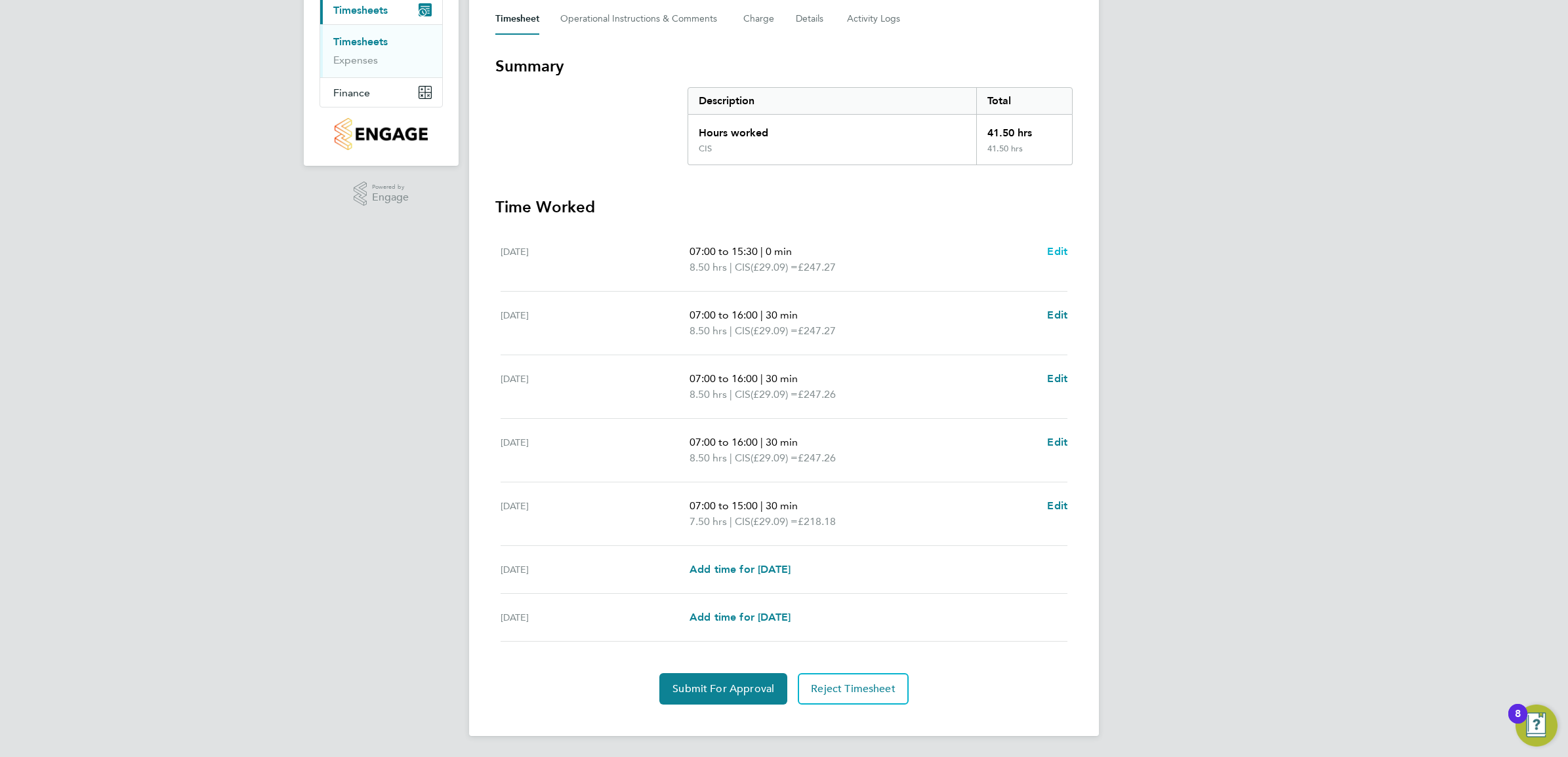
click at [1054, 251] on span "Edit" at bounding box center [1057, 251] width 20 height 12
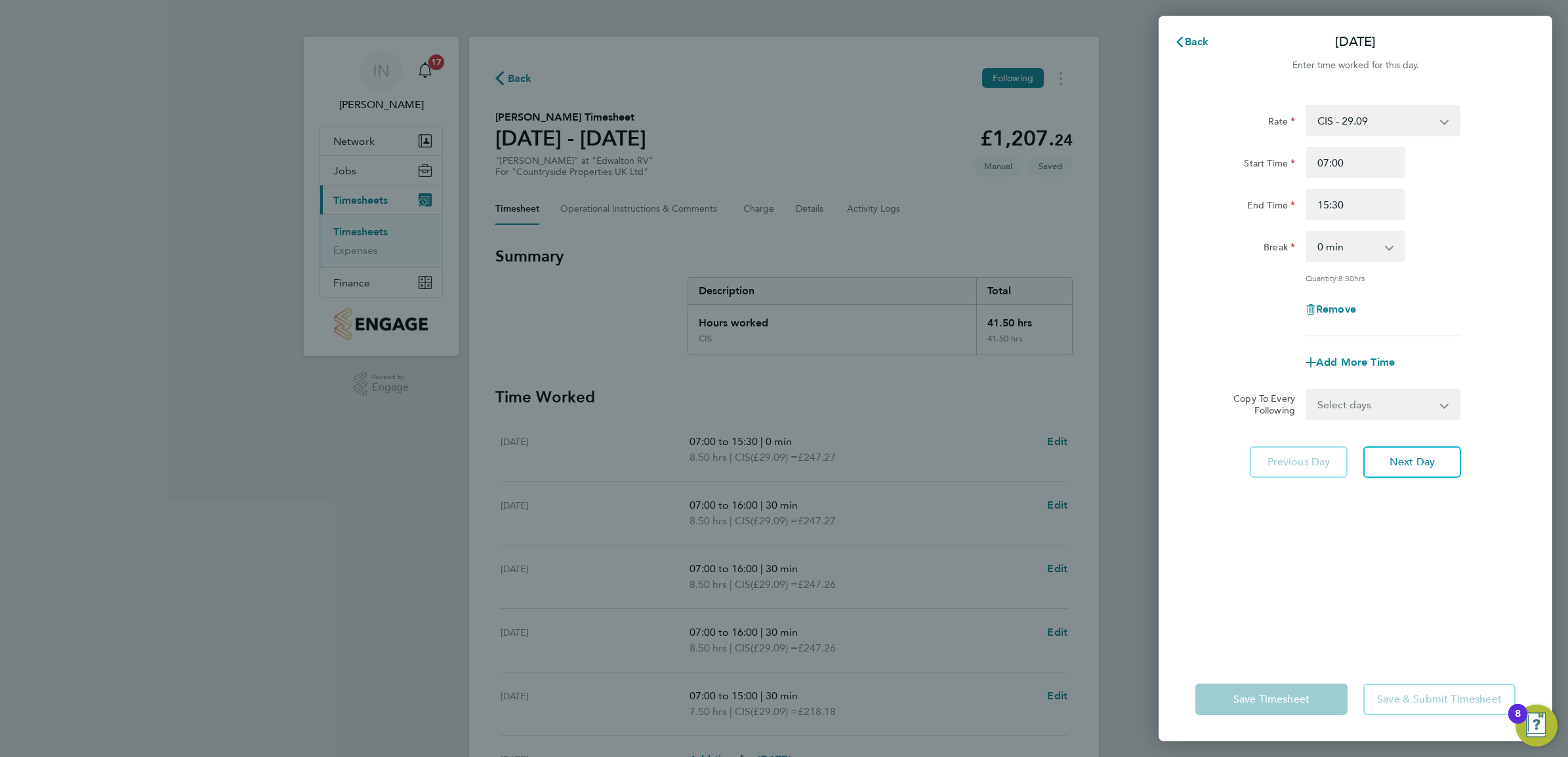
click at [1355, 243] on select "0 min 15 min 30 min 45 min 60 min 75 min 90 min" at bounding box center [1348, 246] width 82 height 29
select select "30"
click at [1307, 232] on select "0 min 15 min 30 min 45 min 60 min 75 min 90 min" at bounding box center [1348, 246] width 82 height 29
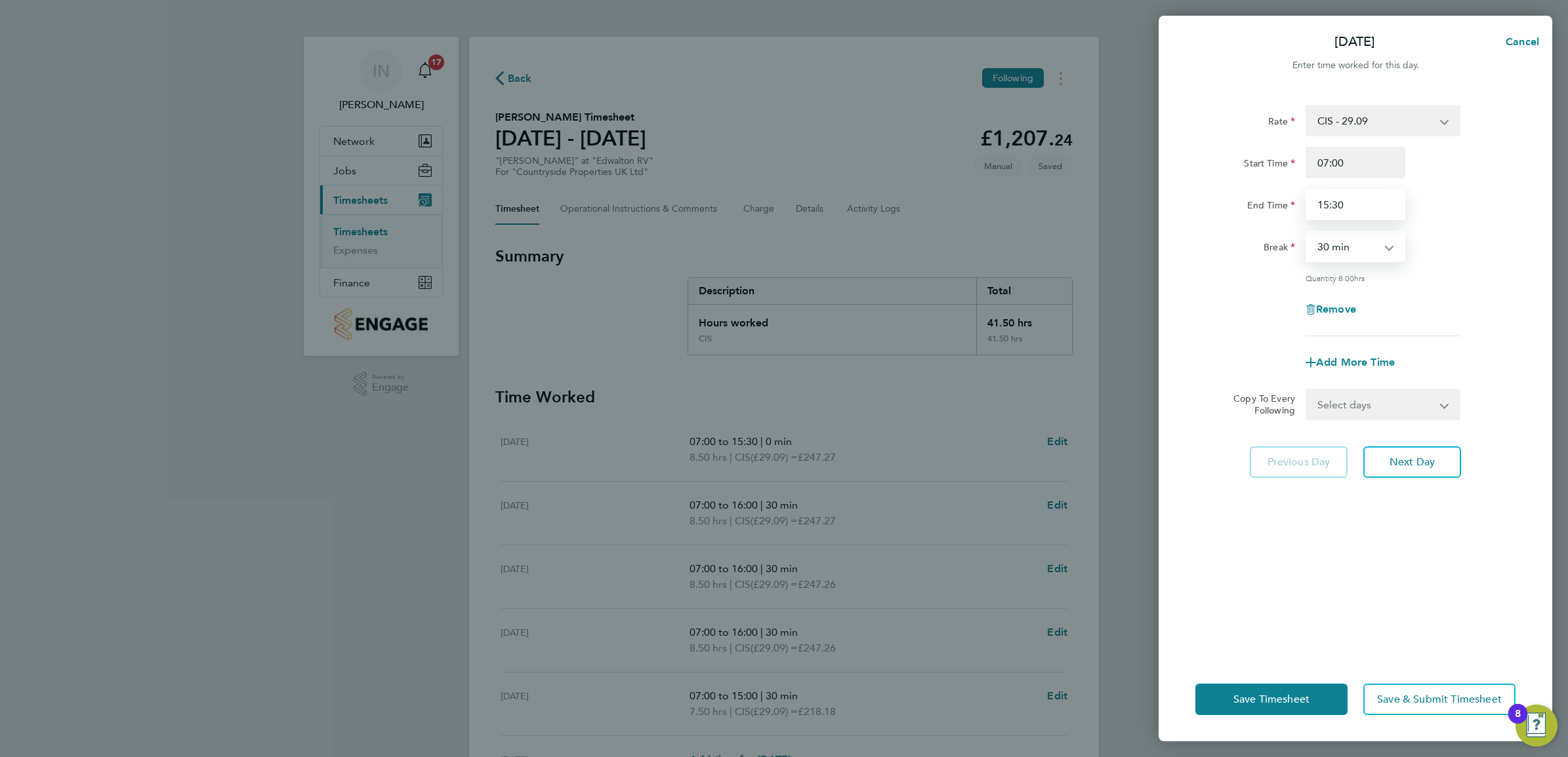
click at [1344, 201] on input "15:30" at bounding box center [1355, 204] width 100 height 32
click at [1474, 312] on div "Remove" at bounding box center [1355, 309] width 331 height 32
click at [1369, 204] on input "15:00" at bounding box center [1355, 204] width 100 height 32
type input "16:00"
click at [1484, 200] on div "End Time 16:00" at bounding box center [1355, 204] width 331 height 32
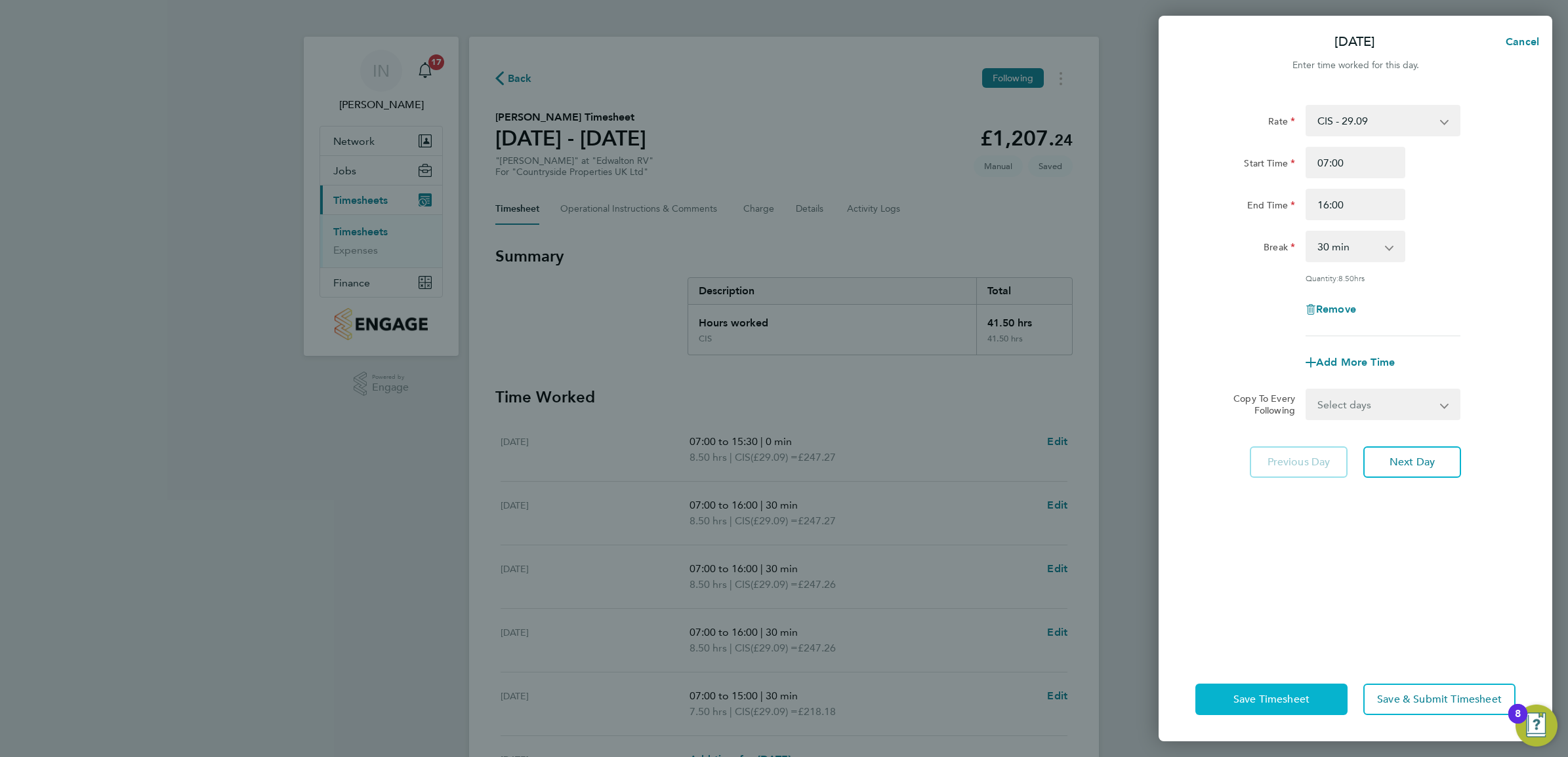
click at [1311, 692] on button "Save Timesheet" at bounding box center [1271, 699] width 152 height 32
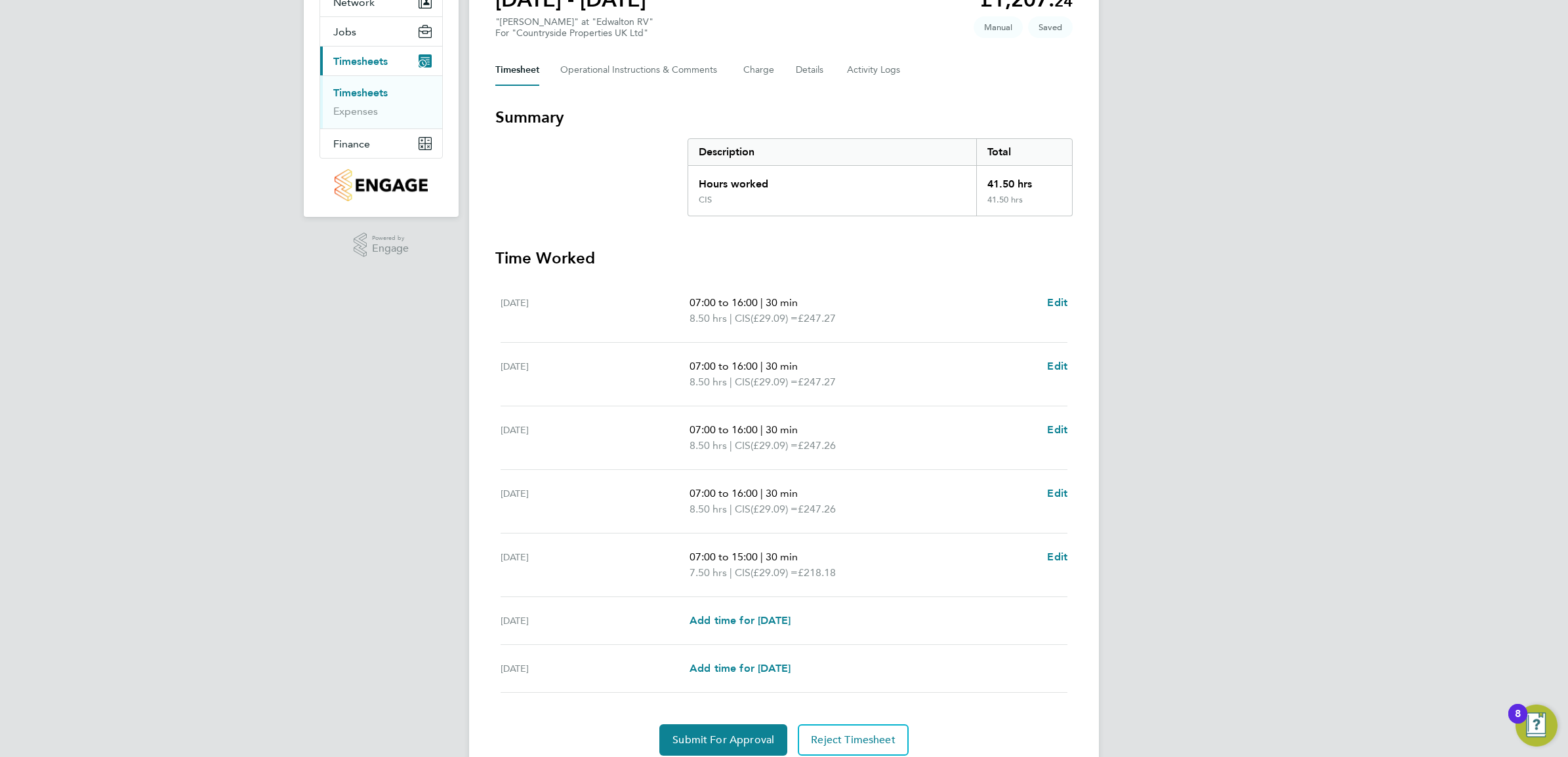
scroll to position [192, 0]
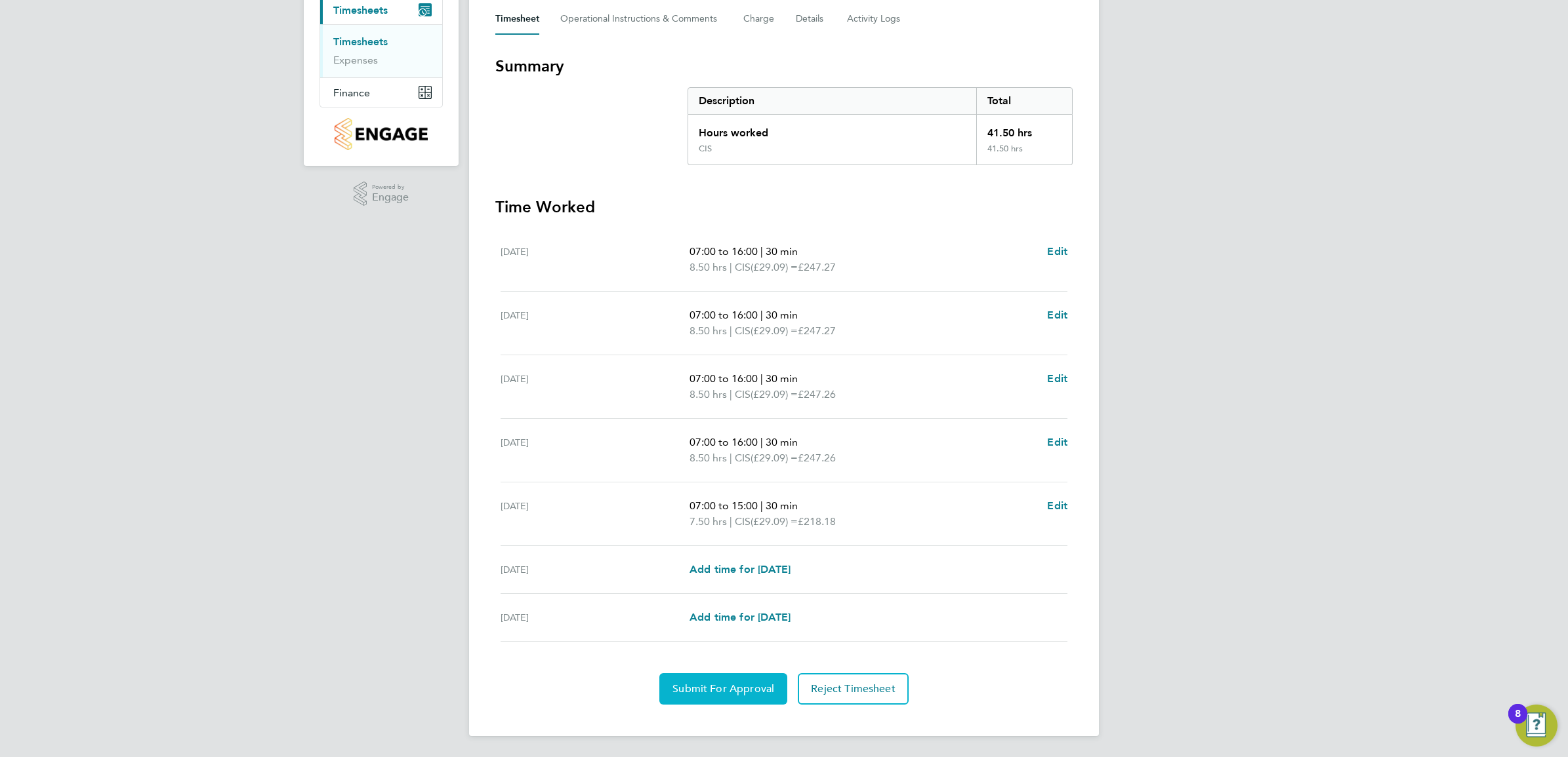
click at [730, 674] on button "Submit For Approval" at bounding box center [723, 688] width 128 height 32
click at [696, 683] on span "Approve Timesheet" at bounding box center [723, 689] width 96 height 13
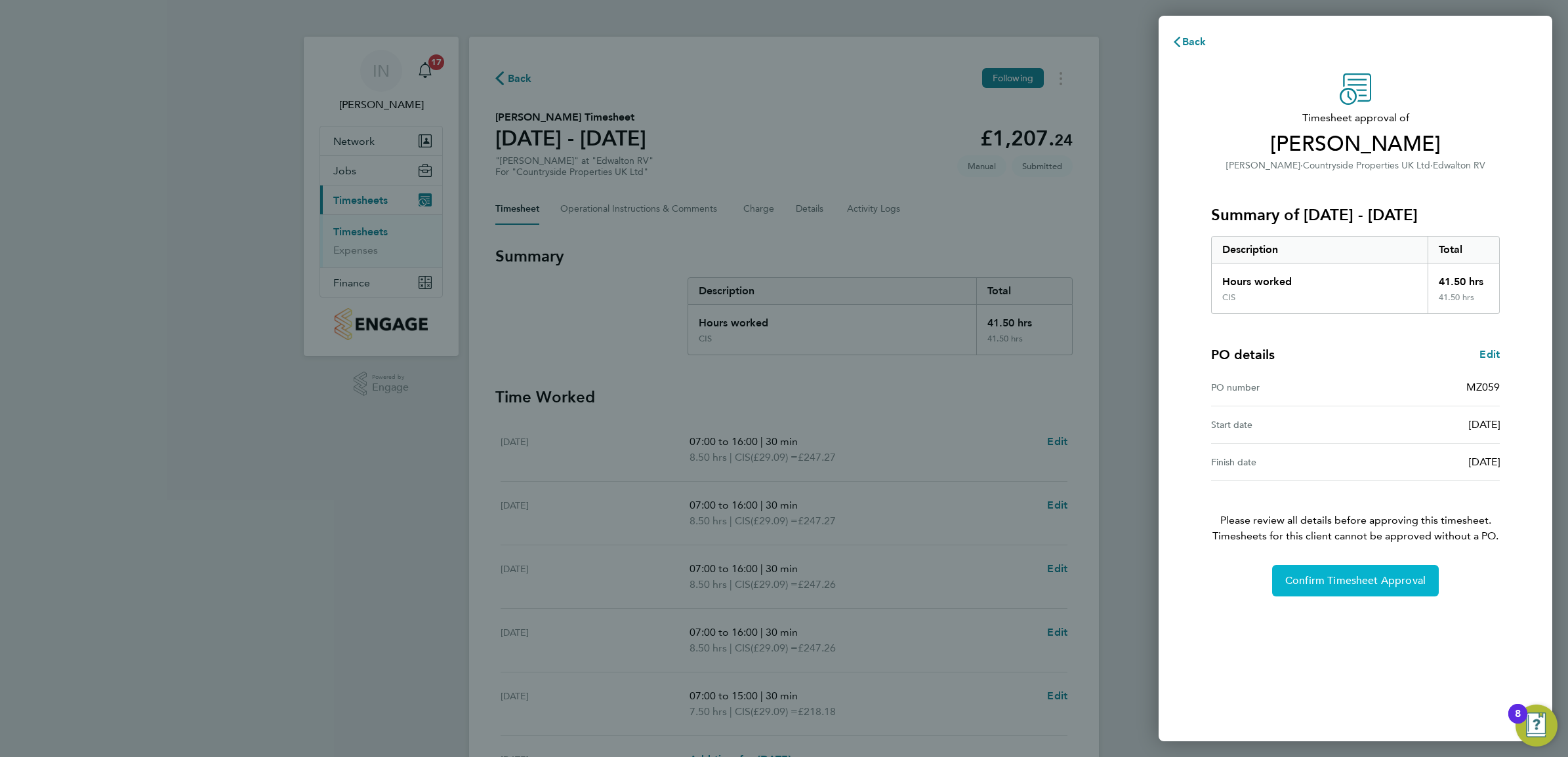
click at [1314, 572] on button "Confirm Timesheet Approval" at bounding box center [1355, 581] width 167 height 32
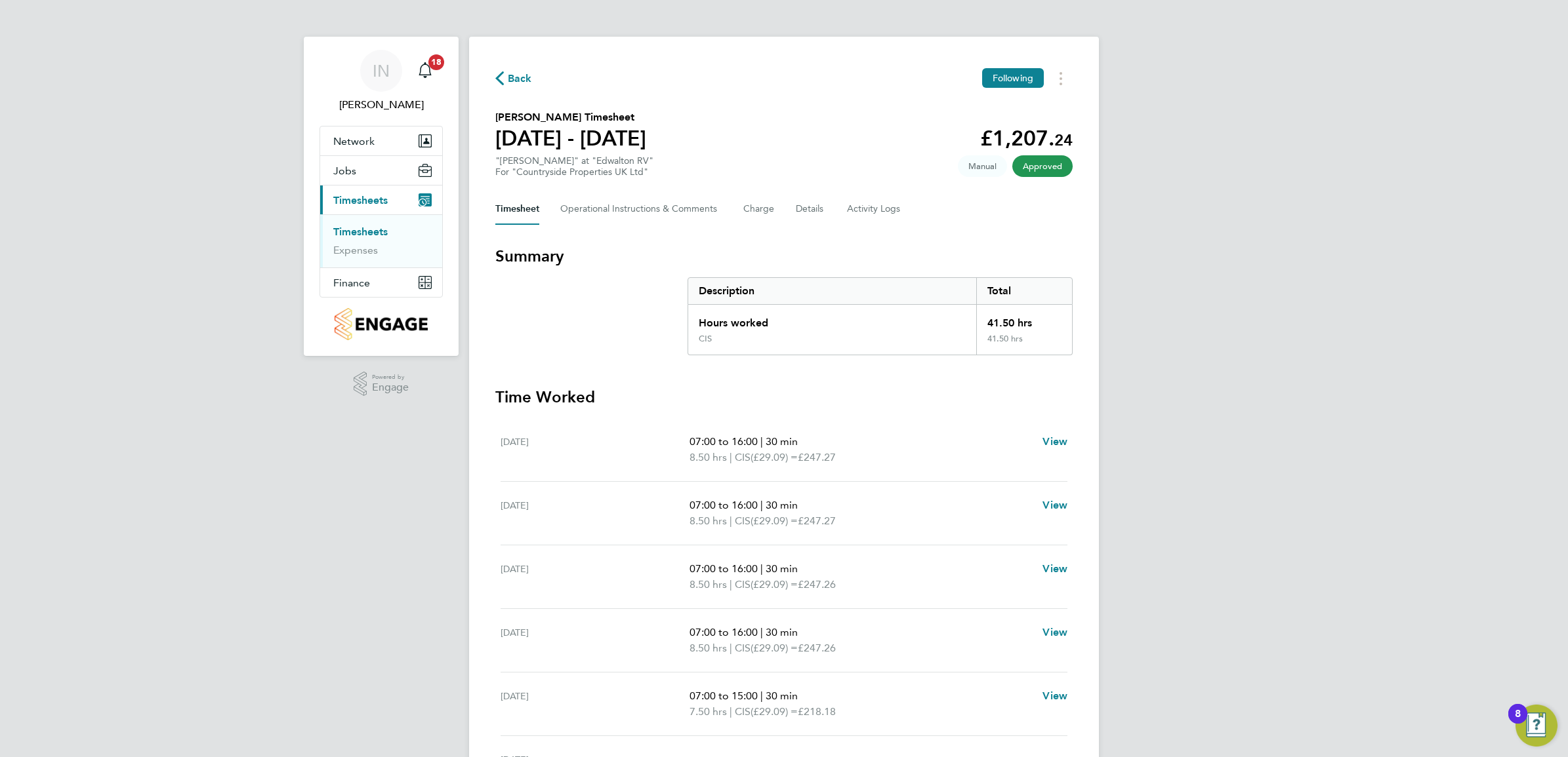
click at [523, 82] on span "Back" at bounding box center [520, 78] width 24 height 15
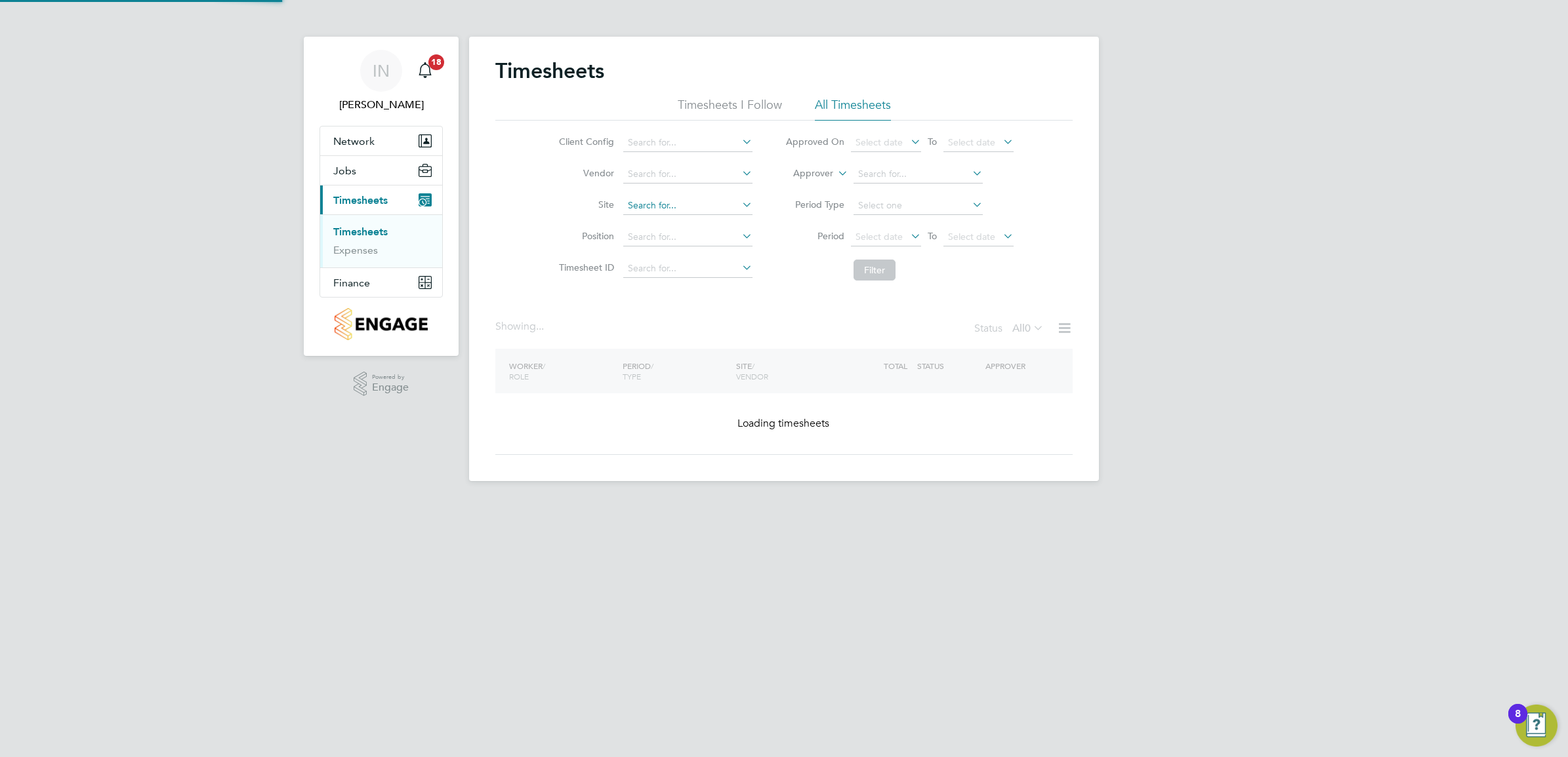
click at [690, 200] on input at bounding box center [687, 206] width 129 height 19
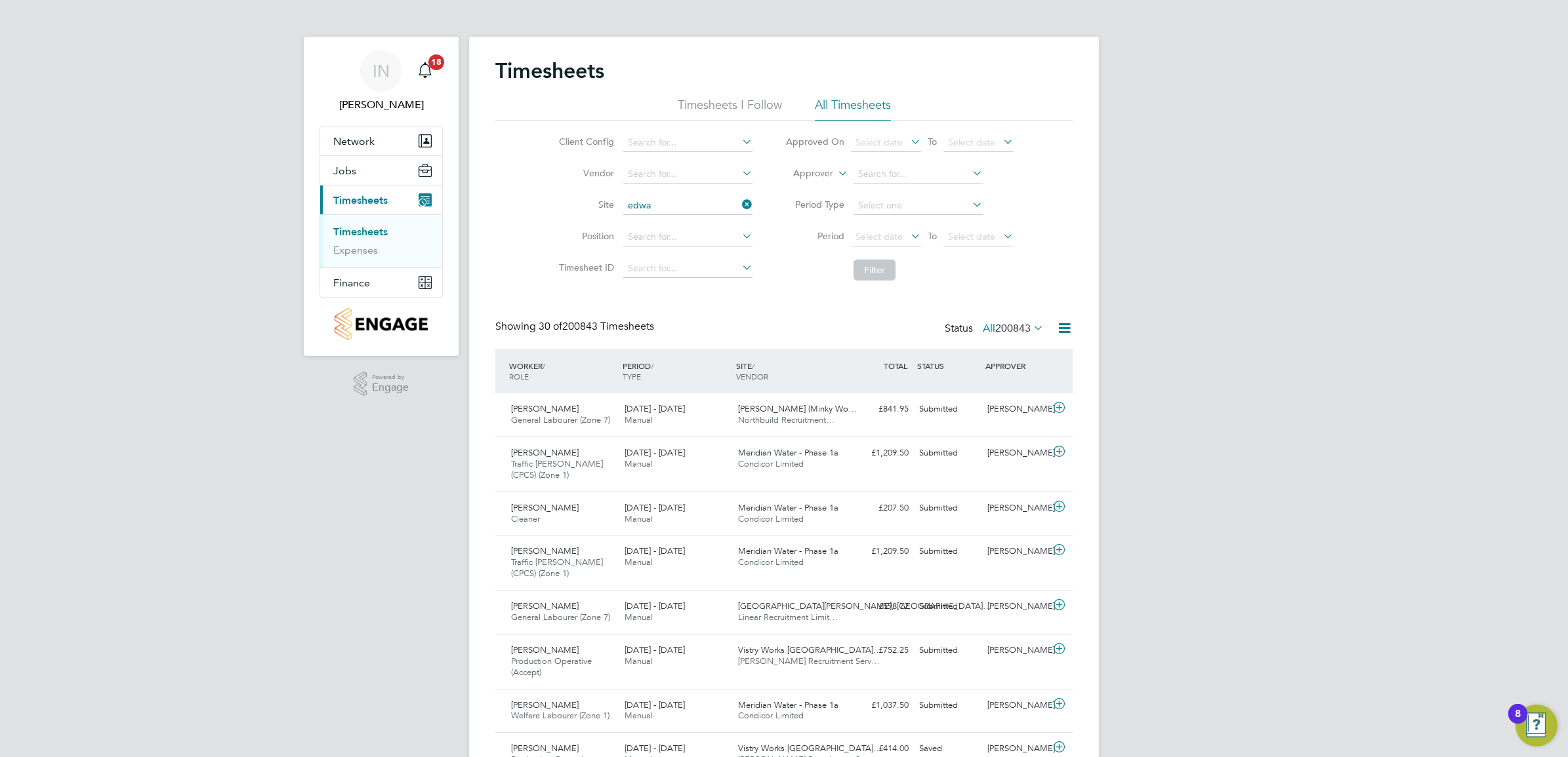
click at [713, 255] on li "Edwa lton RV" at bounding box center [860, 259] width 476 height 18
type input "Edwalton RV"
click at [851, 263] on li "Filter" at bounding box center [899, 270] width 261 height 34
click at [860, 268] on button "Filter" at bounding box center [873, 270] width 42 height 21
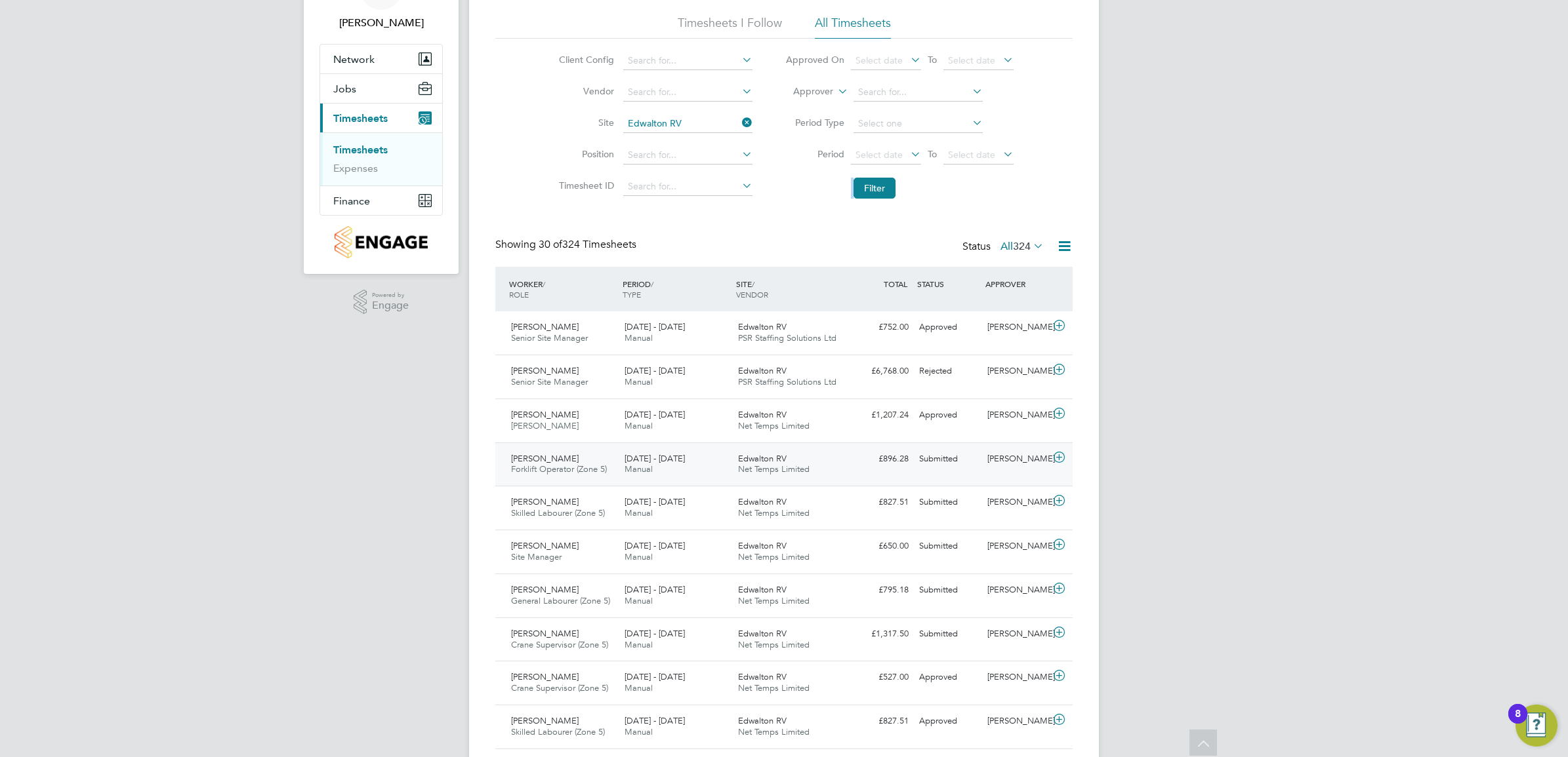
click at [663, 472] on div "18 - 24 Aug 2025 Manual" at bounding box center [676, 465] width 113 height 33
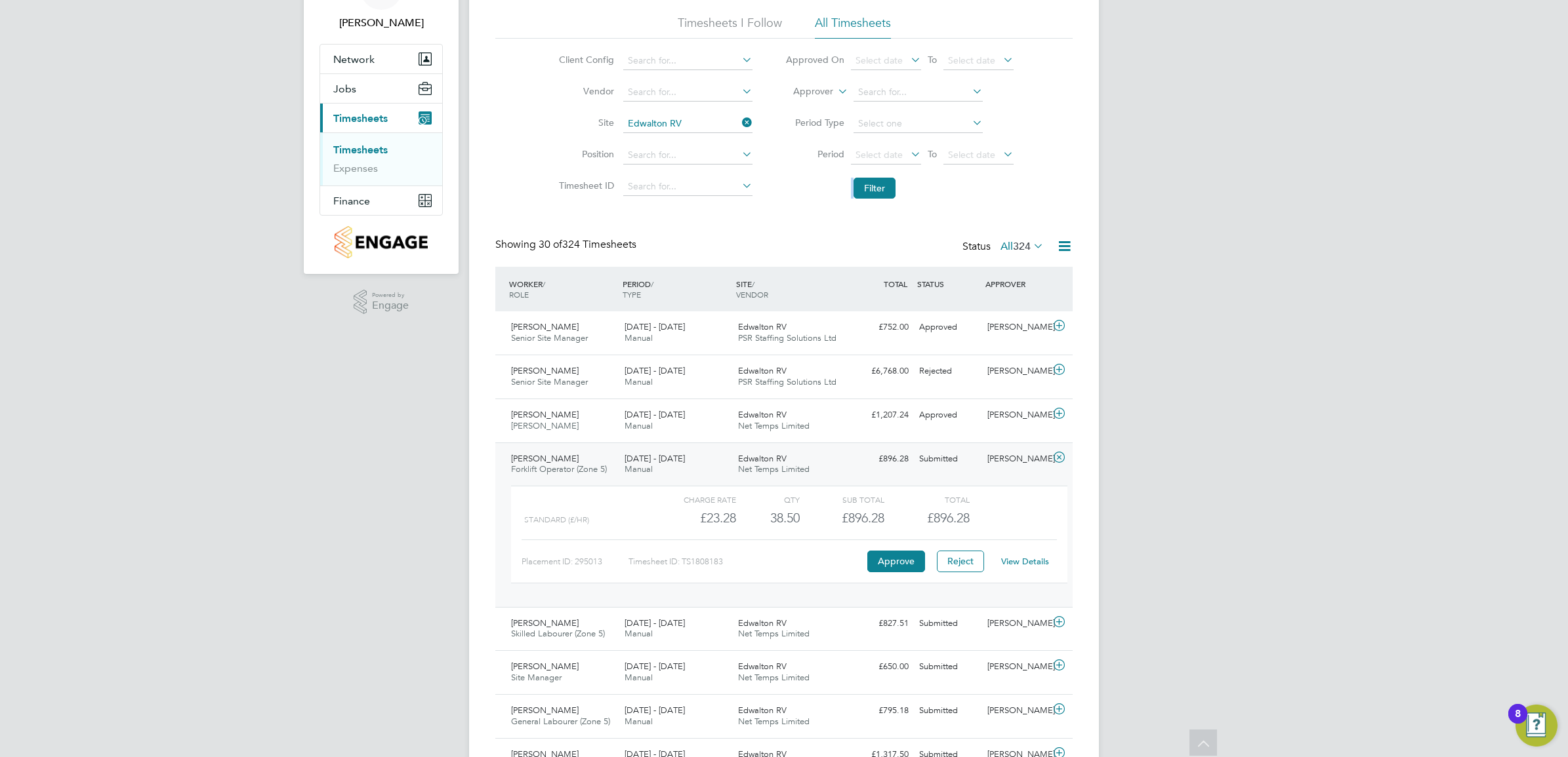
click at [1019, 564] on link "View Details" at bounding box center [1024, 561] width 48 height 11
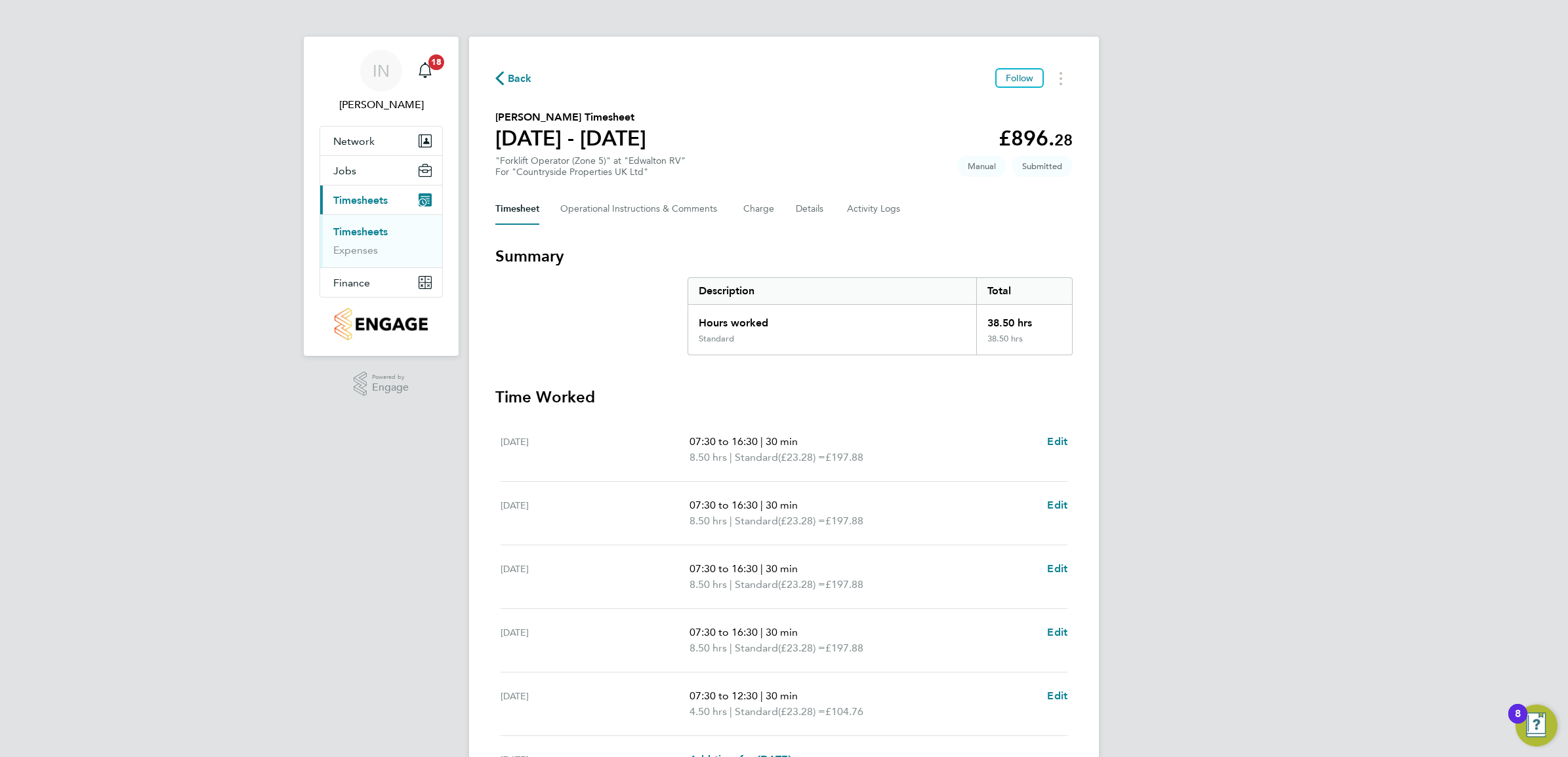
scroll to position [82, 0]
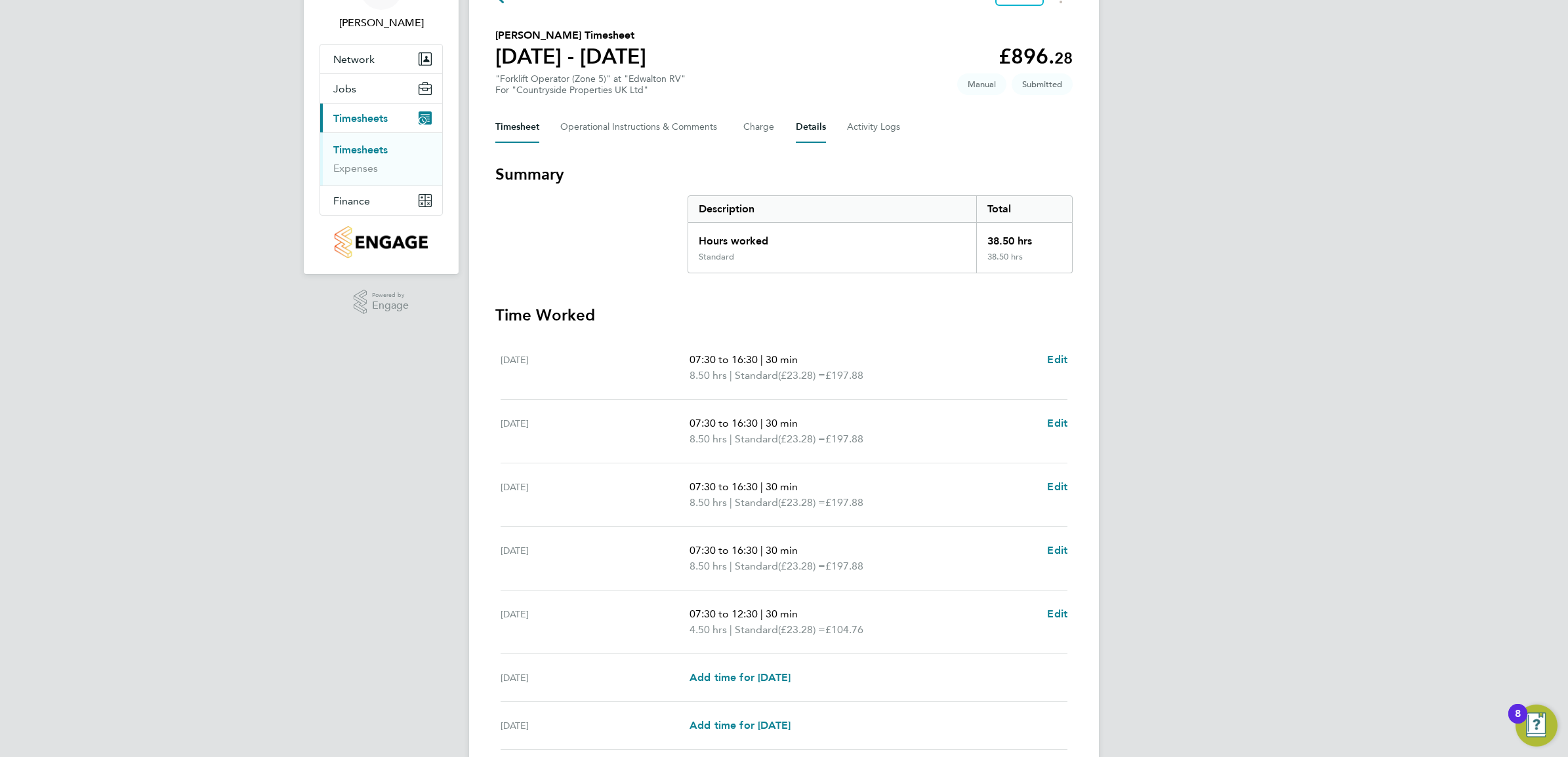
click at [809, 128] on button "Details" at bounding box center [811, 127] width 30 height 32
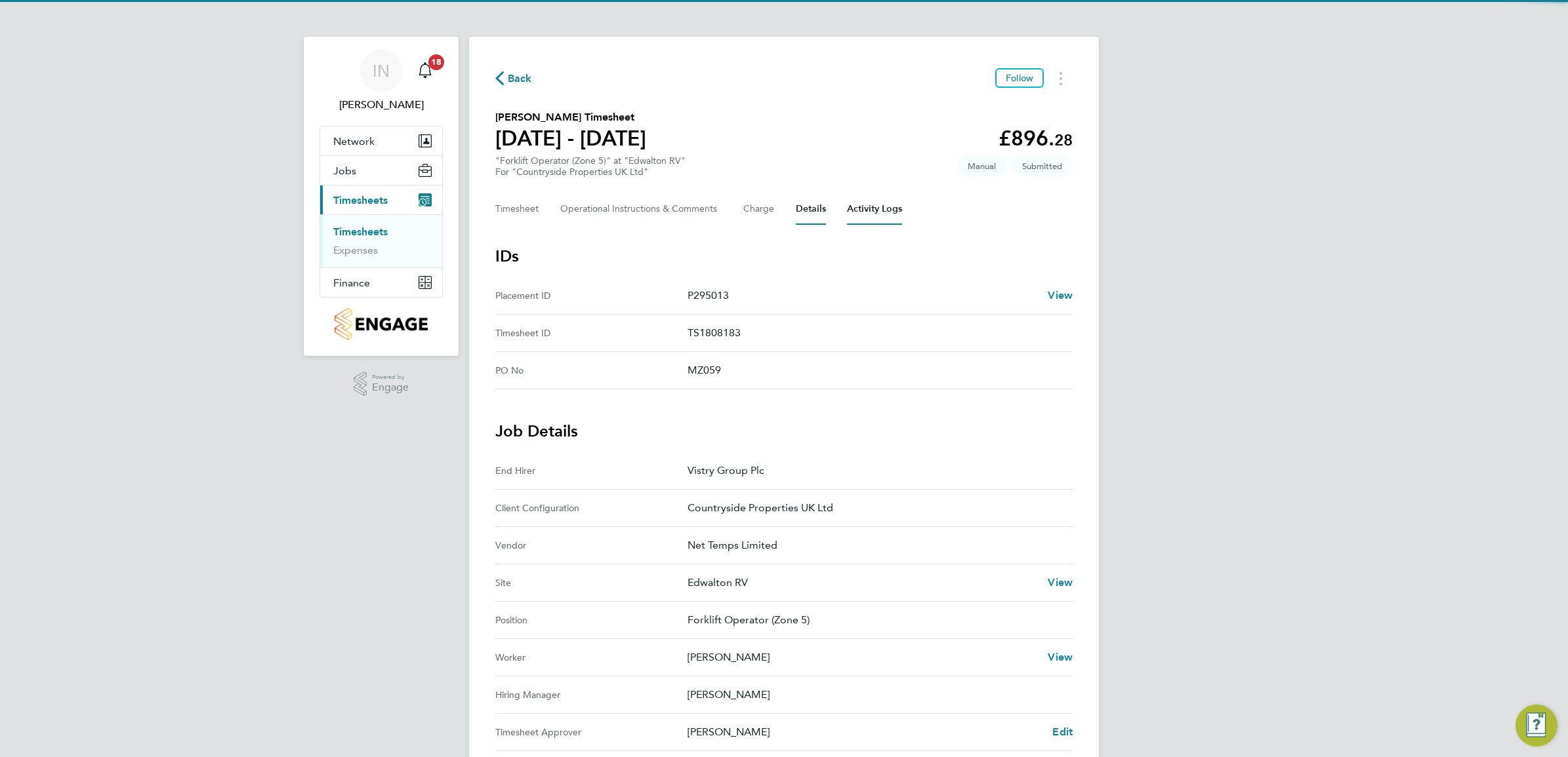
click at [864, 202] on Logs-tab "Activity Logs" at bounding box center [874, 209] width 56 height 32
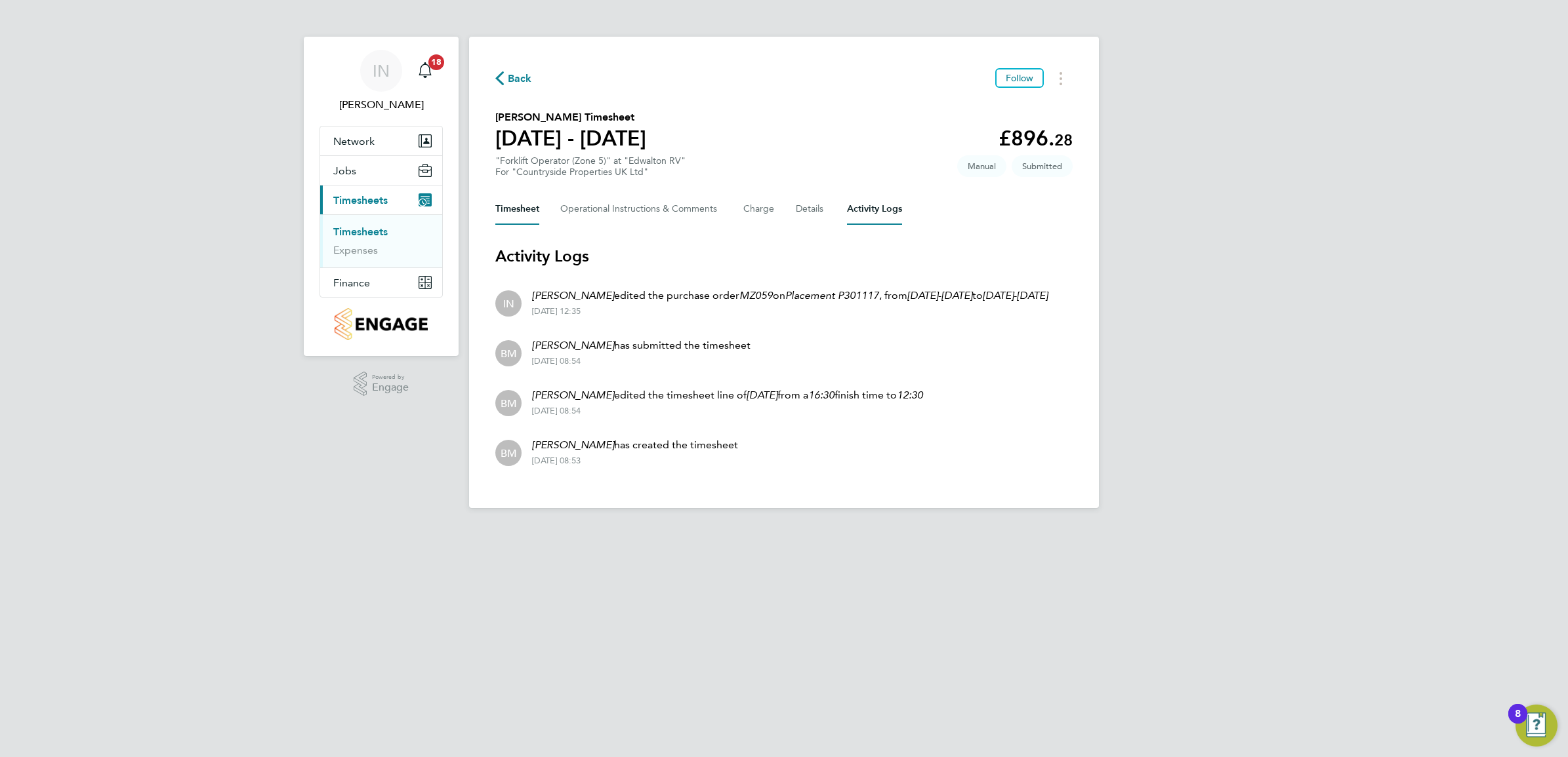
click at [522, 217] on button "Timesheet" at bounding box center [517, 209] width 44 height 32
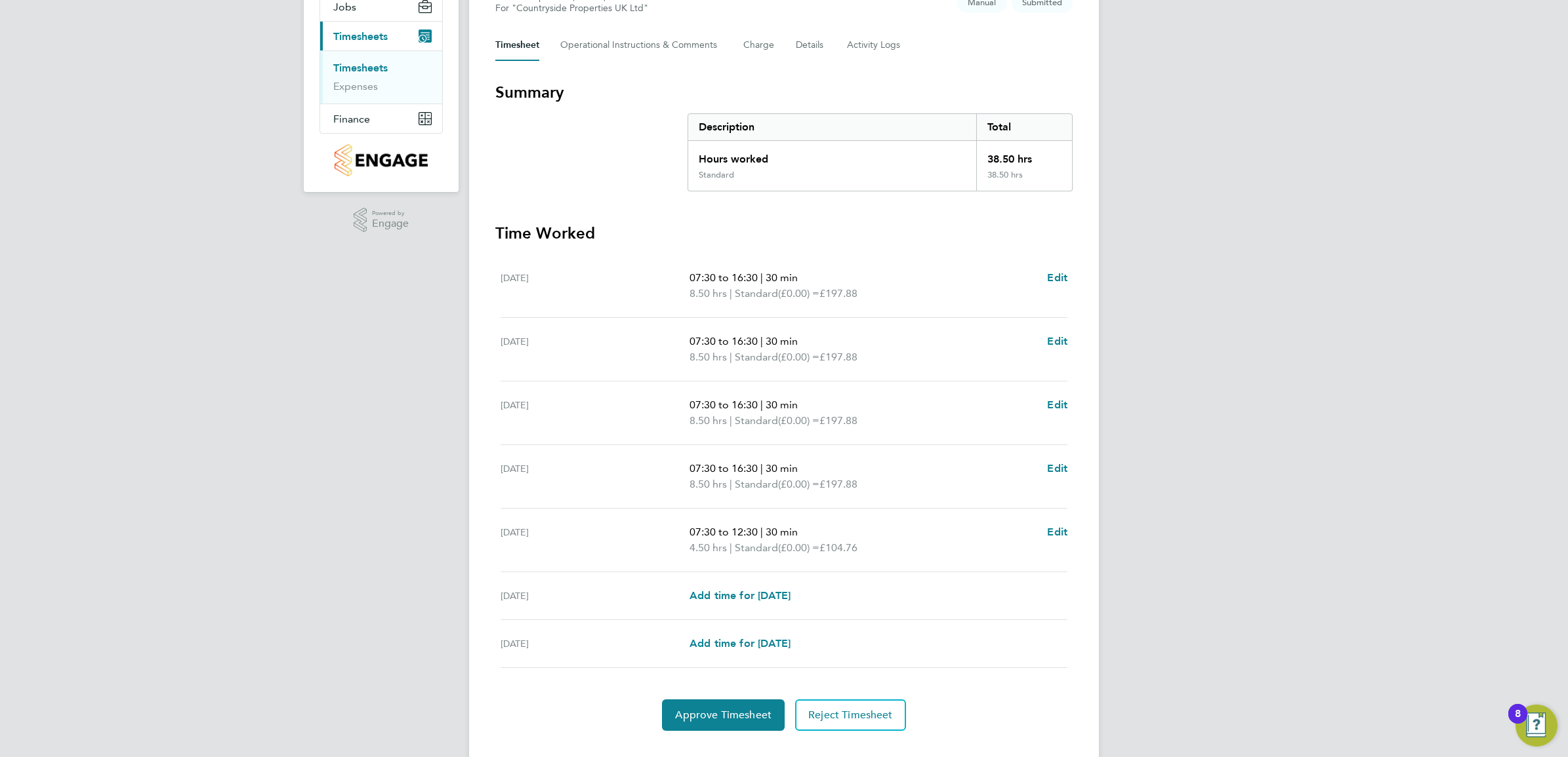
scroll to position [192, 0]
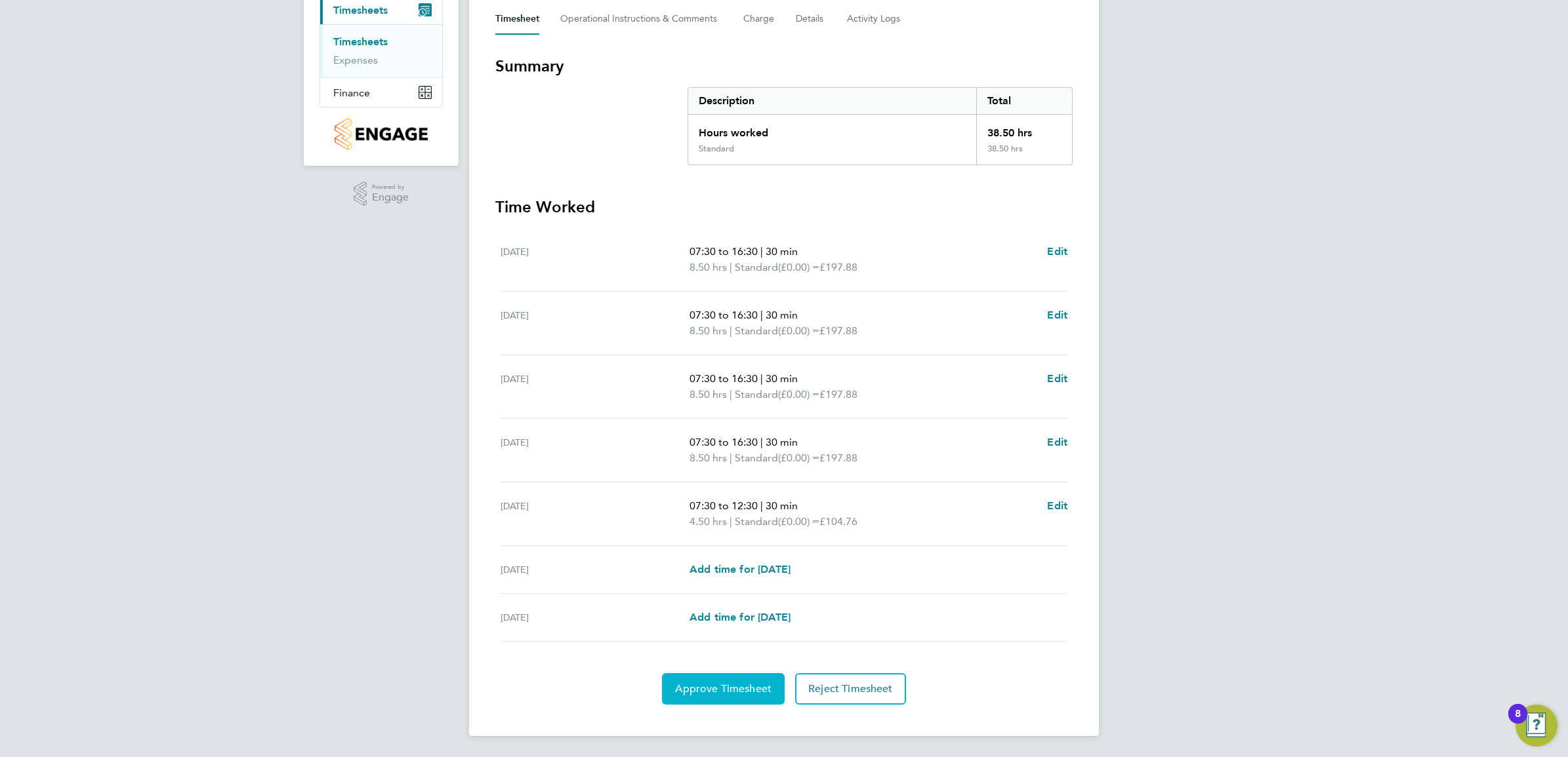
click at [730, 687] on span "Approve Timesheet" at bounding box center [723, 689] width 96 height 13
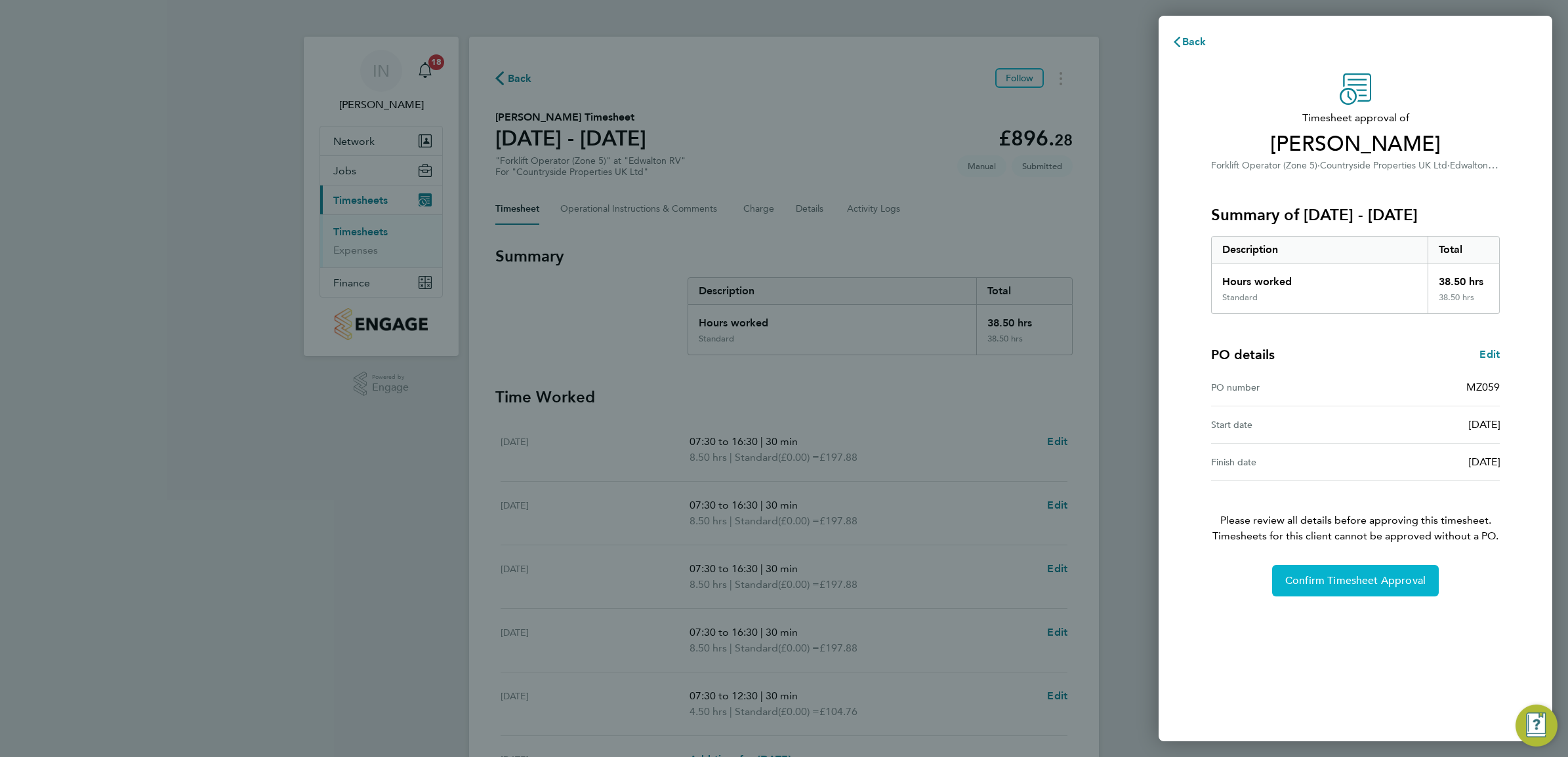
click at [1356, 584] on span "Confirm Timesheet Approval" at bounding box center [1355, 581] width 140 height 13
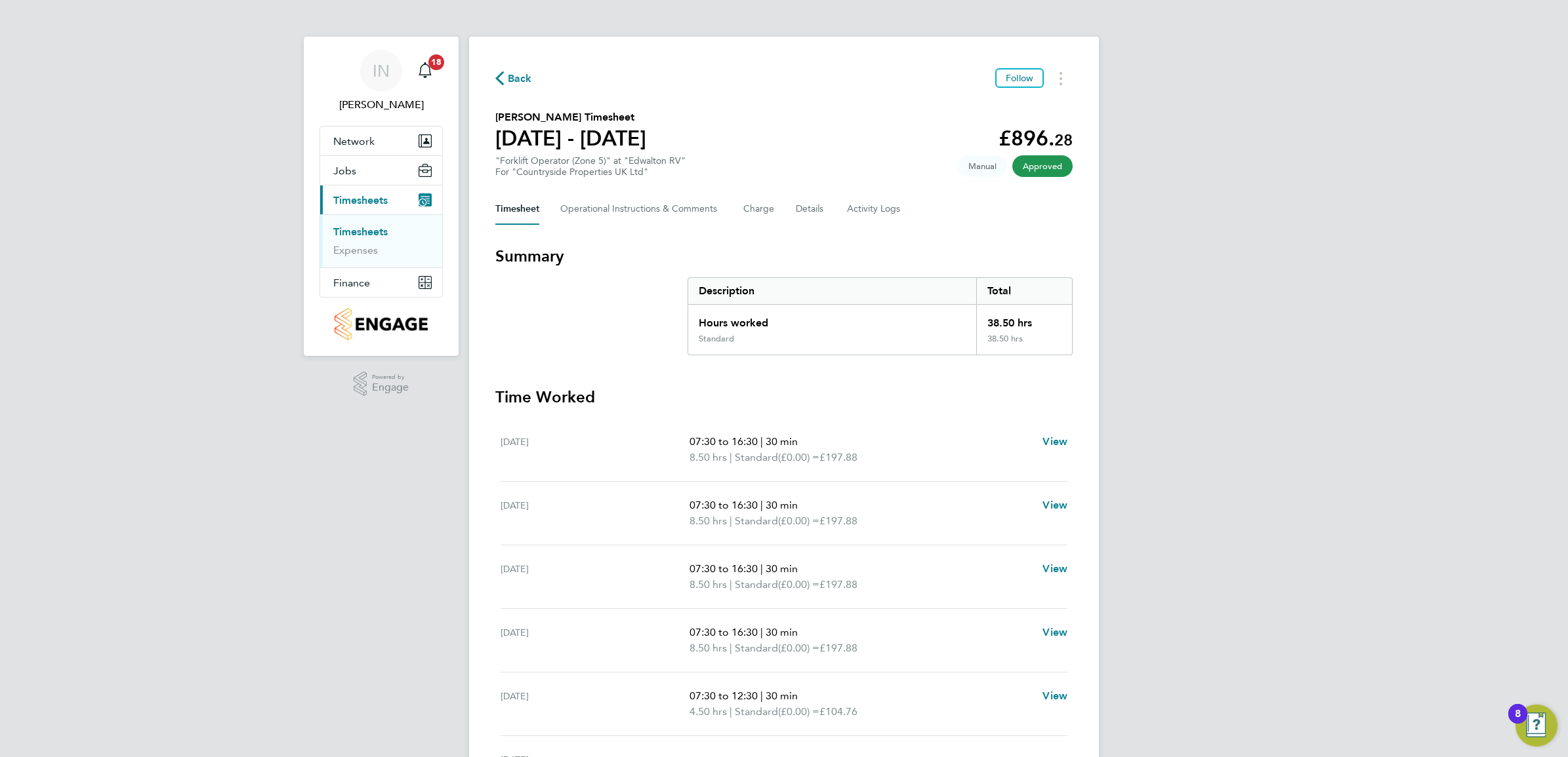
click at [526, 83] on span "Back" at bounding box center [520, 78] width 24 height 15
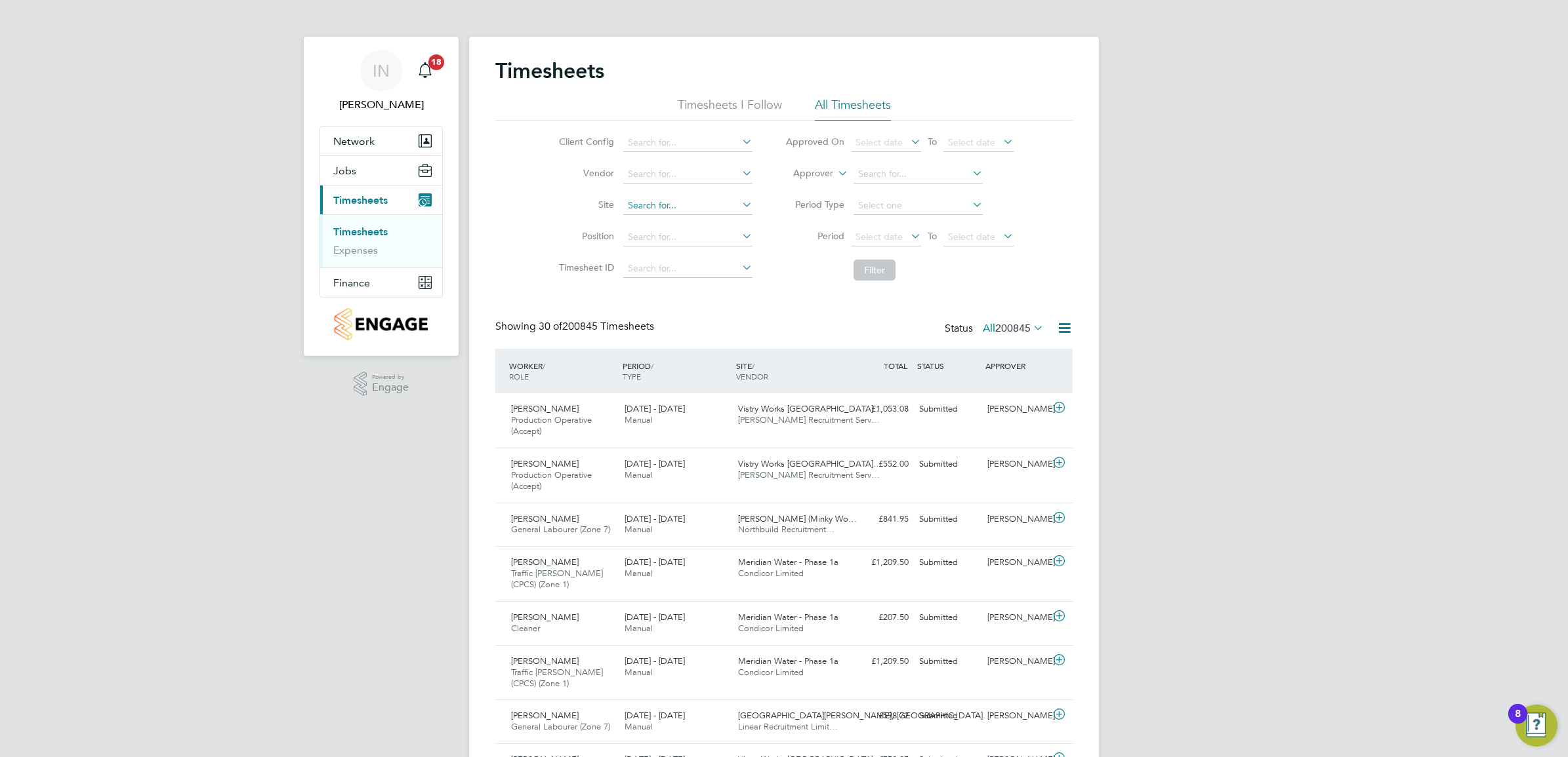
click at [663, 202] on input at bounding box center [687, 206] width 129 height 19
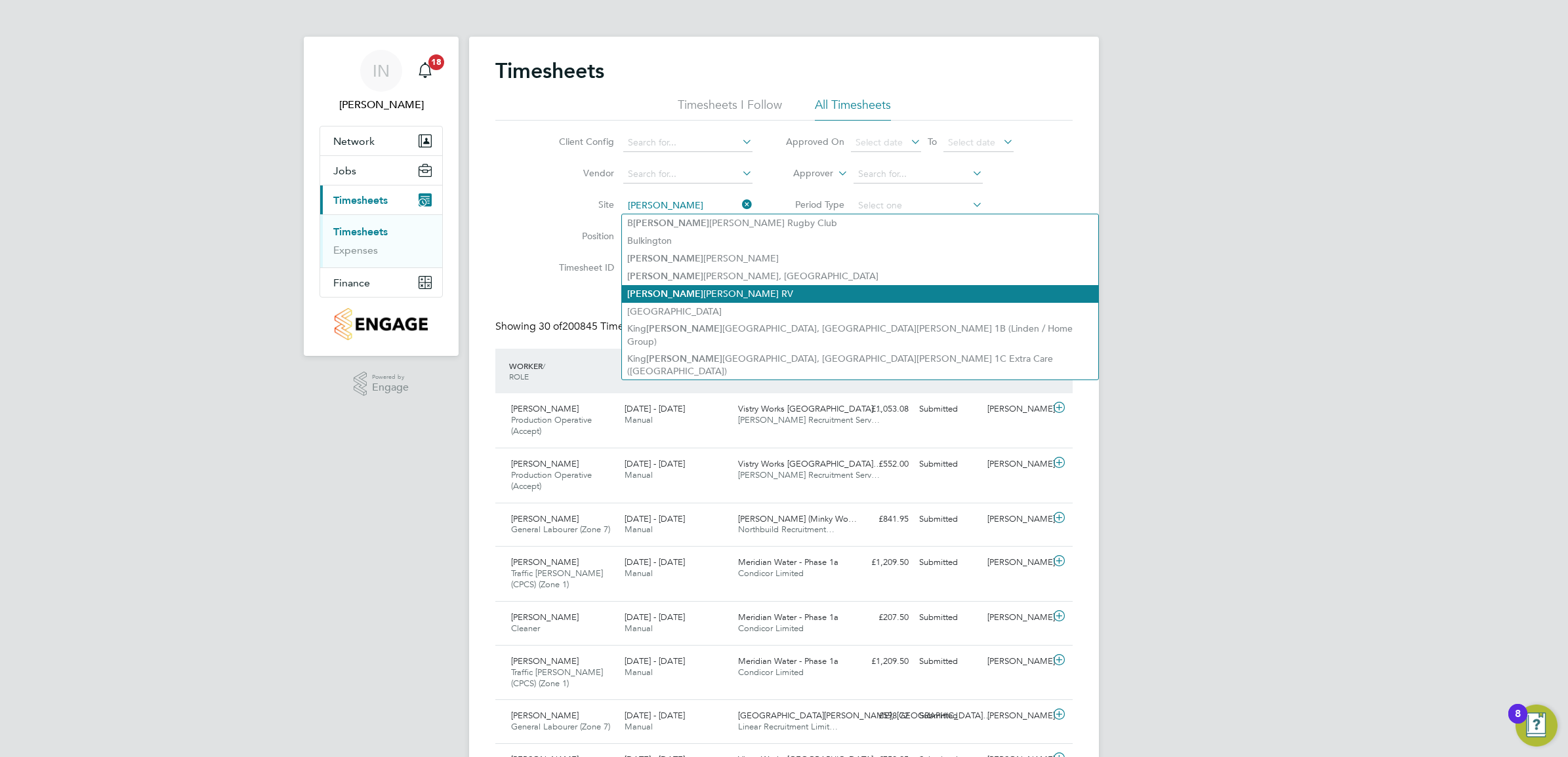
click at [671, 294] on li "Edw alton RV" at bounding box center [860, 294] width 476 height 18
type input "Edwalton RV"
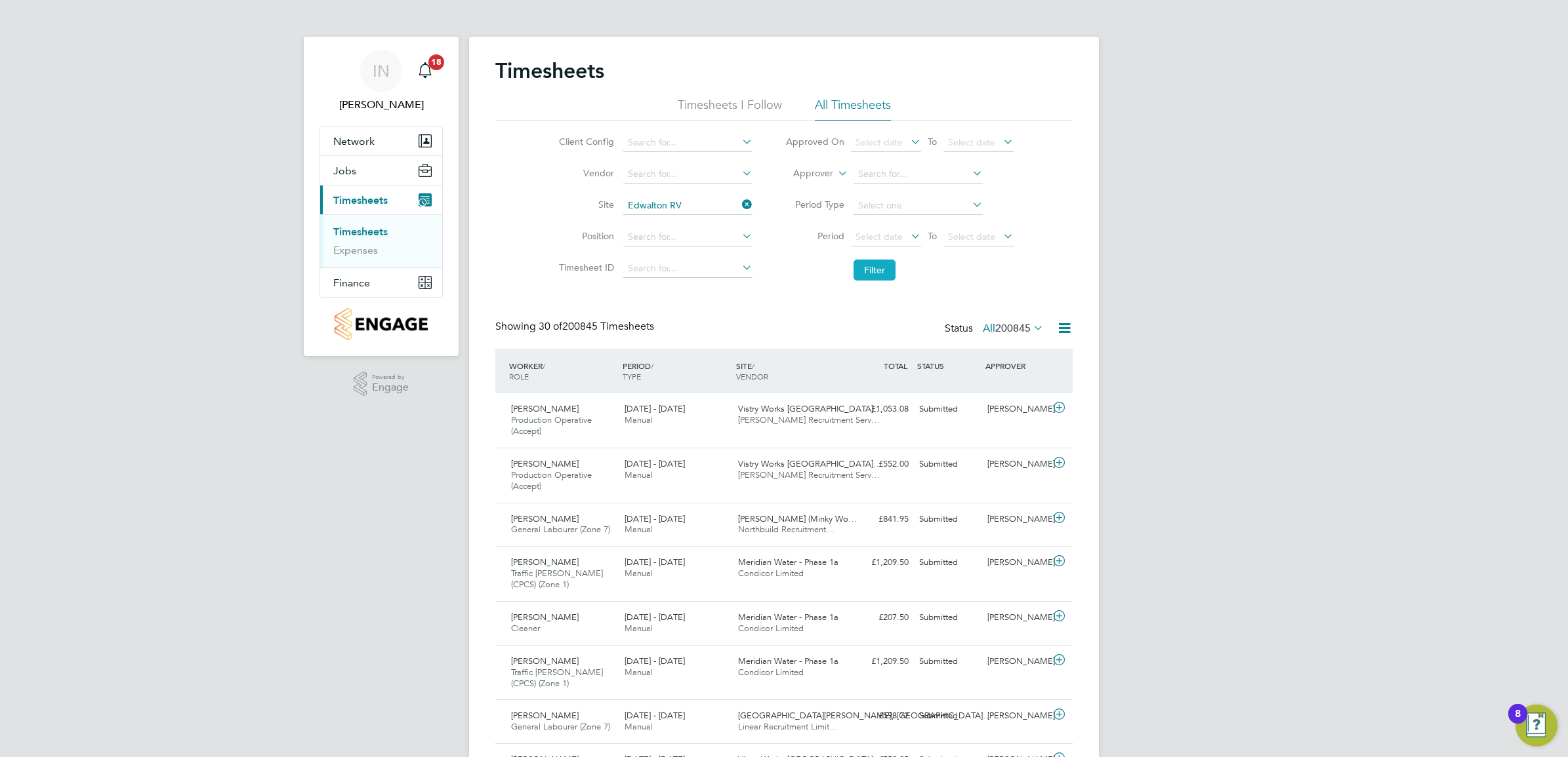
click at [860, 270] on button "Filter" at bounding box center [873, 270] width 42 height 21
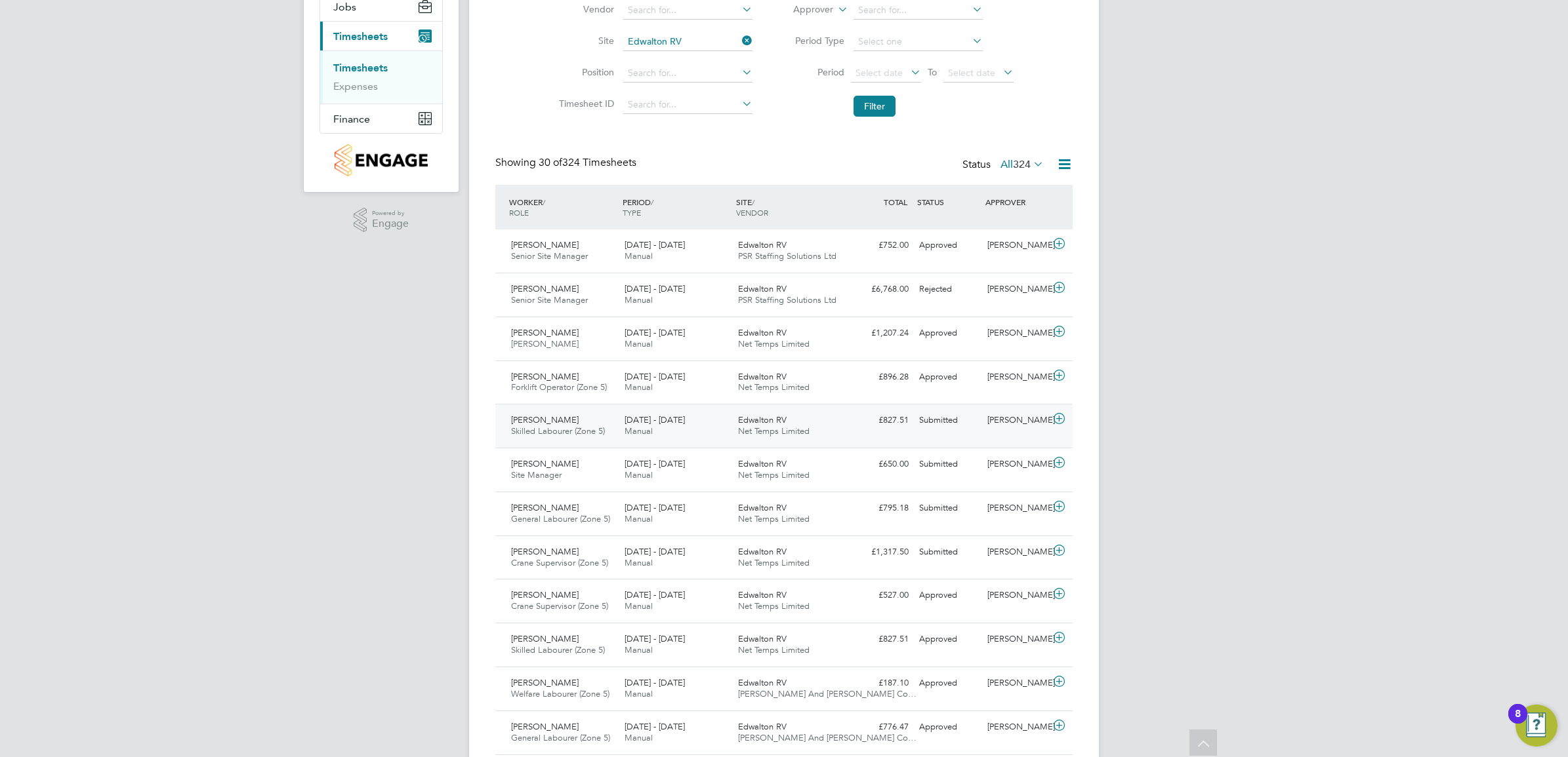
click at [903, 415] on div "£827.51 Submitted" at bounding box center [880, 420] width 69 height 22
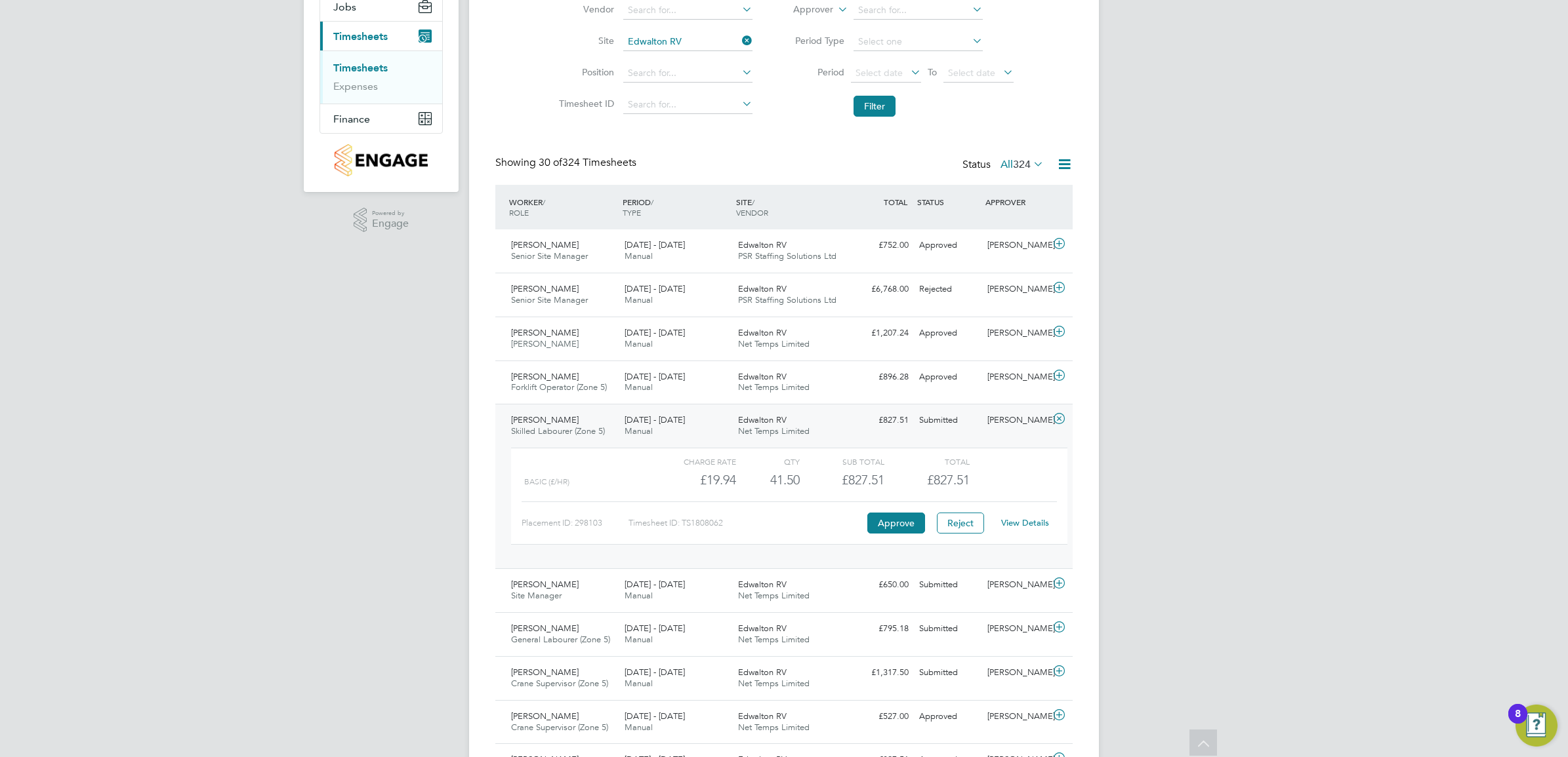
click at [1008, 529] on link "View Details" at bounding box center [1024, 523] width 48 height 11
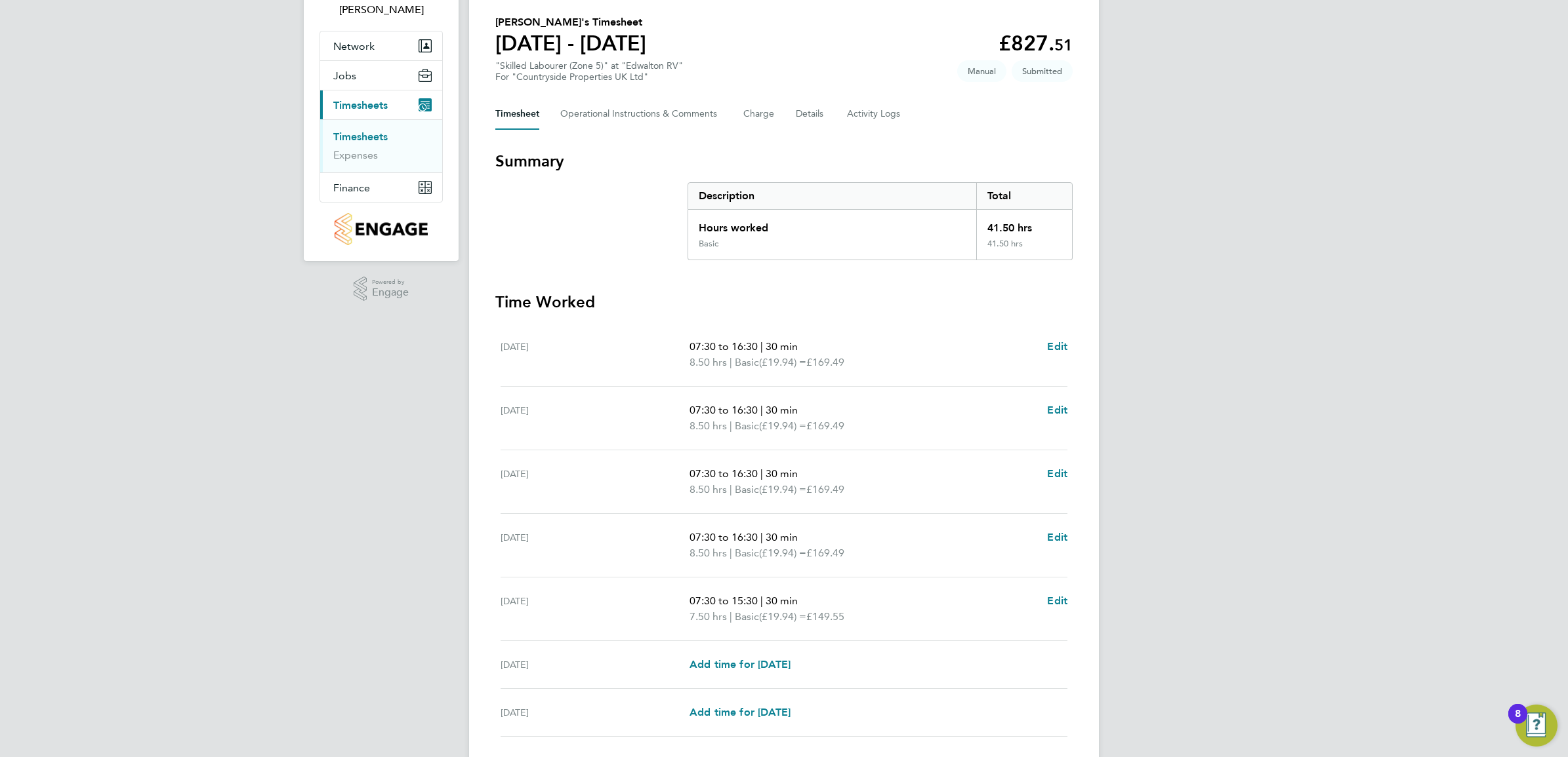
scroll to position [192, 0]
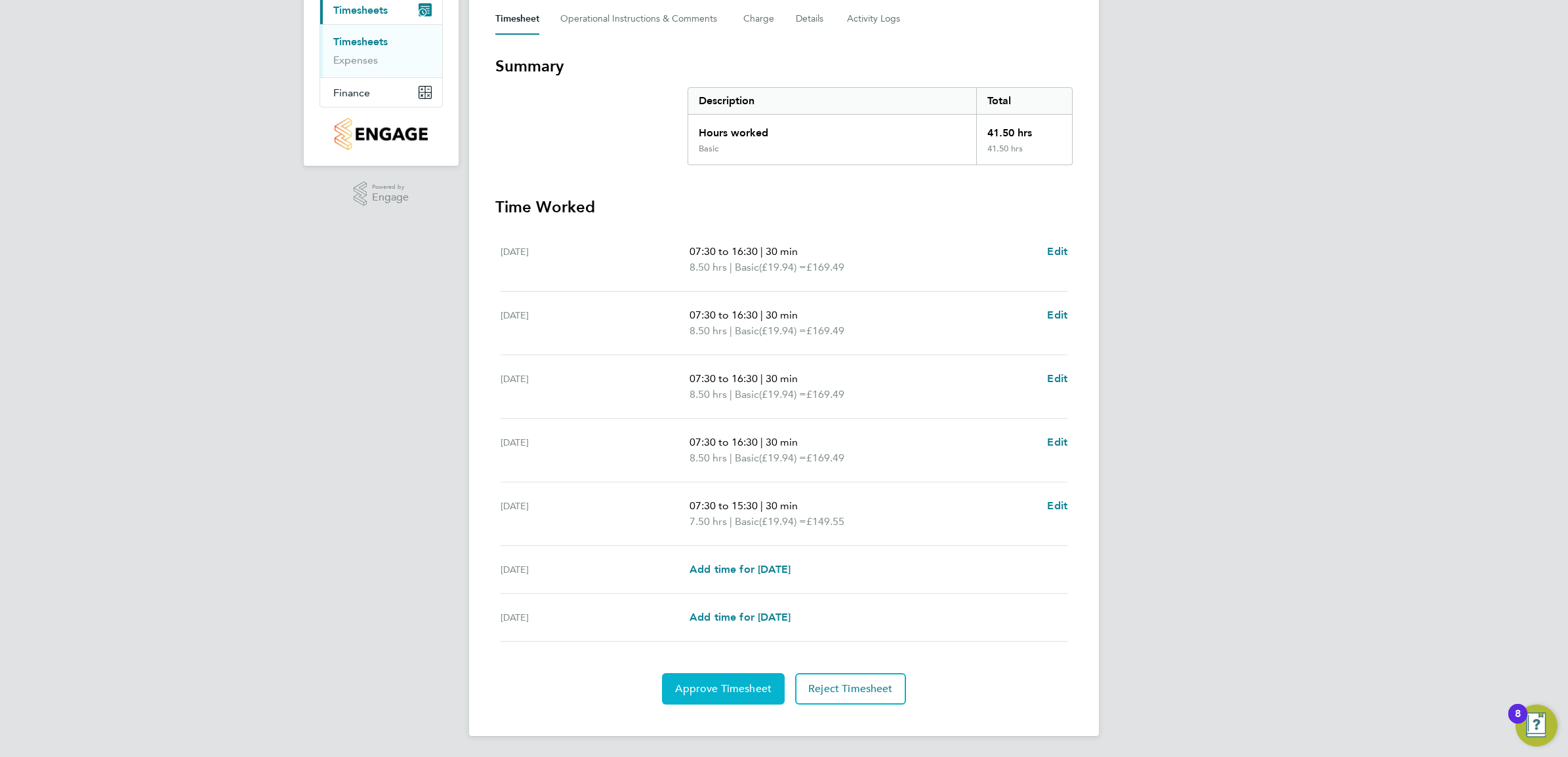
click at [705, 697] on button "Approve Timesheet" at bounding box center [723, 688] width 122 height 32
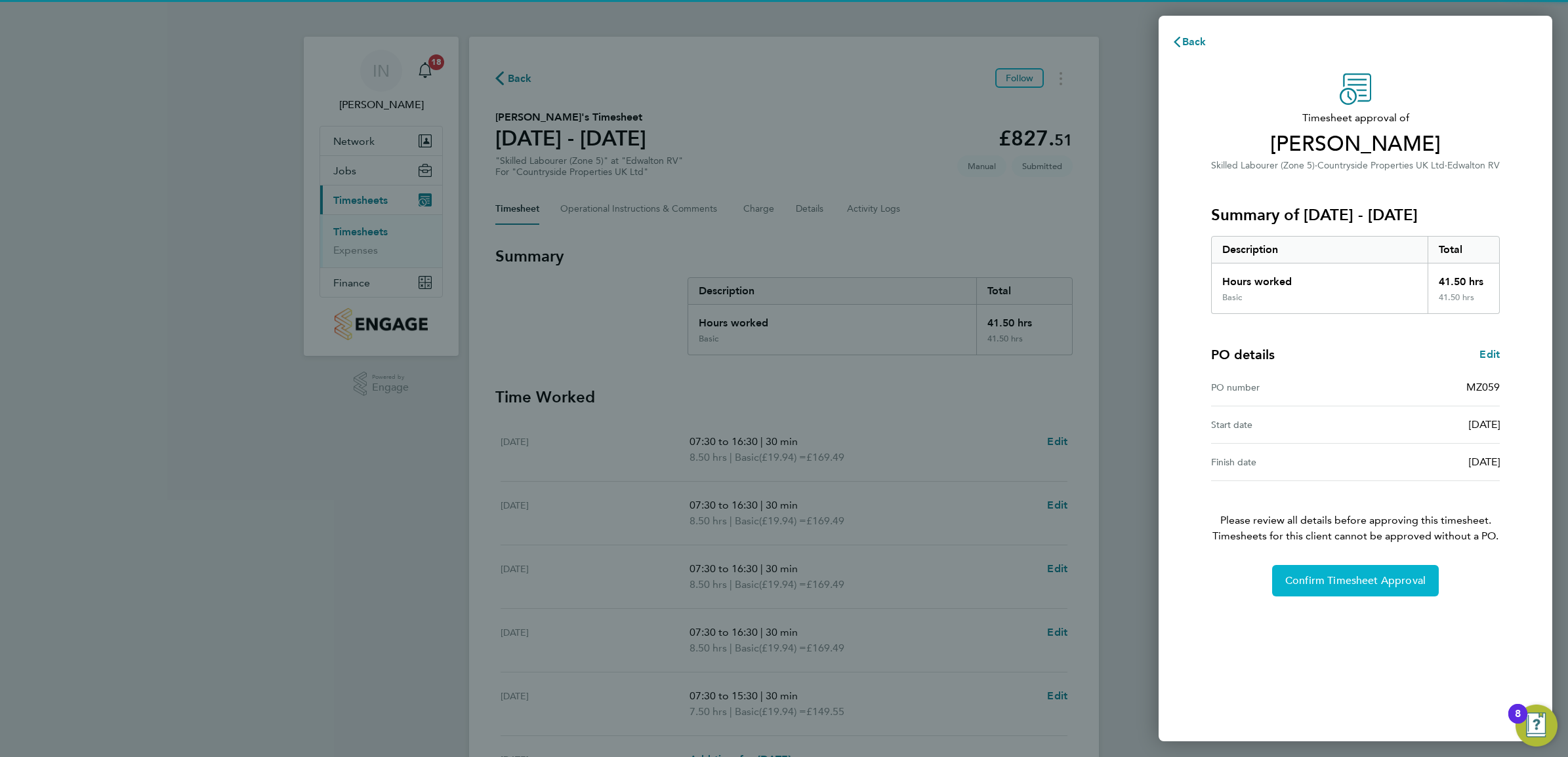
click at [1340, 582] on span "Confirm Timesheet Approval" at bounding box center [1355, 581] width 140 height 13
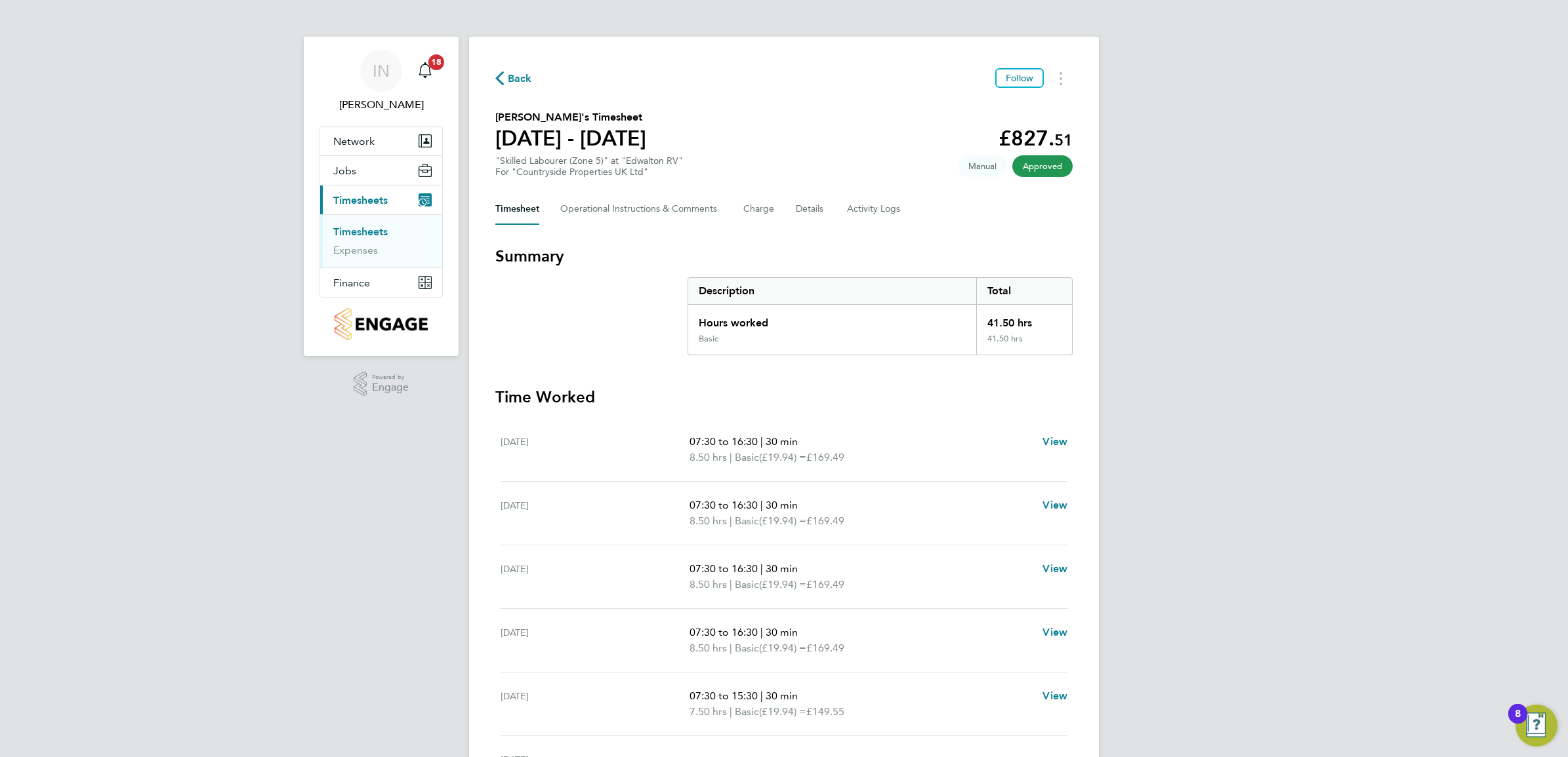
click at [513, 82] on span "Back" at bounding box center [520, 78] width 24 height 15
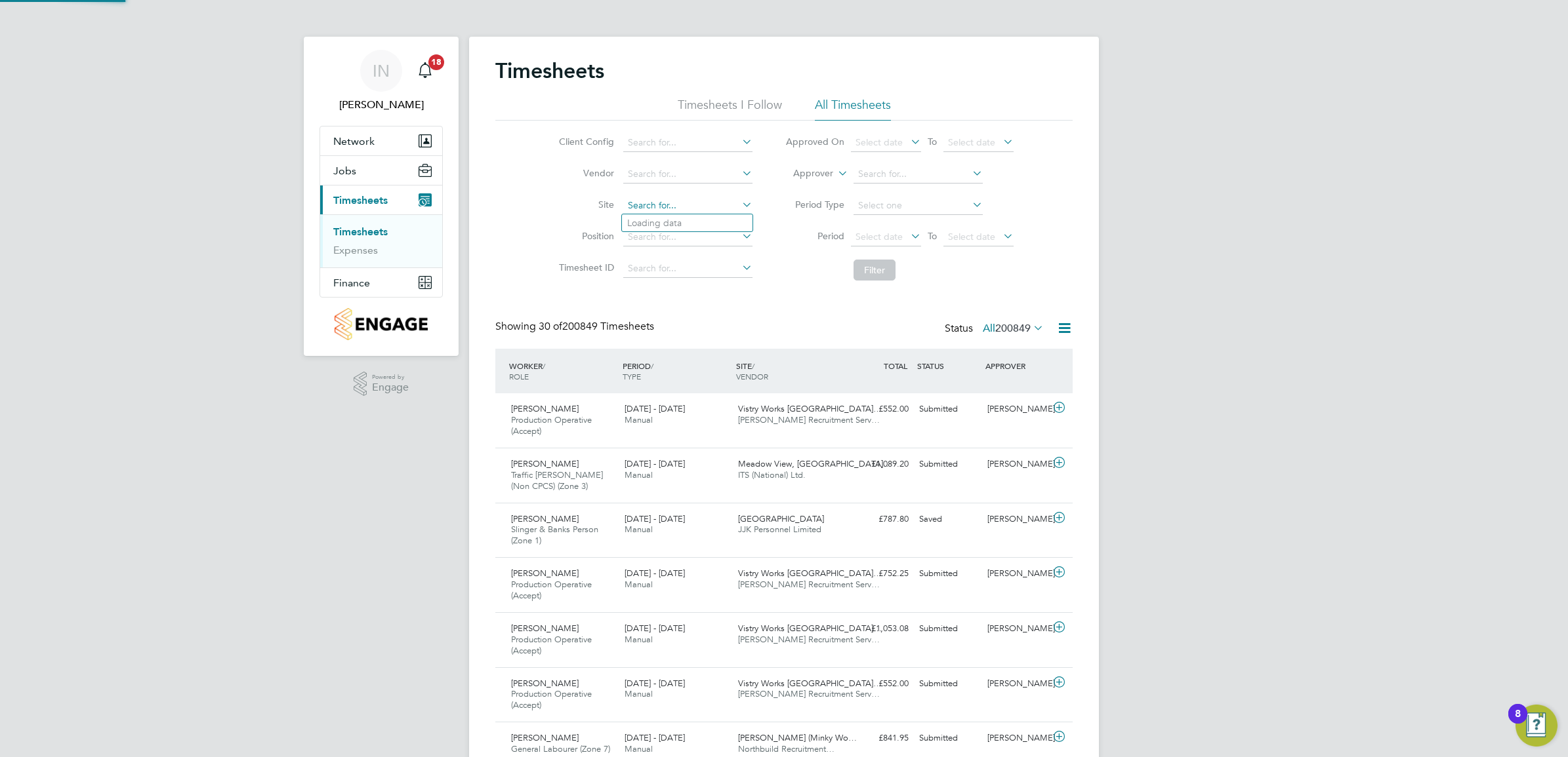
click at [677, 207] on input at bounding box center [687, 206] width 129 height 19
click at [684, 254] on li "Edwa lton RV" at bounding box center [860, 259] width 476 height 18
type input "Edwalton RV"
click at [863, 262] on button "Filter" at bounding box center [873, 270] width 42 height 21
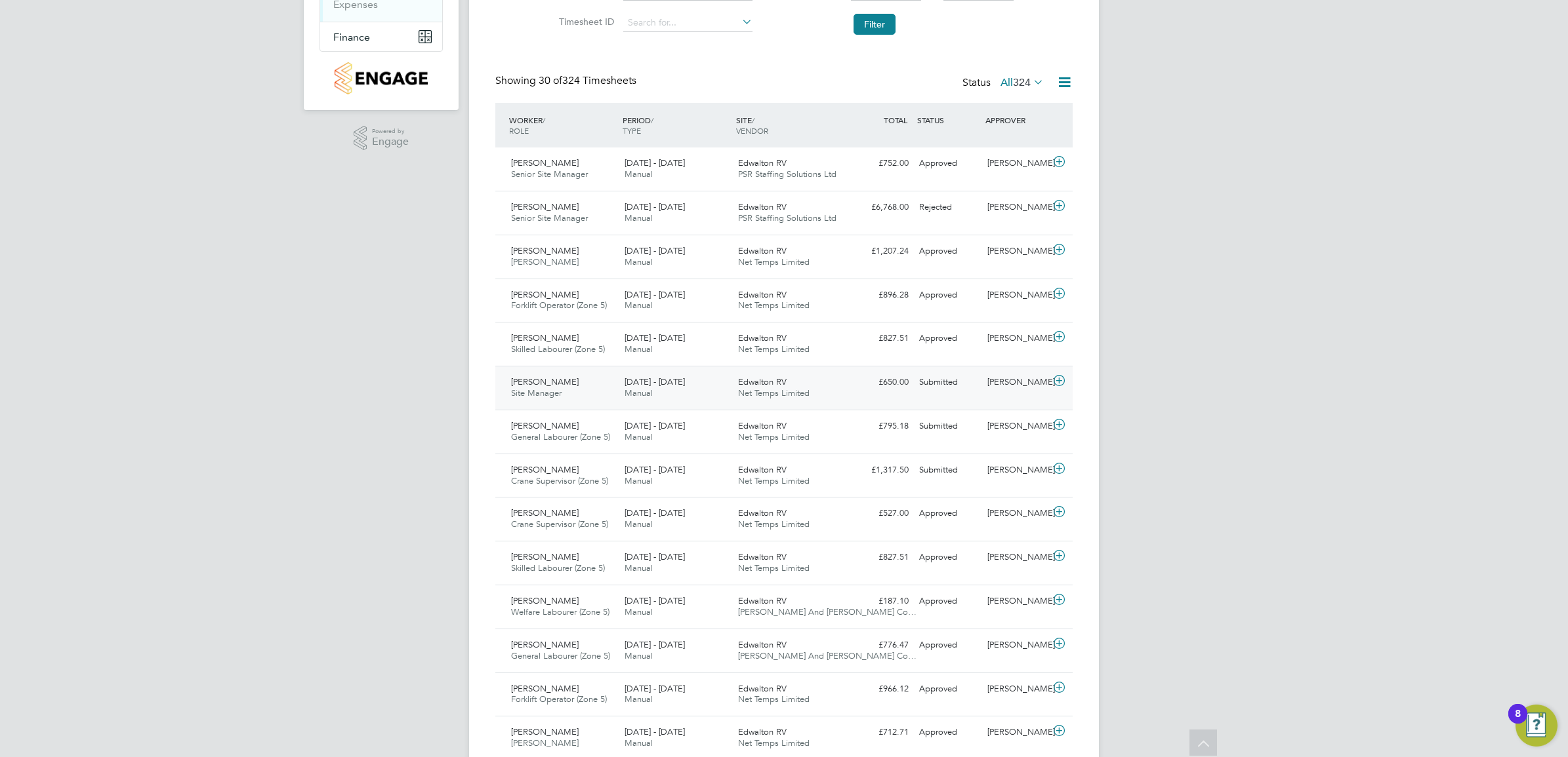
click at [620, 397] on div "[DATE] - [DATE] Manual" at bounding box center [676, 388] width 113 height 33
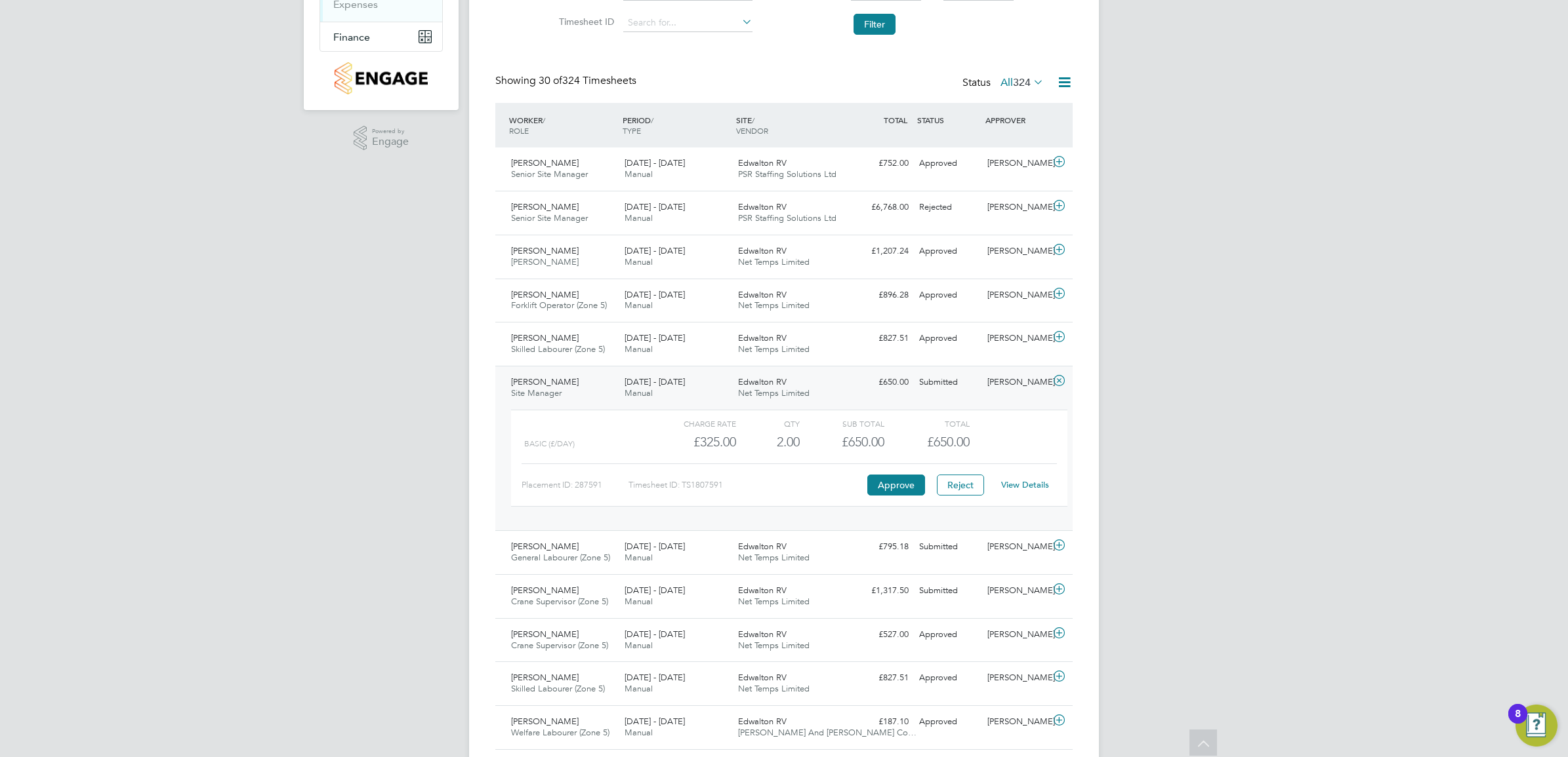
click at [1021, 490] on link "View Details" at bounding box center [1024, 485] width 48 height 11
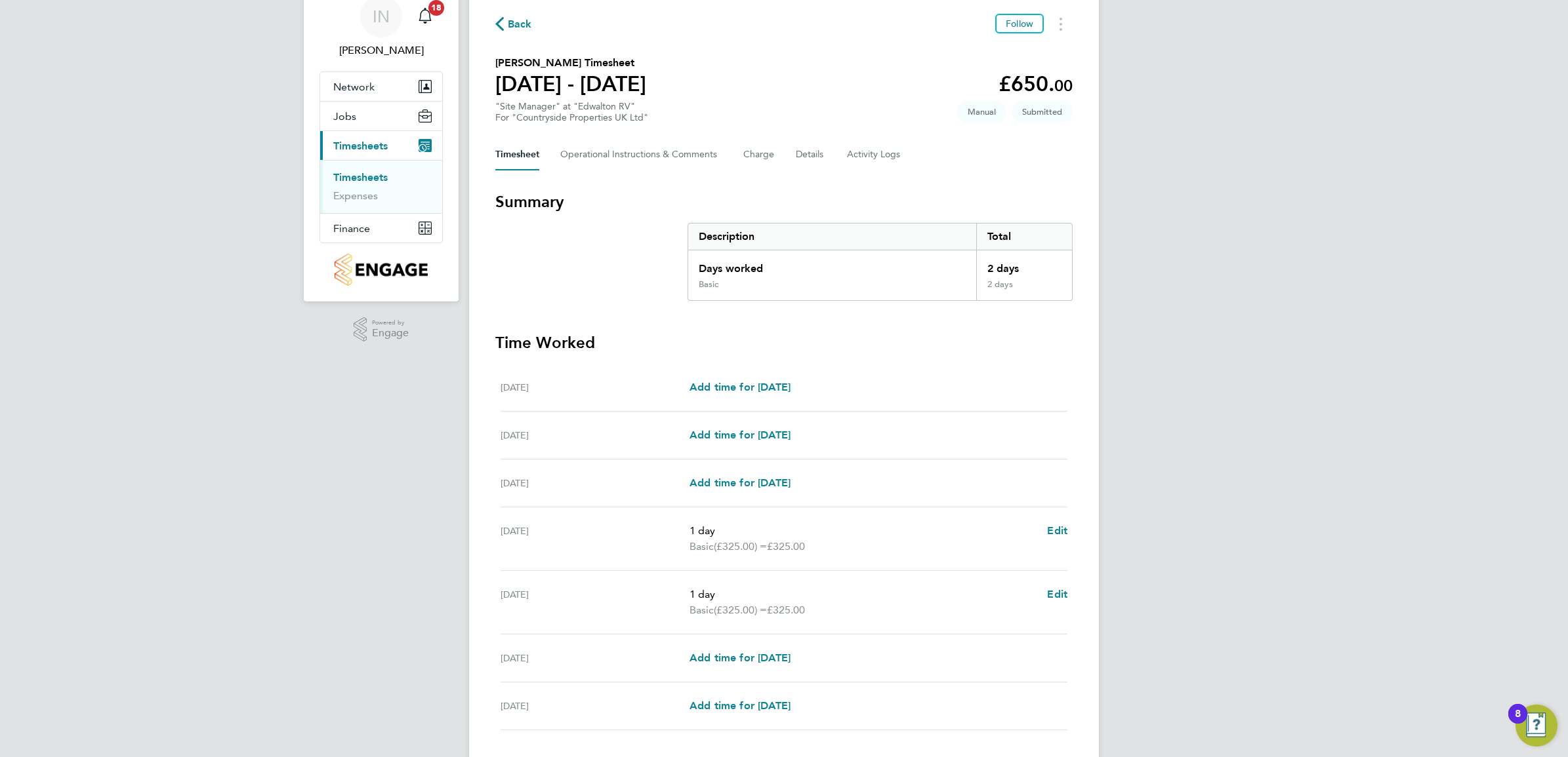
scroll to position [144, 0]
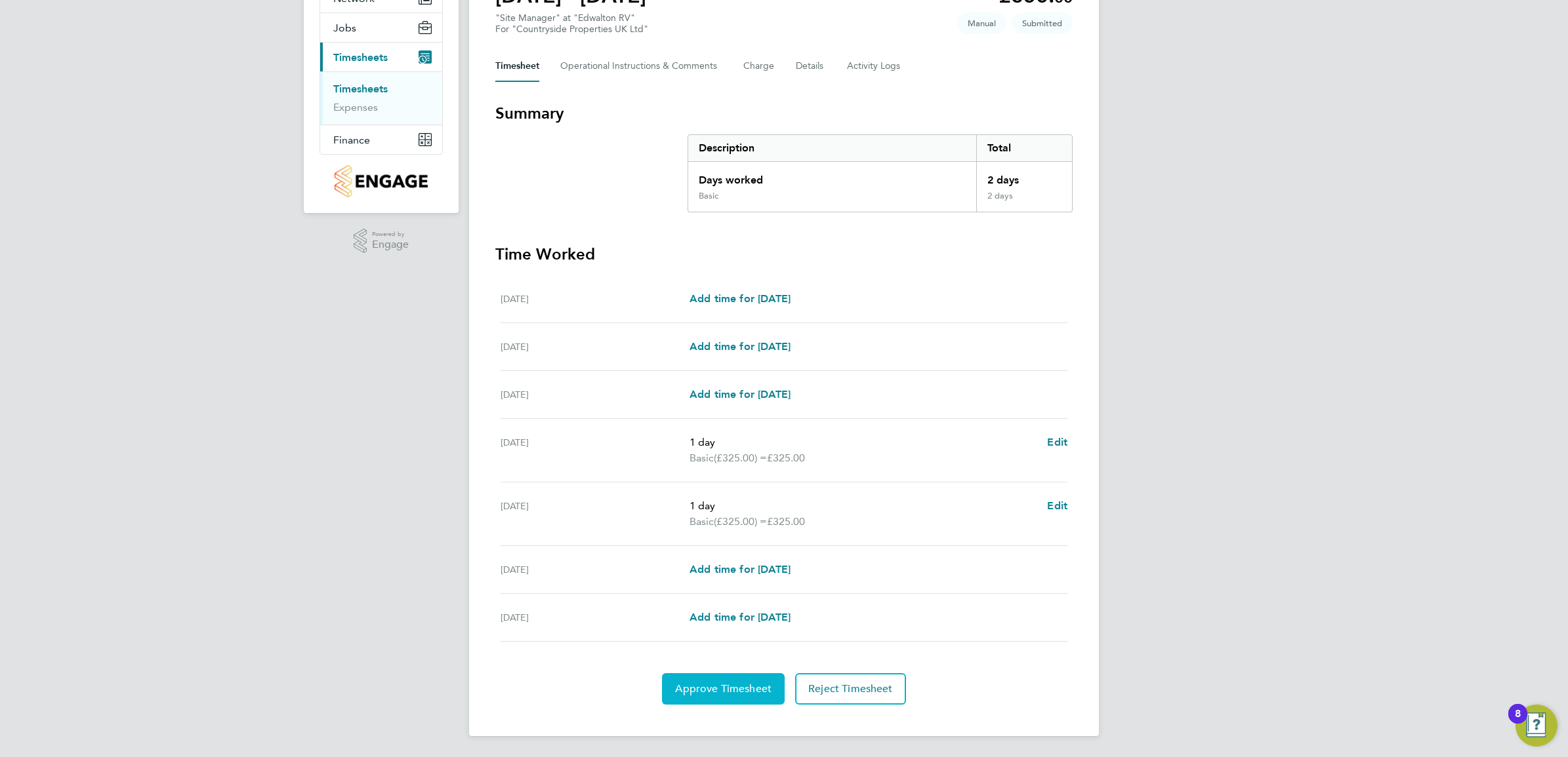
click at [722, 673] on button "Approve Timesheet" at bounding box center [723, 688] width 122 height 32
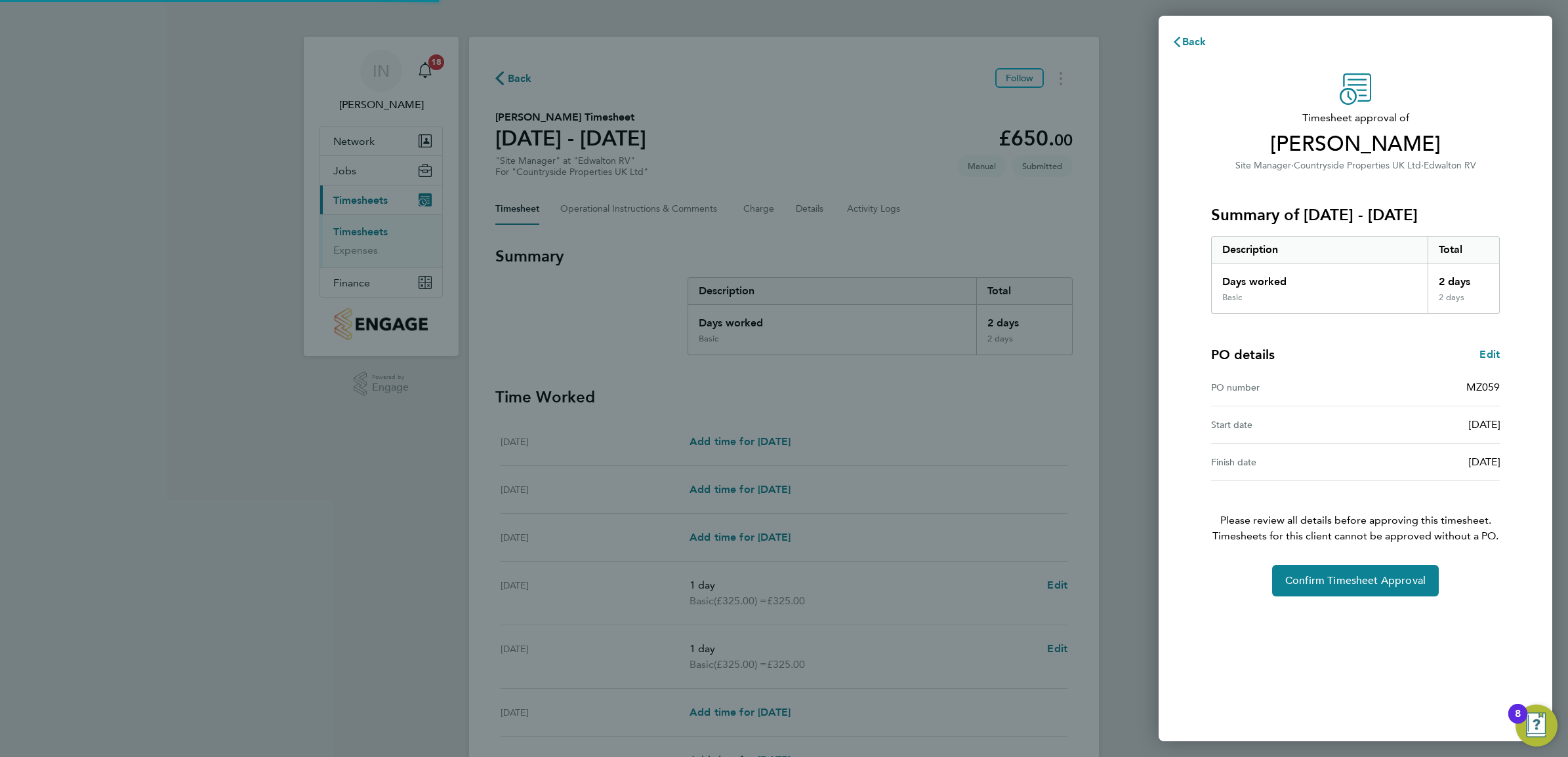
click at [722, 686] on div "Back Timesheet approval of [PERSON_NAME] Site Manager · Countryside Properties …" at bounding box center [784, 378] width 1568 height 757
click at [1311, 585] on span "Confirm Timesheet Approval" at bounding box center [1355, 581] width 140 height 13
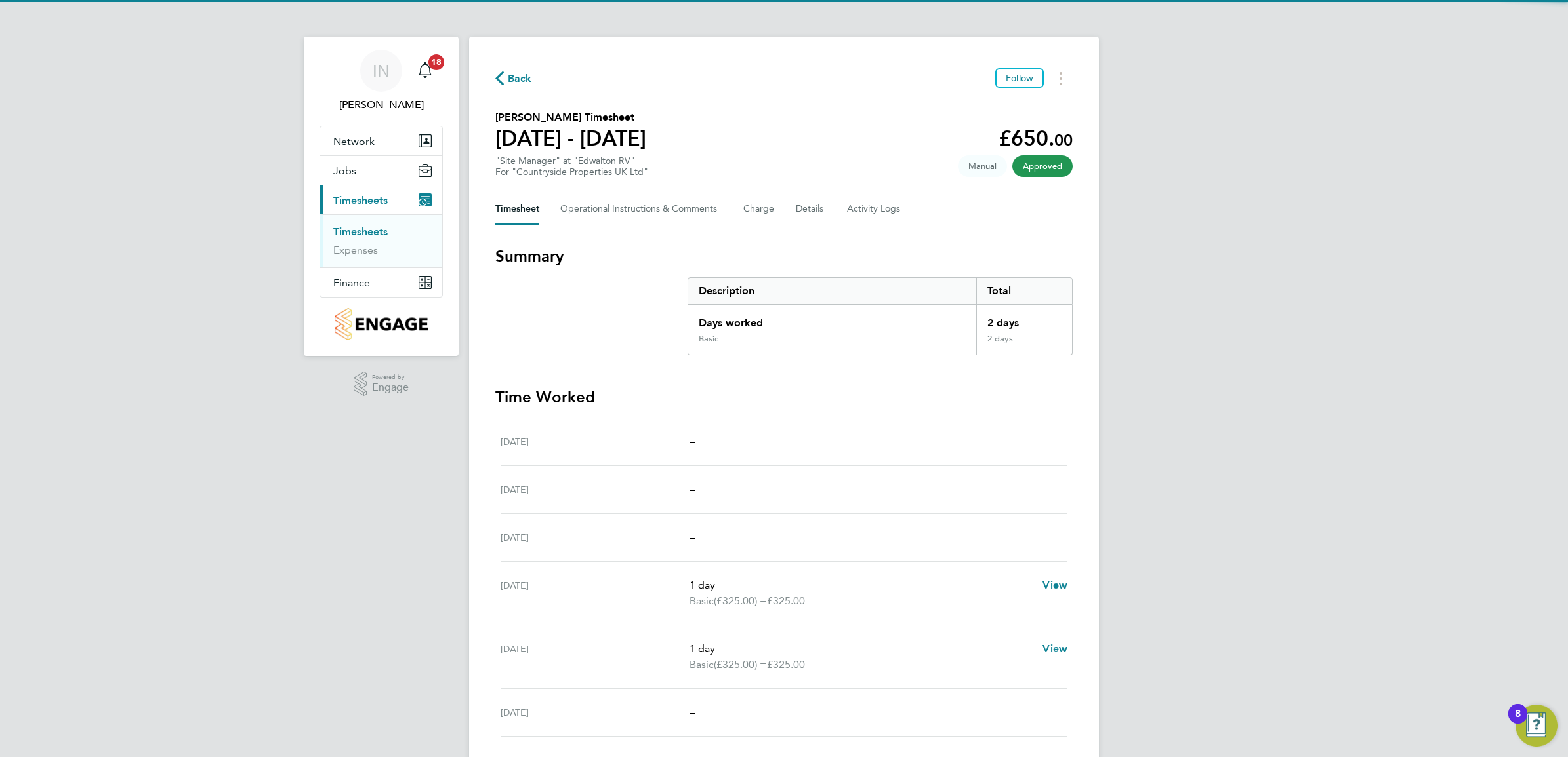
click at [522, 79] on span "Back" at bounding box center [520, 78] width 24 height 15
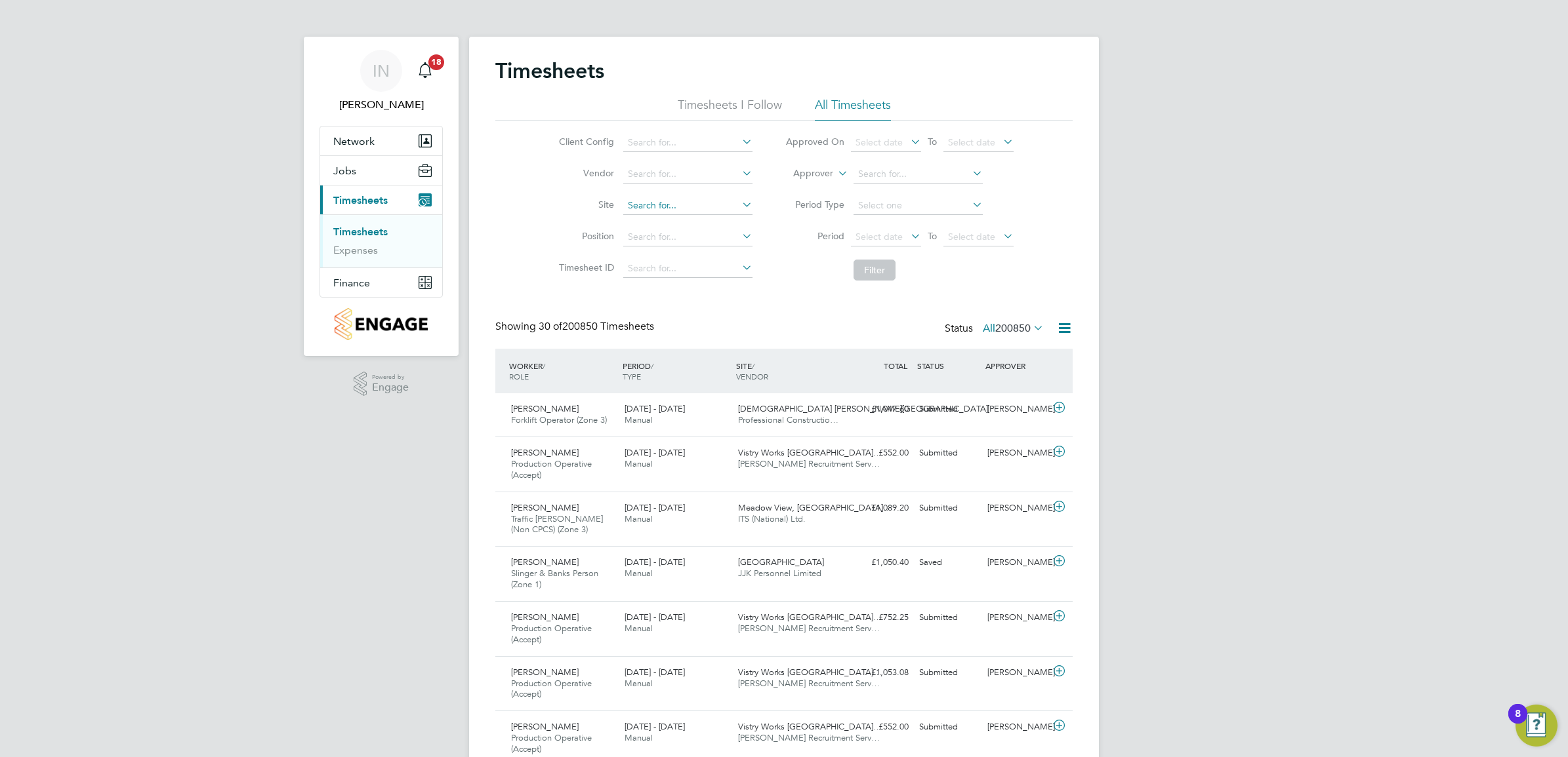
click at [645, 210] on input at bounding box center [687, 206] width 129 height 19
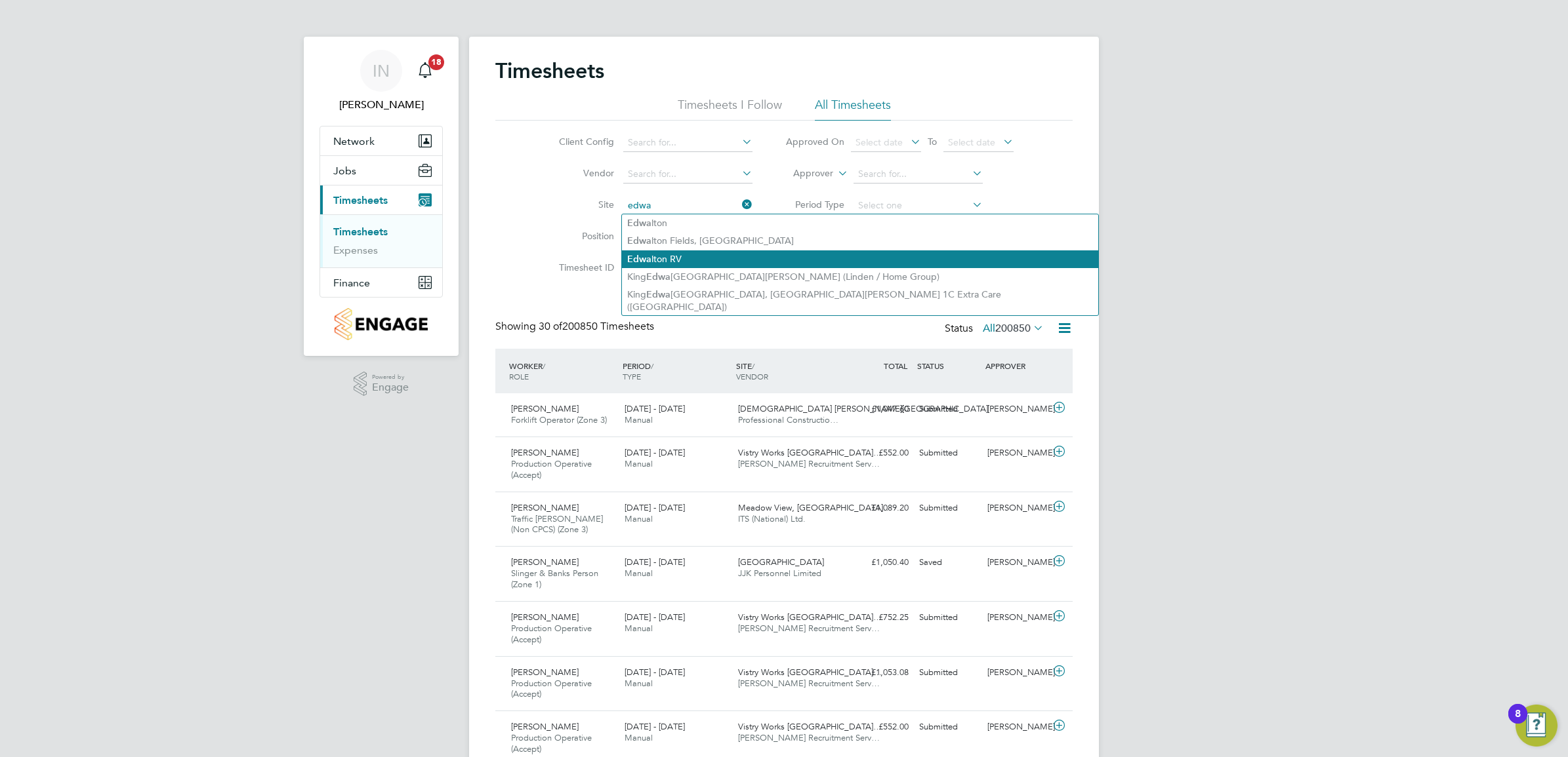
click at [677, 259] on li "Edwa lton RV" at bounding box center [860, 259] width 476 height 18
type input "Edwalton RV"
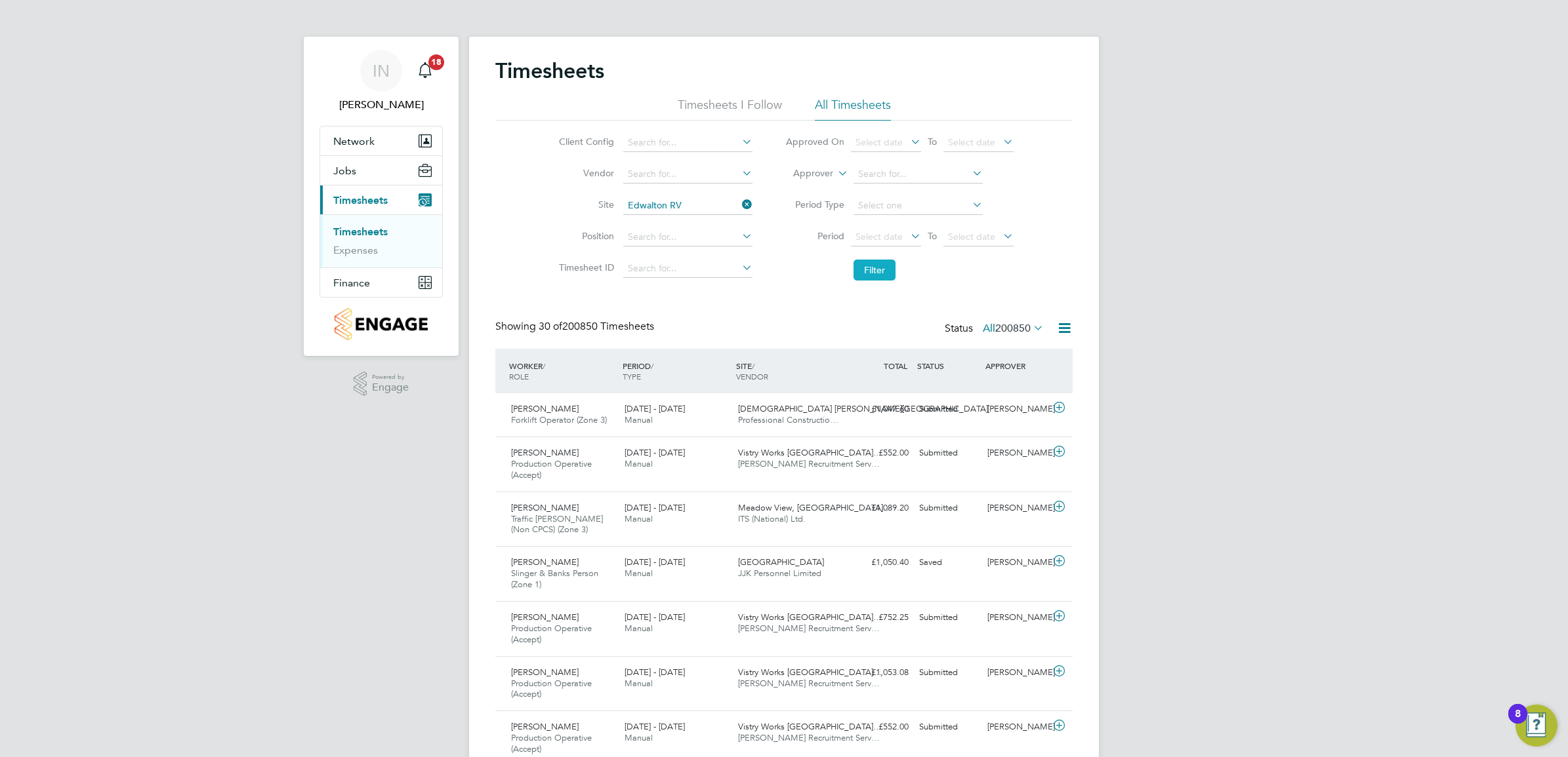
click at [867, 268] on button "Filter" at bounding box center [873, 270] width 42 height 21
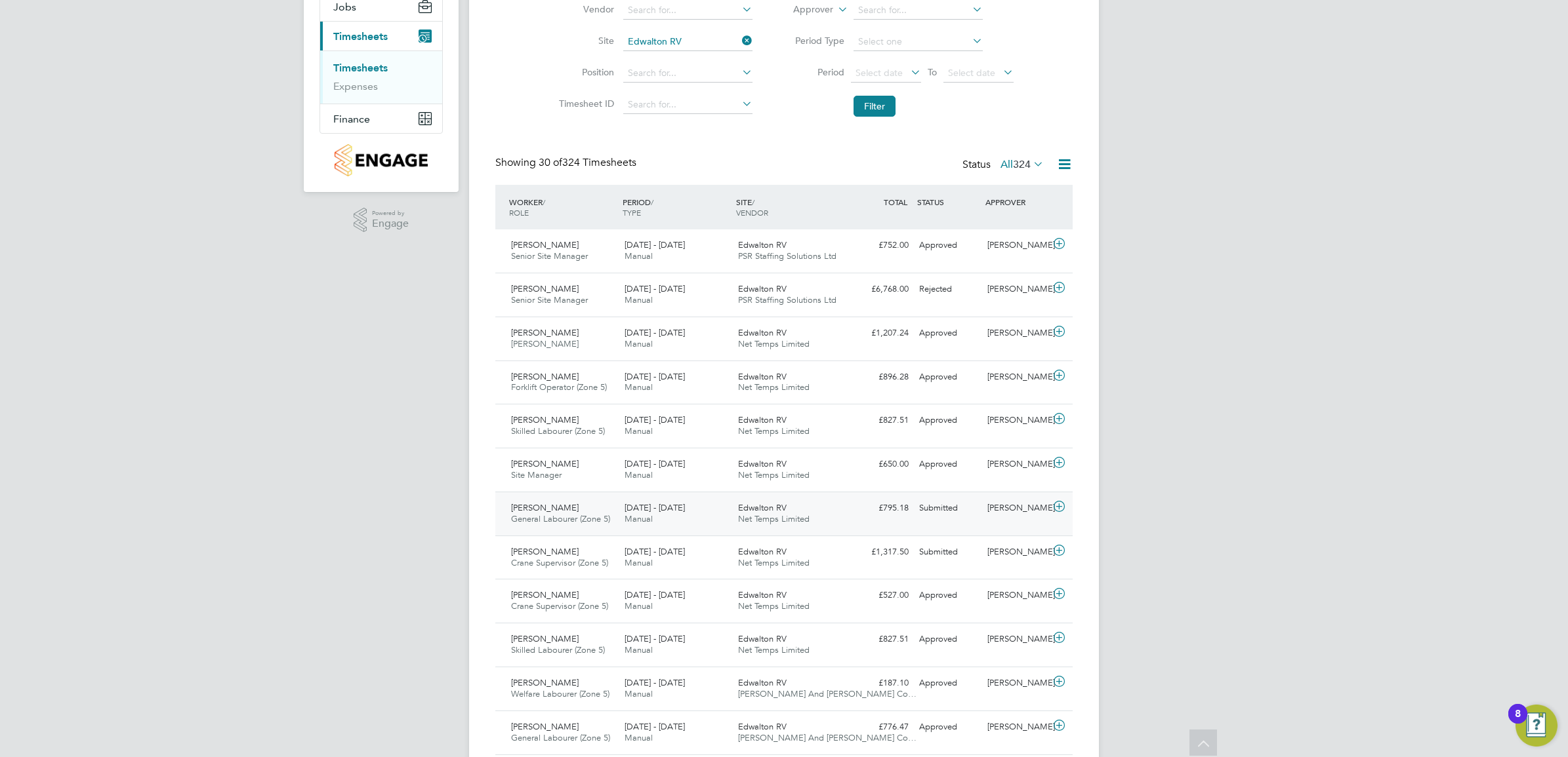
click at [1033, 506] on div "[PERSON_NAME]" at bounding box center [1016, 508] width 69 height 22
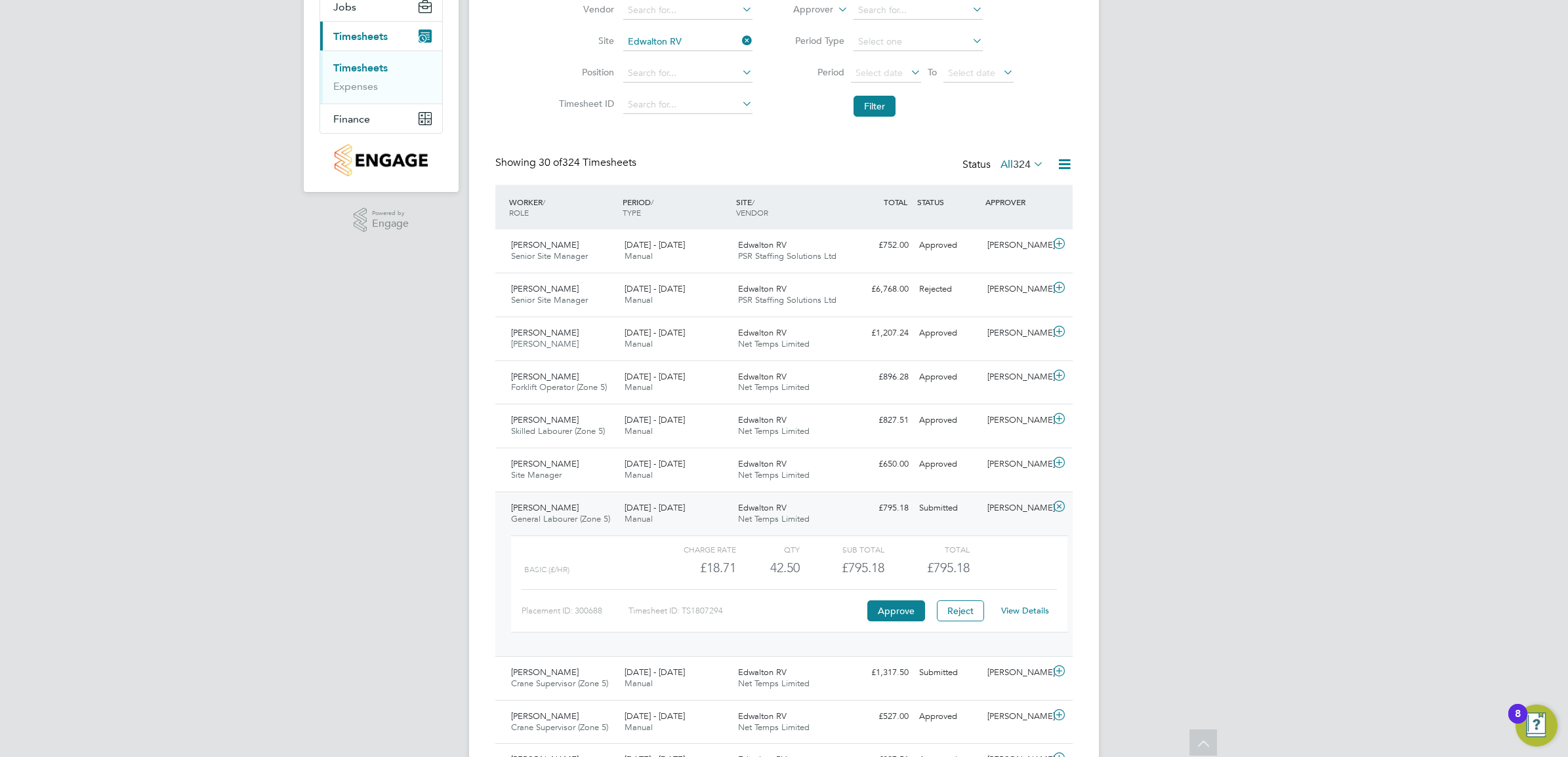
click at [1024, 616] on link "View Details" at bounding box center [1024, 611] width 48 height 11
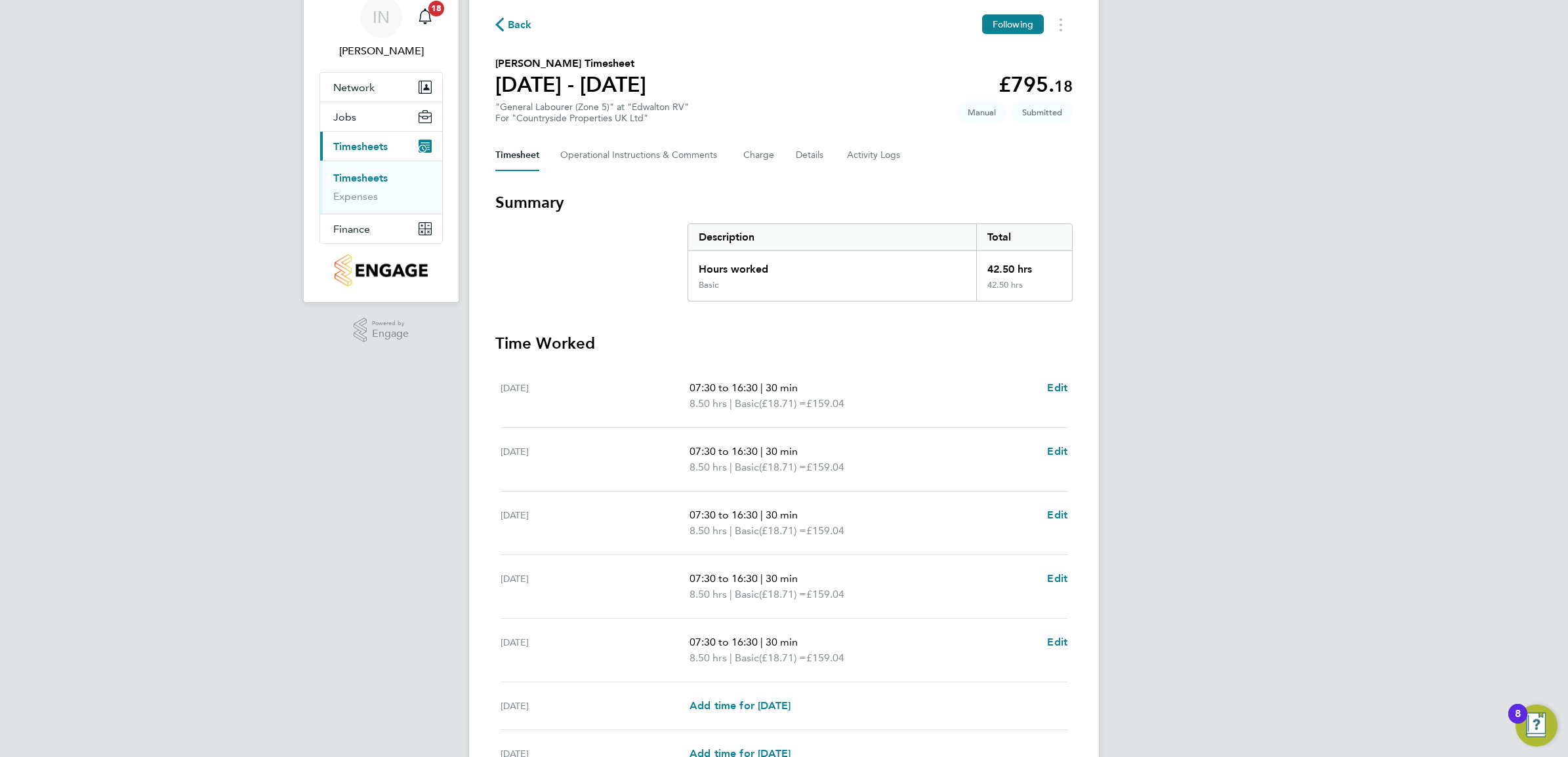
scroll to position [82, 0]
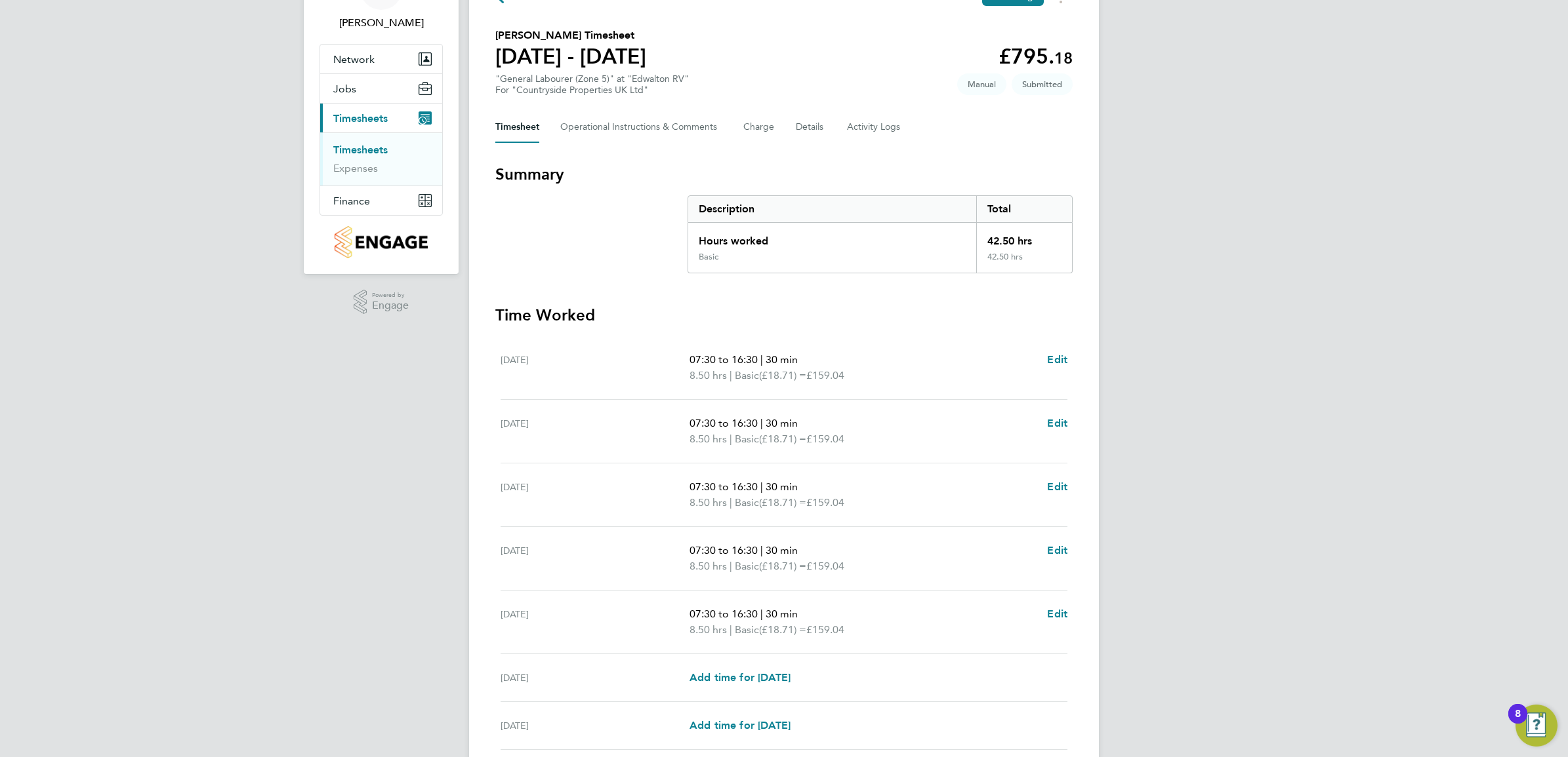
click at [1070, 613] on ul "[DATE] 07:30 to 16:30 | 30 min 8.50 hrs | Basic (£18.71) = £159.04 Edit [DATE] …" at bounding box center [784, 542] width 577 height 414
click at [1060, 611] on span "Edit" at bounding box center [1057, 613] width 20 height 12
select select "30"
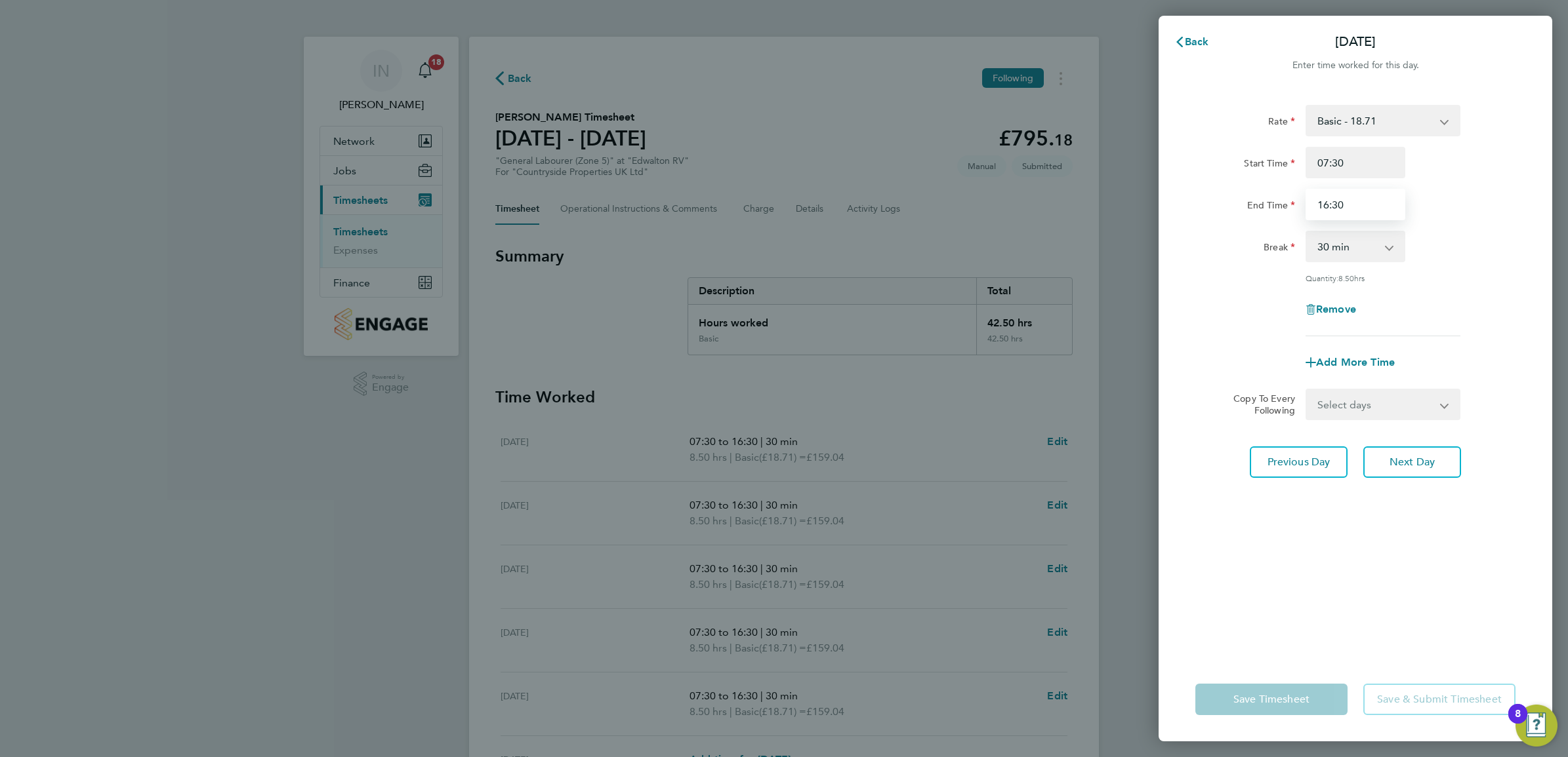
click at [1327, 206] on input "16:30" at bounding box center [1355, 204] width 100 height 32
type input "15:30"
drag, startPoint x: 1395, startPoint y: 509, endPoint x: 1388, endPoint y: 531, distance: 23.1
click at [1394, 515] on div "Rate Basic - 18.71 Start Time 07:30 End Time 15:30 Break 0 min 15 min 30 min 45…" at bounding box center [1355, 373] width 393 height 569
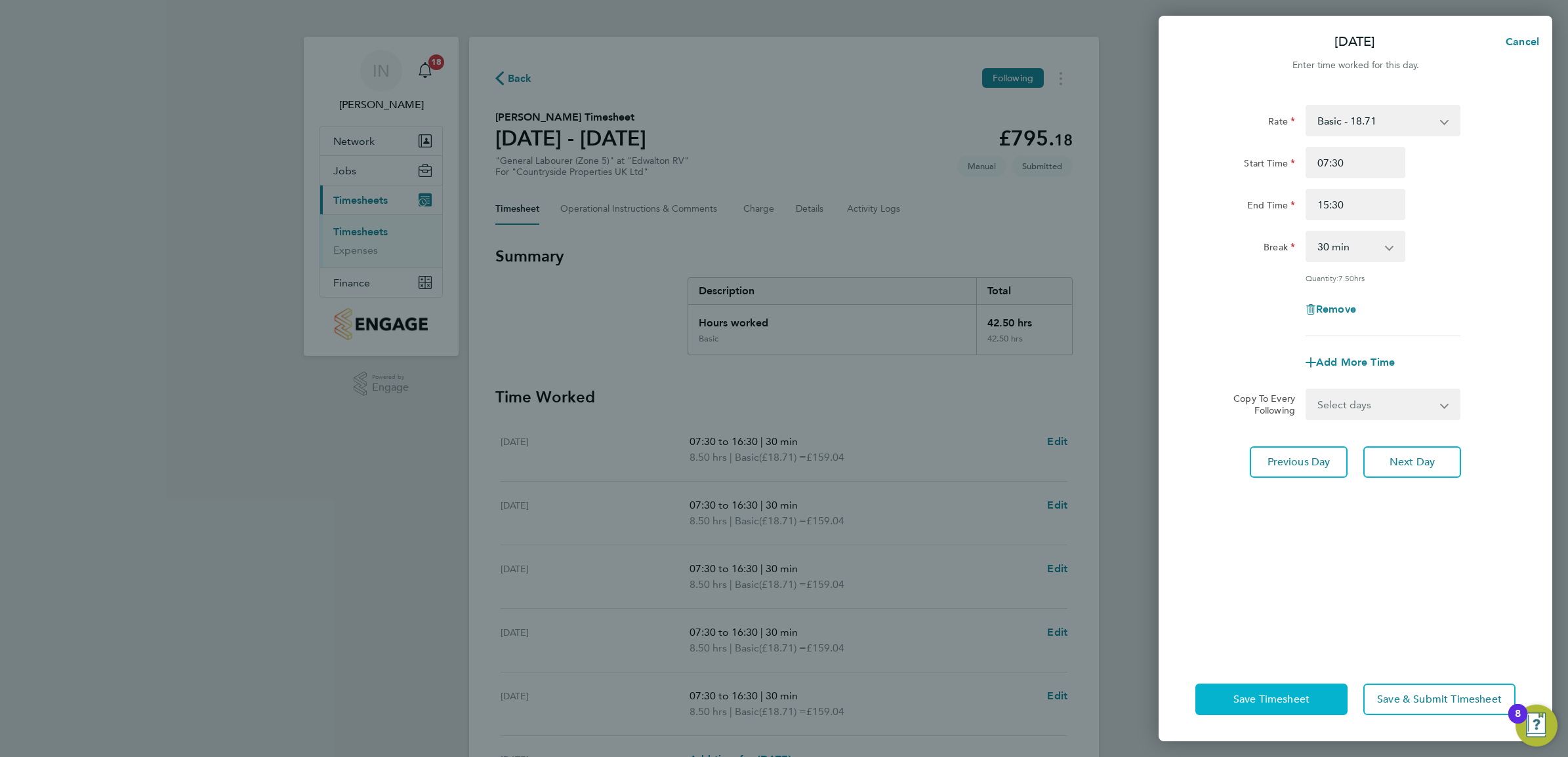
click at [1286, 698] on span "Save Timesheet" at bounding box center [1271, 699] width 76 height 13
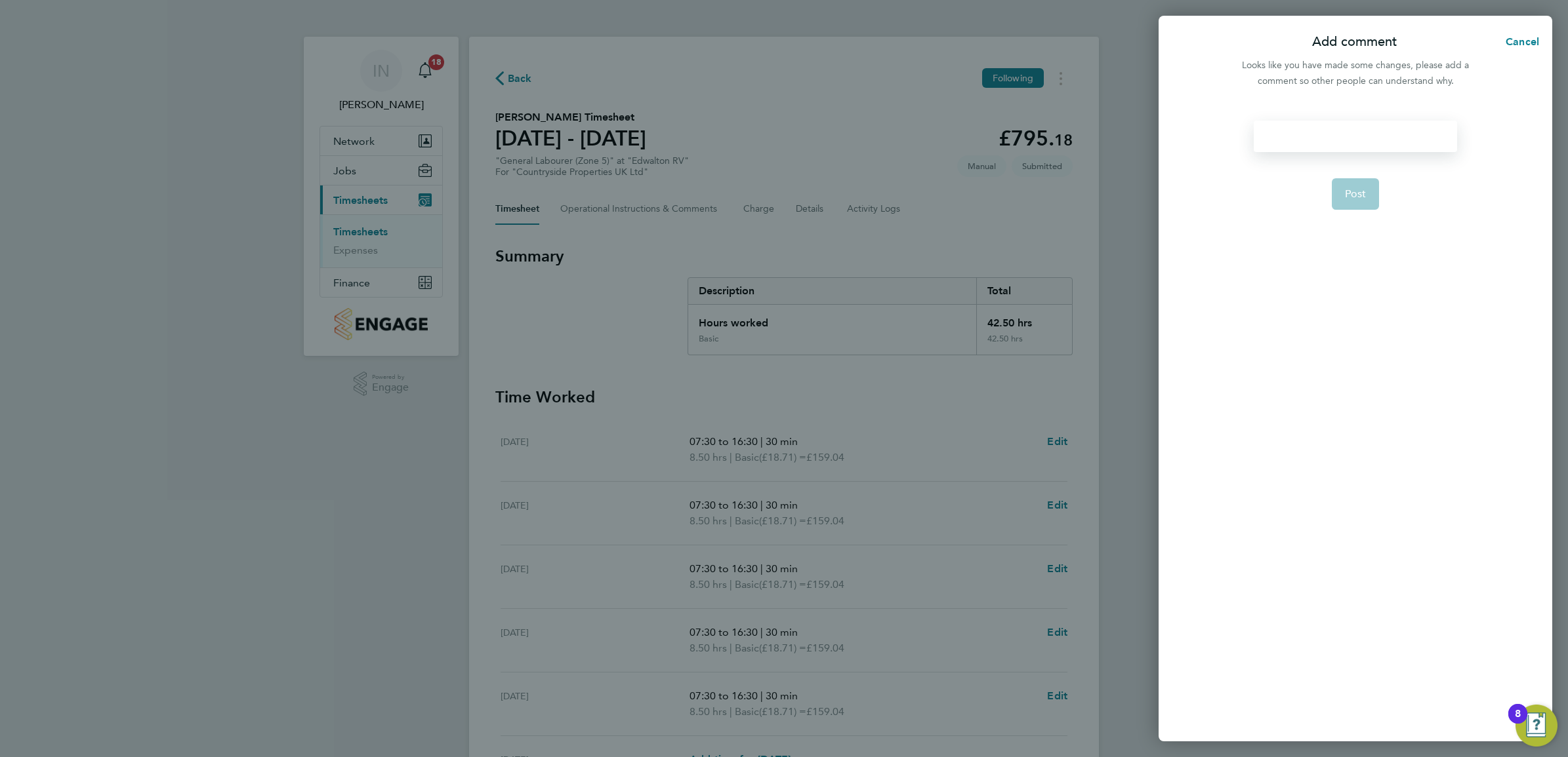
click at [1334, 139] on div at bounding box center [1355, 136] width 202 height 32
click at [1339, 129] on div at bounding box center [1355, 136] width 202 height 32
click at [1369, 206] on button "Post" at bounding box center [1355, 194] width 48 height 32
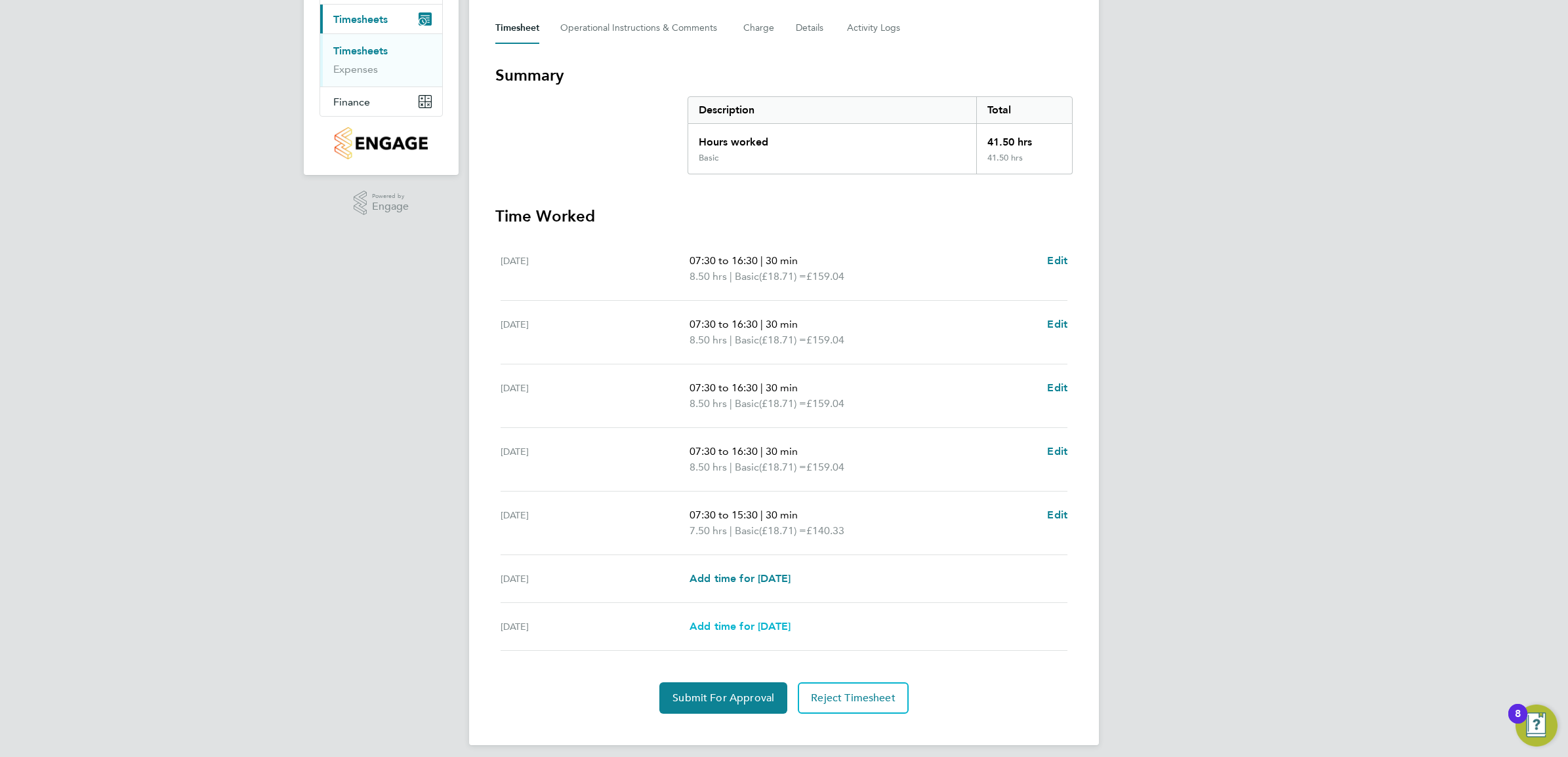
scroll to position [192, 0]
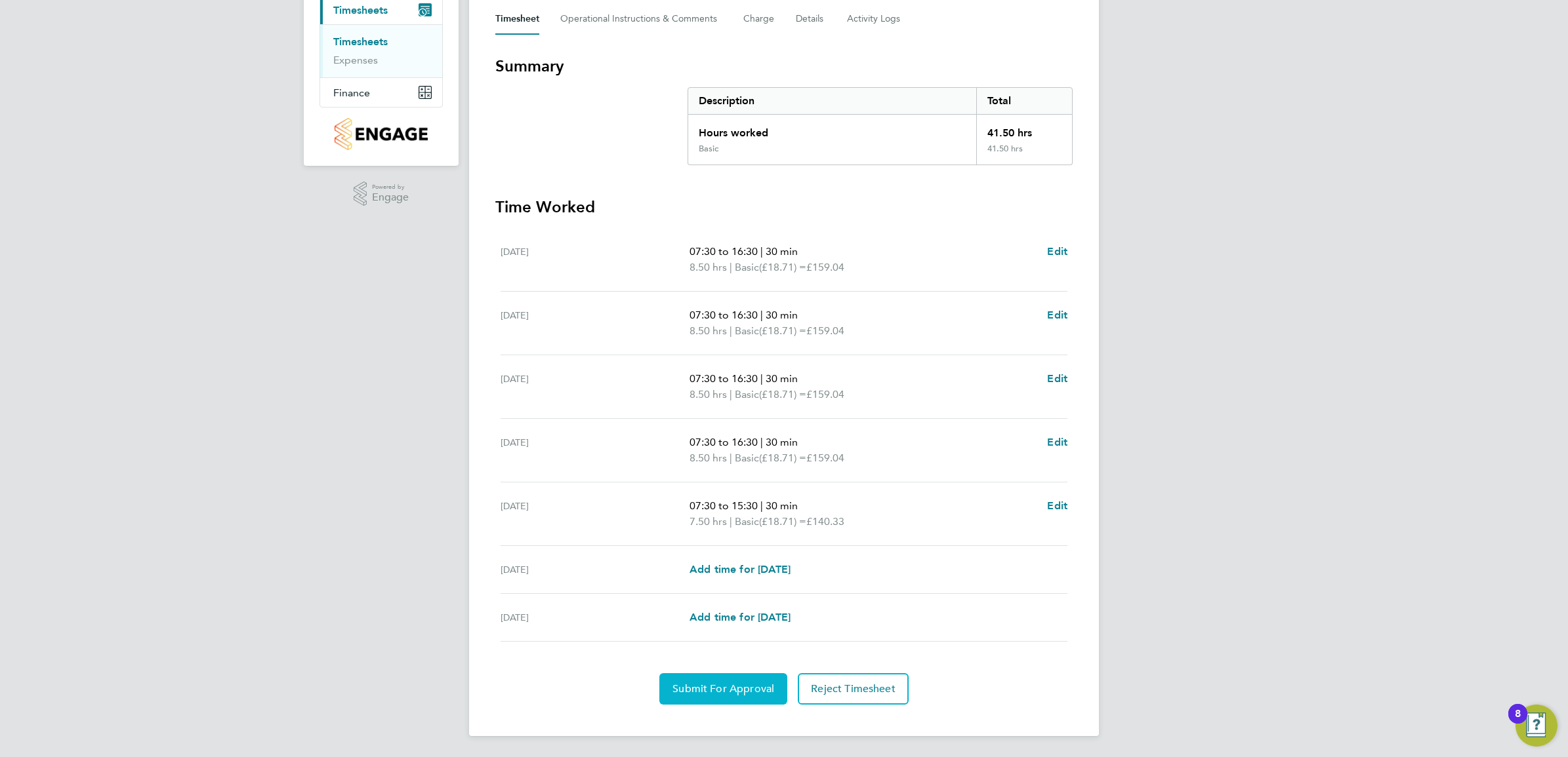
click at [713, 688] on span "Submit For Approval" at bounding box center [723, 689] width 102 height 13
click at [762, 702] on button "Approve Timesheet" at bounding box center [723, 688] width 122 height 32
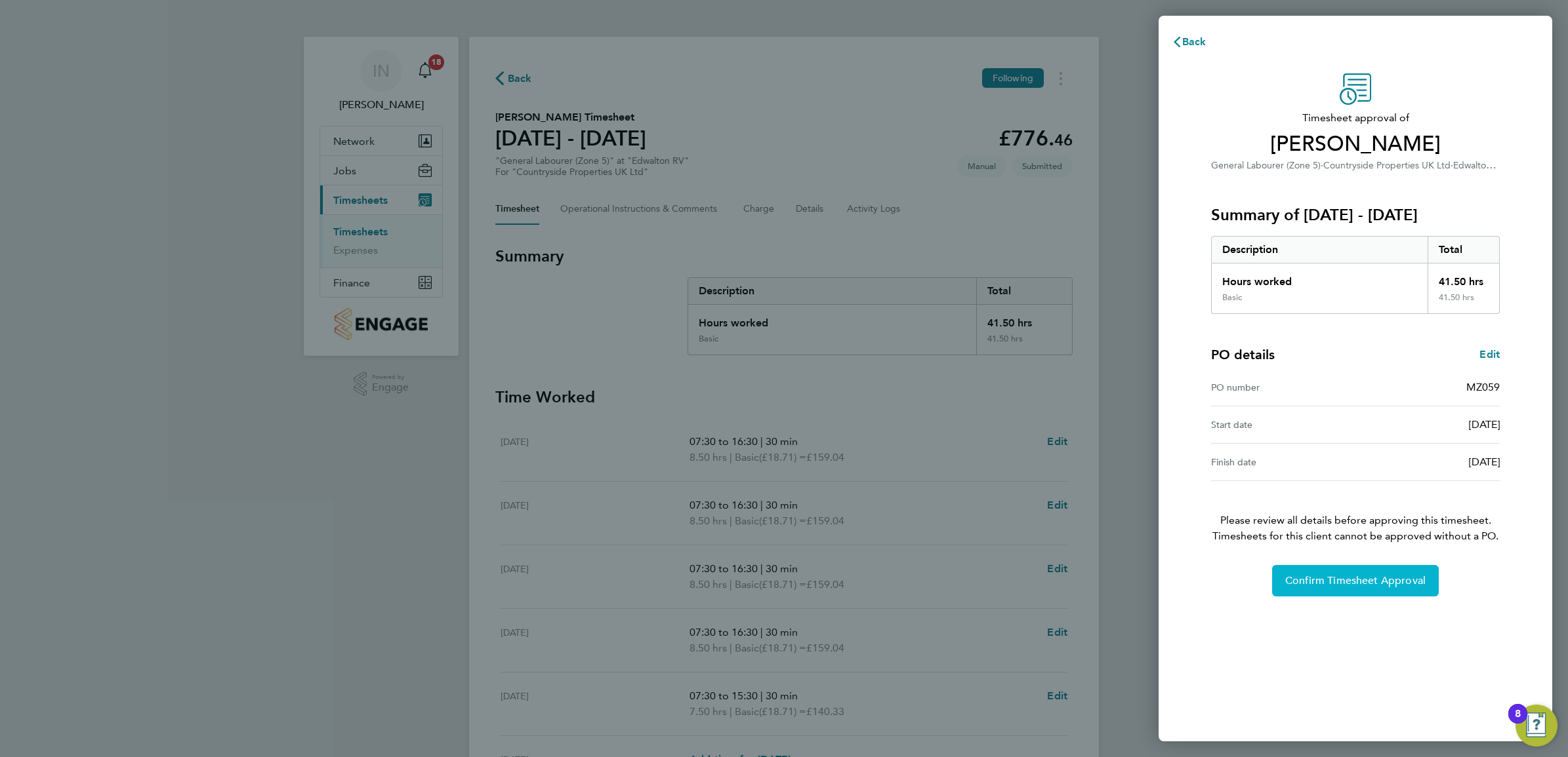
click at [1335, 590] on button "Confirm Timesheet Approval" at bounding box center [1355, 581] width 167 height 32
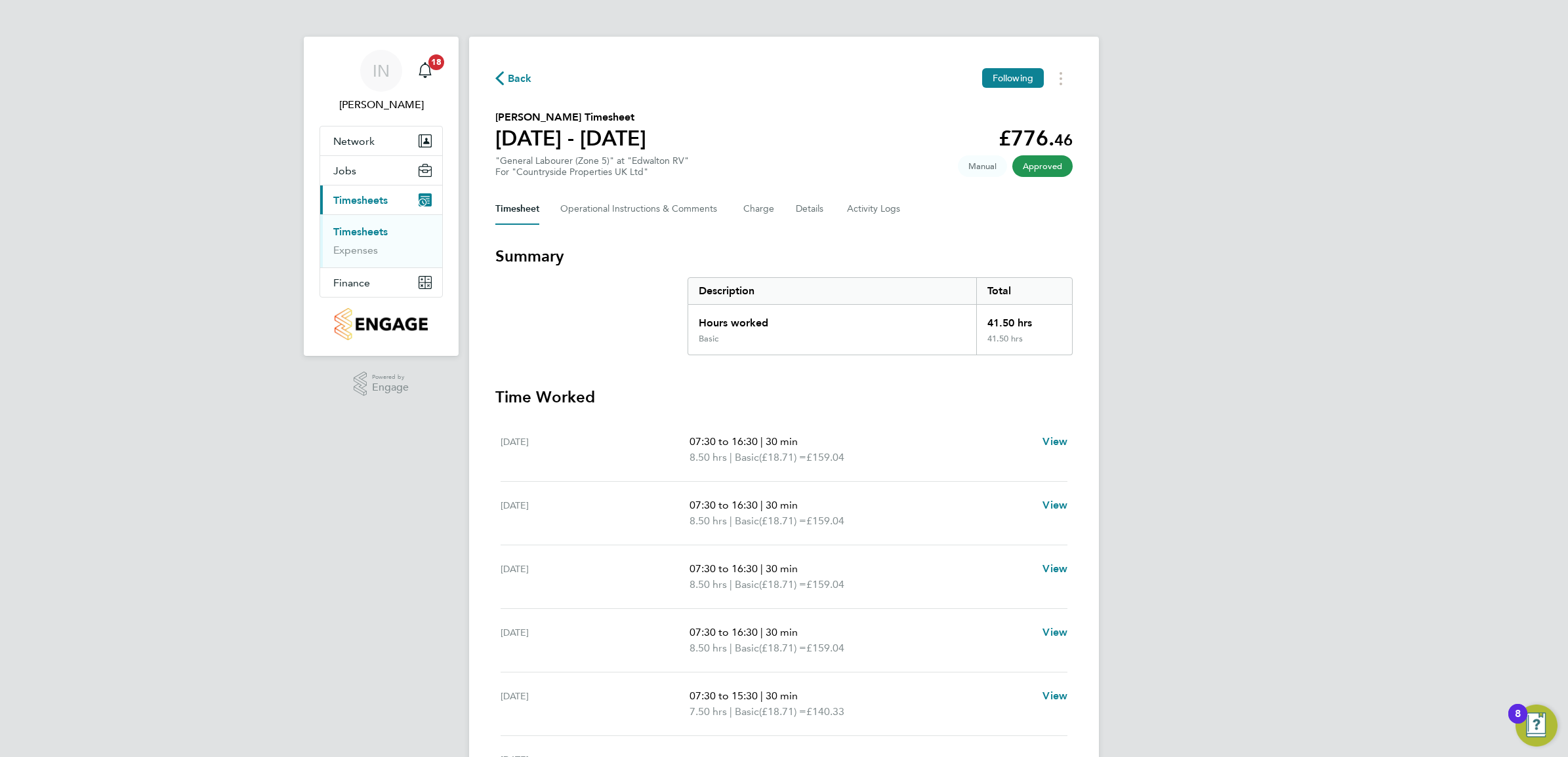
click at [523, 78] on span "Back" at bounding box center [520, 78] width 24 height 15
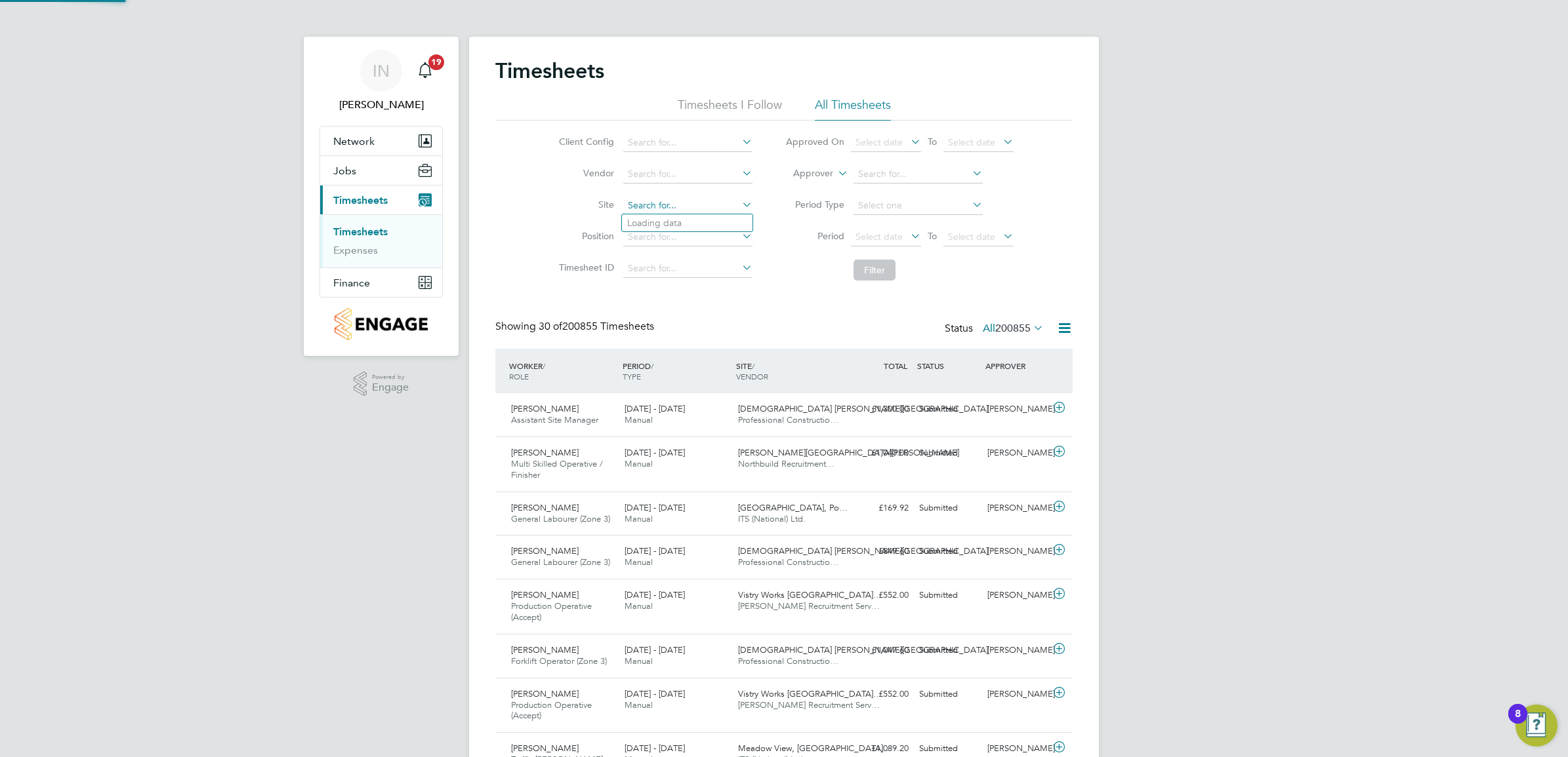
click at [674, 201] on input at bounding box center [687, 206] width 129 height 19
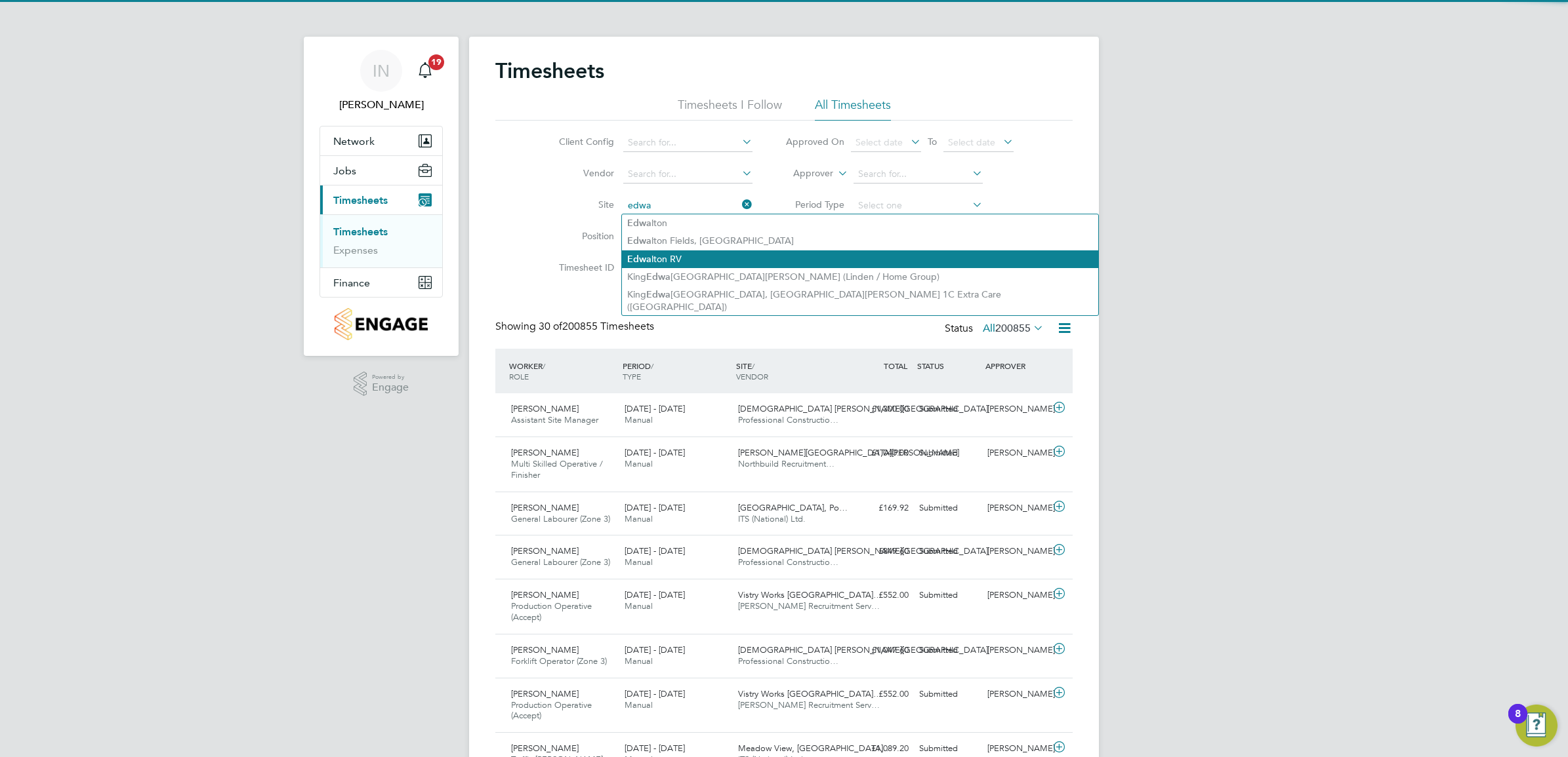
click at [702, 262] on li "Edwa lton RV" at bounding box center [860, 259] width 476 height 18
type input "Edwalton RV"
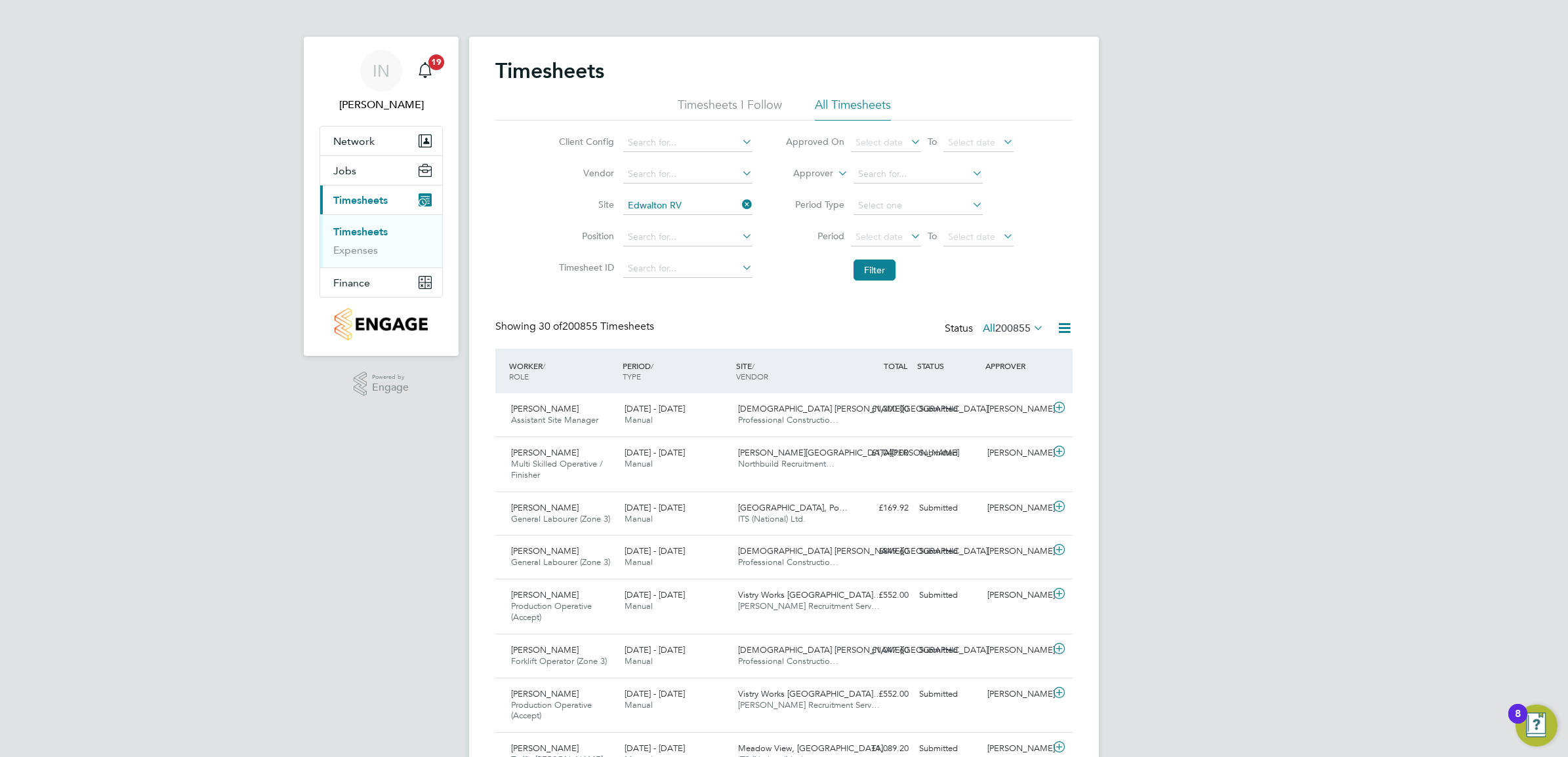
click at [880, 281] on li "Filter" at bounding box center [899, 270] width 261 height 34
click at [879, 276] on button "Filter" at bounding box center [873, 270] width 42 height 21
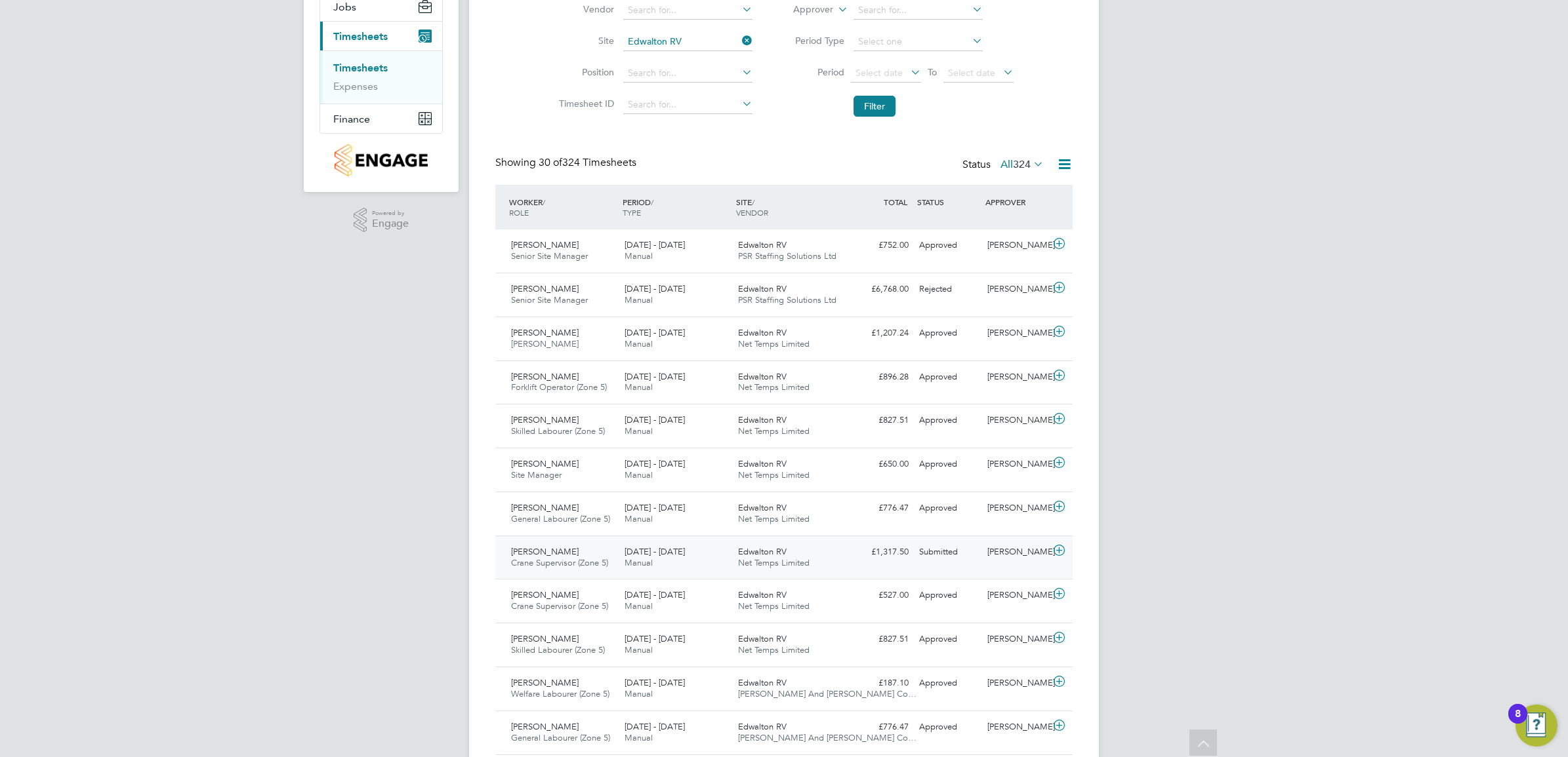
click at [967, 551] on div "Submitted" at bounding box center [948, 552] width 69 height 22
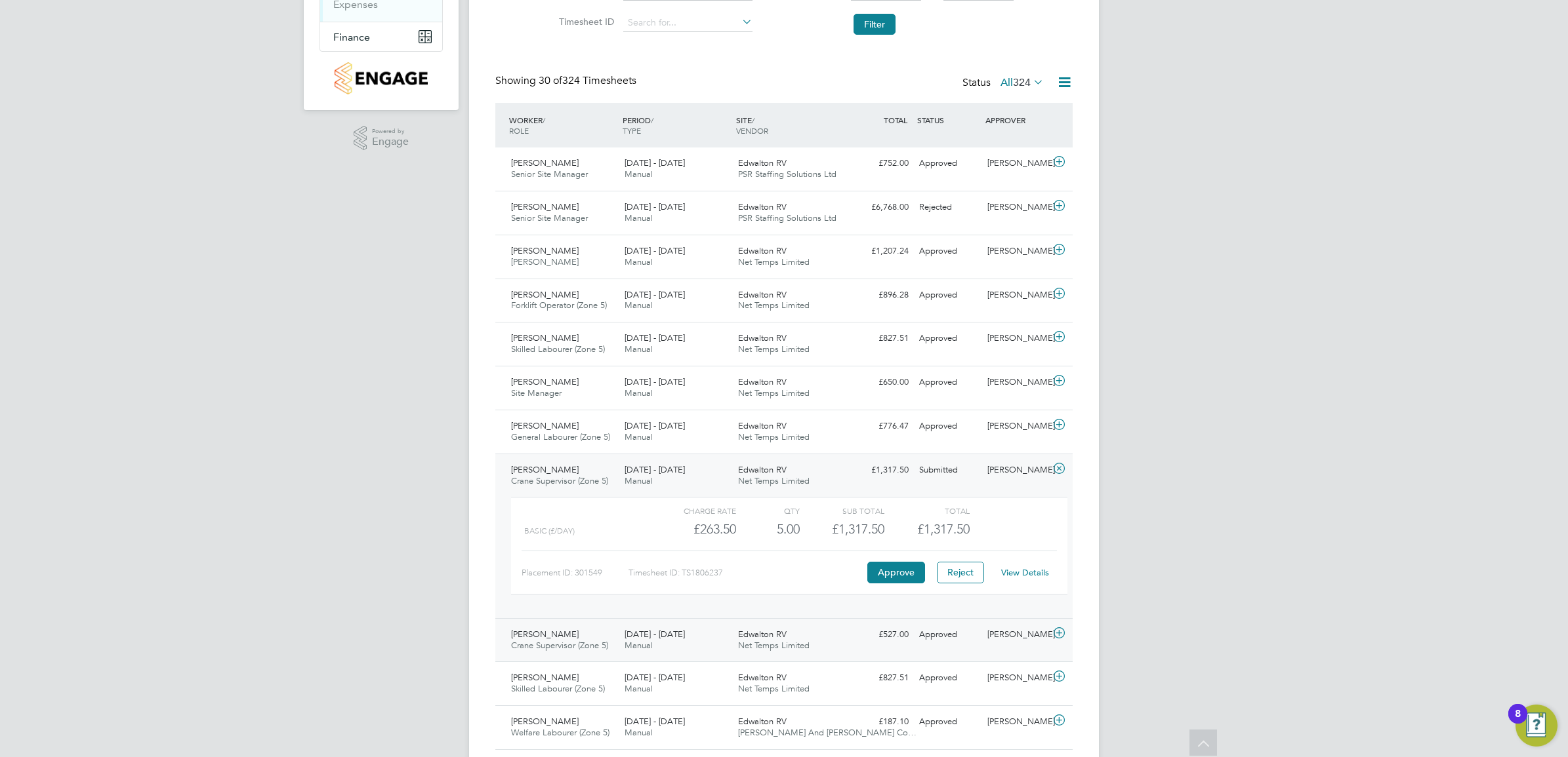
click at [935, 638] on div "Approved" at bounding box center [948, 635] width 69 height 22
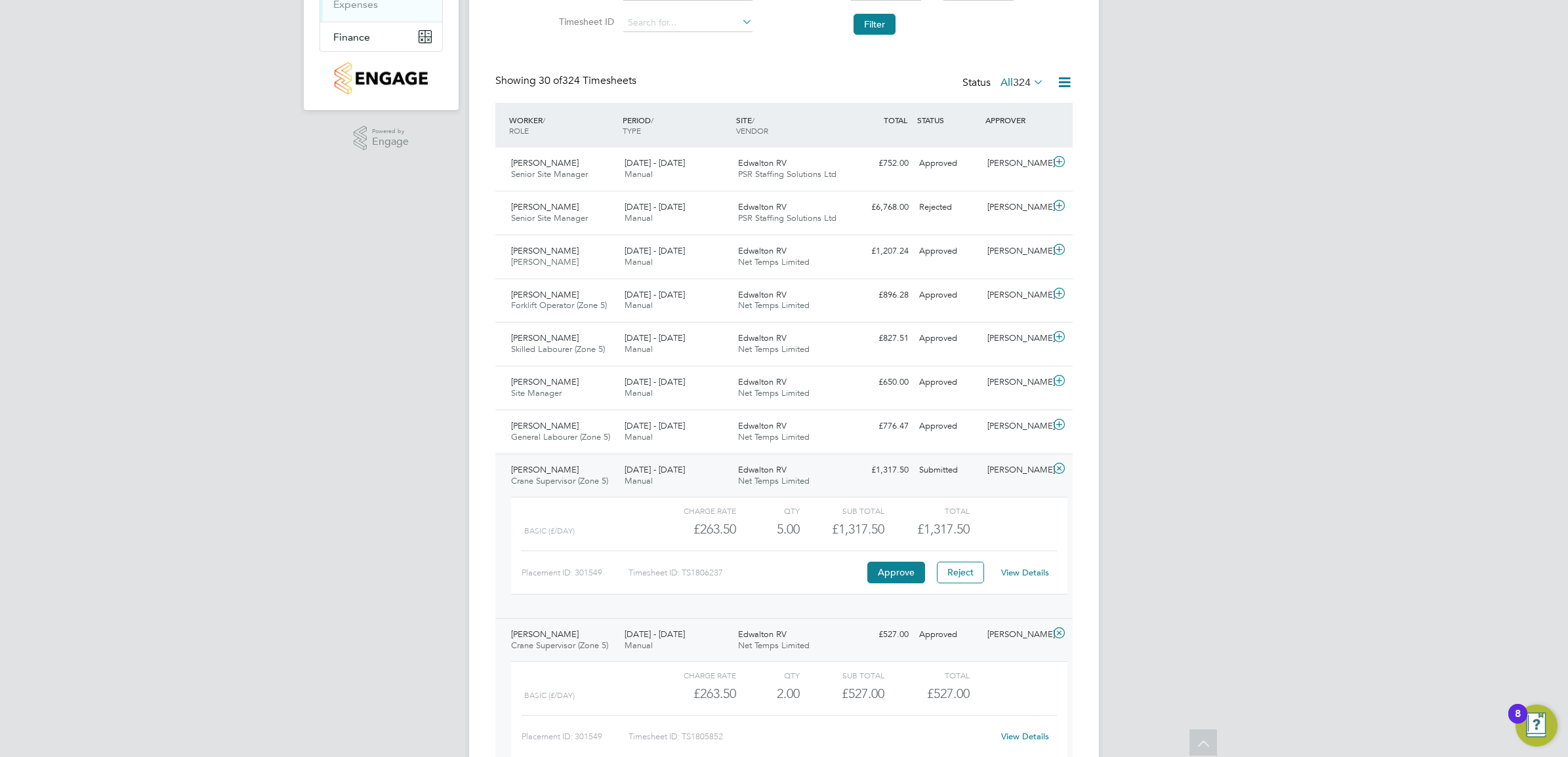
click at [1028, 573] on link "View Details" at bounding box center [1024, 573] width 48 height 11
click at [611, 609] on div "Charge rate QTY Sub Total Total Basic (£/day) £263.50 5 5.00 5 £1,317.50 £1,317…" at bounding box center [789, 552] width 566 height 121
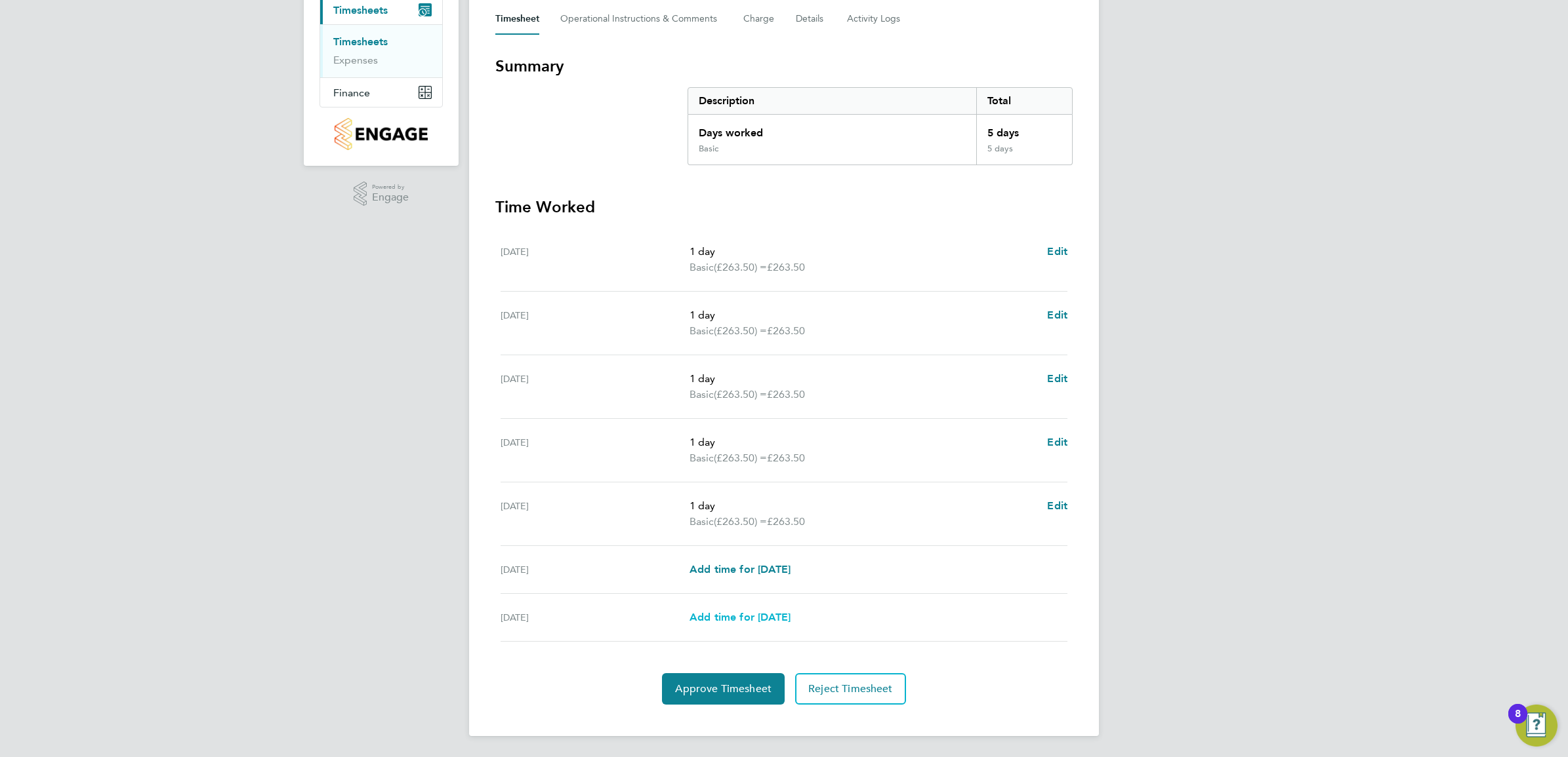
scroll to position [192, 0]
click at [733, 693] on span "Approve Timesheet" at bounding box center [723, 689] width 96 height 13
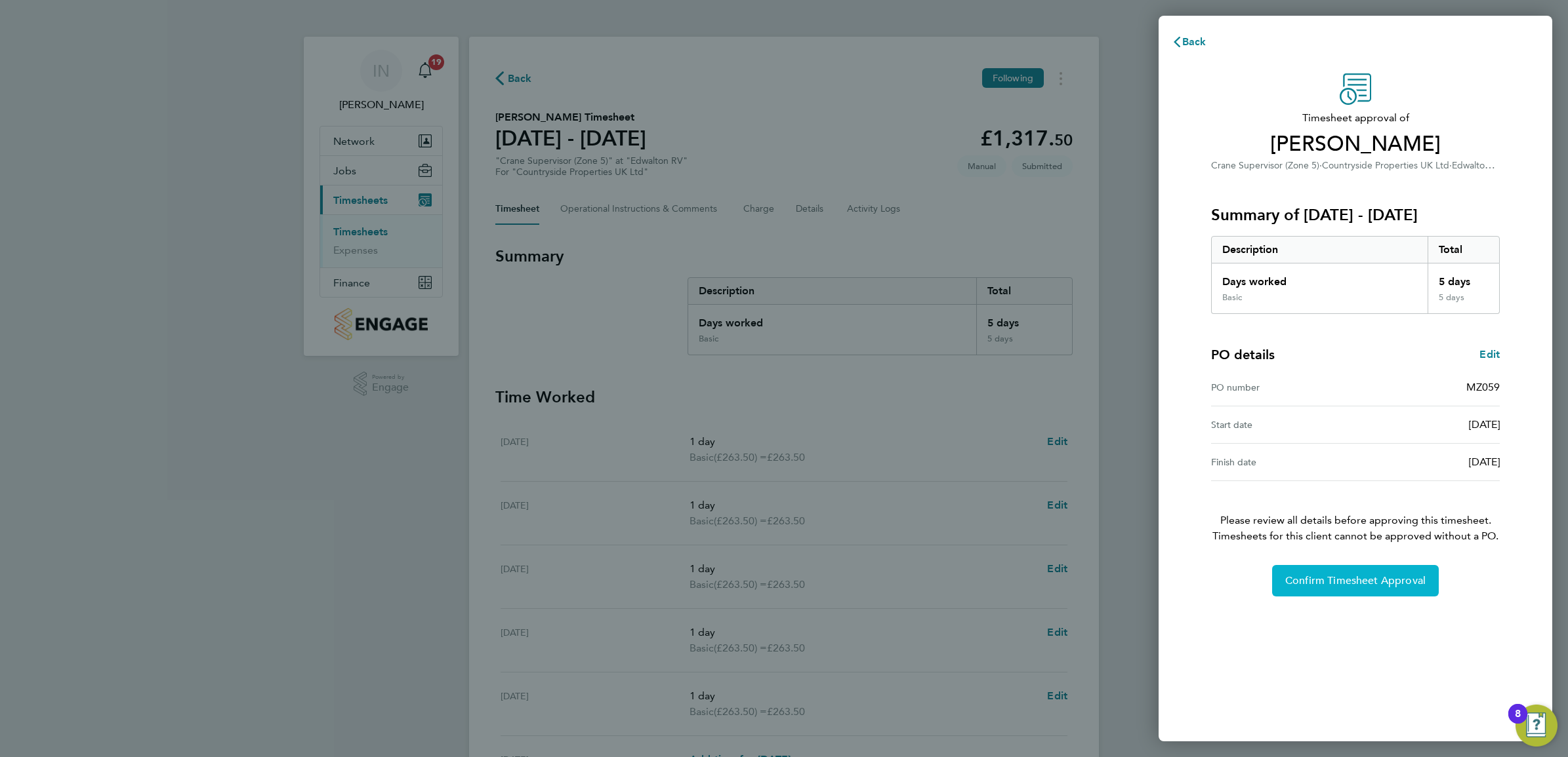
click at [1401, 577] on span "Confirm Timesheet Approval" at bounding box center [1355, 581] width 140 height 13
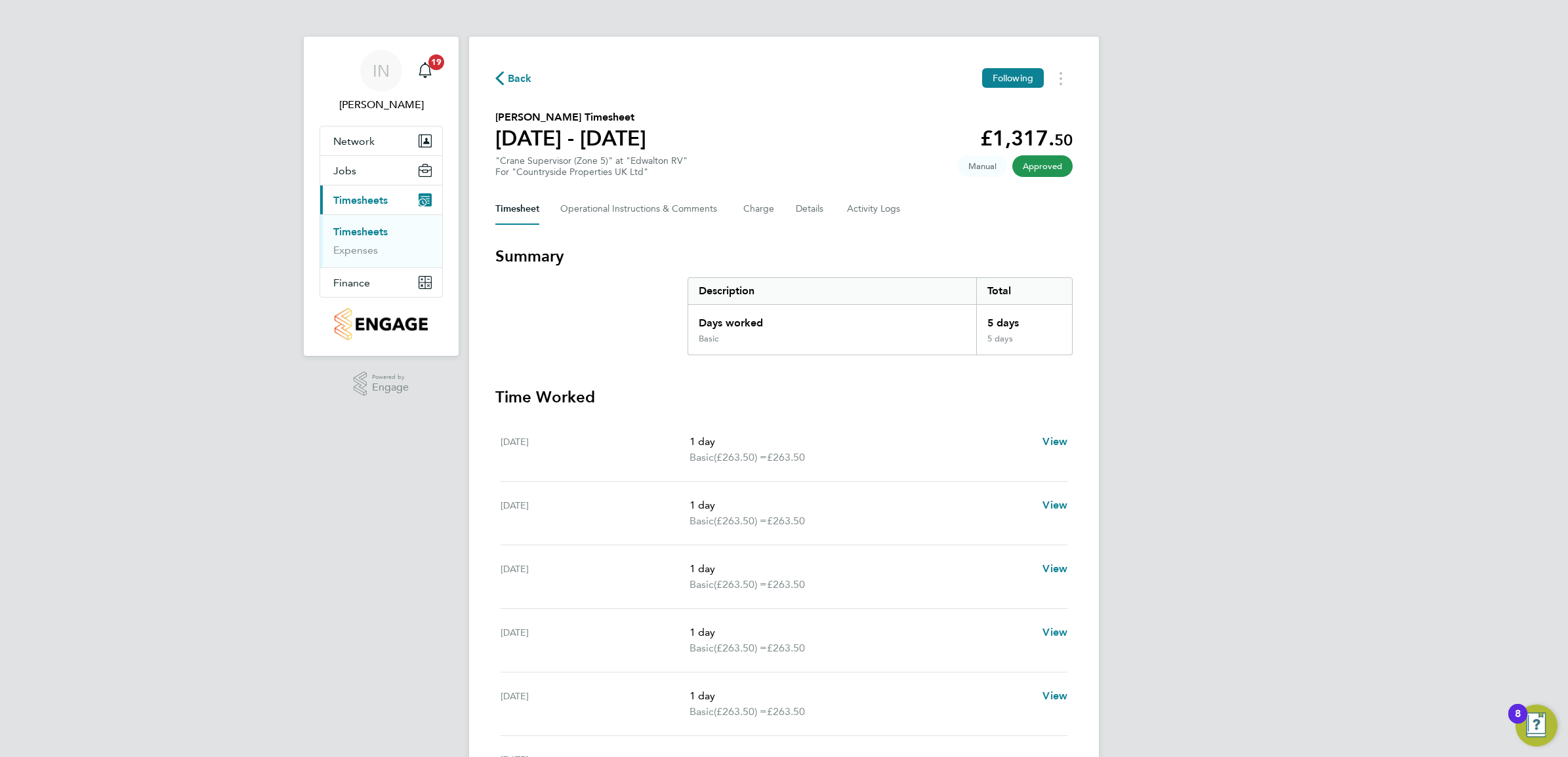
click at [516, 82] on span "Back" at bounding box center [520, 78] width 24 height 15
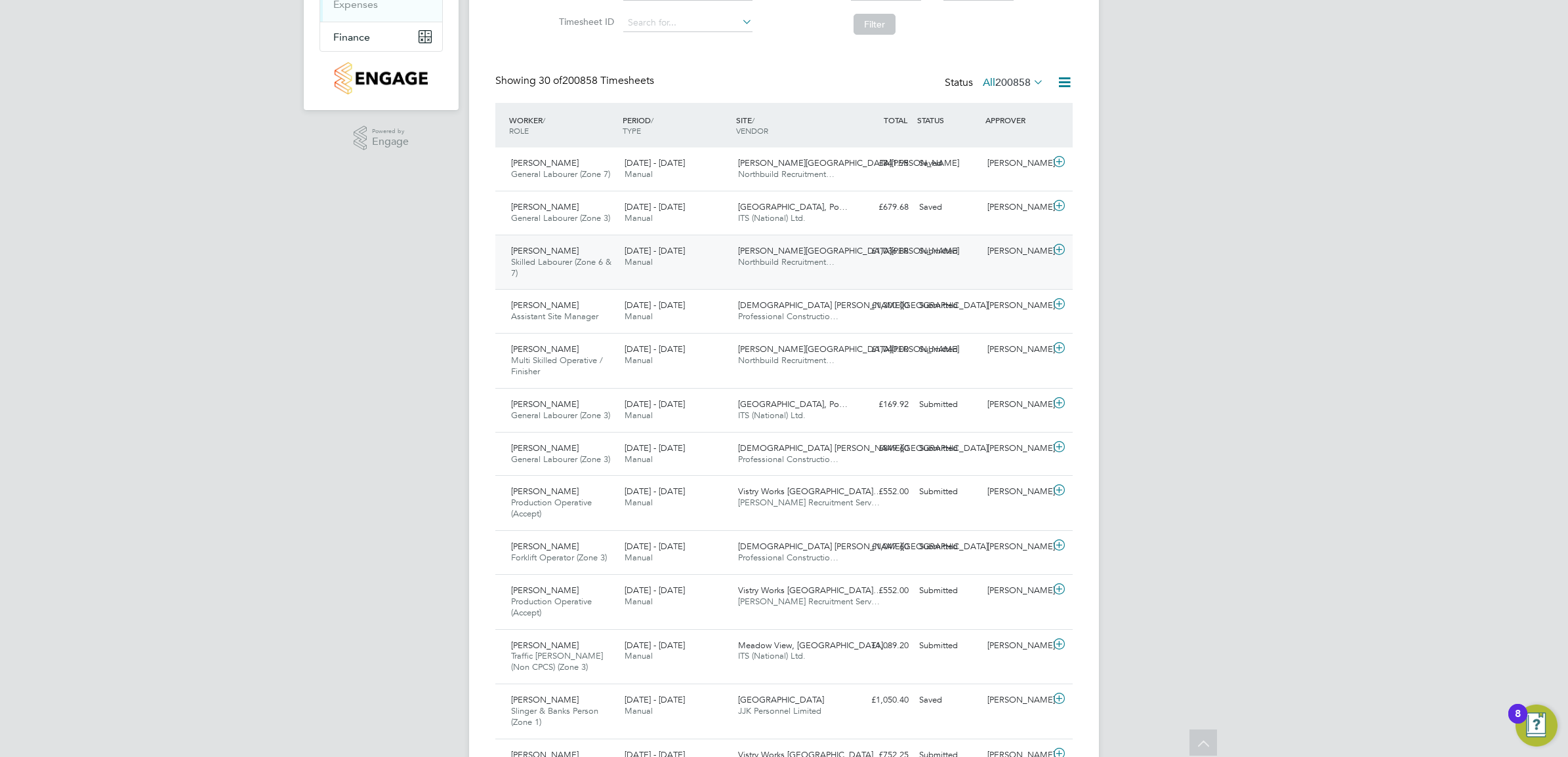
scroll to position [82, 0]
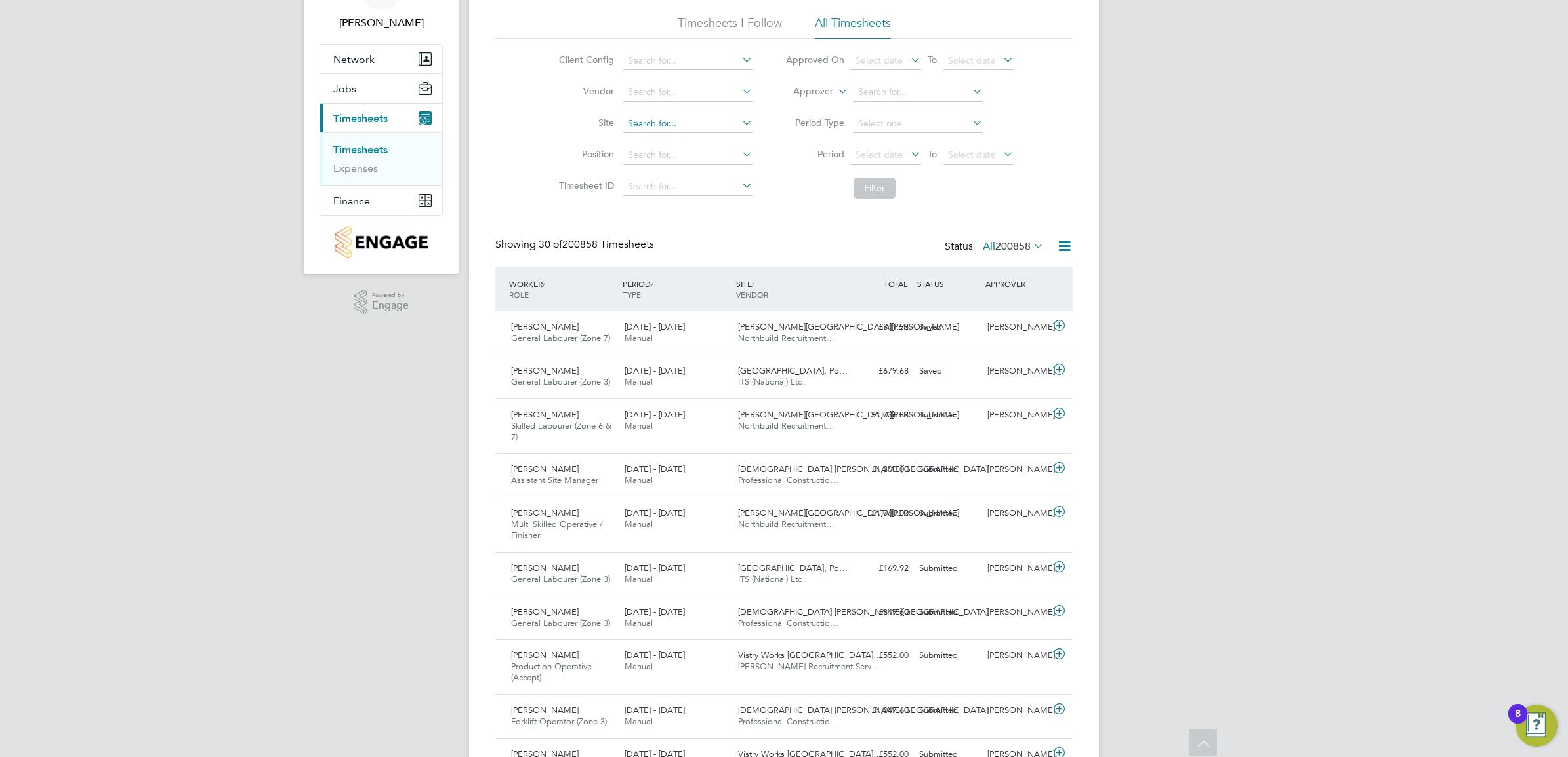
click at [671, 126] on input at bounding box center [687, 124] width 129 height 19
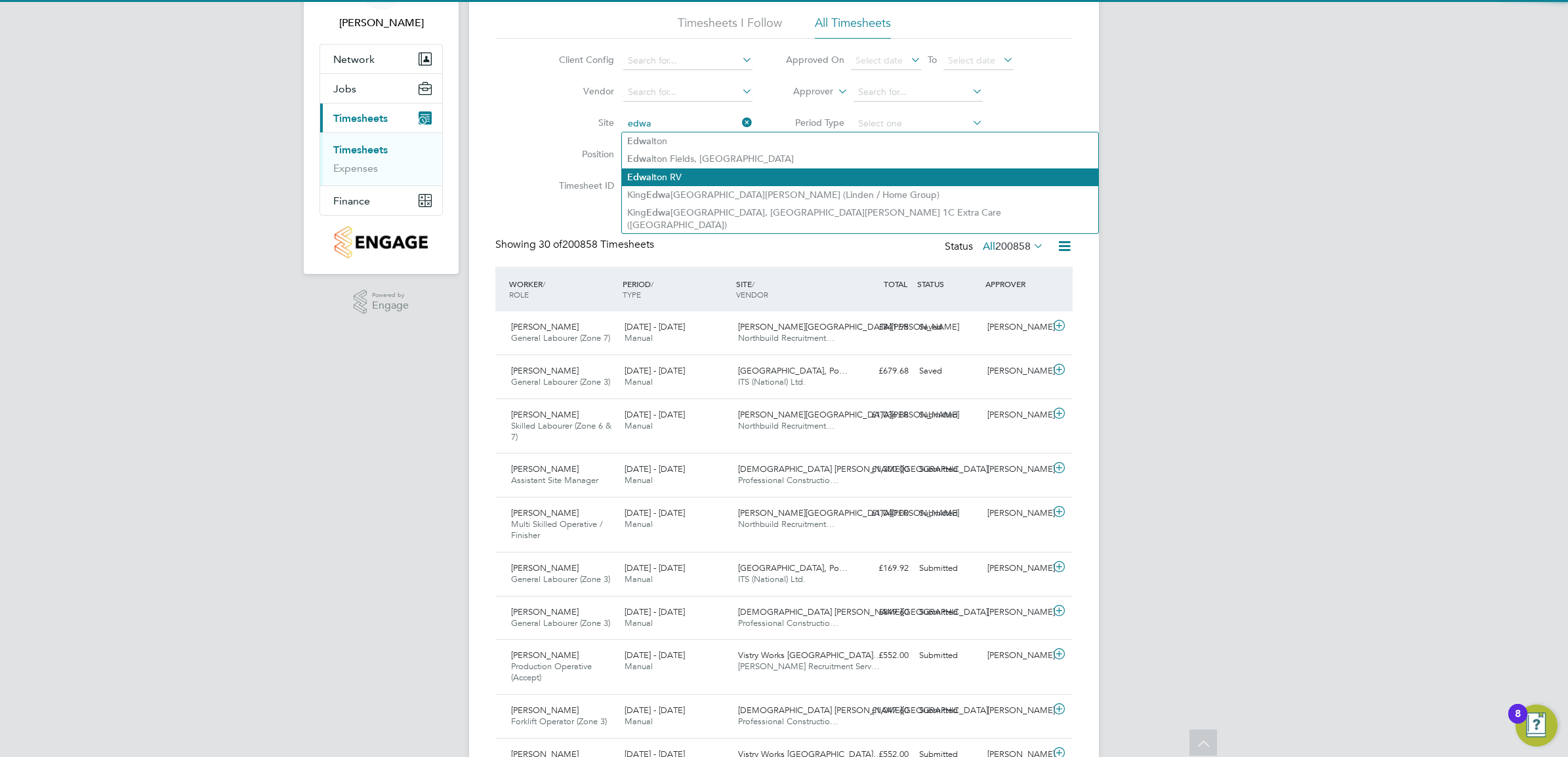
click at [686, 182] on li "Edwa lton RV" at bounding box center [860, 178] width 476 height 18
type input "Edwalton RV"
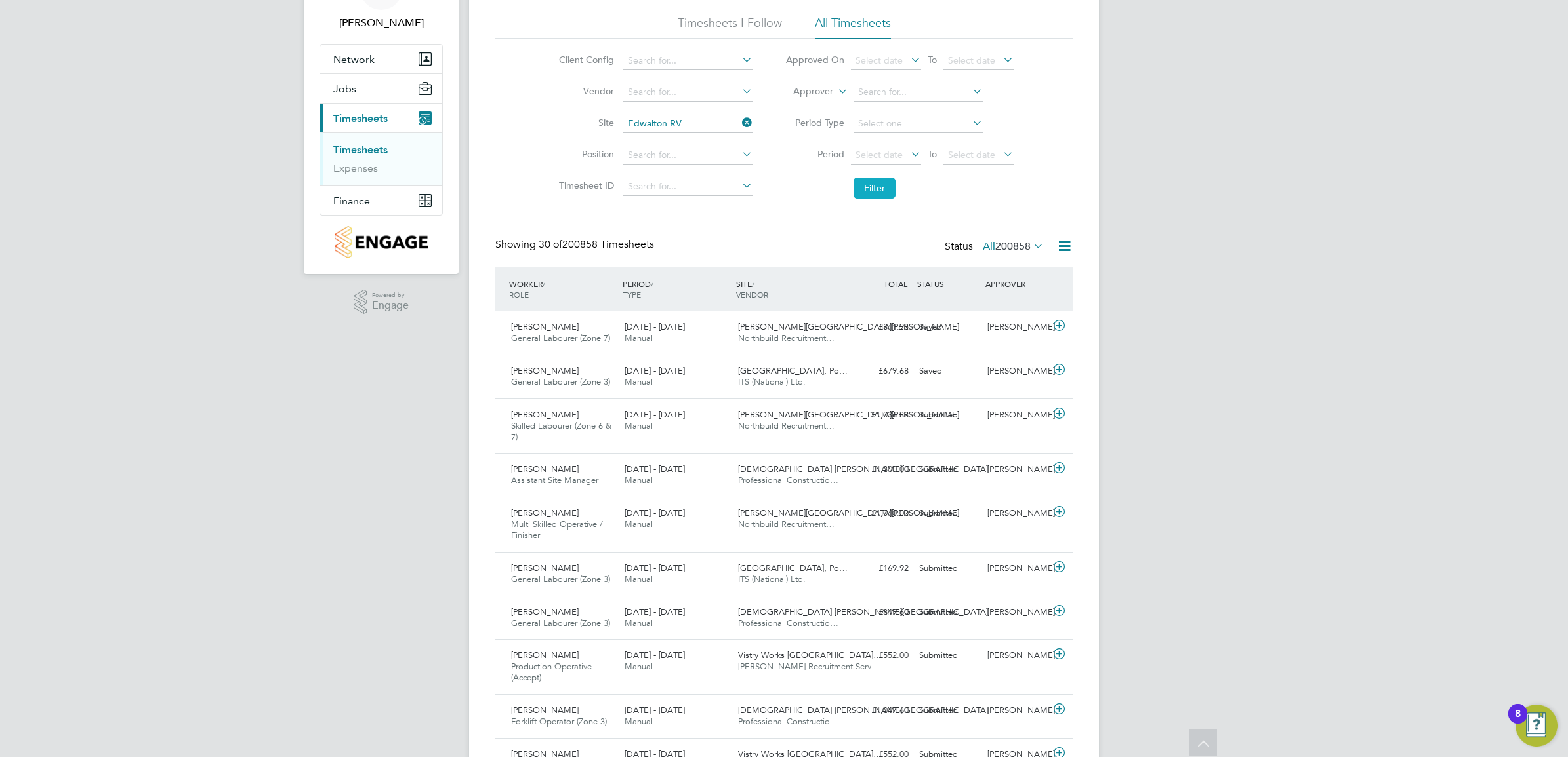
click at [860, 188] on button "Filter" at bounding box center [873, 188] width 42 height 21
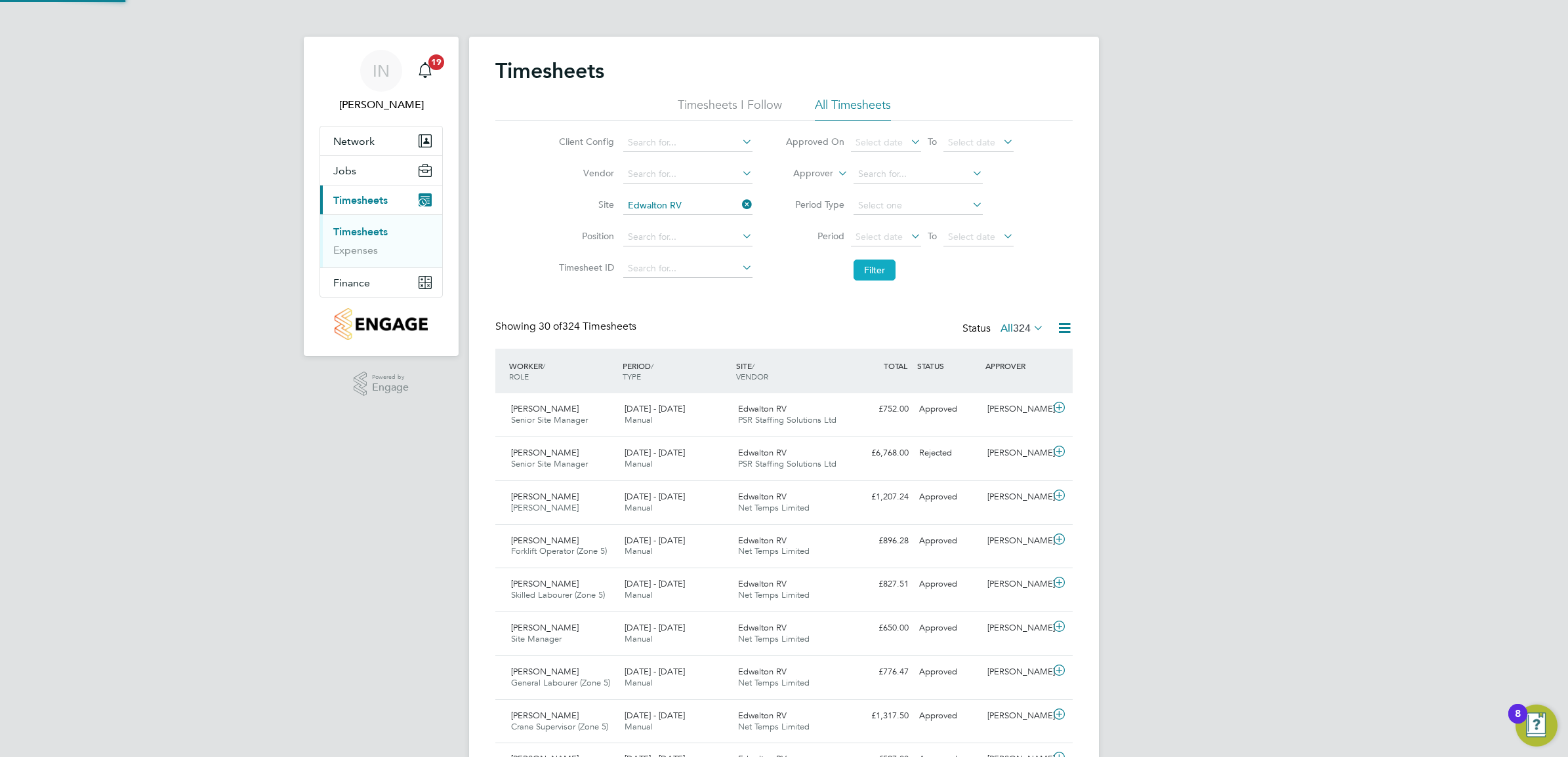
scroll to position [7, 7]
